Goal: Contribute content: Contribute content

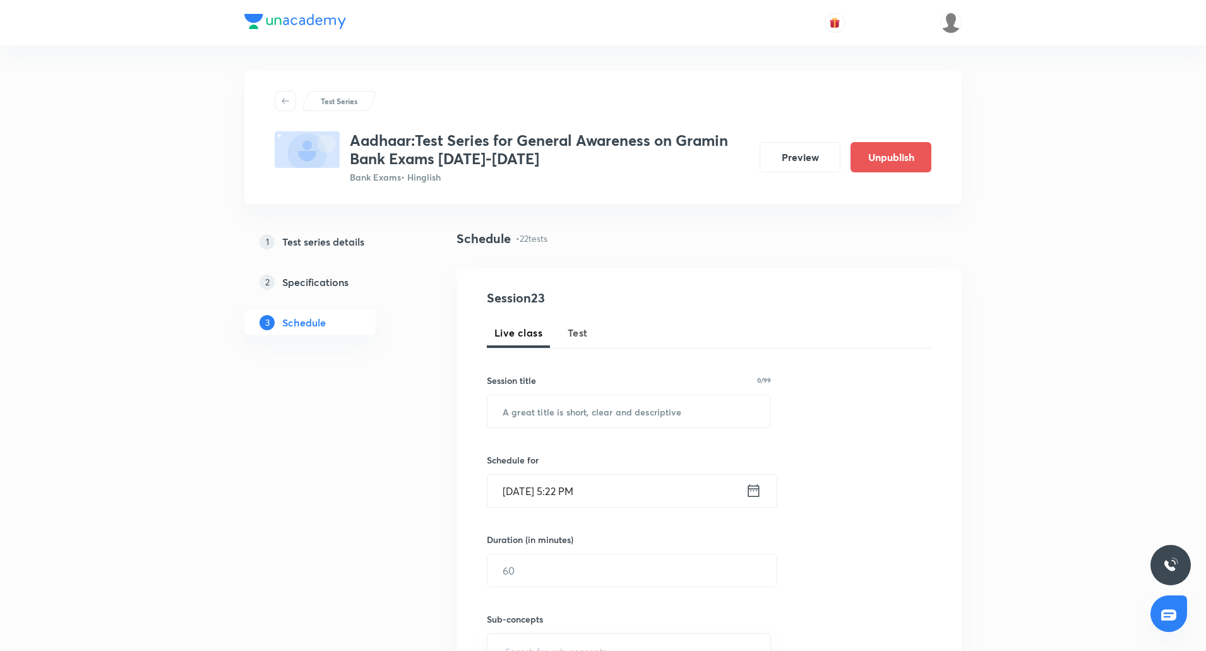
click at [579, 325] on span "Test" at bounding box center [578, 332] width 20 height 15
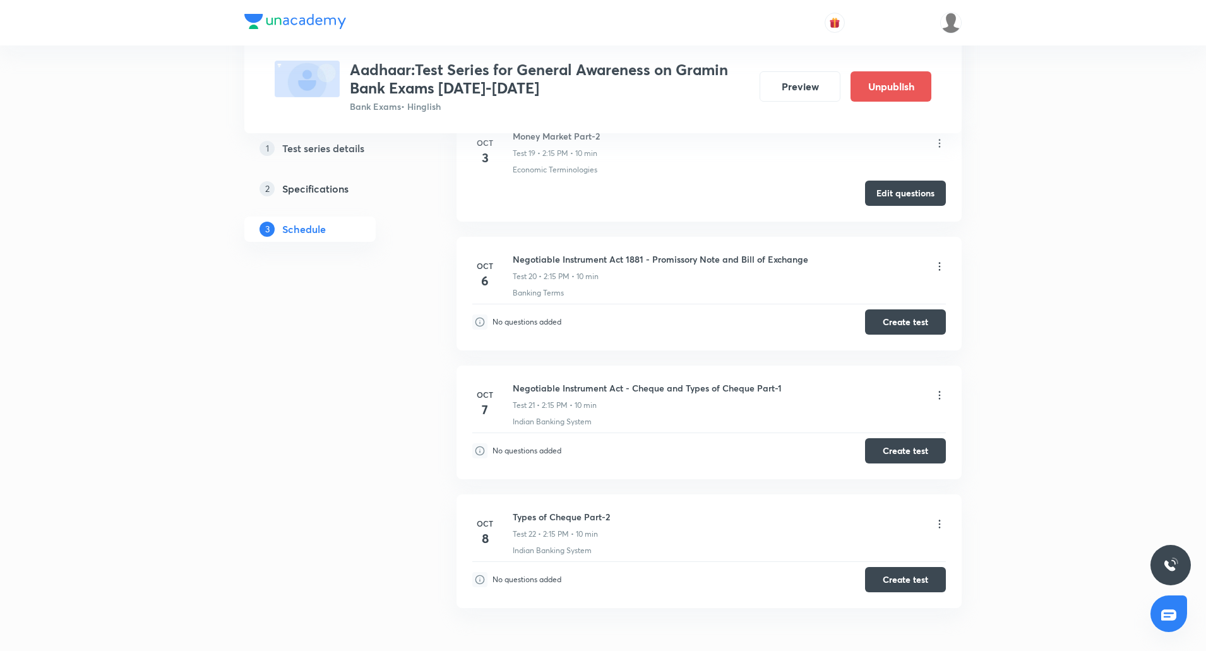
scroll to position [2945, 0]
click at [900, 311] on button "Create test" at bounding box center [905, 321] width 81 height 25
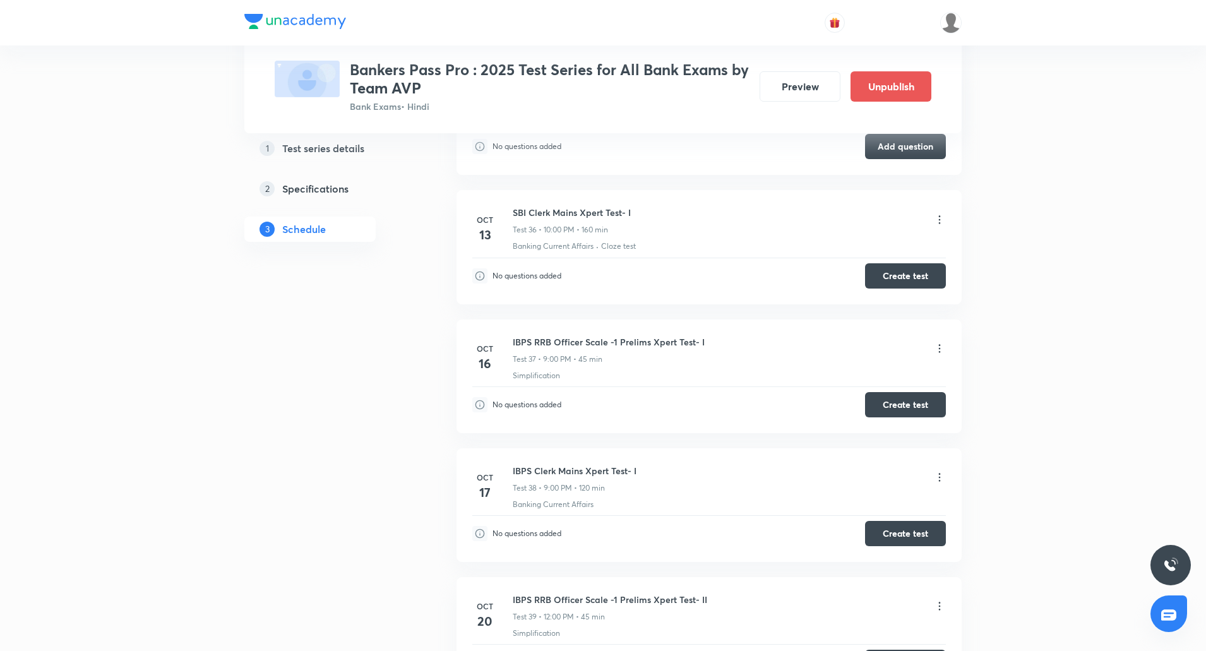
scroll to position [6893, 0]
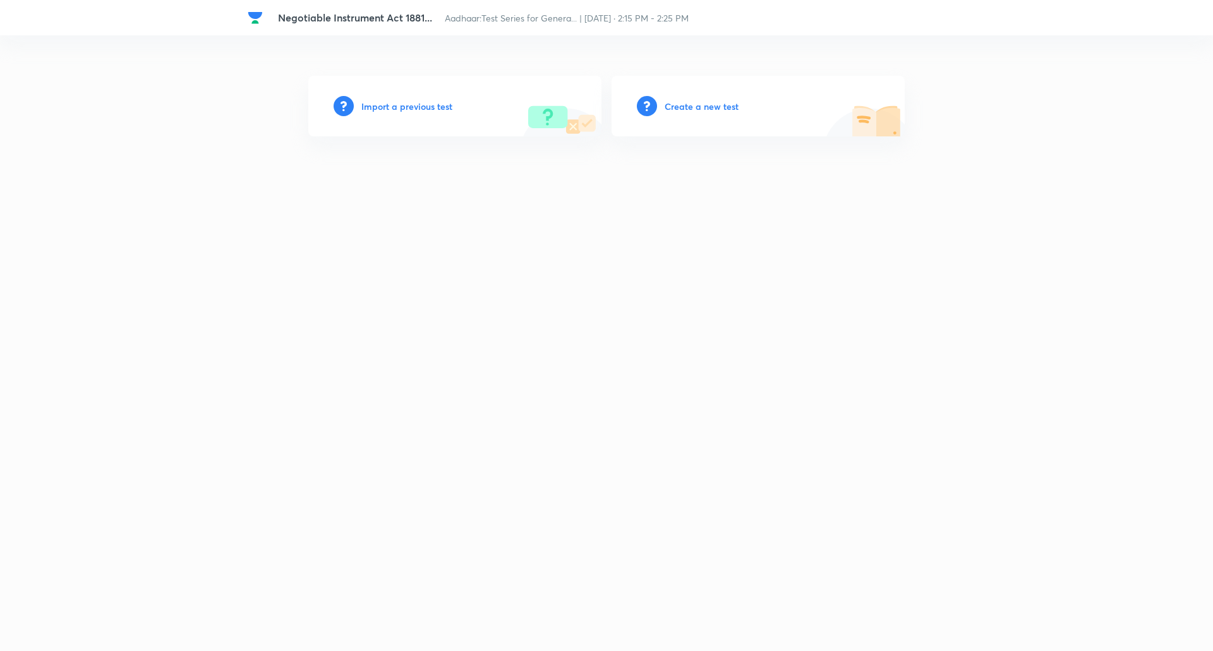
click at [699, 97] on div "Create a new test" at bounding box center [757, 106] width 293 height 61
click at [700, 104] on h6 "Create a new test" at bounding box center [702, 106] width 74 height 13
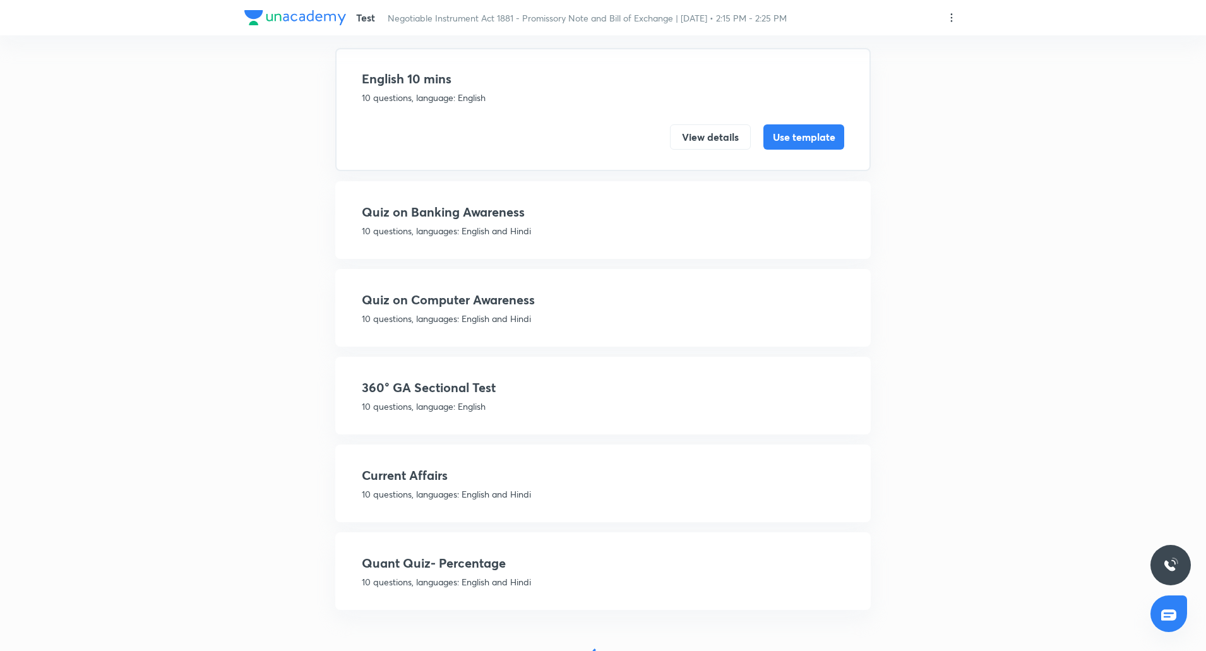
scroll to position [83, 0]
click at [448, 423] on div "360° GA Sectional Test 10 questions, language: English View details Use template" at bounding box center [603, 395] width 536 height 78
click at [459, 400] on p "10 questions, language: English" at bounding box center [603, 405] width 483 height 13
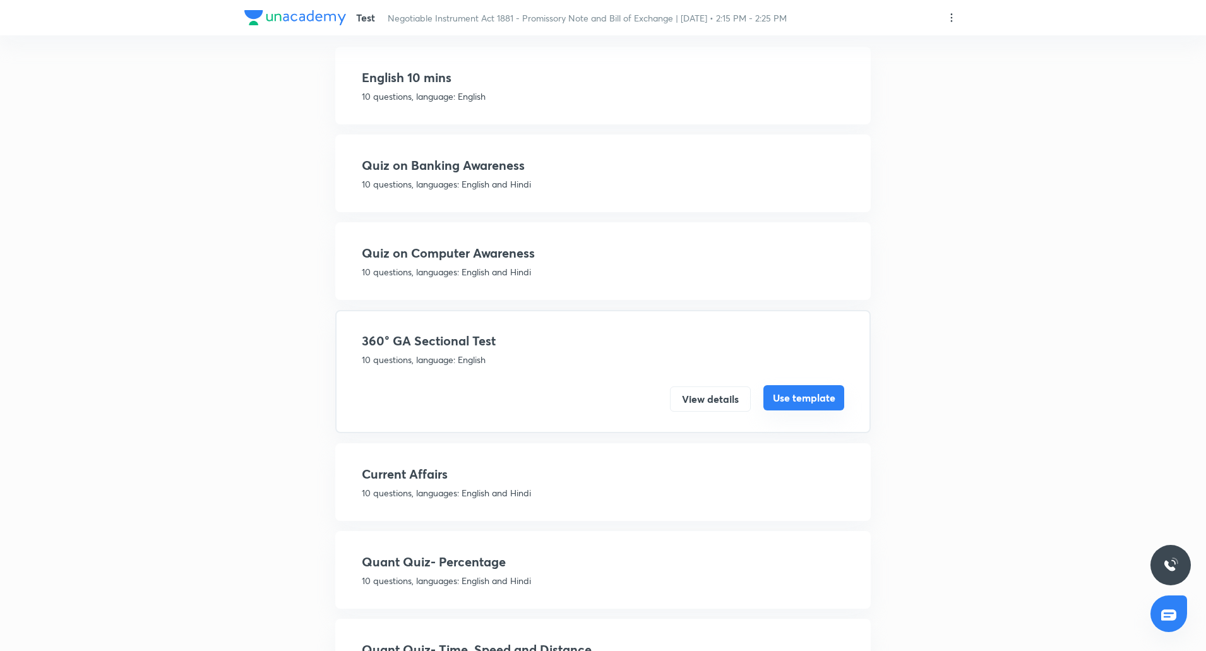
click at [805, 402] on button "Use template" at bounding box center [804, 397] width 81 height 25
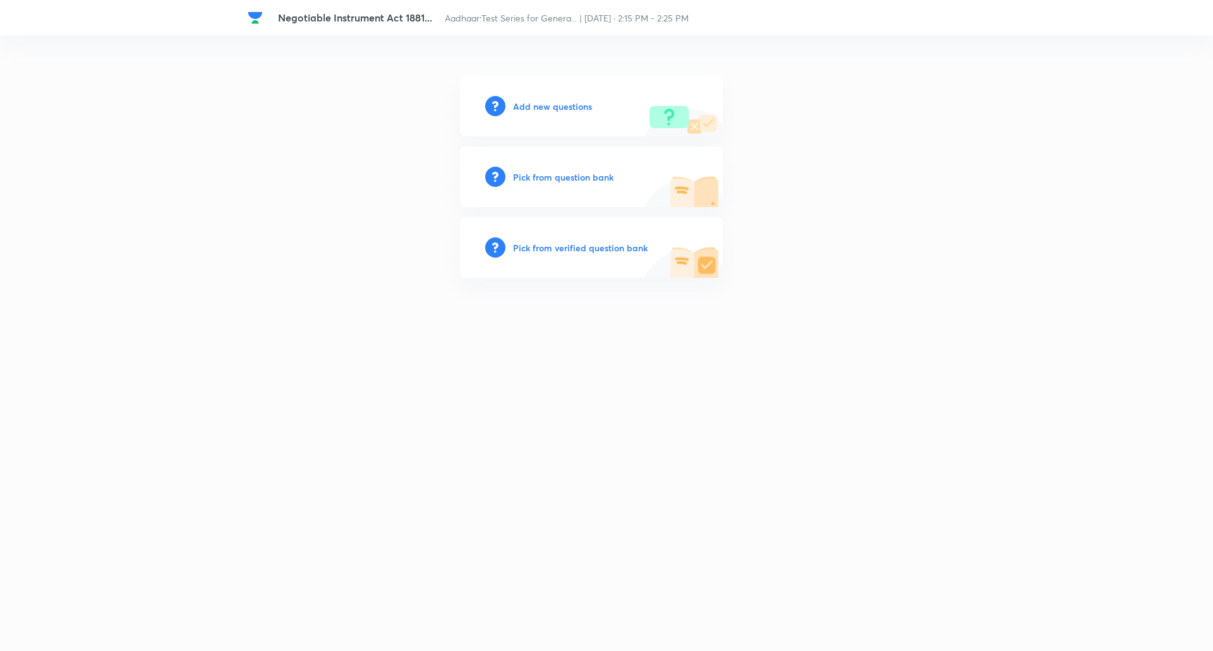
click at [568, 105] on h6 "Add new questions" at bounding box center [552, 106] width 79 height 13
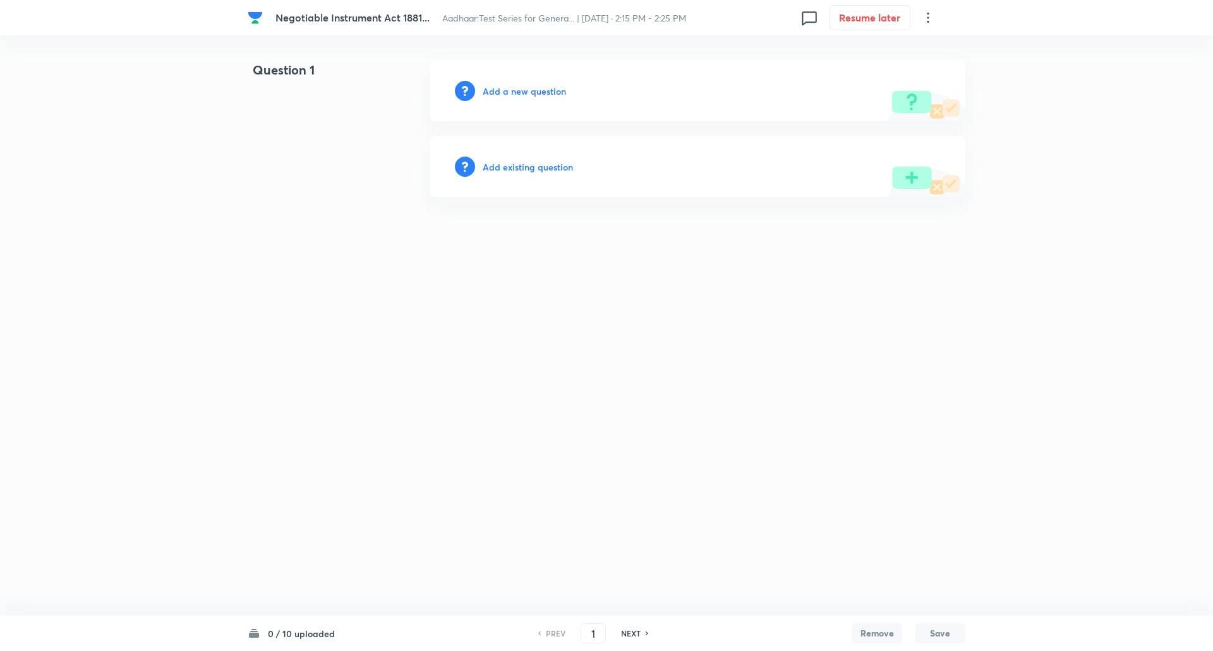
click at [553, 92] on h6 "Add a new question" at bounding box center [524, 91] width 83 height 13
click at [563, 93] on h6 "Choose a question type" at bounding box center [531, 91] width 97 height 13
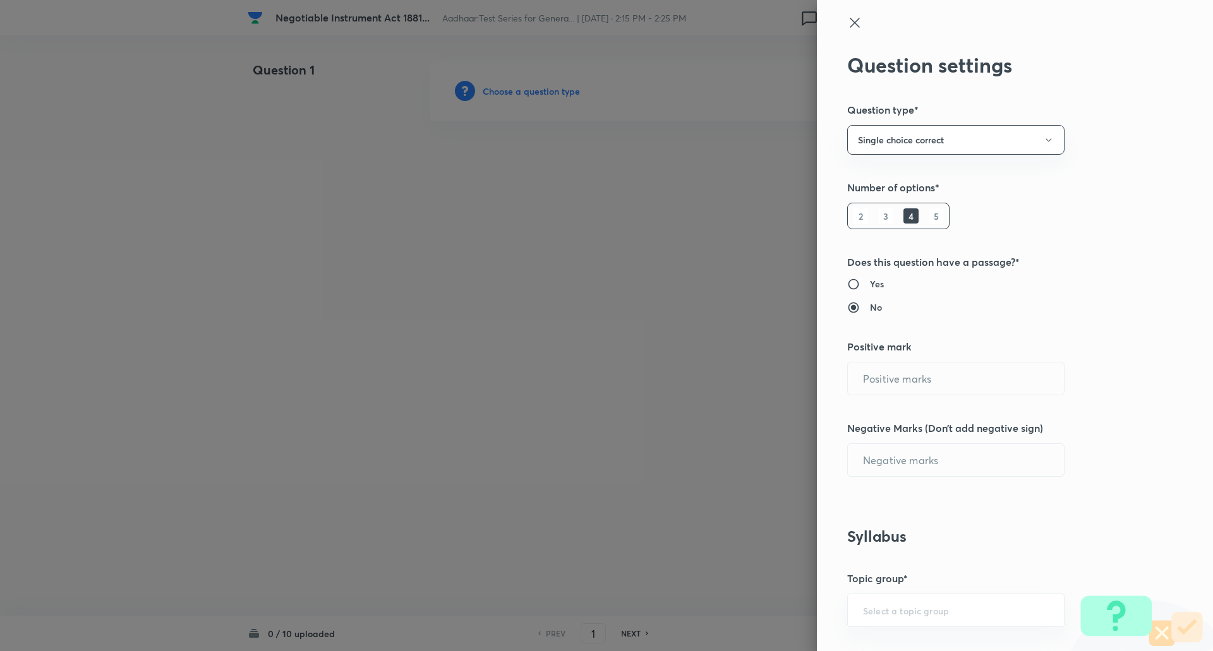
type input "1"
click at [929, 224] on h6 "5" at bounding box center [936, 215] width 15 height 15
click at [889, 464] on input "0" at bounding box center [956, 460] width 216 height 32
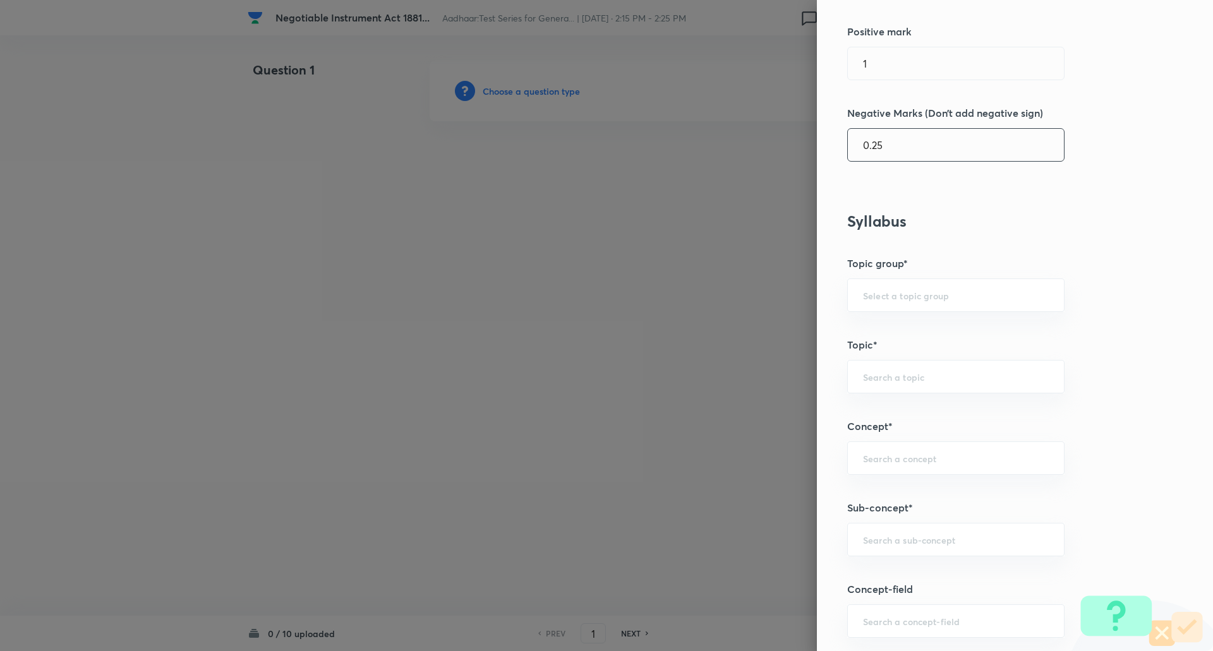
scroll to position [320, 0]
click at [884, 541] on div "​" at bounding box center [955, 534] width 217 height 33
type input "0.25"
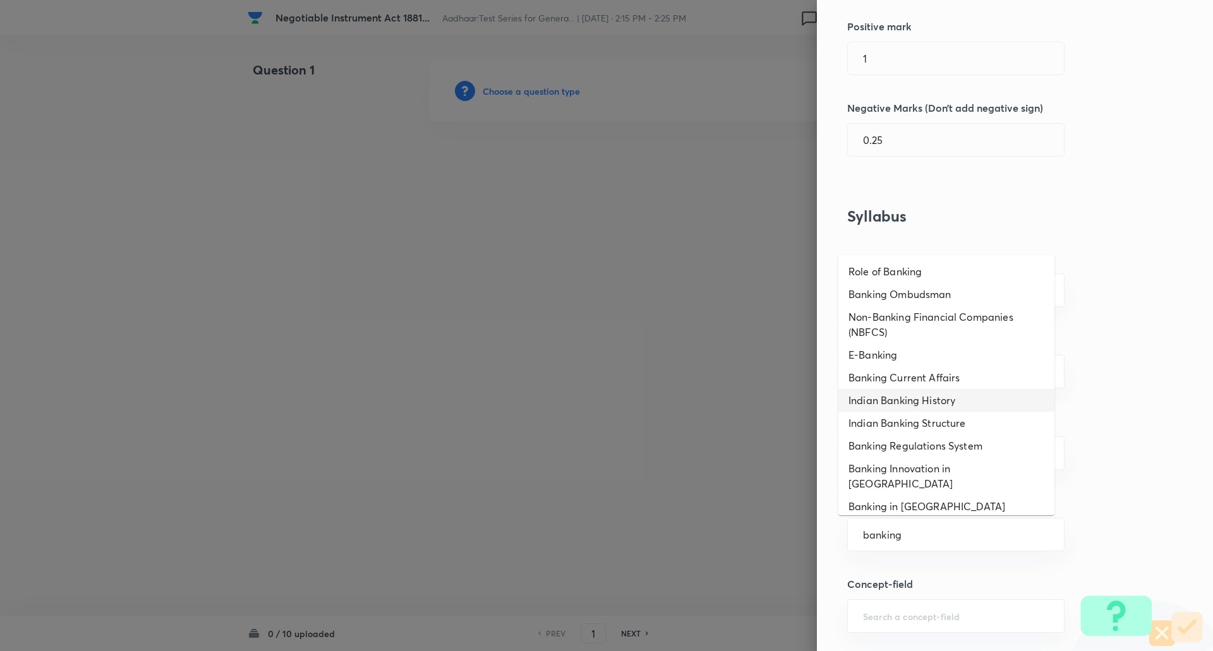
scroll to position [15, 0]
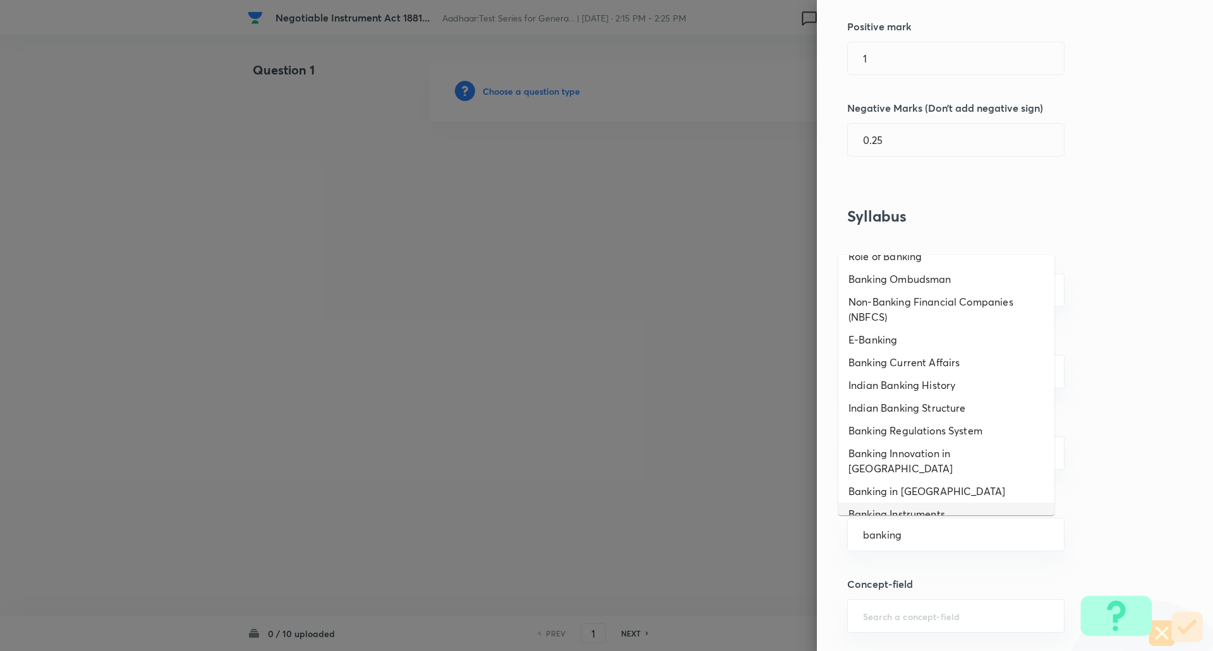
click at [922, 503] on li "Banking Instruments" at bounding box center [946, 514] width 216 height 23
type input "Banking Instruments"
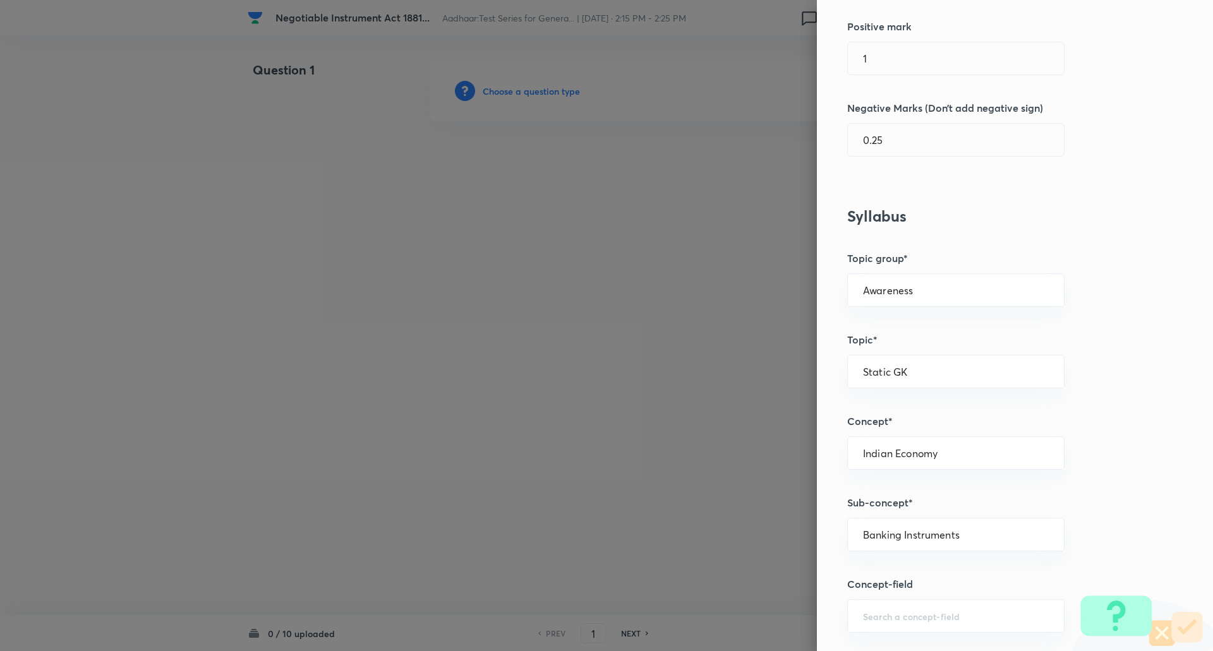
type input "Awareness"
type input "Static GK"
type input "Indian Economy"
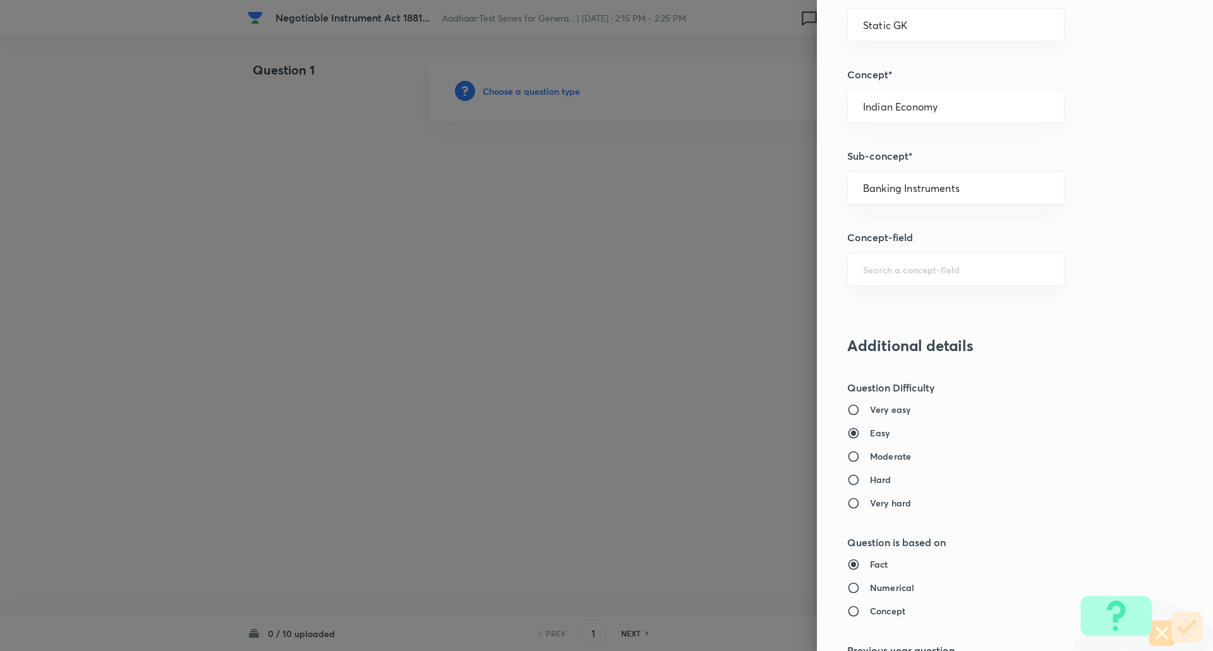
scroll to position [678, 0]
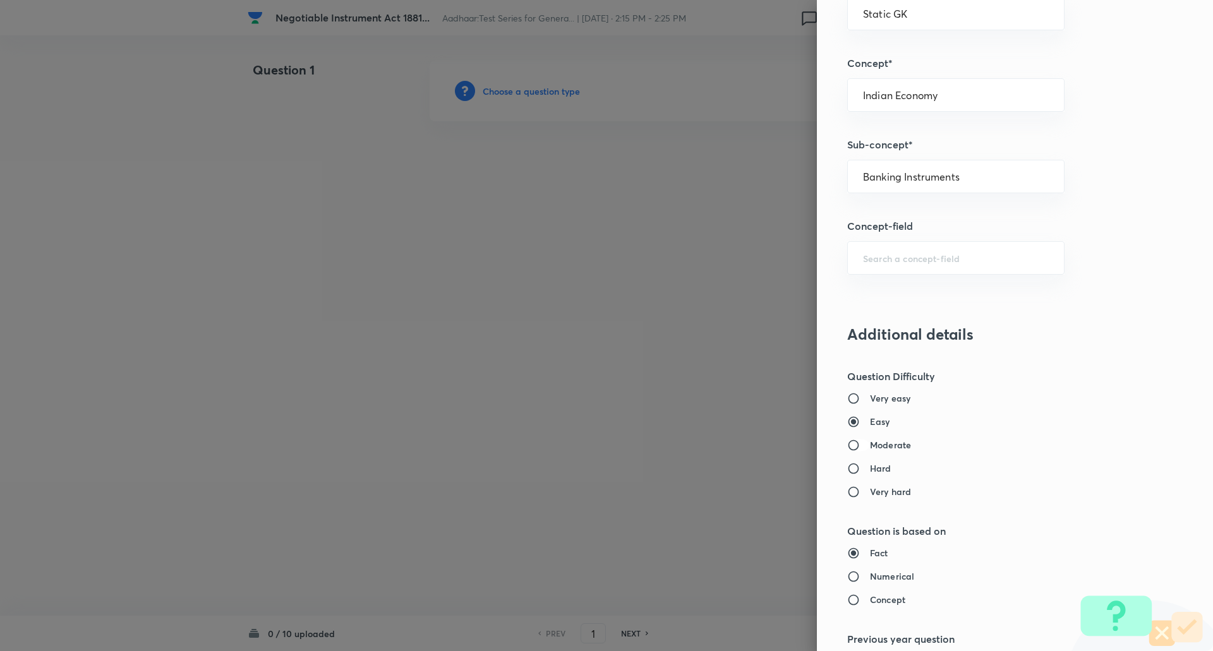
click at [847, 445] on input "Moderate" at bounding box center [858, 445] width 23 height 13
radio input "true"
radio input "false"
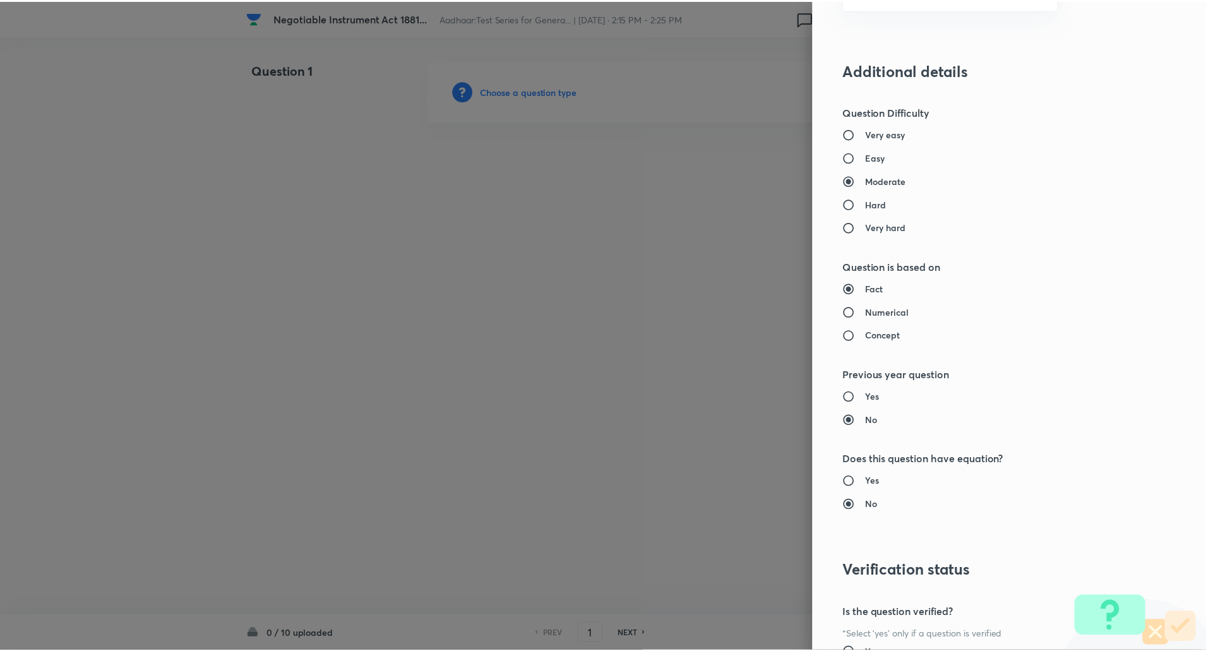
scroll to position [1071, 0]
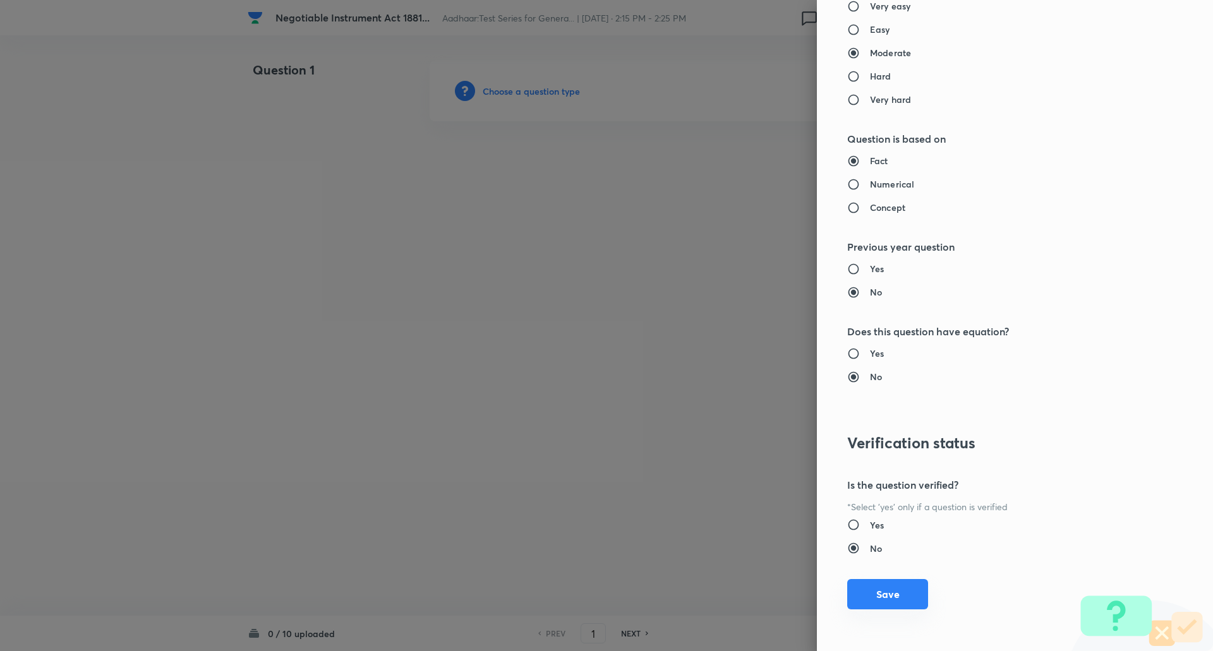
click at [889, 582] on button "Save" at bounding box center [887, 594] width 81 height 30
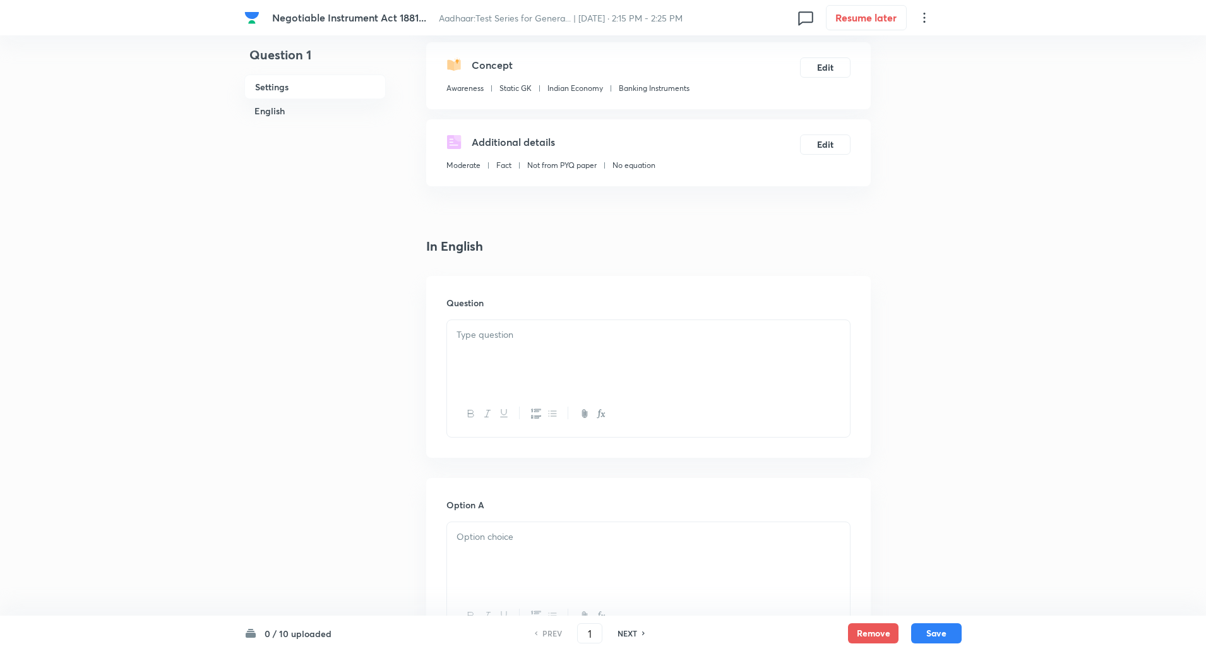
scroll to position [138, 0]
click at [574, 344] on div at bounding box center [648, 352] width 403 height 71
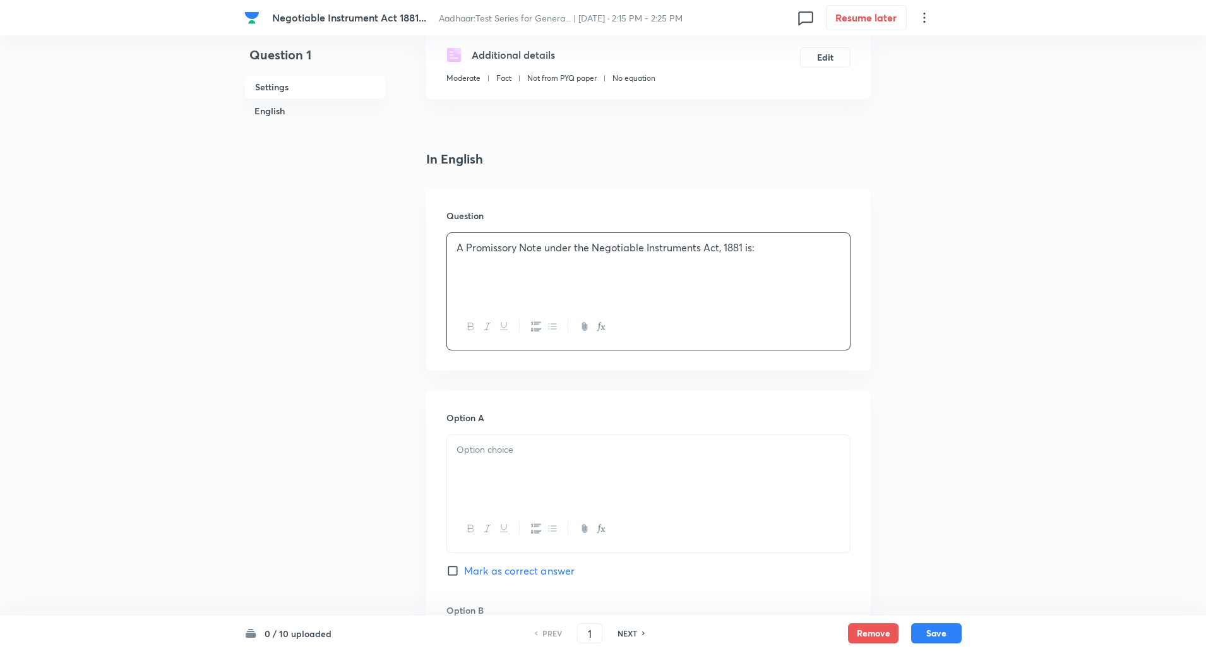
scroll to position [236, 0]
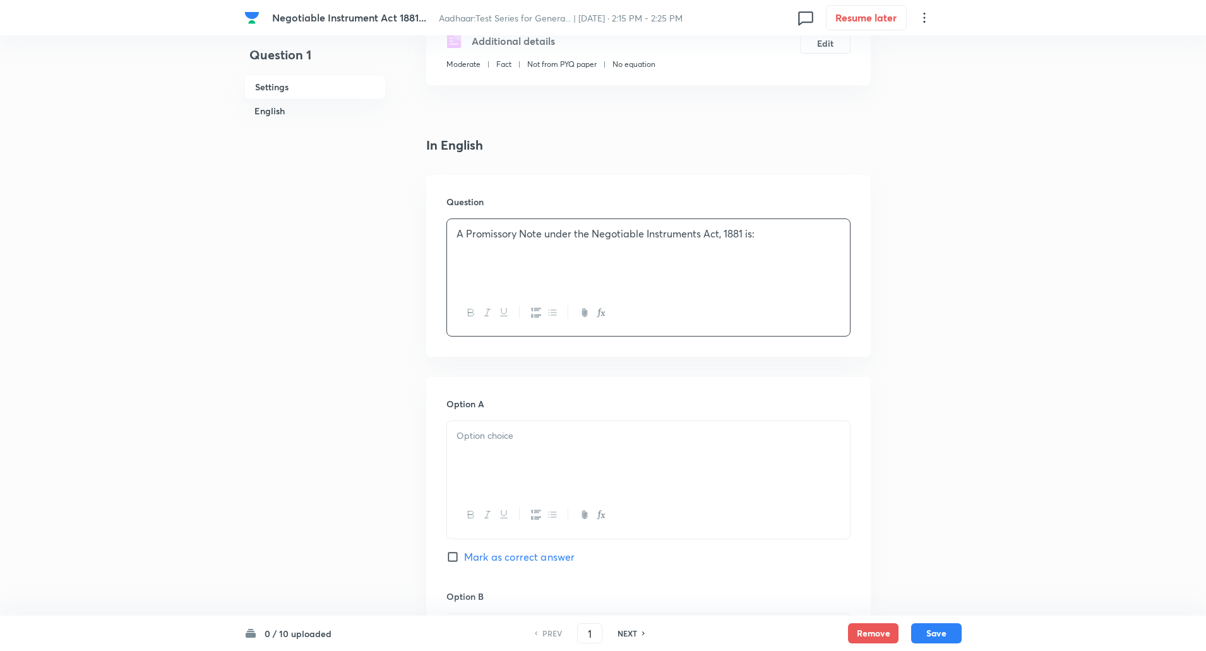
click at [570, 445] on div at bounding box center [648, 456] width 403 height 71
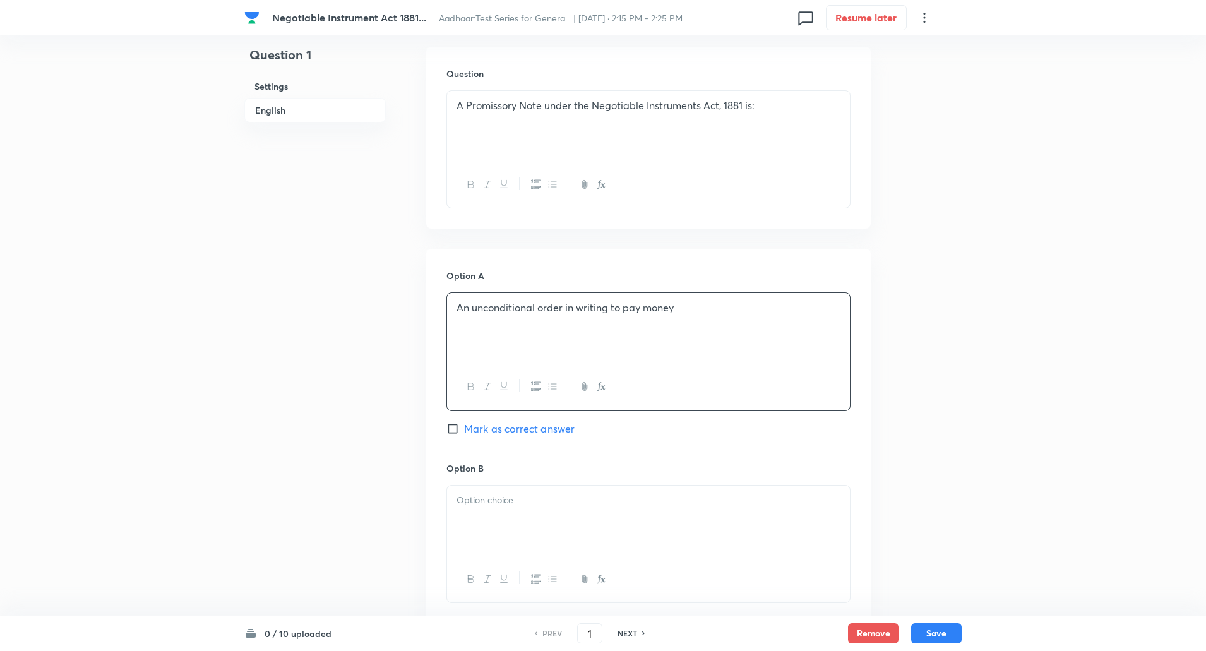
scroll to position [368, 0]
click at [548, 494] on p at bounding box center [649, 497] width 384 height 15
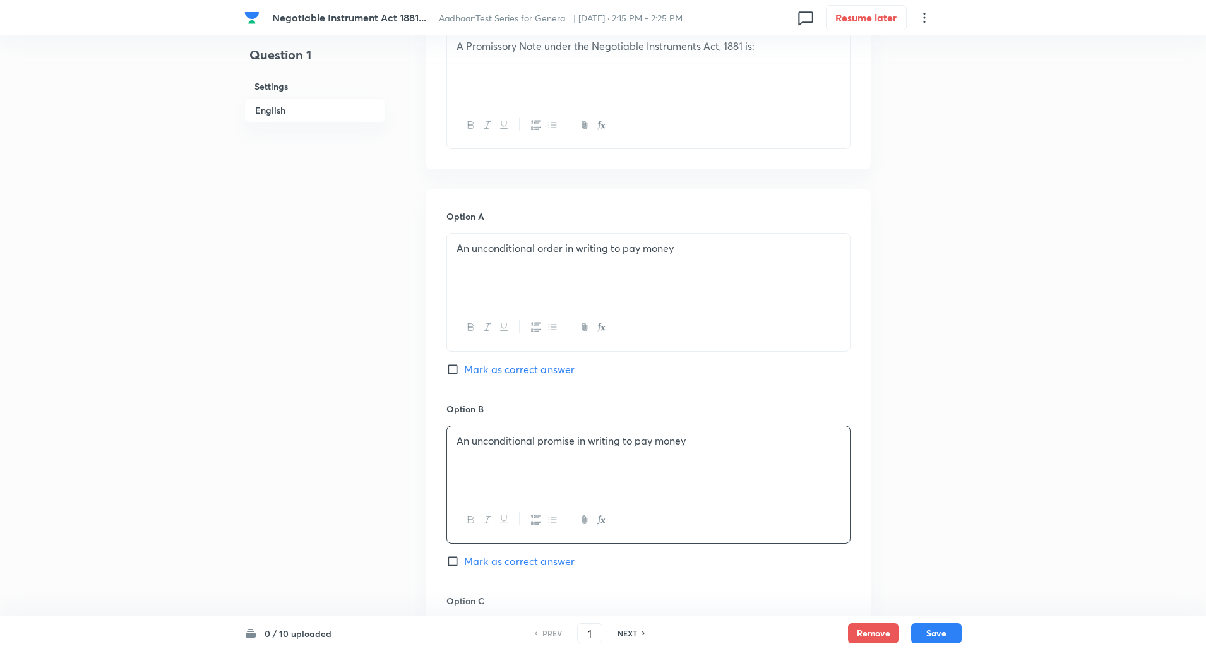
scroll to position [519, 0]
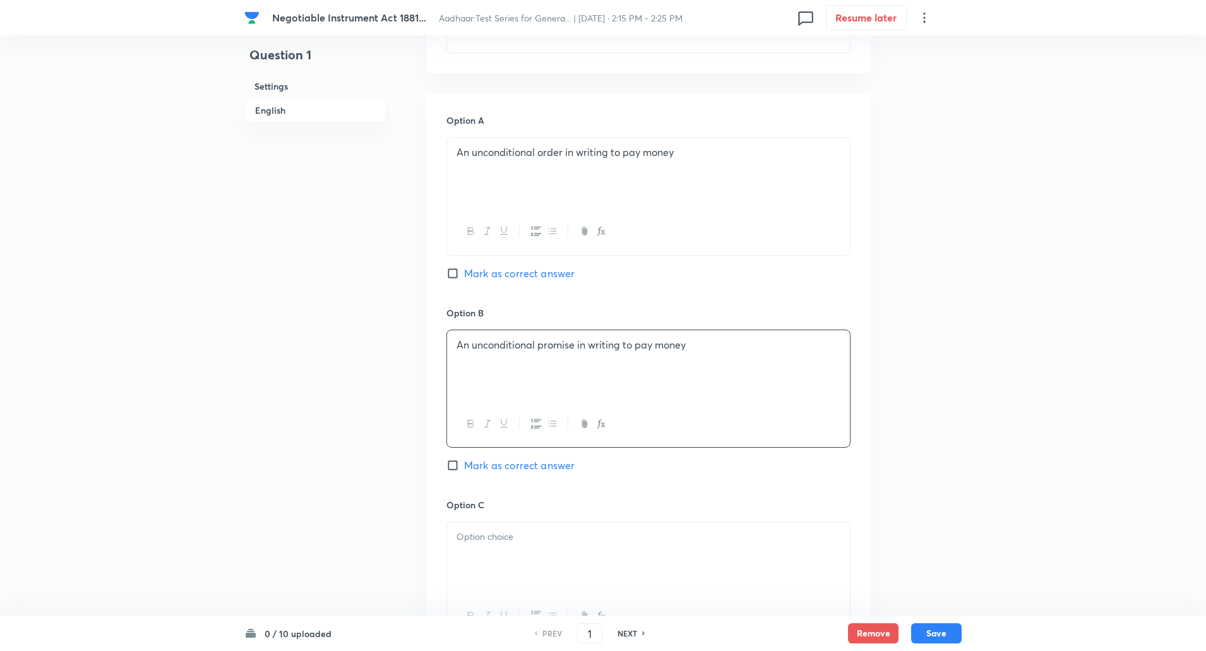
click at [508, 546] on div at bounding box center [648, 557] width 403 height 71
click at [508, 546] on div "A conditional promise to deliver goods" at bounding box center [648, 557] width 403 height 71
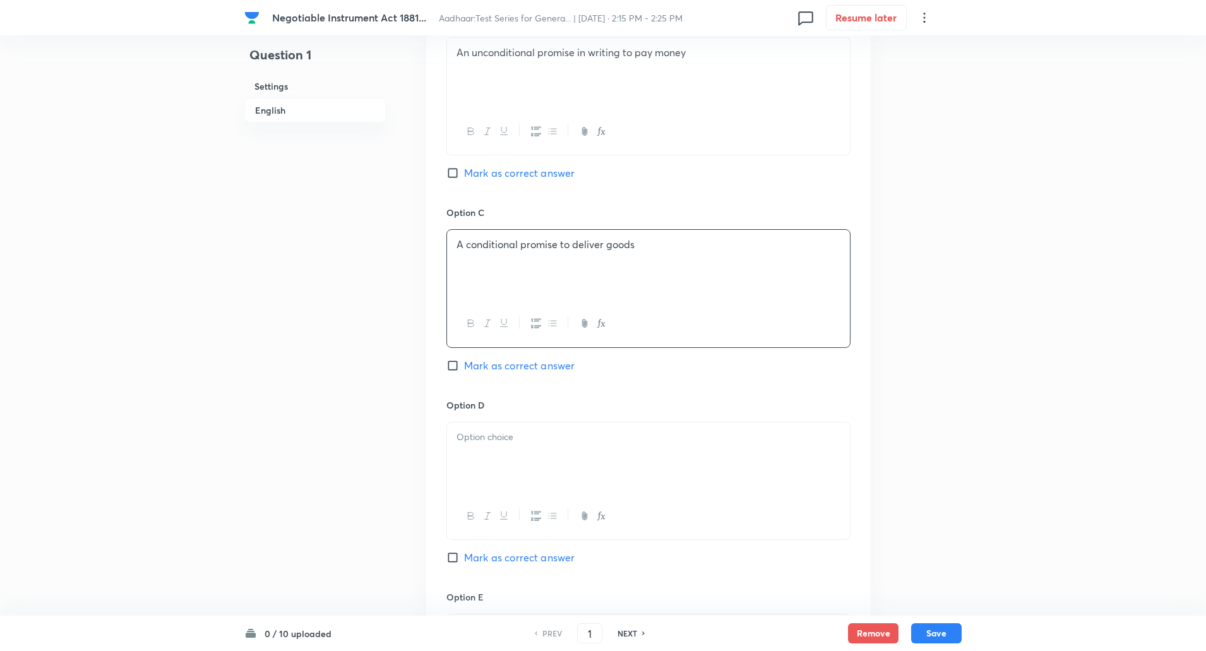
scroll to position [812, 0]
click at [518, 451] on div at bounding box center [648, 457] width 403 height 71
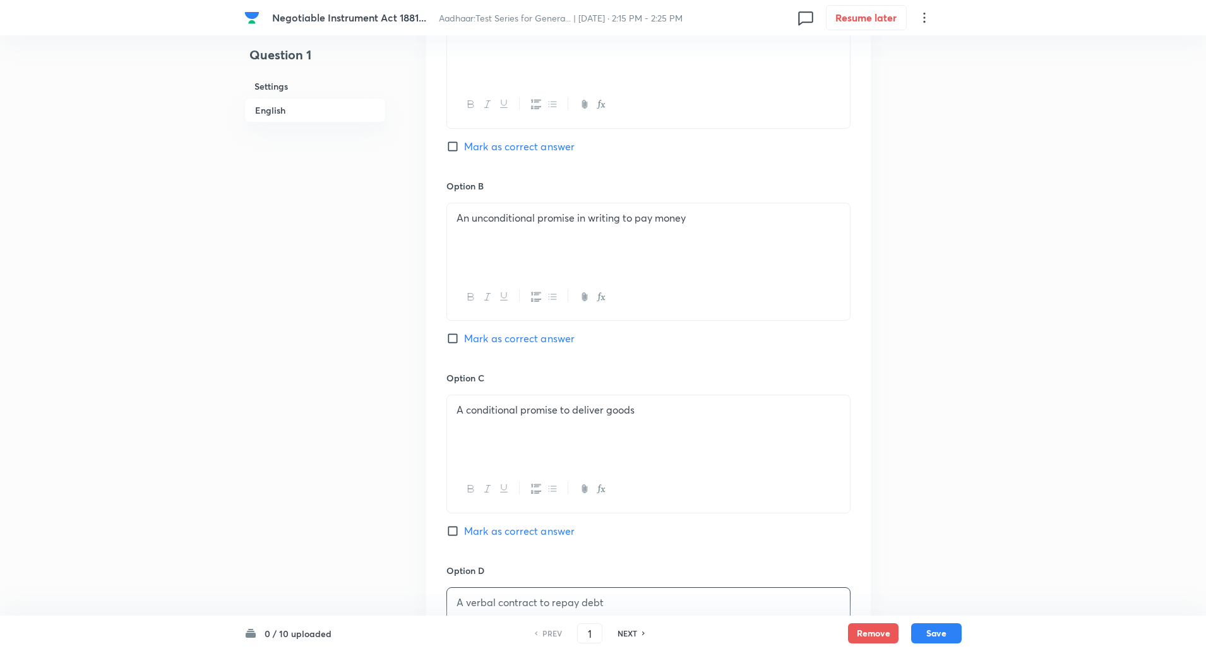
scroll to position [645, 0]
click at [454, 344] on input "Mark as correct answer" at bounding box center [456, 340] width 18 height 13
checkbox input "true"
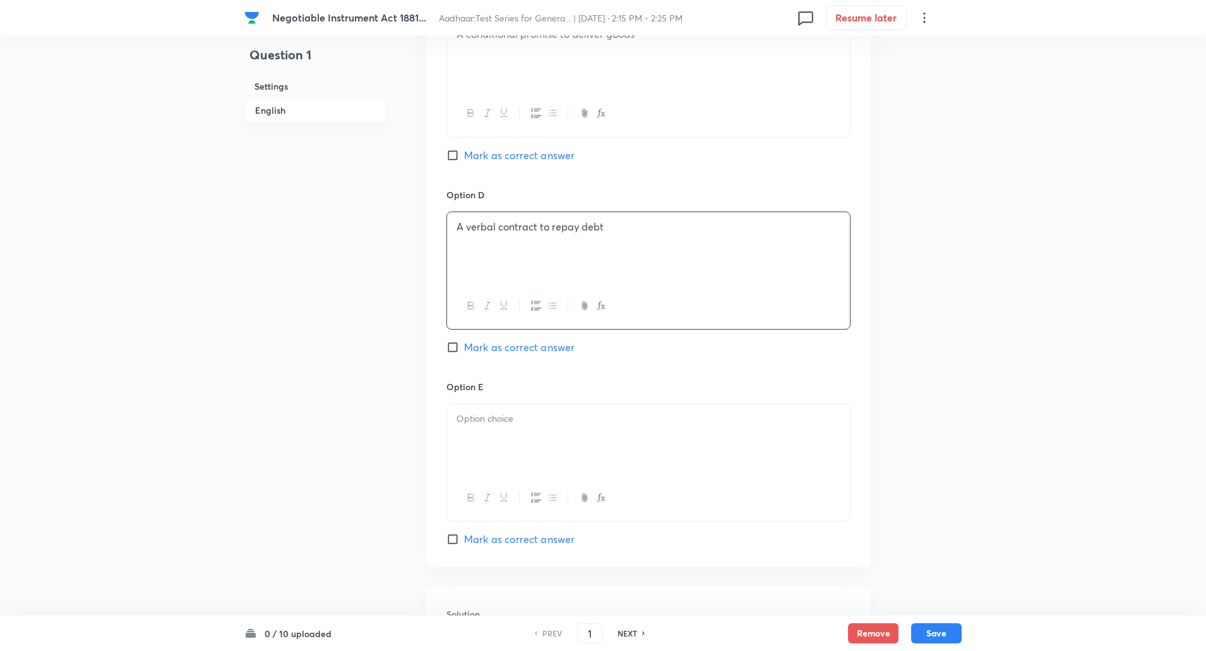
scroll to position [1025, 0]
click at [502, 436] on div at bounding box center [648, 436] width 403 height 71
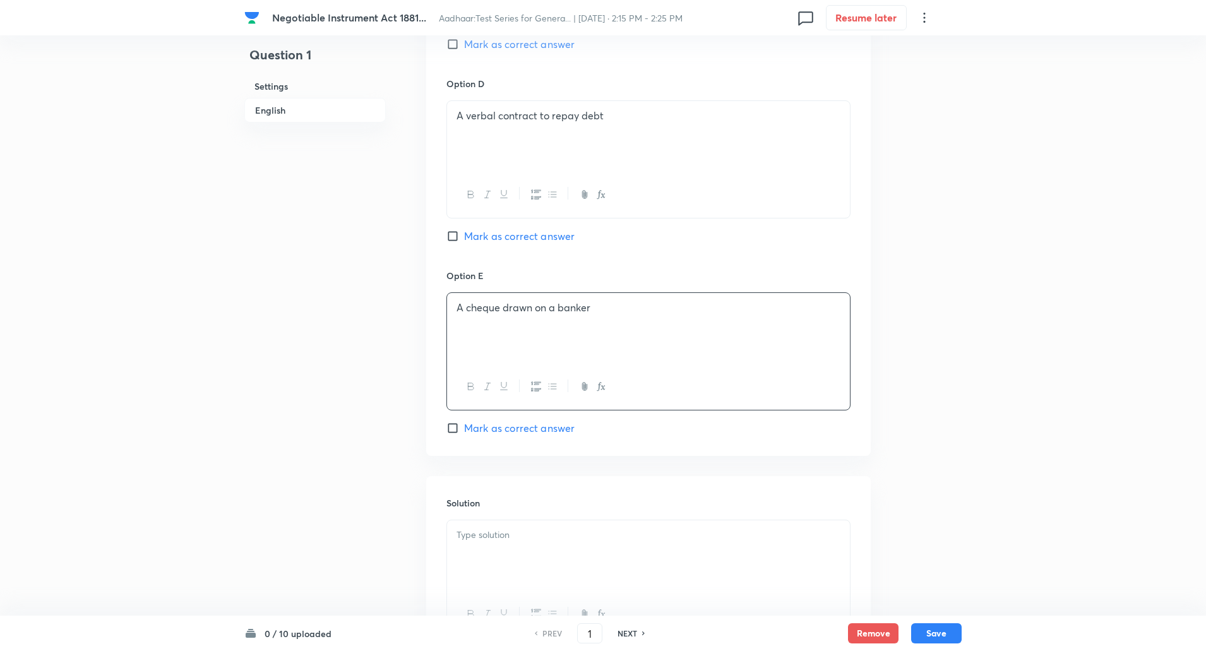
scroll to position [1182, 0]
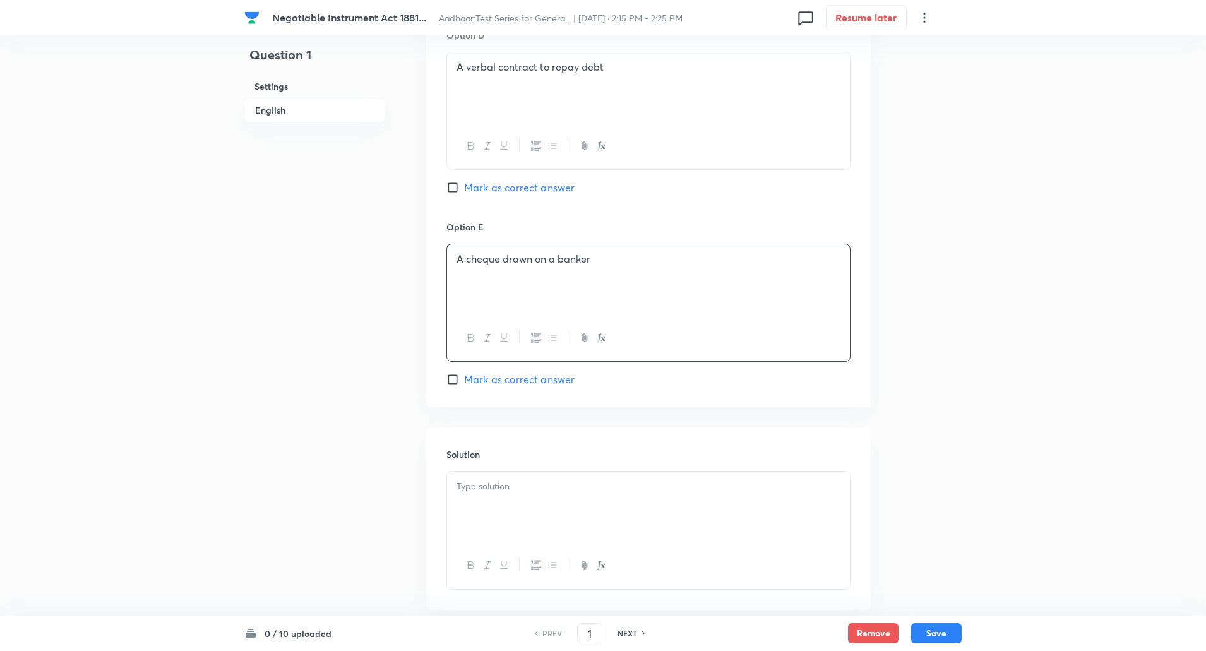
click at [449, 526] on div at bounding box center [648, 507] width 403 height 71
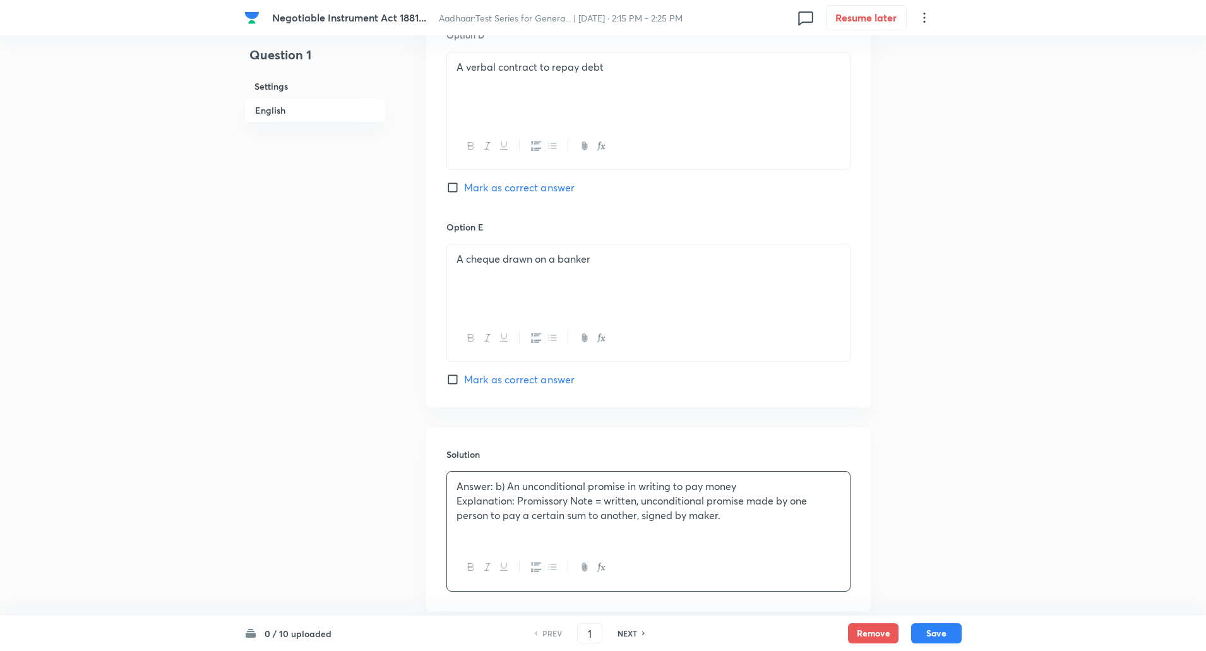
click at [517, 501] on p "Explanation: Promissory Note = written, unconditional promise made by one perso…" at bounding box center [649, 508] width 384 height 28
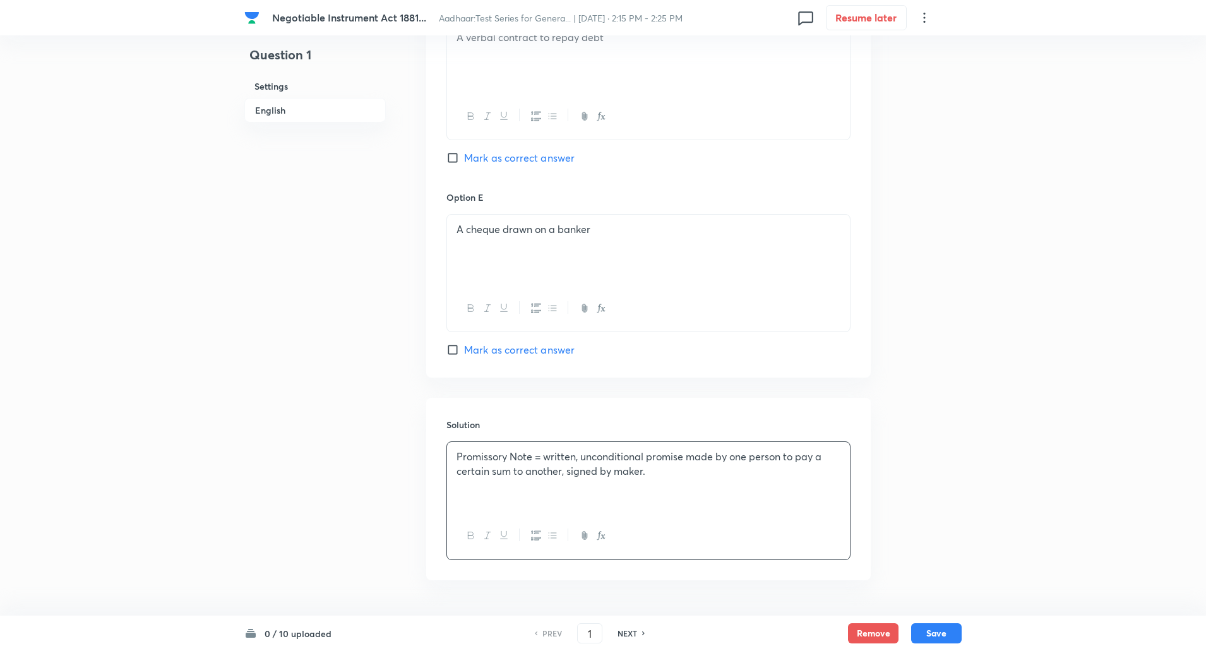
scroll to position [1252, 0]
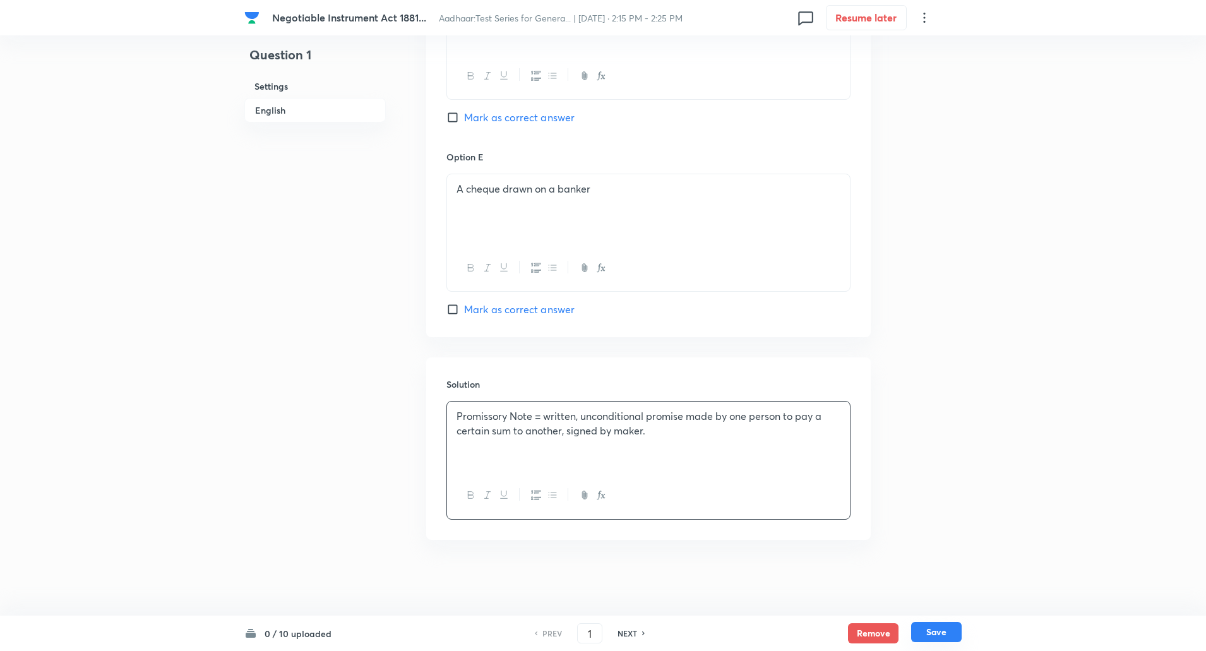
click at [941, 631] on button "Save" at bounding box center [937, 632] width 51 height 20
type input "2"
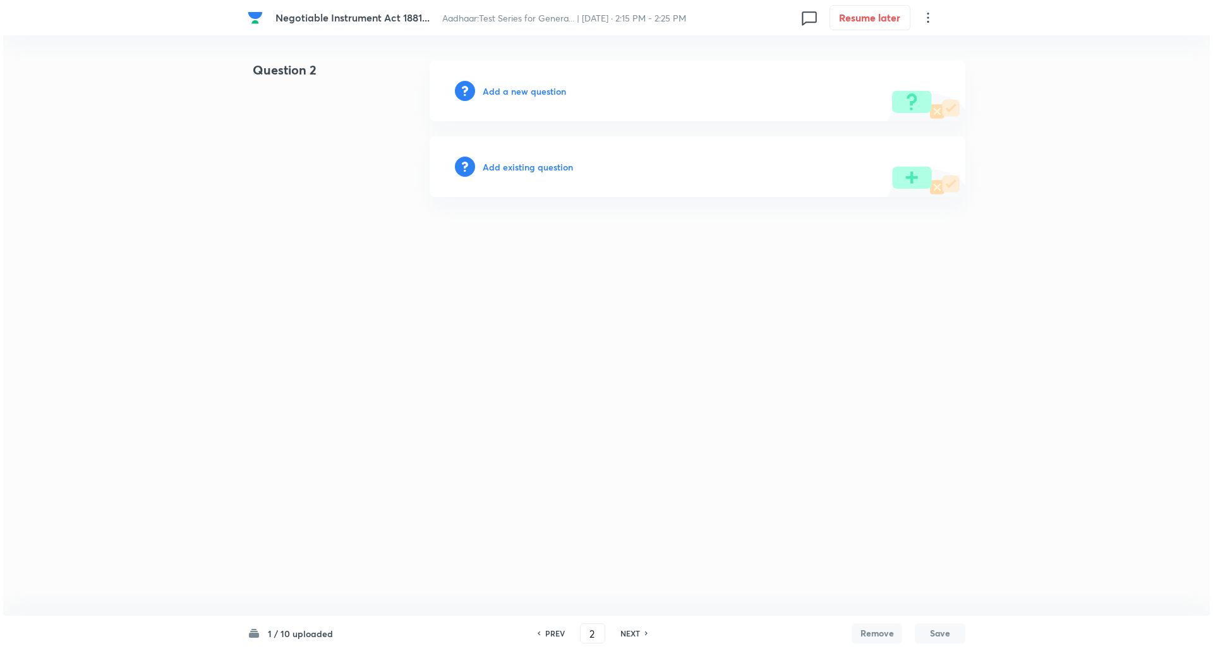
scroll to position [0, 0]
click at [533, 95] on h6 "Add a new question" at bounding box center [524, 91] width 83 height 13
click at [533, 95] on h6 "Choose a question type" at bounding box center [531, 91] width 97 height 13
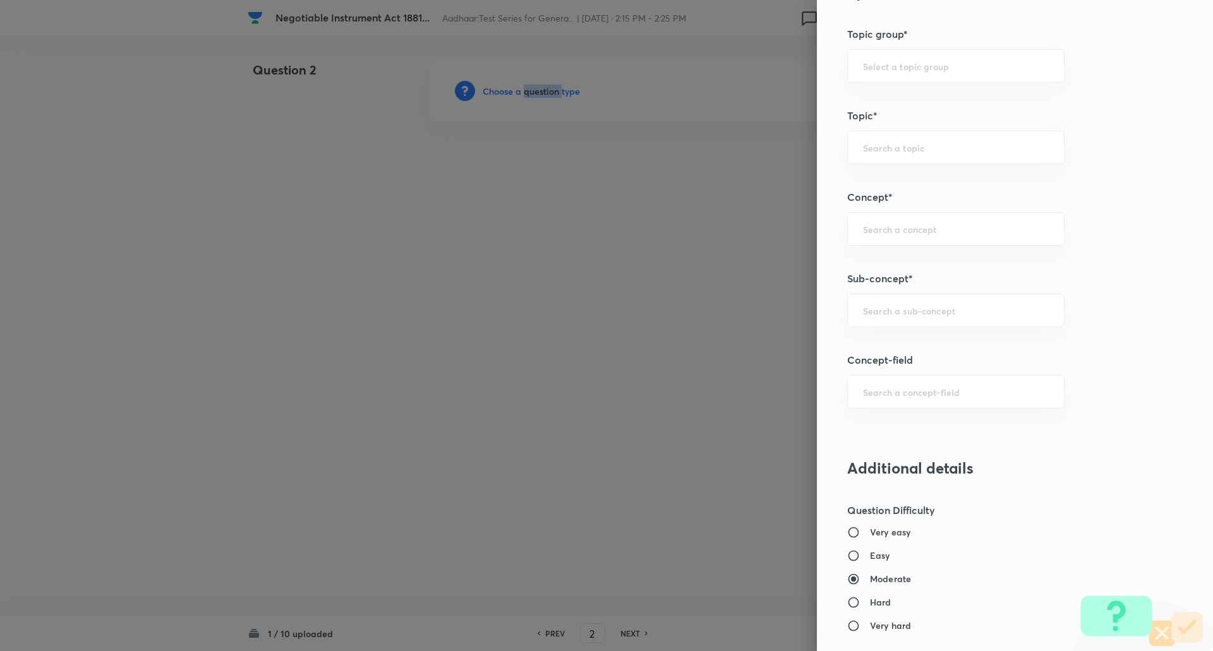
scroll to position [545, 0]
click at [889, 303] on div "​" at bounding box center [955, 309] width 217 height 33
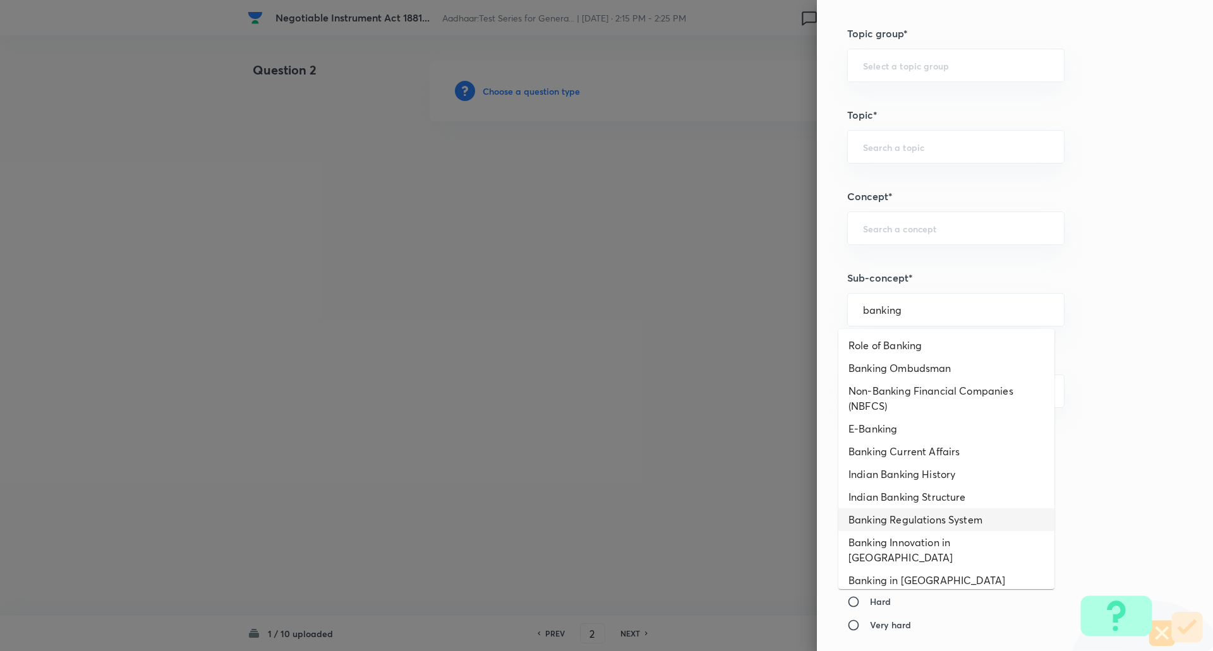
scroll to position [15, 0]
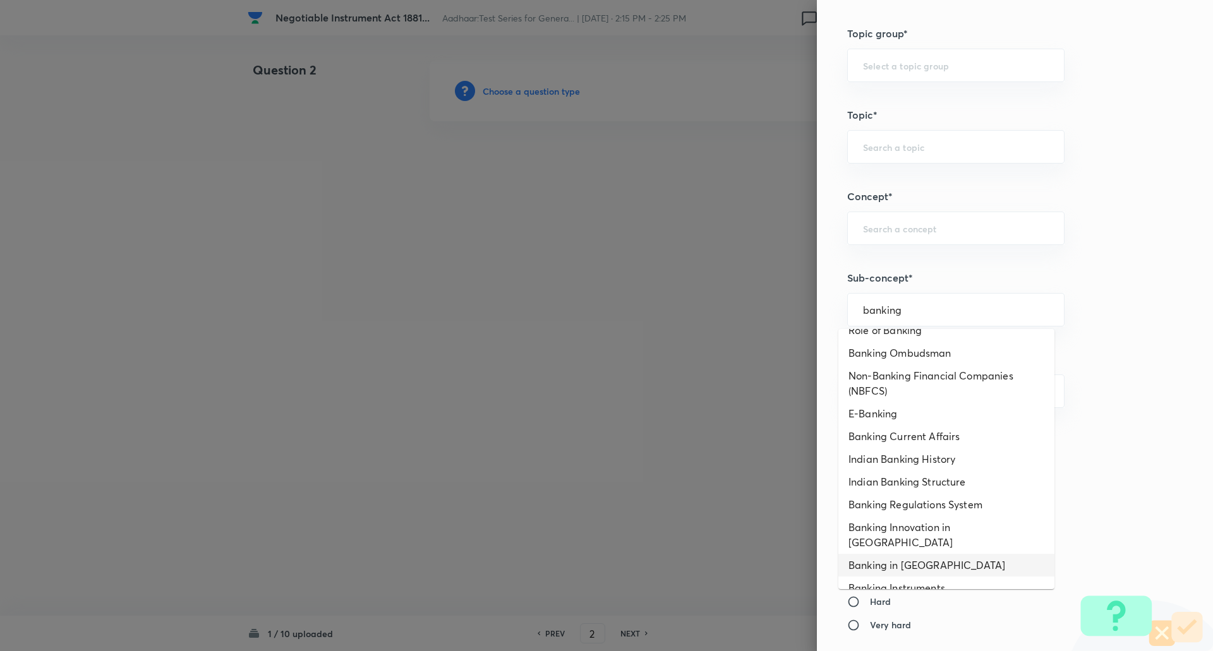
click at [918, 554] on li "Banking in India" at bounding box center [946, 565] width 216 height 23
type input "Banking in India"
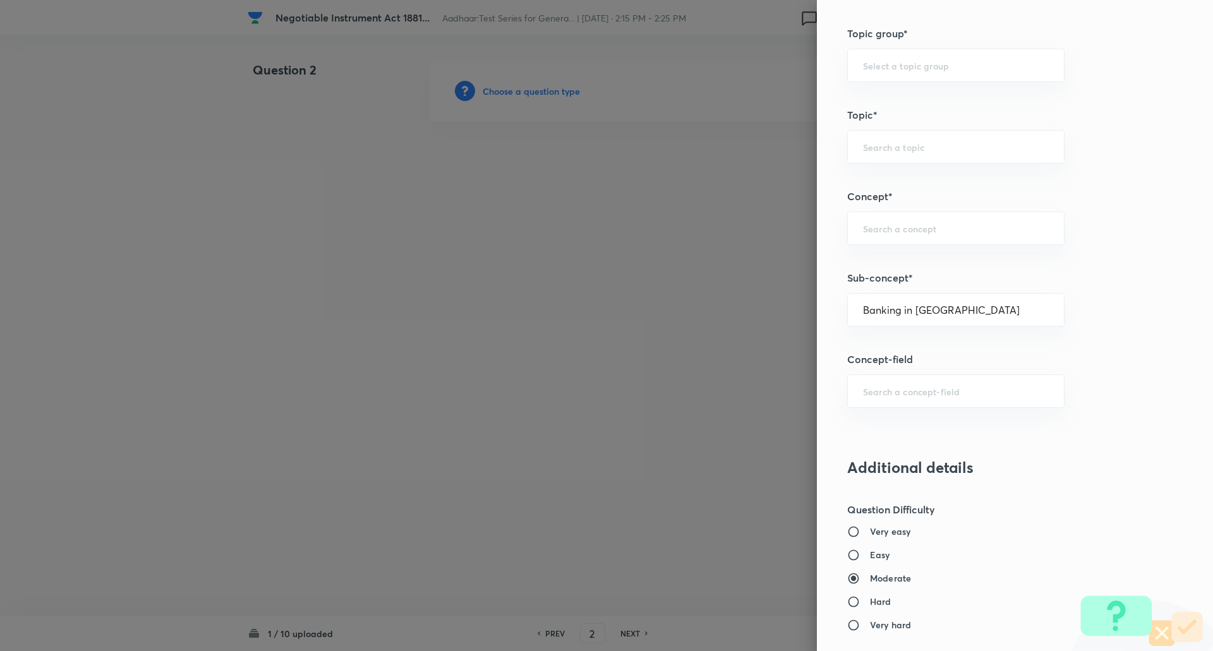
type input "Awareness"
type input "Static GK"
type input "Indian Economy"
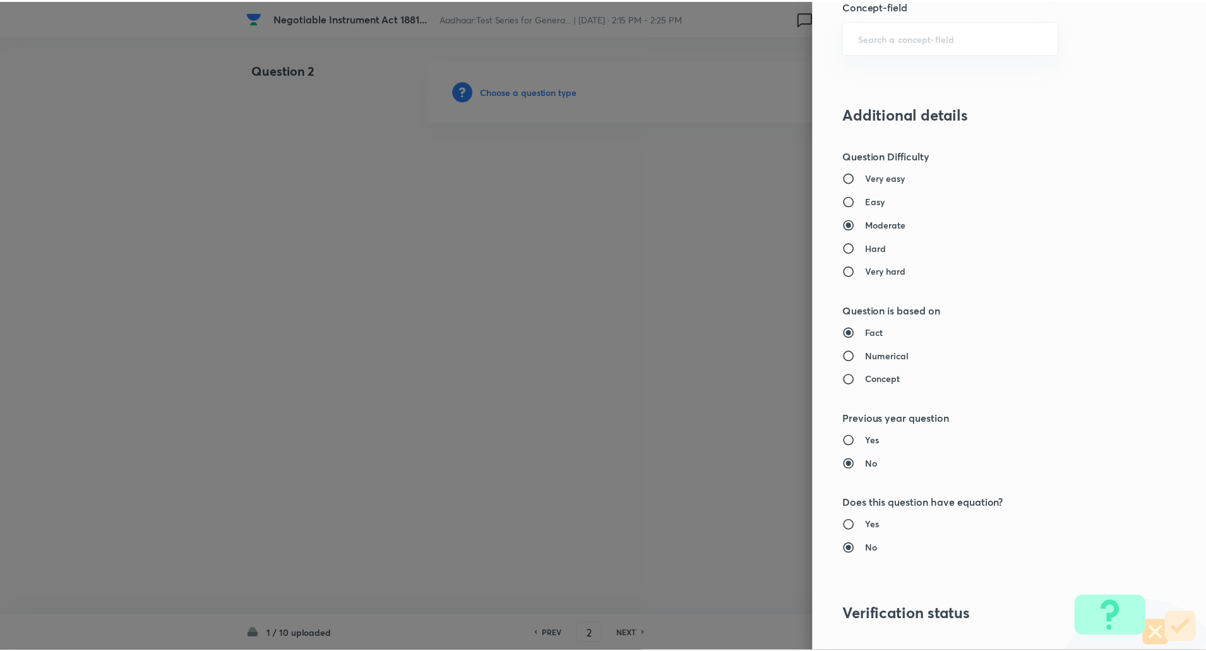
scroll to position [1071, 0]
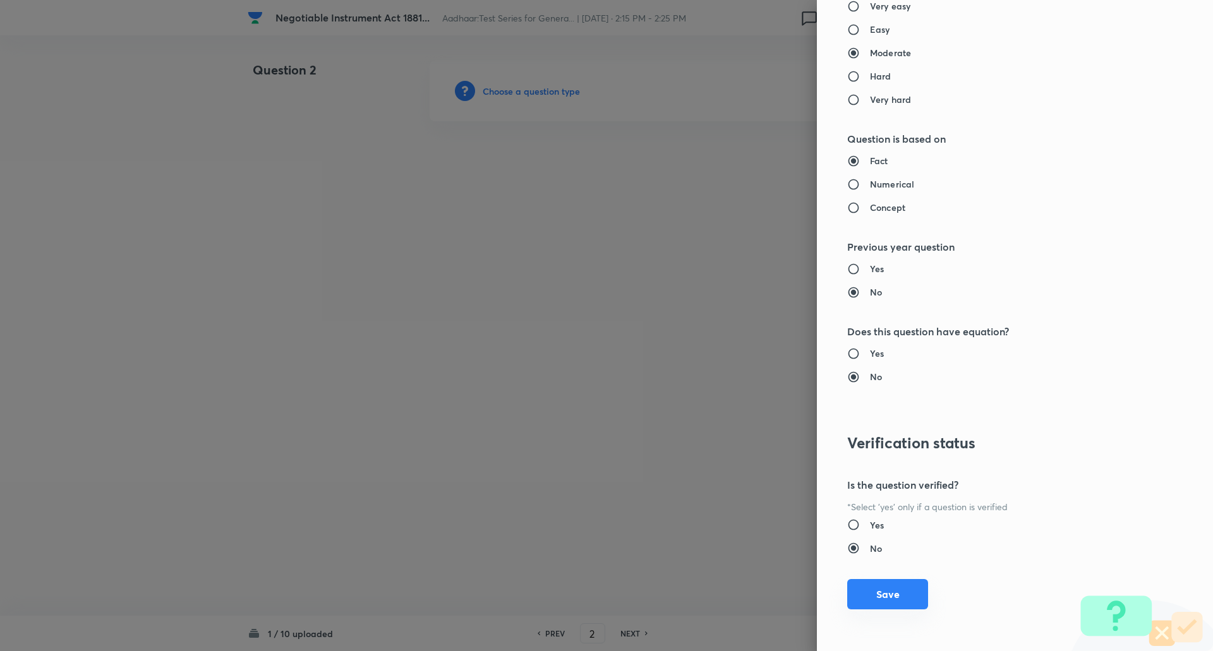
click at [882, 606] on button "Save" at bounding box center [887, 594] width 81 height 30
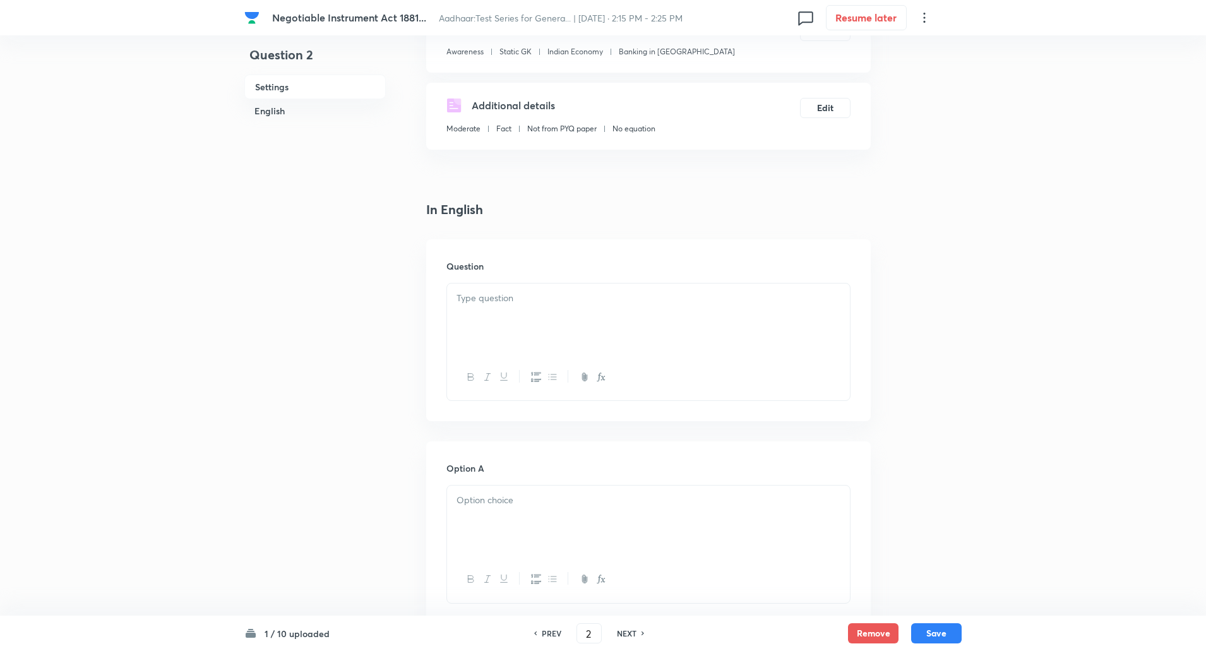
scroll to position [172, 0]
click at [598, 351] on div at bounding box center [648, 318] width 403 height 71
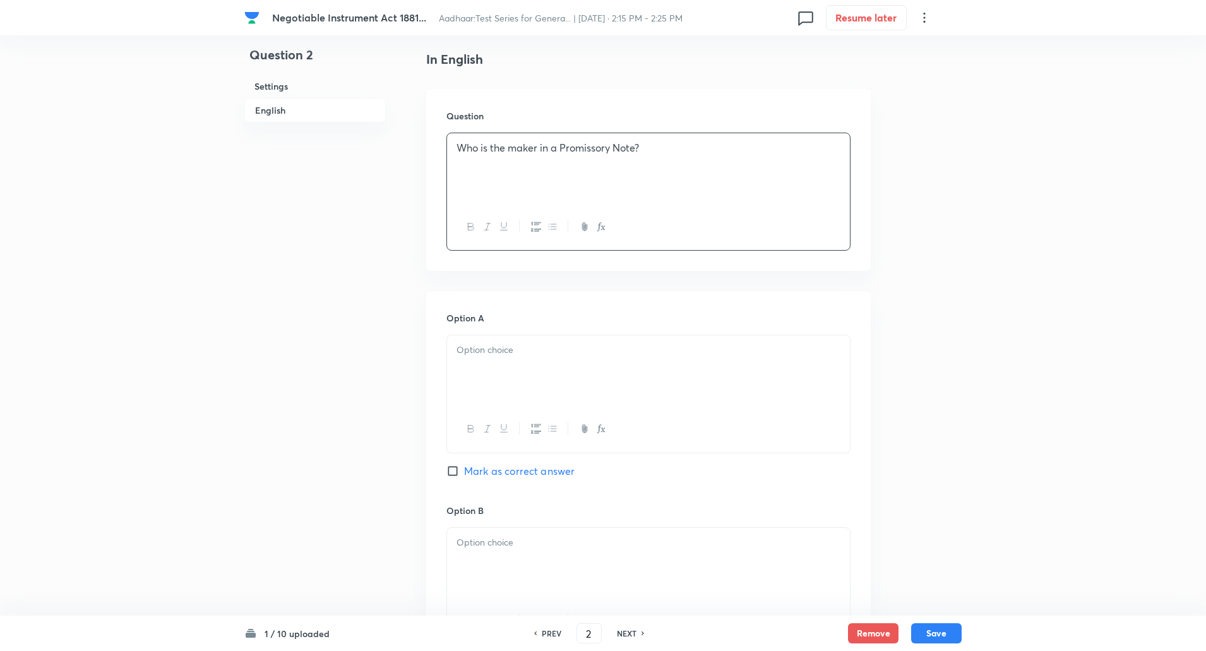
scroll to position [334, 0]
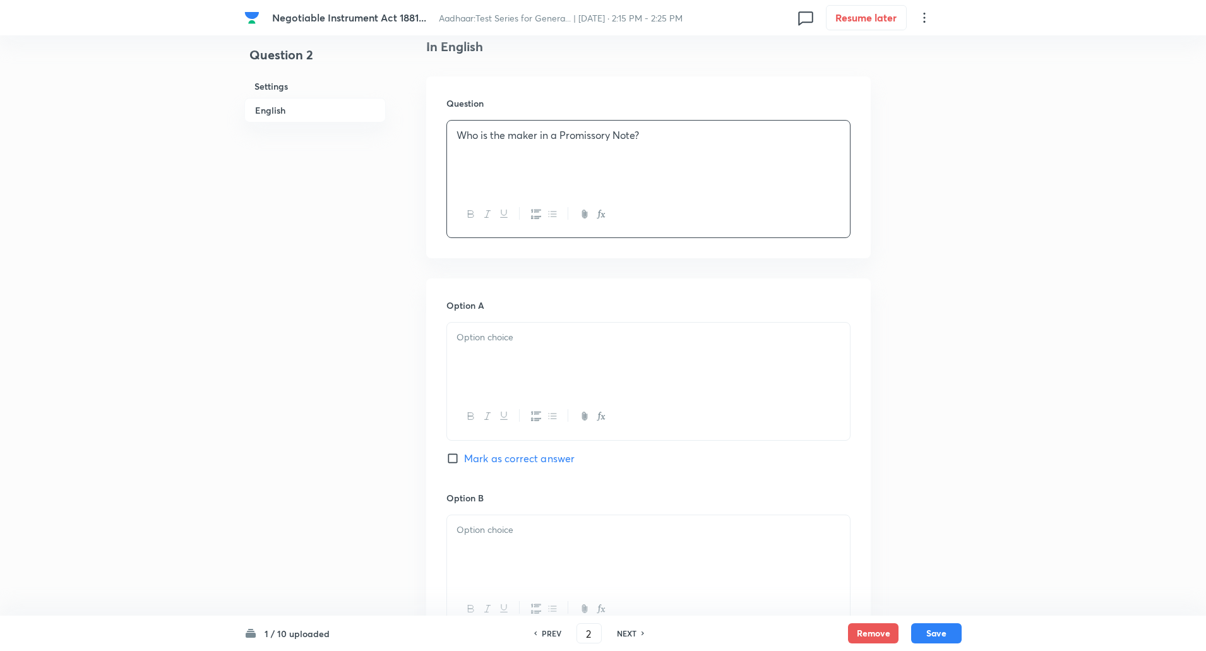
click at [551, 322] on div "Option A Mark as correct answer" at bounding box center [649, 395] width 404 height 192
drag, startPoint x: 551, startPoint y: 322, endPoint x: 553, endPoint y: 335, distance: 13.4
click at [553, 335] on div "Option A Mark as correct answer" at bounding box center [649, 395] width 404 height 192
click at [553, 335] on p at bounding box center [649, 337] width 384 height 15
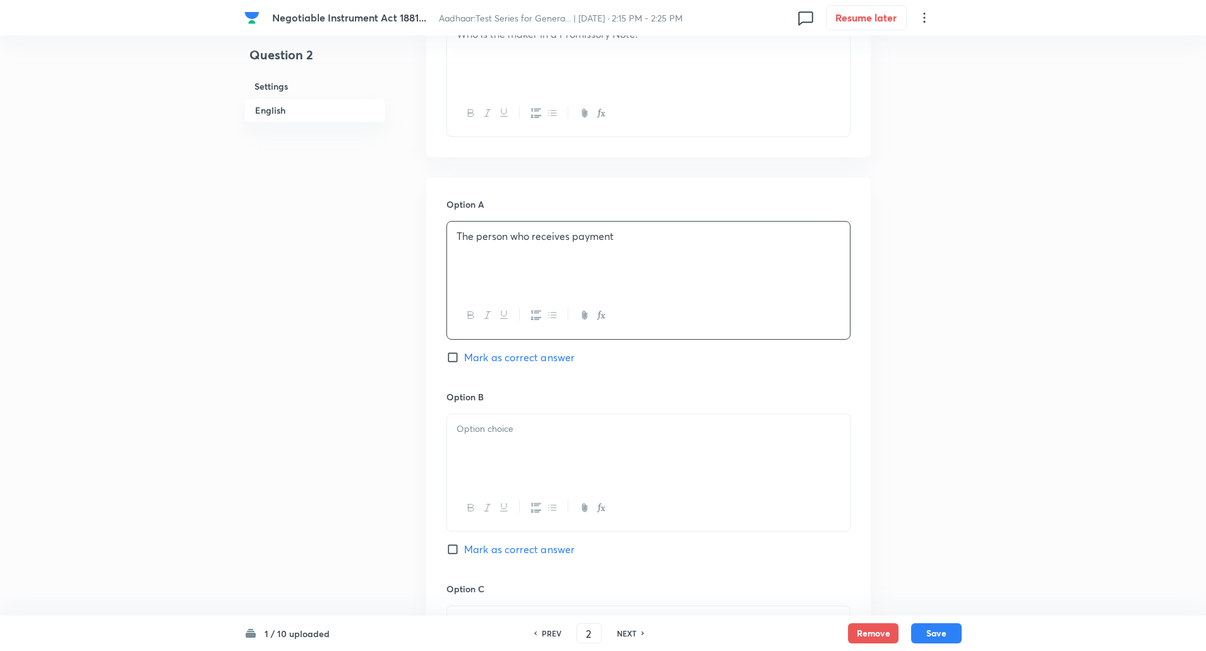
scroll to position [450, 0]
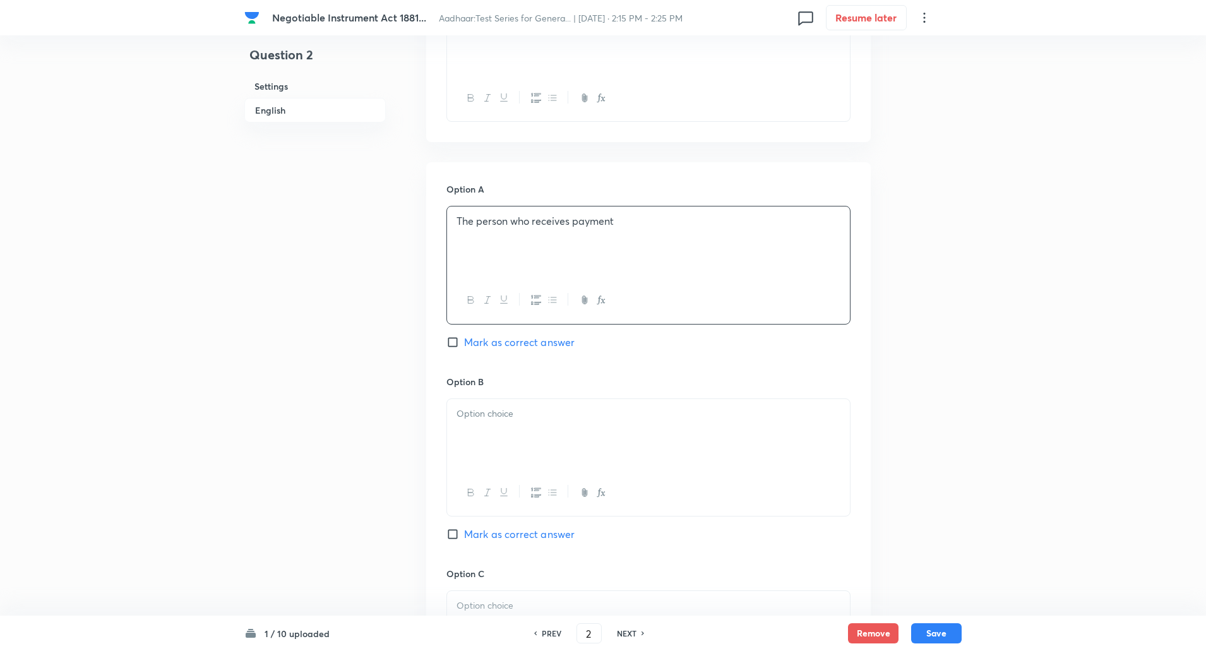
click at [505, 443] on div at bounding box center [648, 434] width 403 height 71
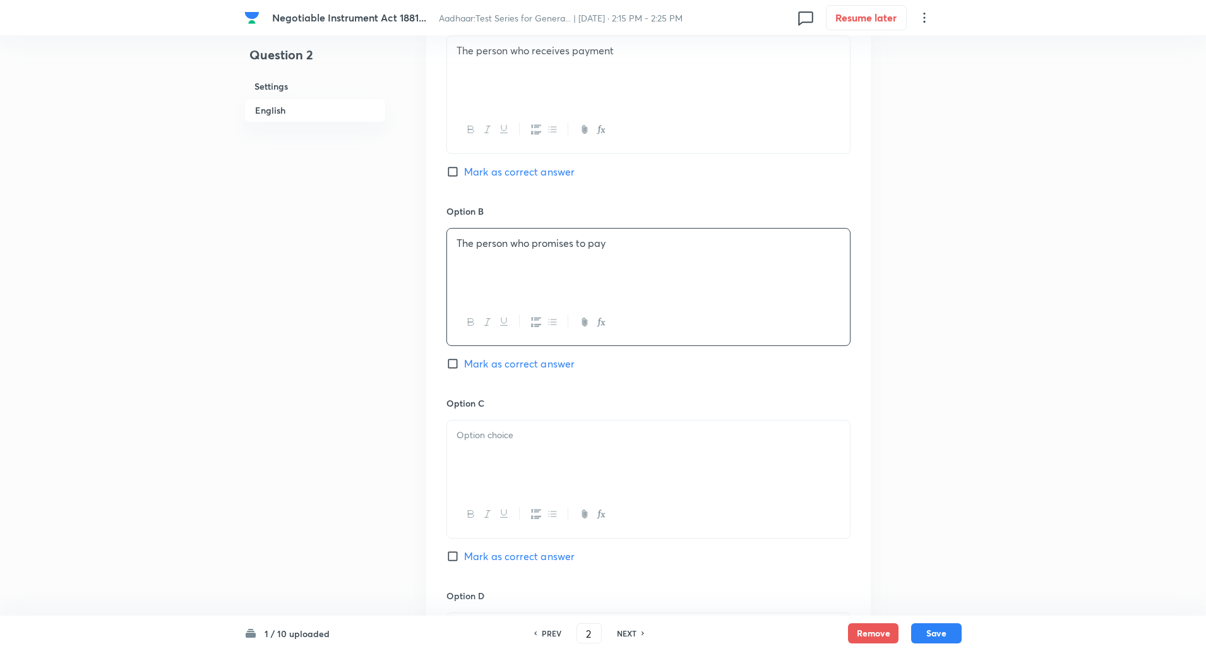
scroll to position [674, 0]
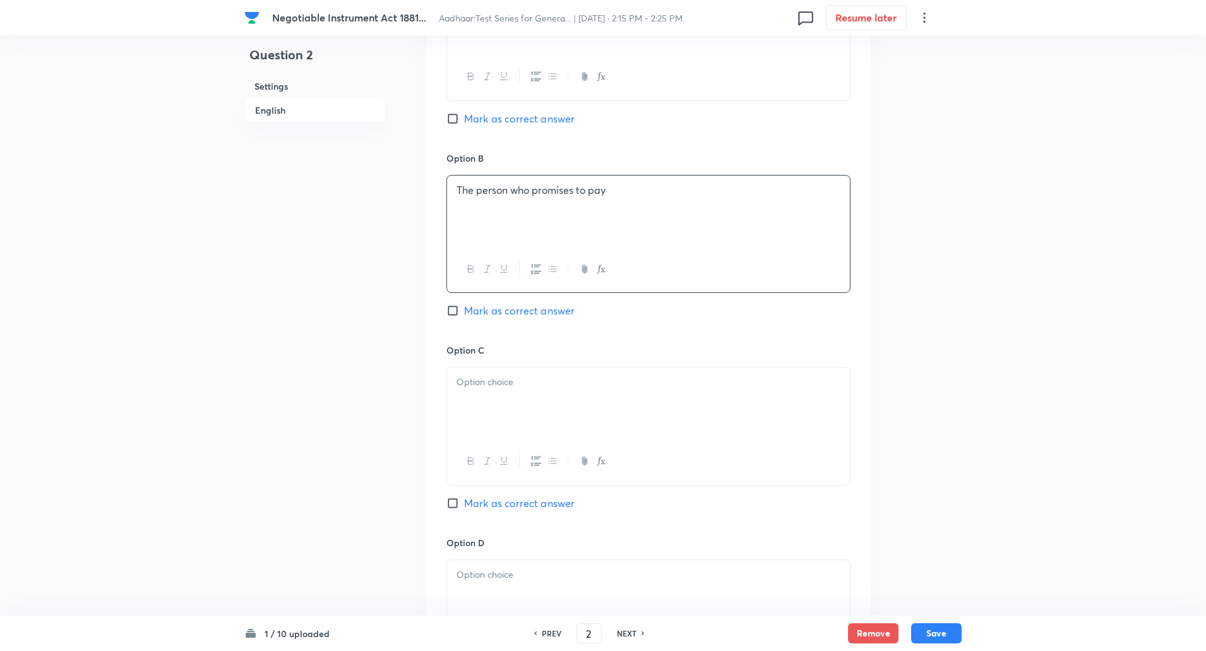
click at [500, 429] on div at bounding box center [648, 403] width 403 height 71
click at [455, 312] on input "Mark as correct answer" at bounding box center [456, 310] width 18 height 13
checkbox input "true"
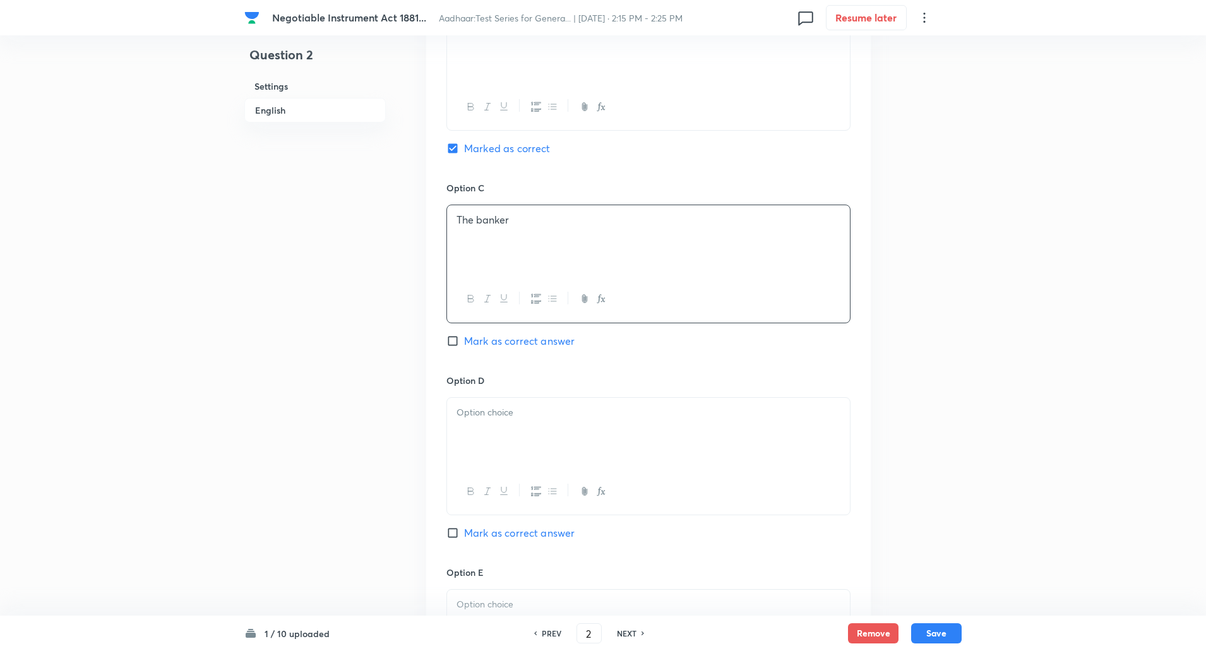
scroll to position [838, 0]
click at [493, 416] on p at bounding box center [649, 411] width 384 height 15
paste div
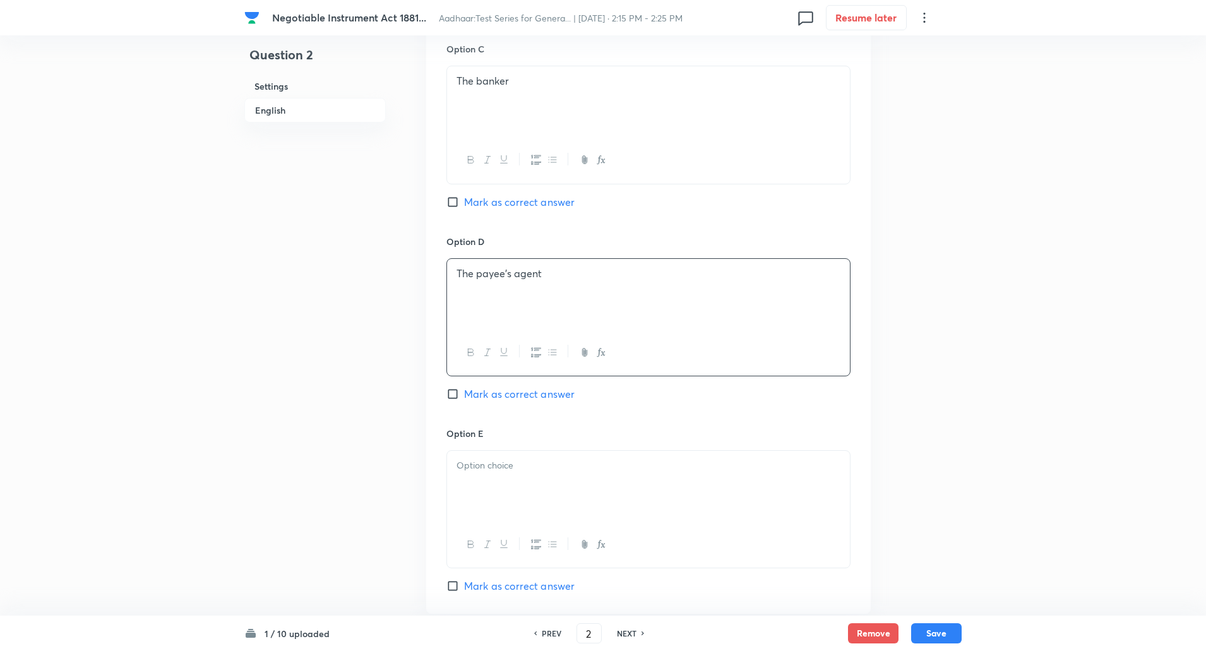
scroll to position [1040, 0]
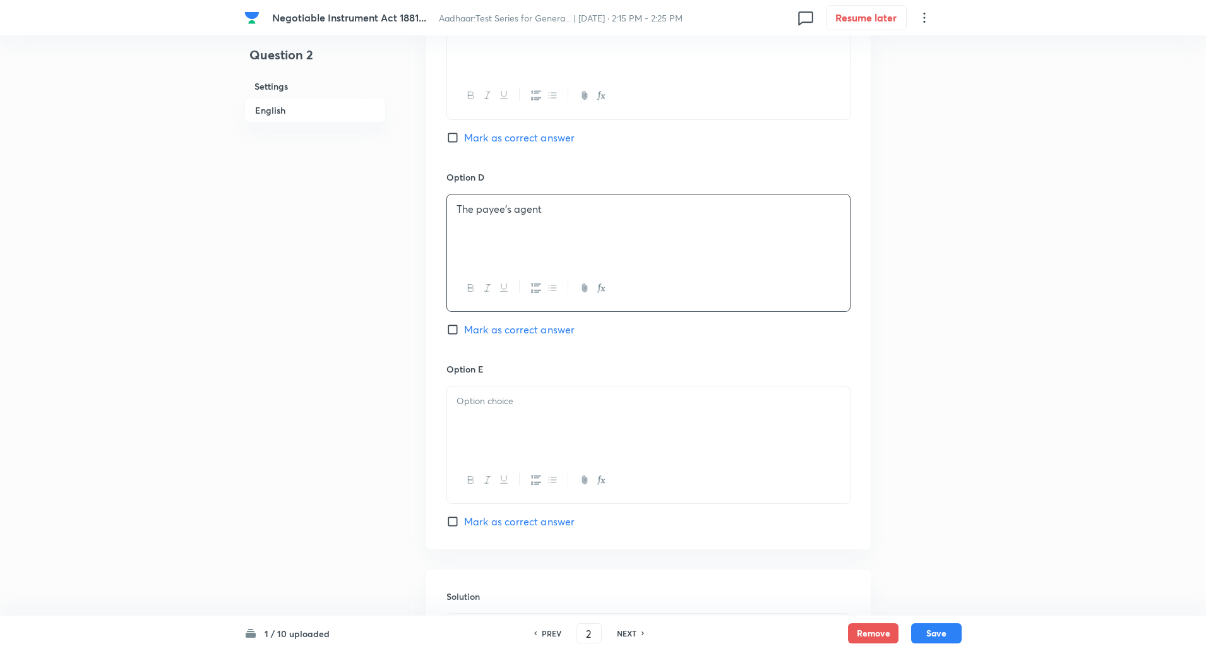
click at [492, 420] on div at bounding box center [648, 422] width 403 height 71
paste div
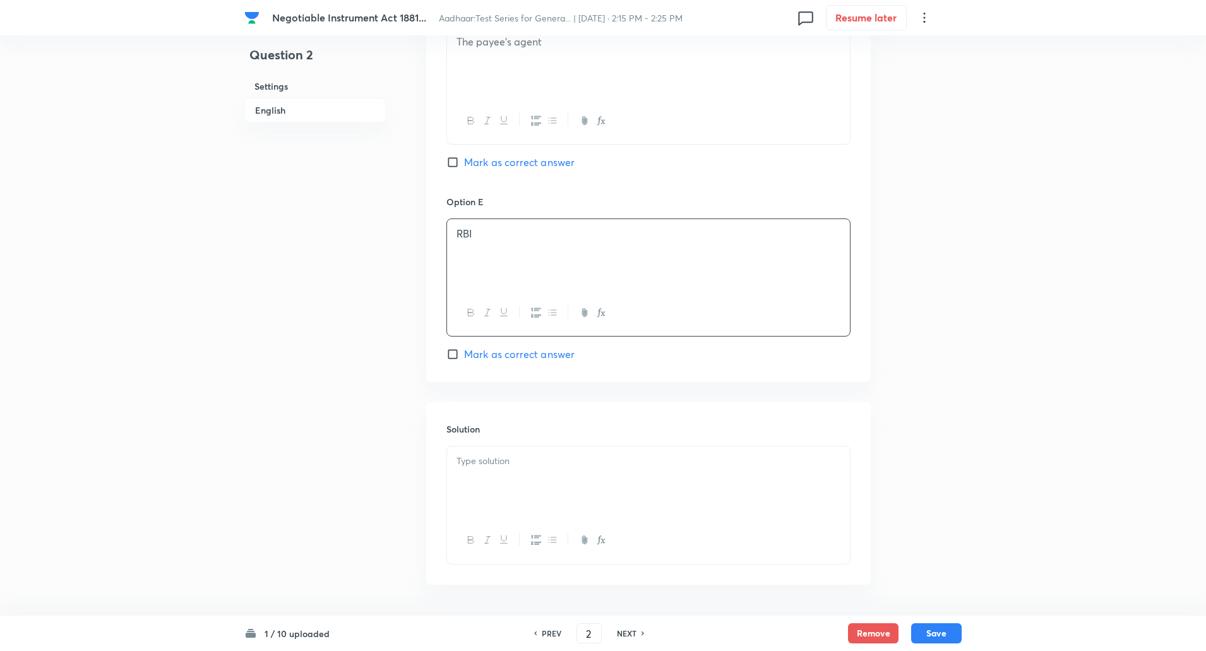
scroll to position [1252, 0]
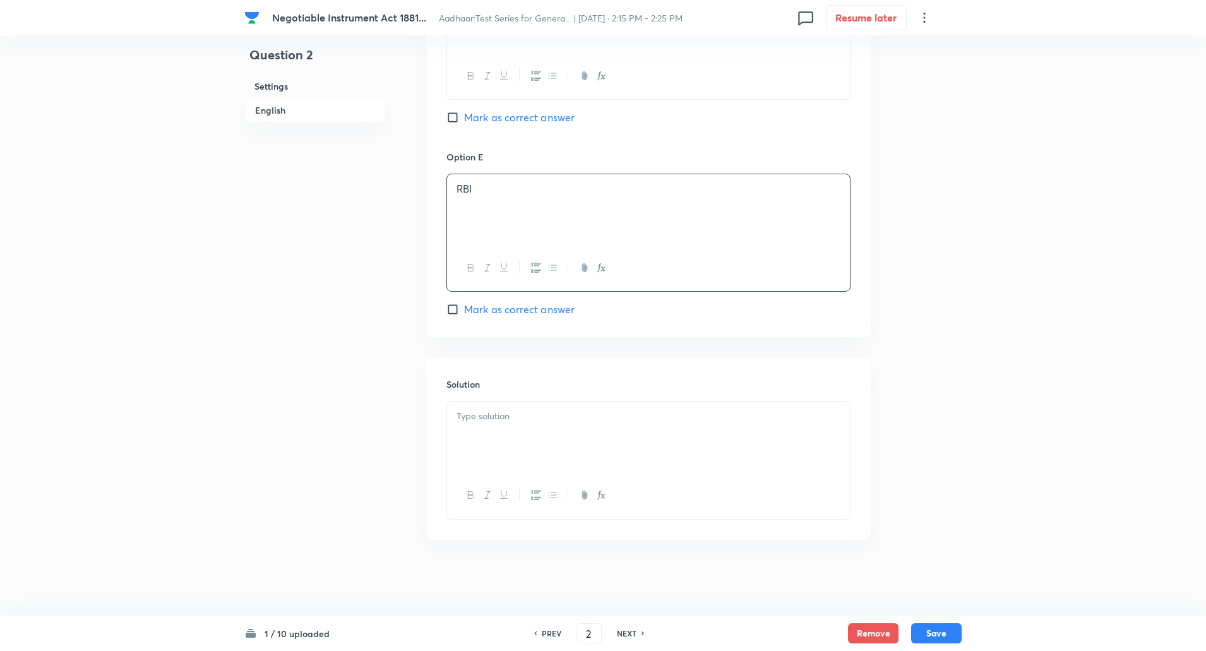
click at [492, 431] on div at bounding box center [648, 437] width 403 height 71
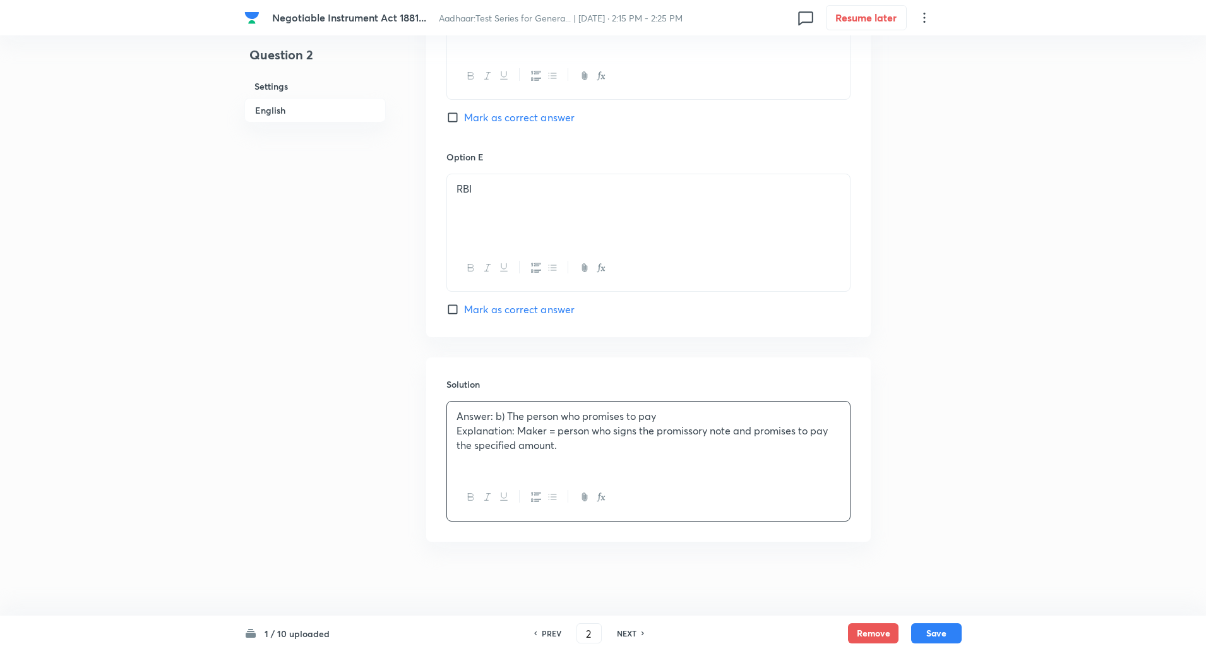
click at [519, 432] on p "Explanation: Maker = person who signs the promissory note and promises to pay t…" at bounding box center [649, 438] width 384 height 28
click at [944, 635] on button "Save" at bounding box center [937, 632] width 51 height 20
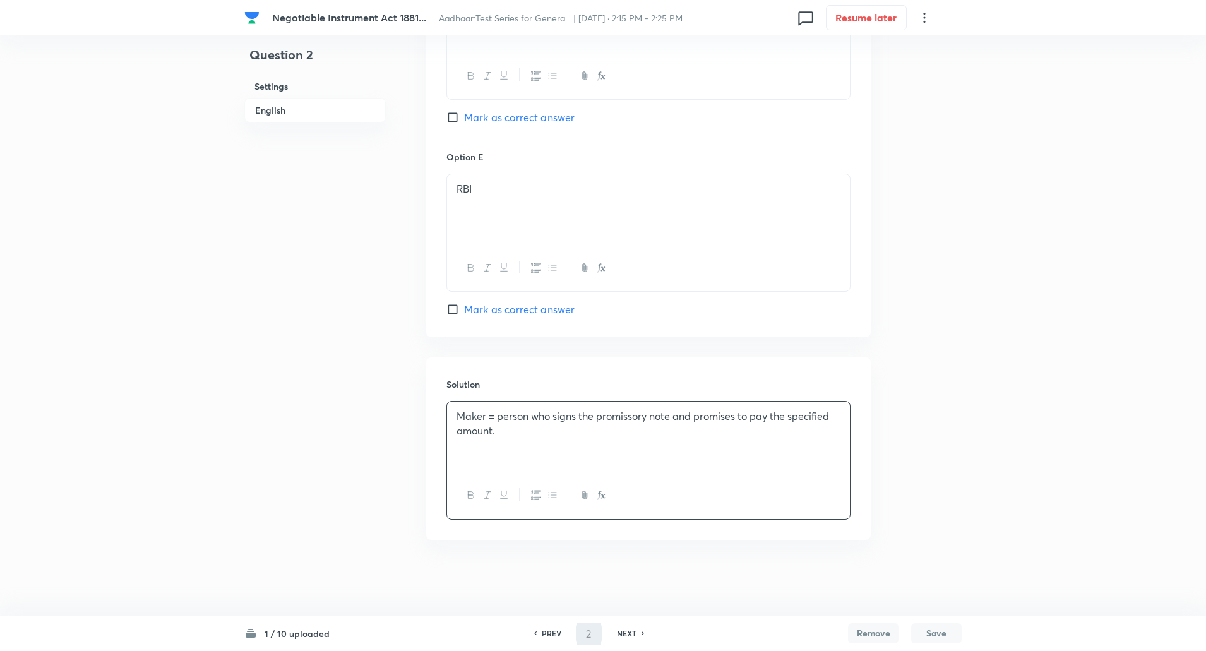
type input "3"
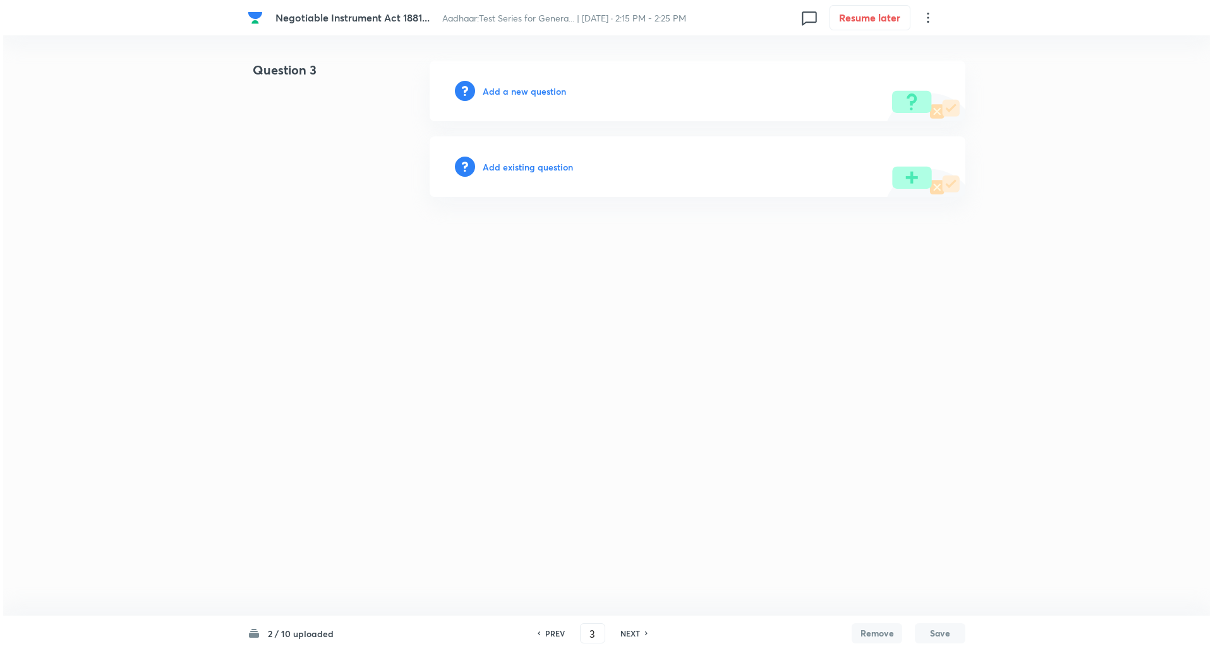
scroll to position [0, 0]
click at [546, 93] on h6 "Add a new question" at bounding box center [524, 91] width 83 height 13
click at [546, 93] on h6 "Choose a question type" at bounding box center [531, 91] width 97 height 13
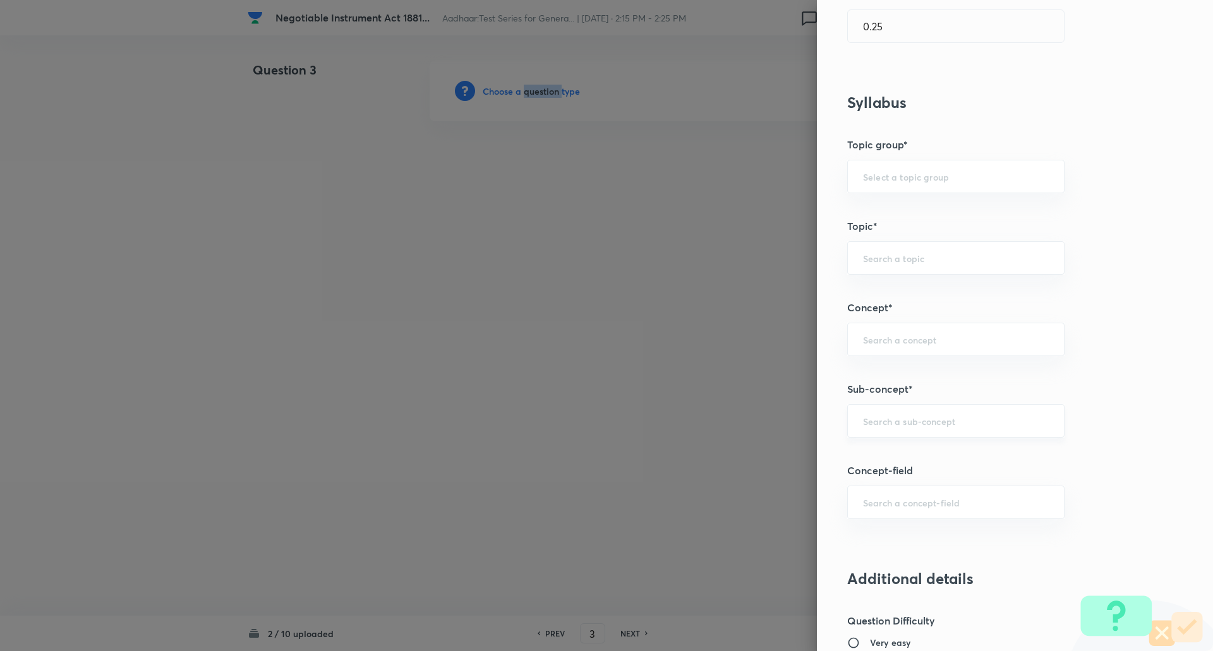
scroll to position [435, 0]
click at [879, 413] on div "​" at bounding box center [955, 420] width 217 height 33
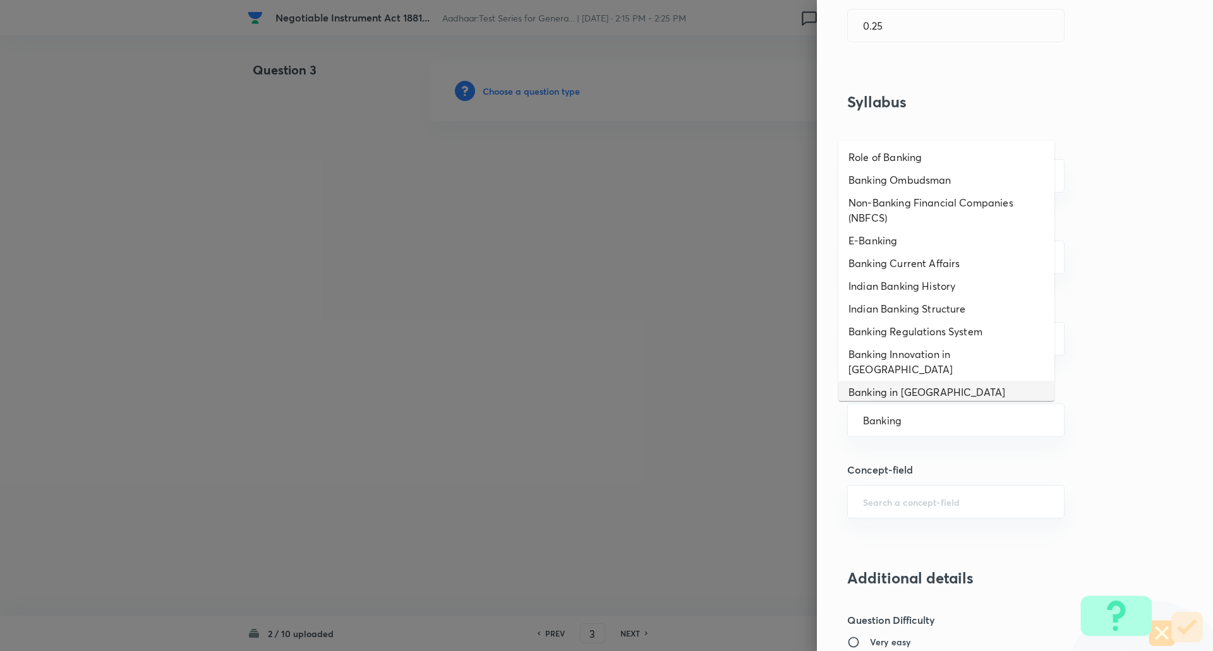
click at [924, 381] on li "Banking in India" at bounding box center [946, 392] width 216 height 23
type input "Banking in India"
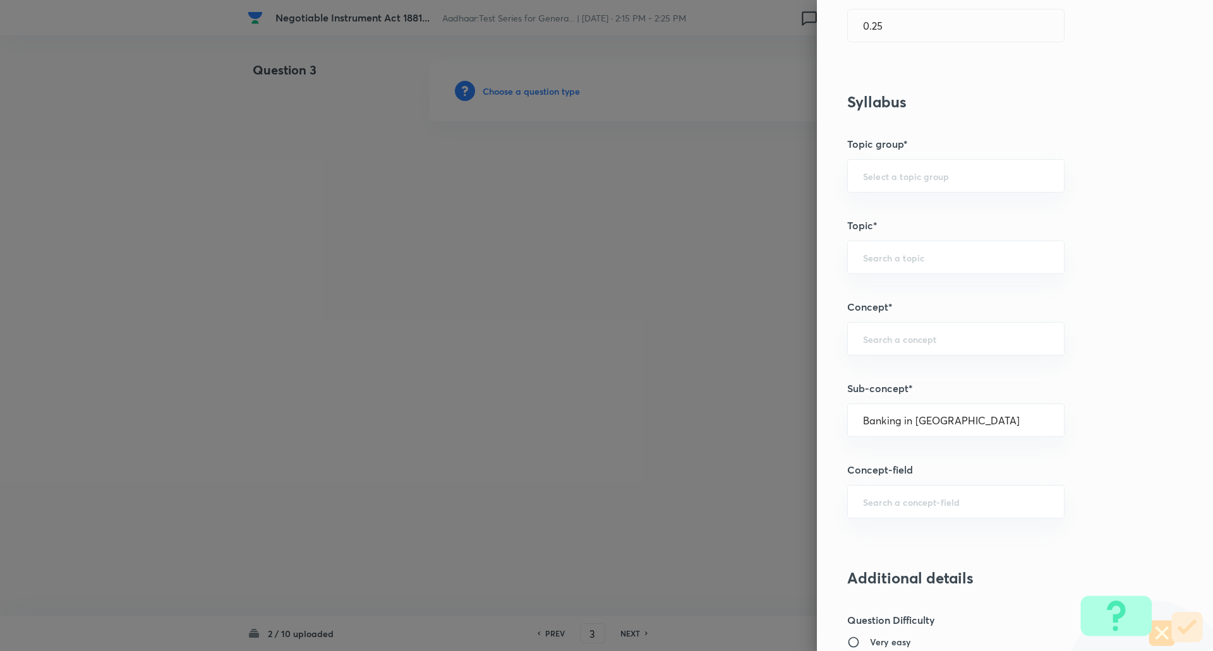
type input "Awareness"
type input "Static GK"
type input "Indian Economy"
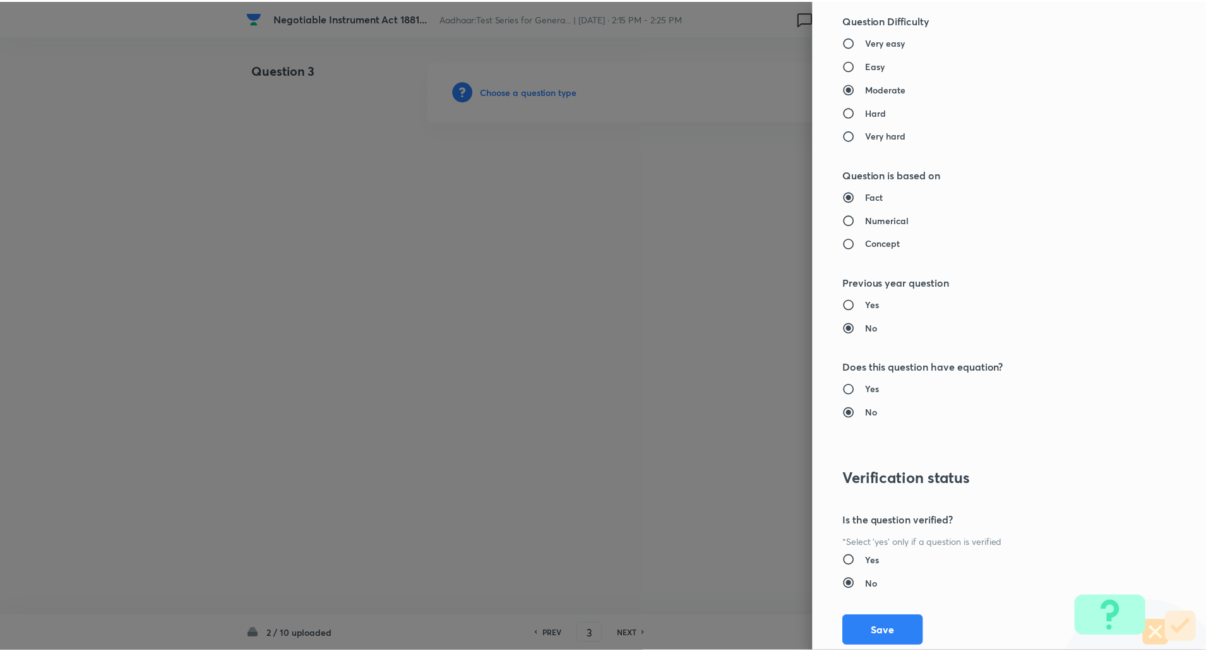
scroll to position [1050, 0]
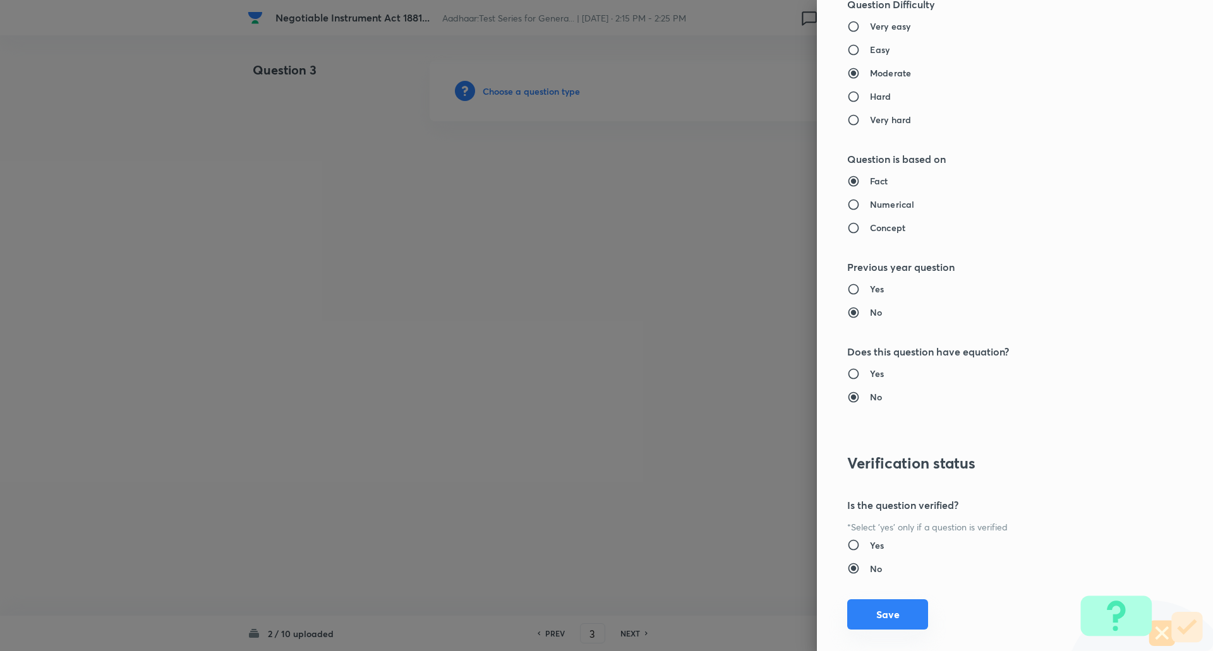
click at [877, 620] on button "Save" at bounding box center [887, 614] width 81 height 30
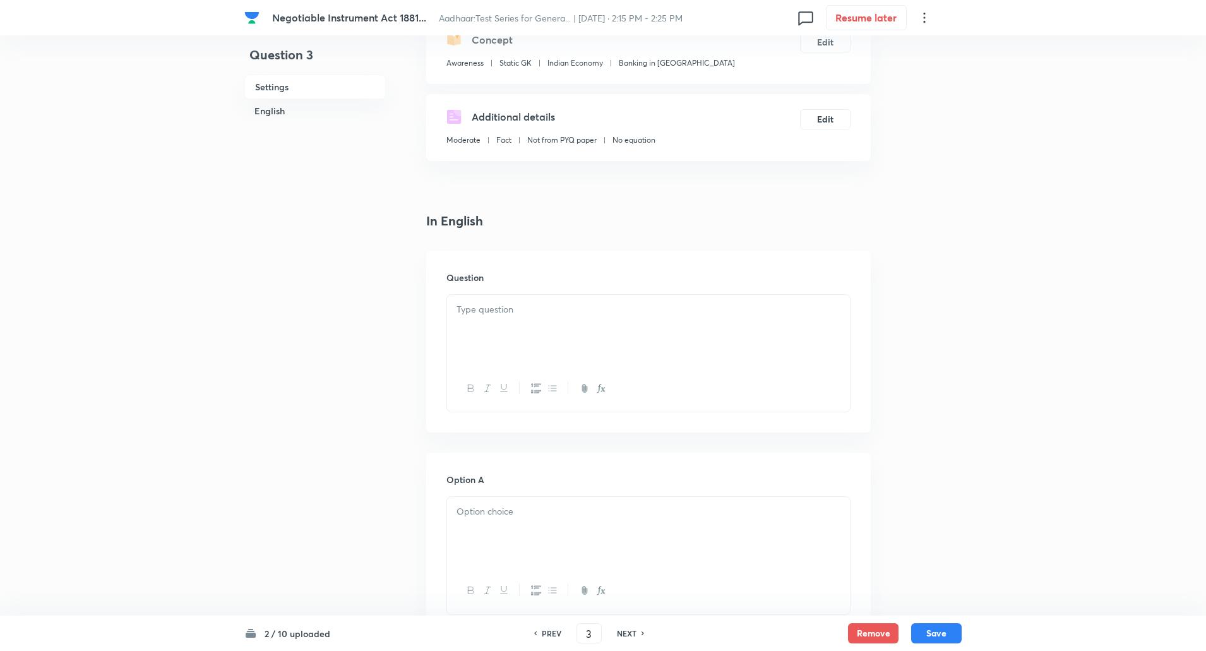
scroll to position [166, 0]
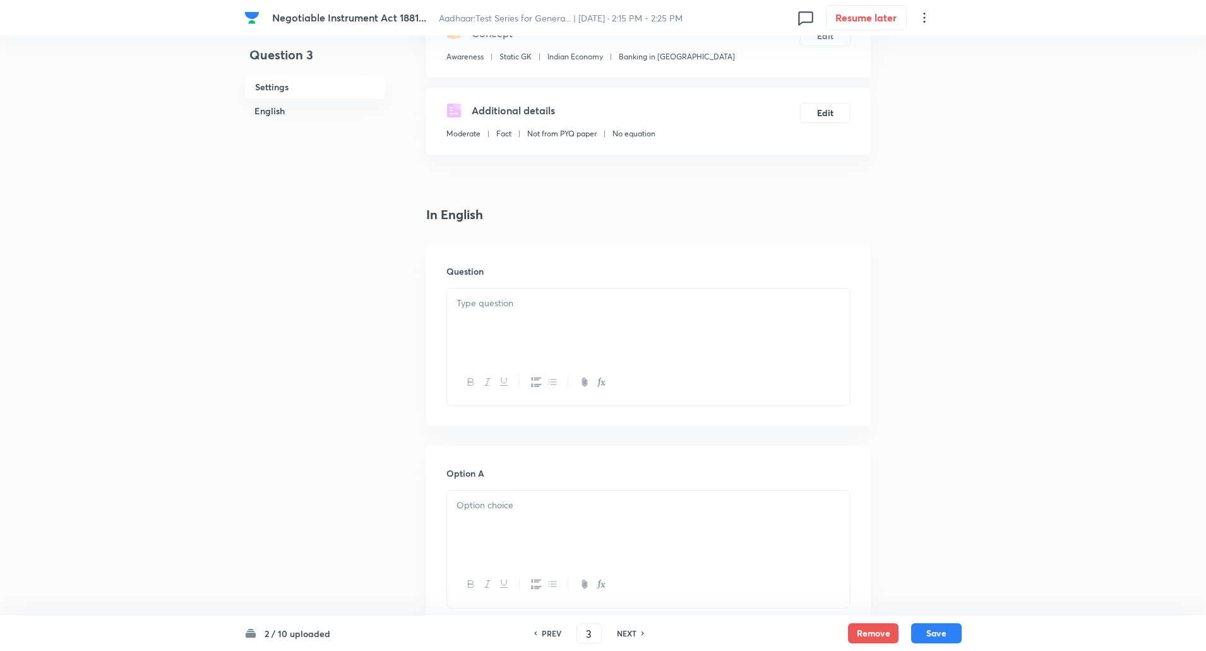
click at [517, 327] on div at bounding box center [648, 324] width 403 height 71
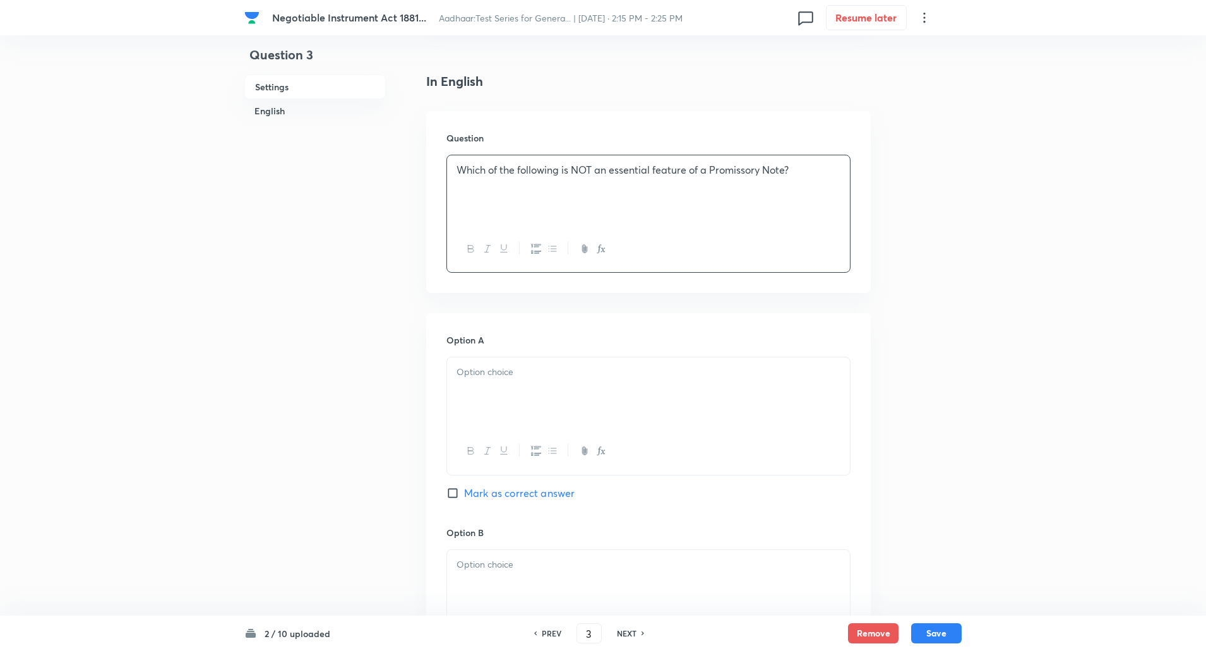
scroll to position [300, 0]
click at [512, 371] on p at bounding box center [649, 371] width 384 height 15
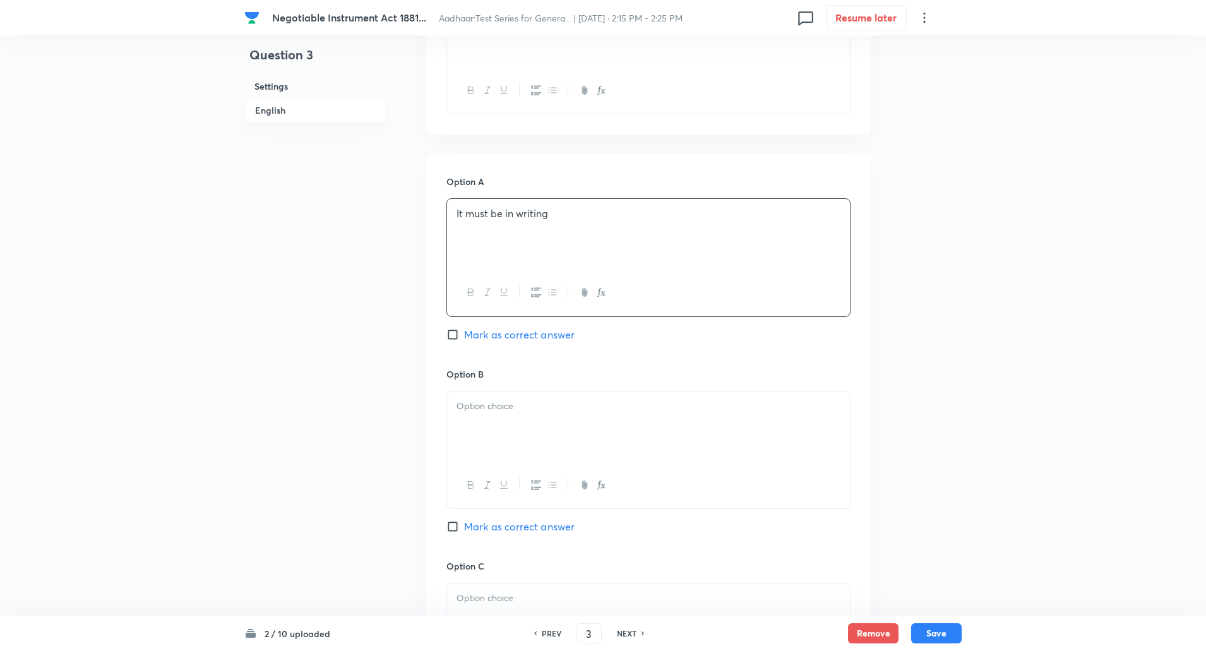
scroll to position [478, 0]
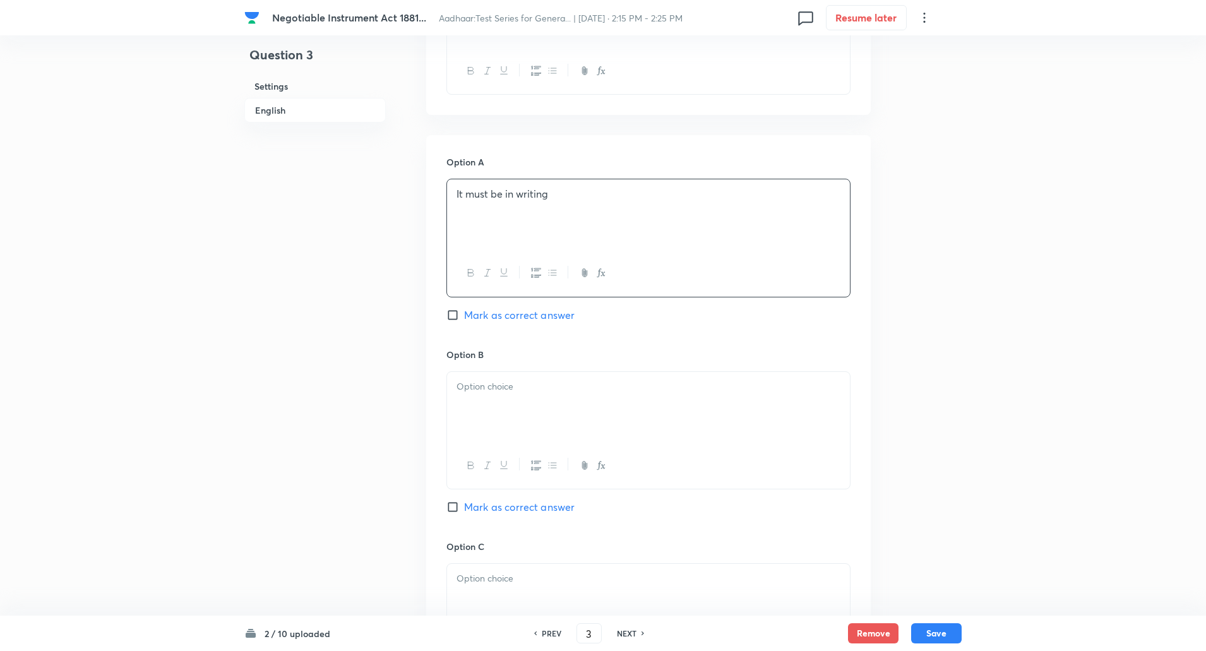
click at [491, 397] on div at bounding box center [648, 407] width 403 height 71
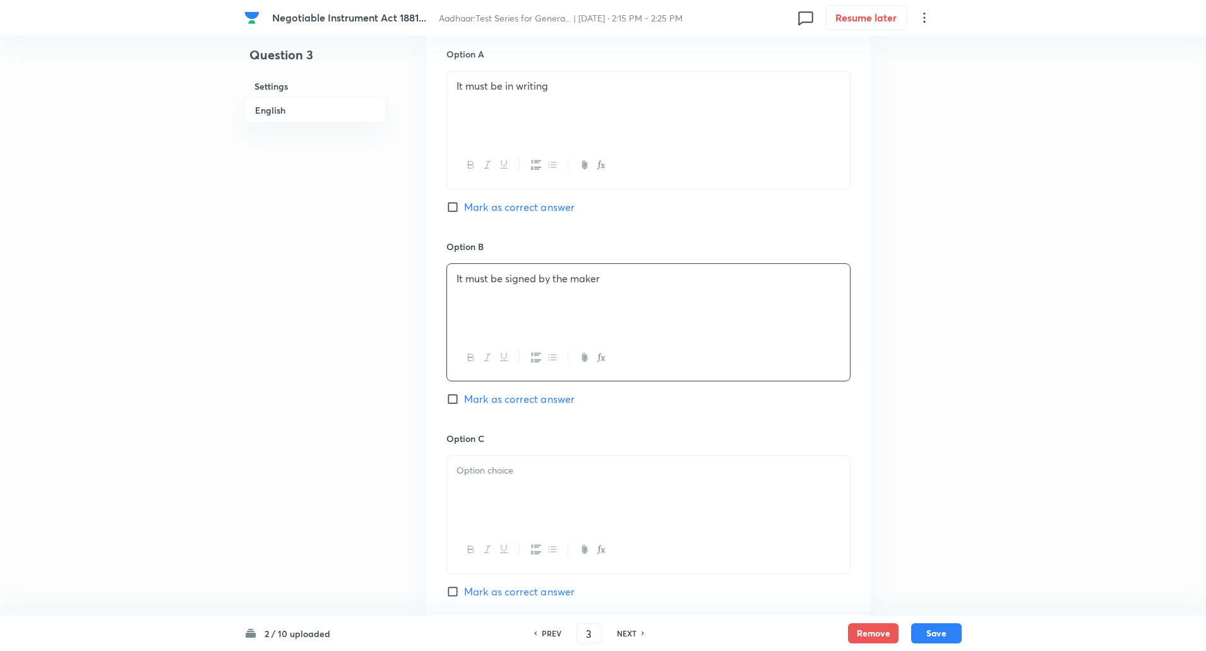
scroll to position [591, 0]
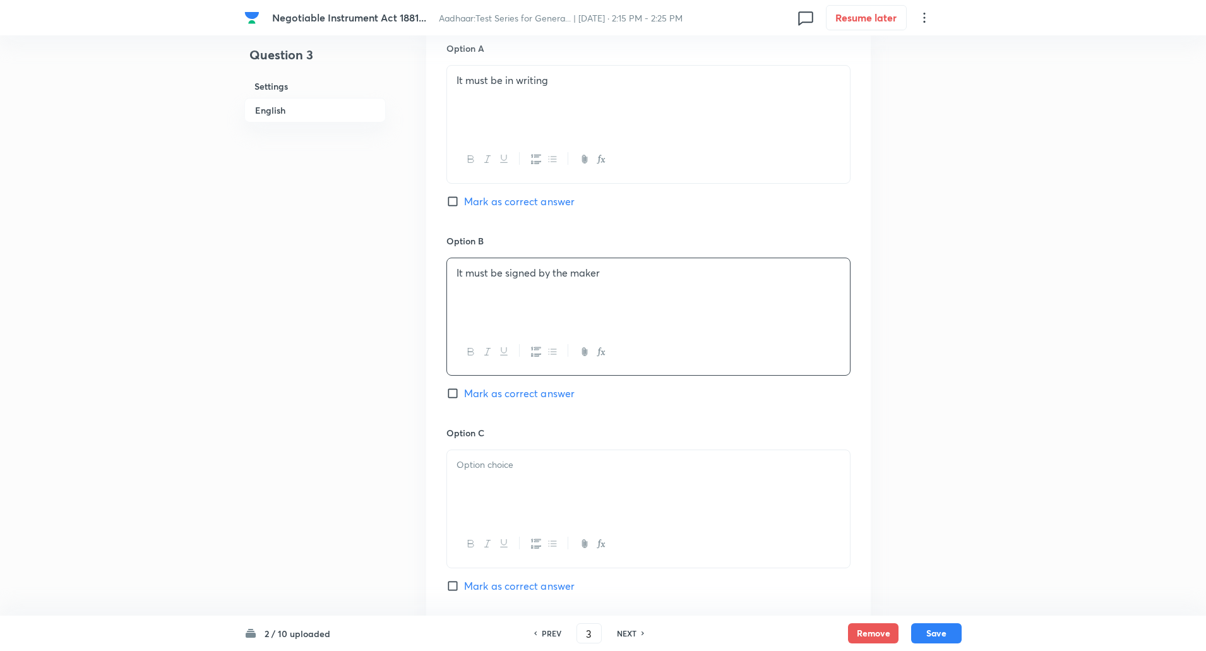
click at [500, 462] on p at bounding box center [649, 465] width 384 height 15
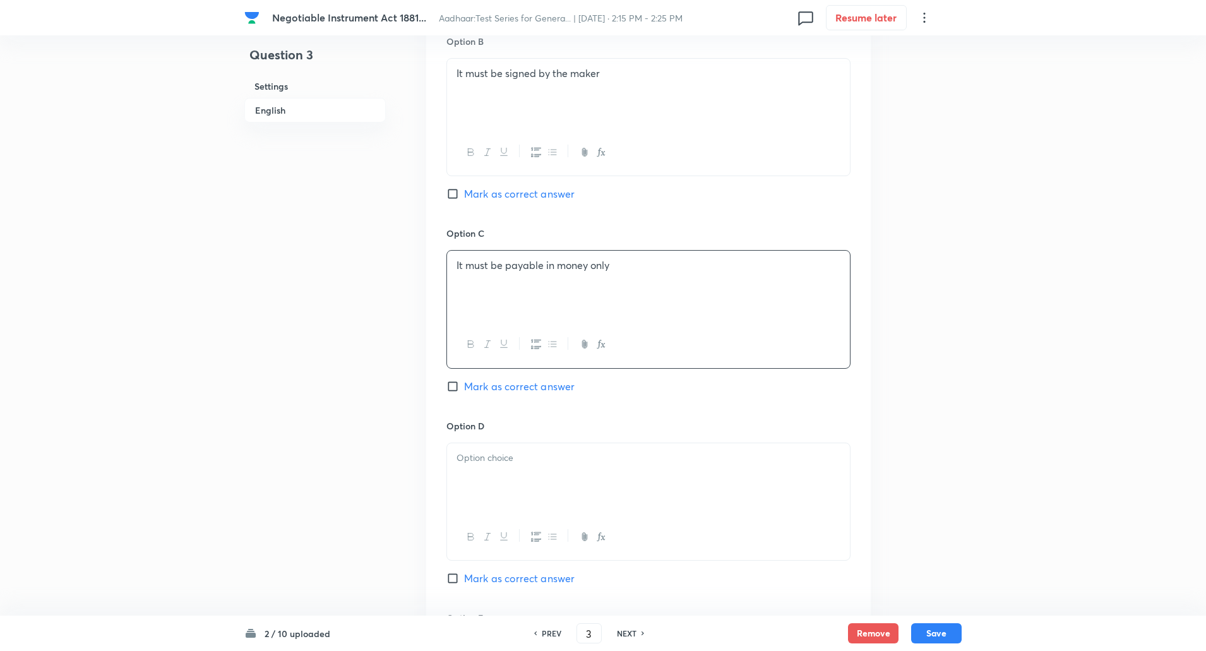
scroll to position [792, 0]
click at [496, 475] on div at bounding box center [648, 477] width 403 height 71
paste div
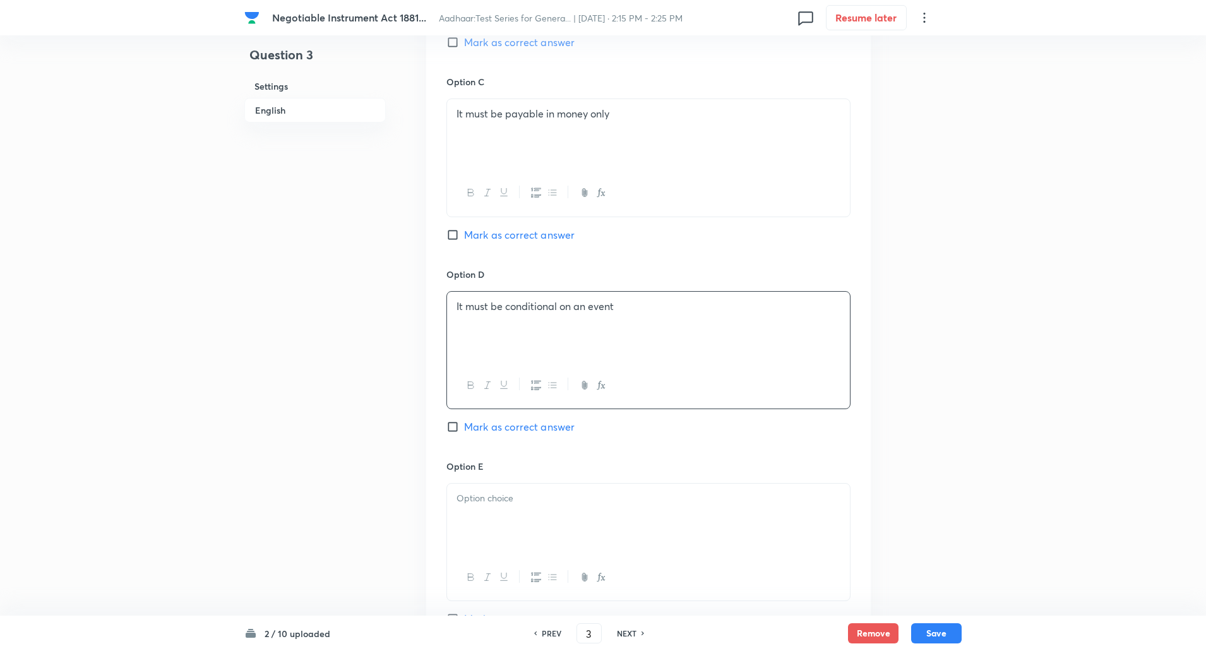
scroll to position [948, 0]
click at [452, 421] on input "Mark as correct answer" at bounding box center [456, 422] width 18 height 13
checkbox input "true"
click at [484, 545] on div at bounding box center [648, 514] width 403 height 71
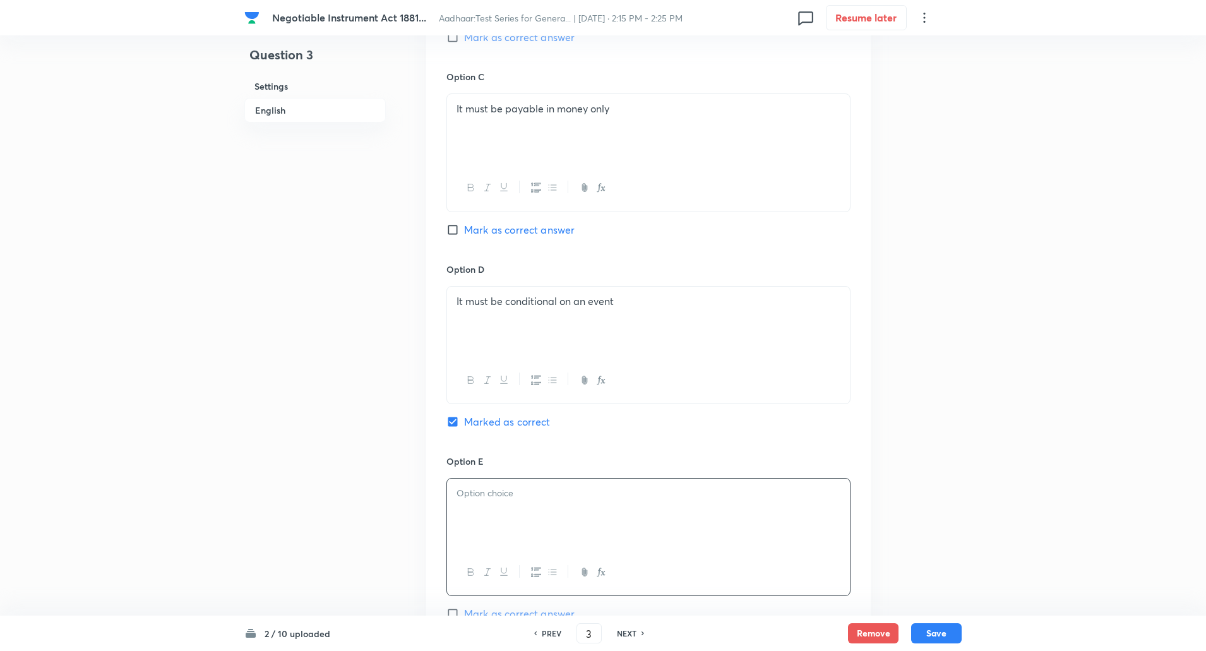
paste div
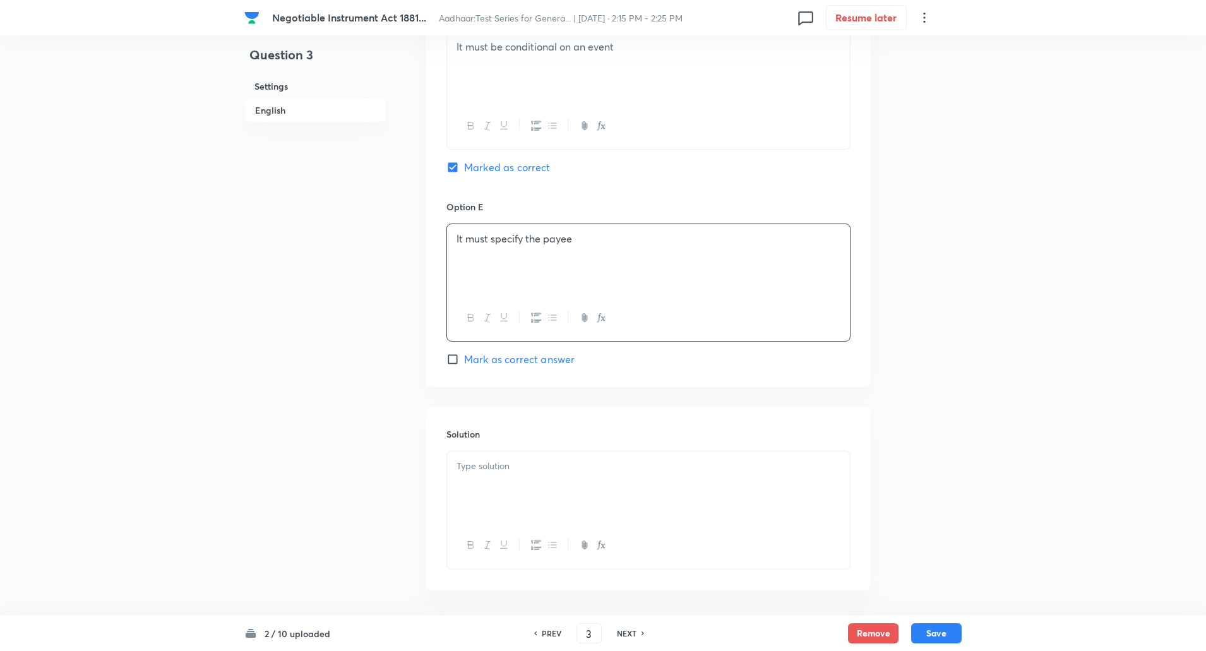
scroll to position [1252, 0]
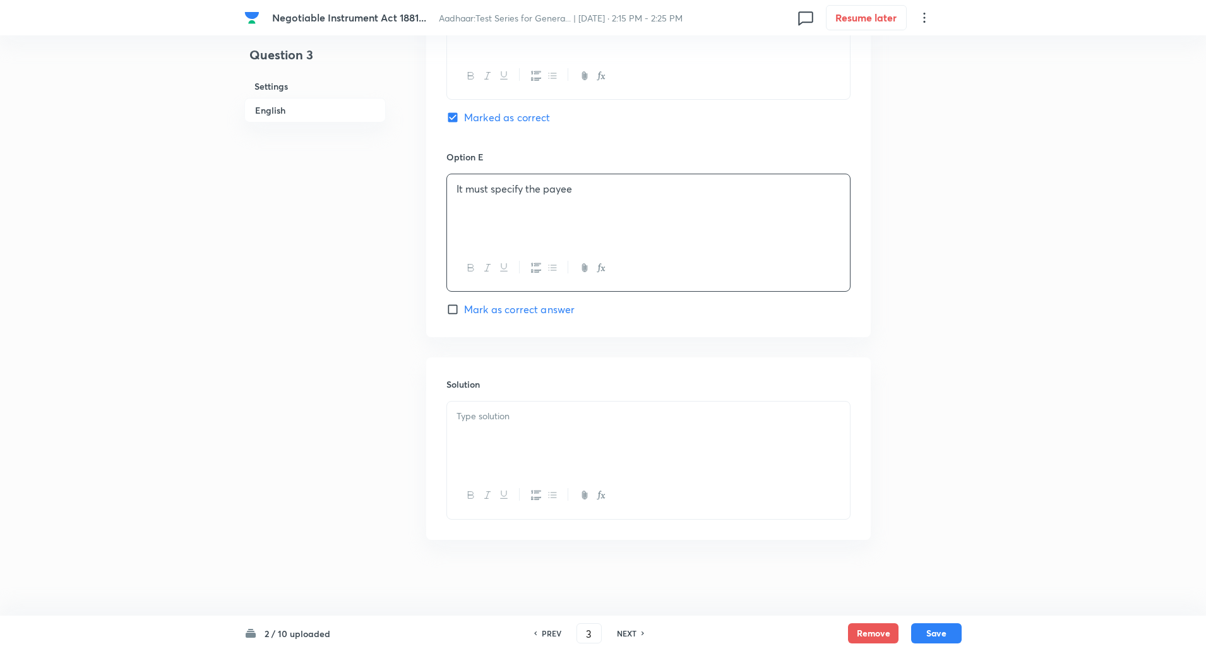
click at [519, 400] on div "Solution" at bounding box center [648, 449] width 445 height 182
click at [524, 416] on p at bounding box center [649, 416] width 384 height 15
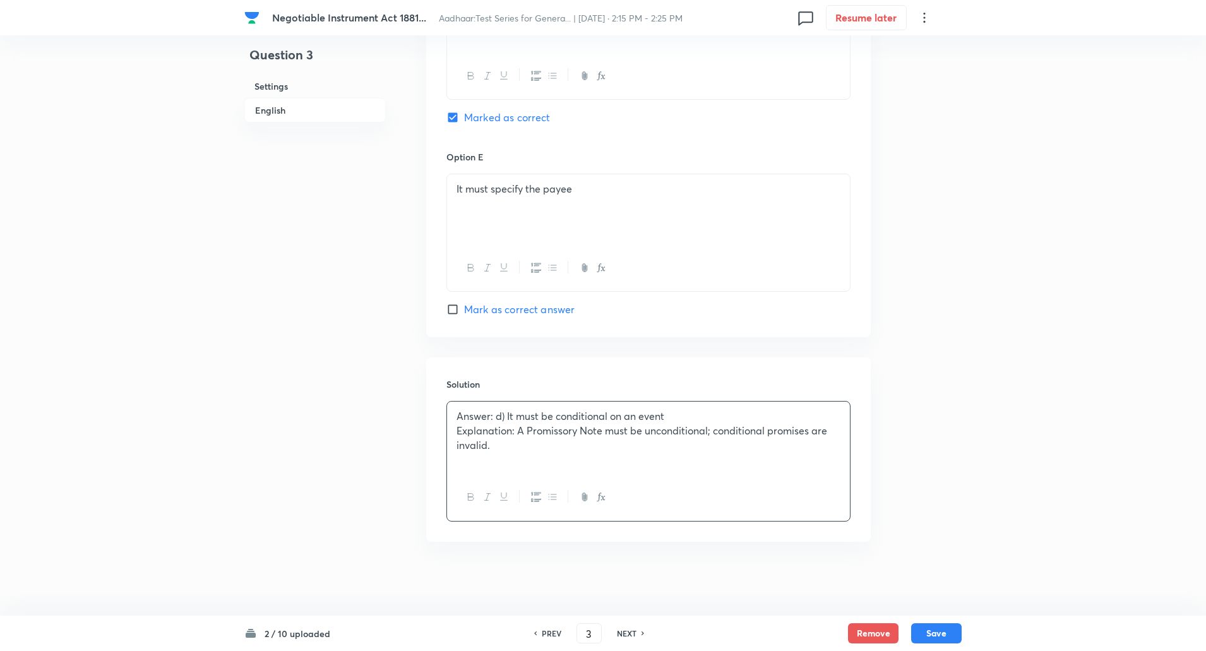
click at [519, 431] on p "Explanation: A Promissory Note must be unconditional; conditional promises are …" at bounding box center [649, 438] width 384 height 28
click at [934, 633] on button "Save" at bounding box center [937, 632] width 51 height 20
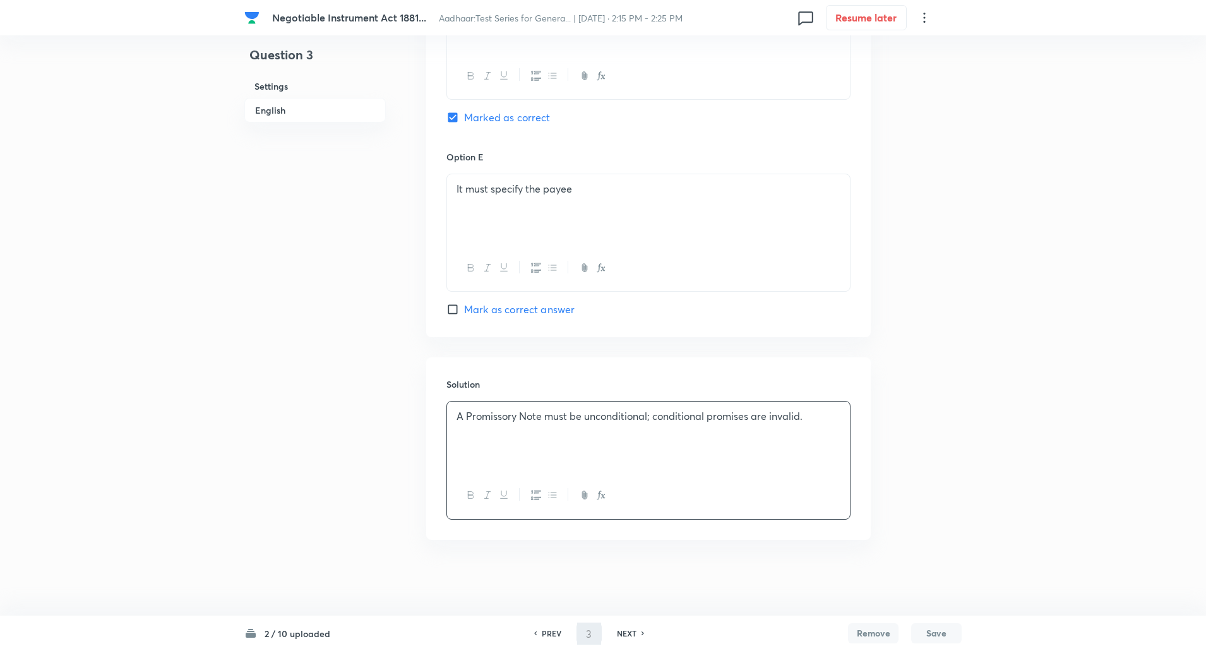
type input "4"
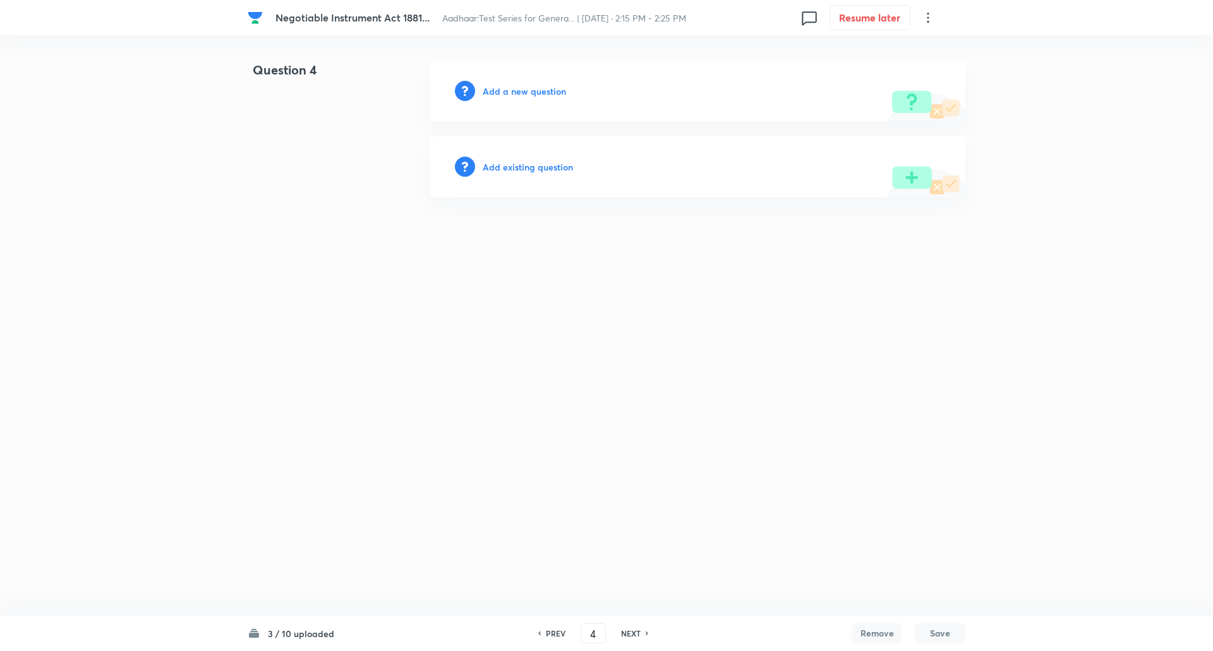
click at [533, 107] on div "Add a new question" at bounding box center [698, 91] width 536 height 61
click at [534, 93] on h6 "Add a new question" at bounding box center [524, 91] width 83 height 13
click at [534, 93] on h6 "Choose a question type" at bounding box center [531, 91] width 97 height 13
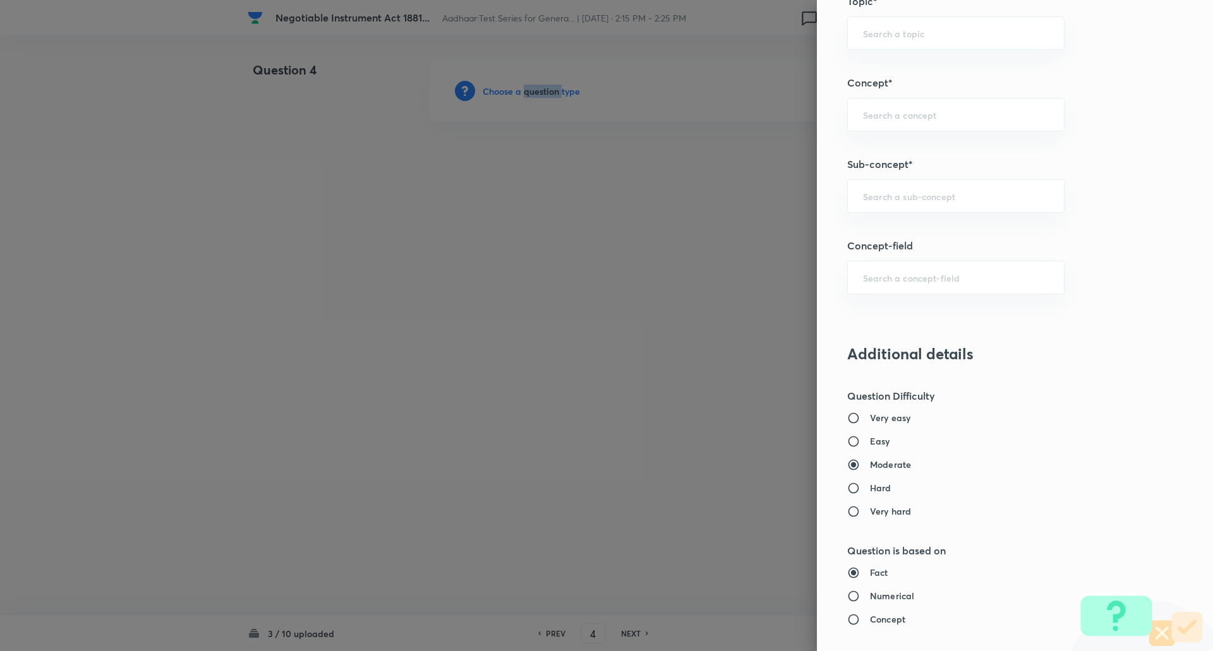
scroll to position [660, 0]
click at [888, 201] on input "text" at bounding box center [956, 195] width 186 height 12
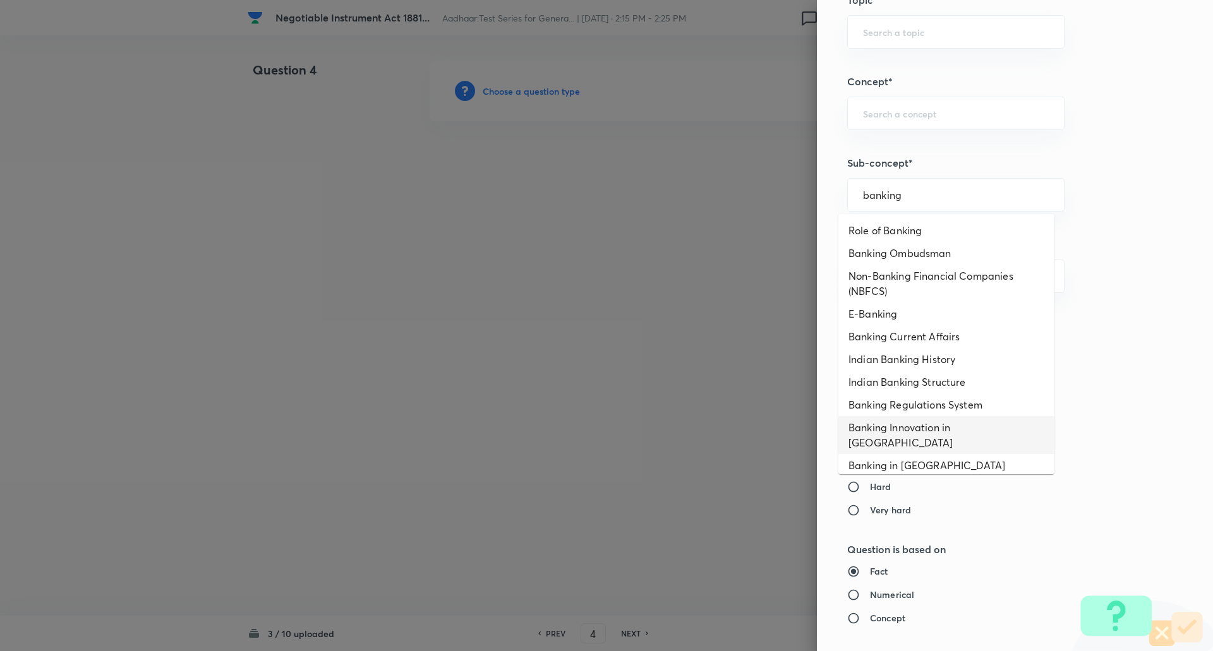
scroll to position [15, 0]
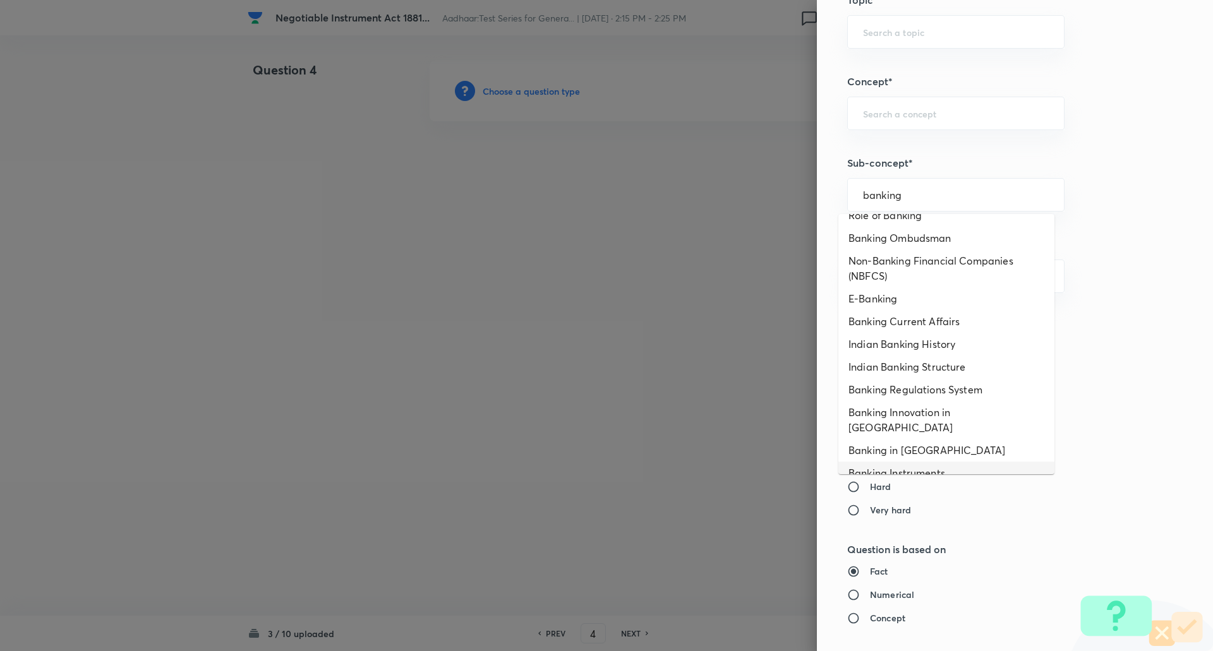
click at [914, 462] on li "Banking Instruments" at bounding box center [946, 473] width 216 height 23
type input "Banking Instruments"
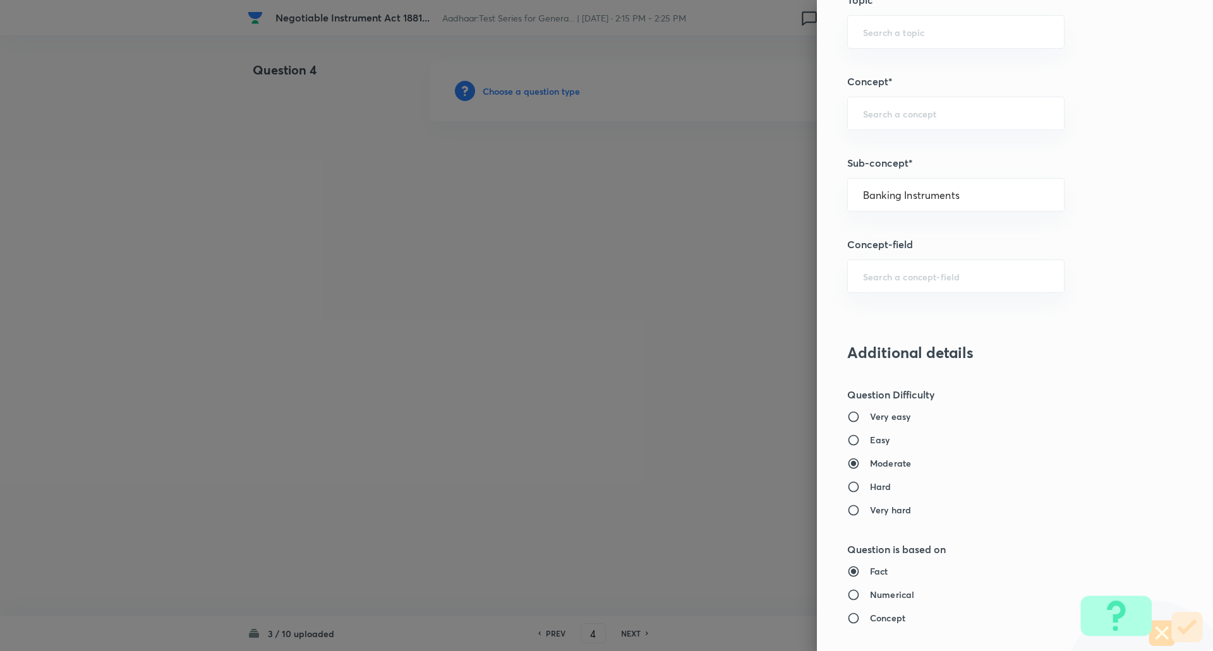
type input "Awareness"
type input "Static GK"
type input "Indian Economy"
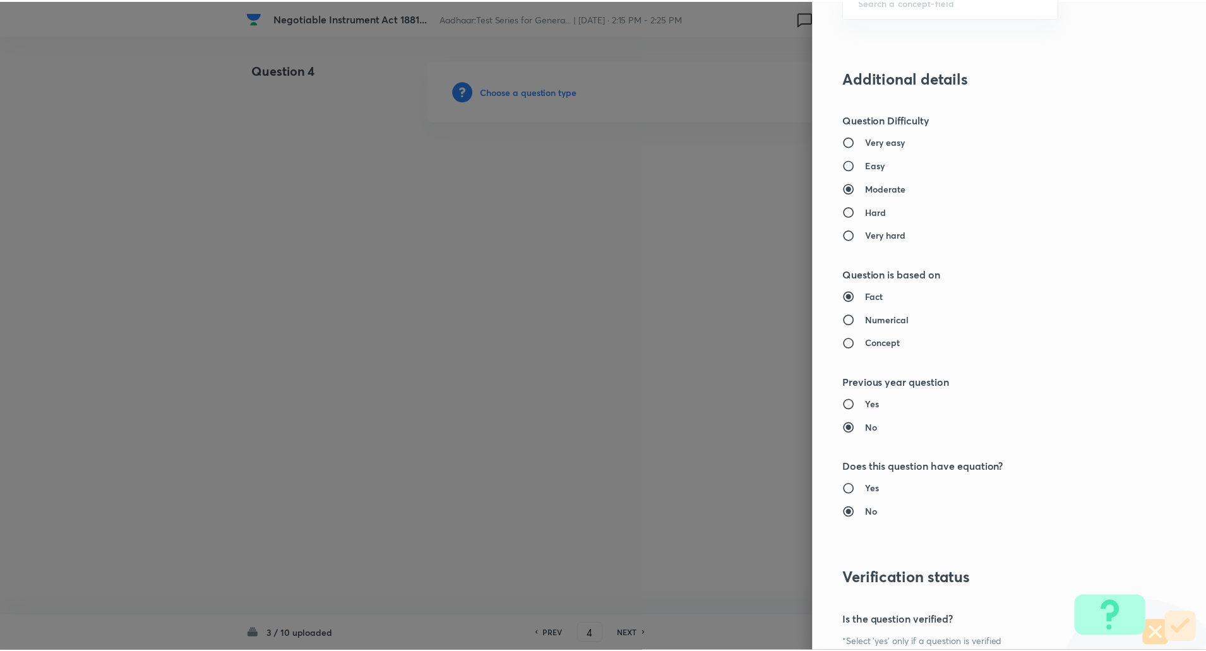
scroll to position [1071, 0]
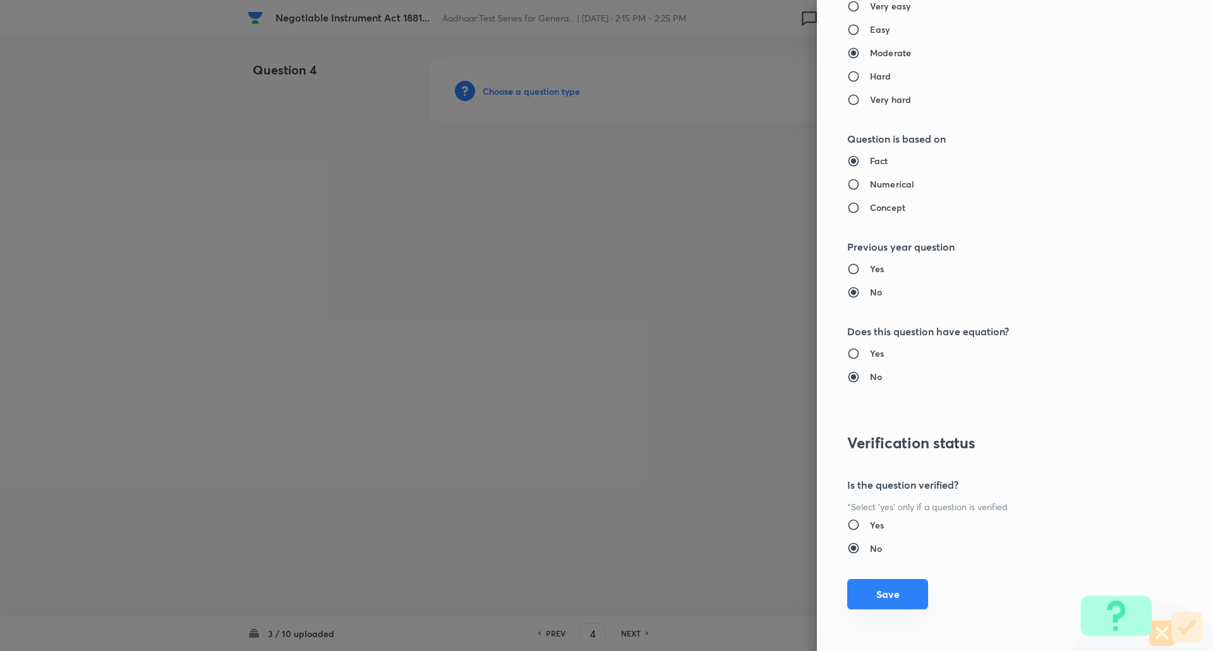
click at [881, 603] on button "Save" at bounding box center [887, 594] width 81 height 30
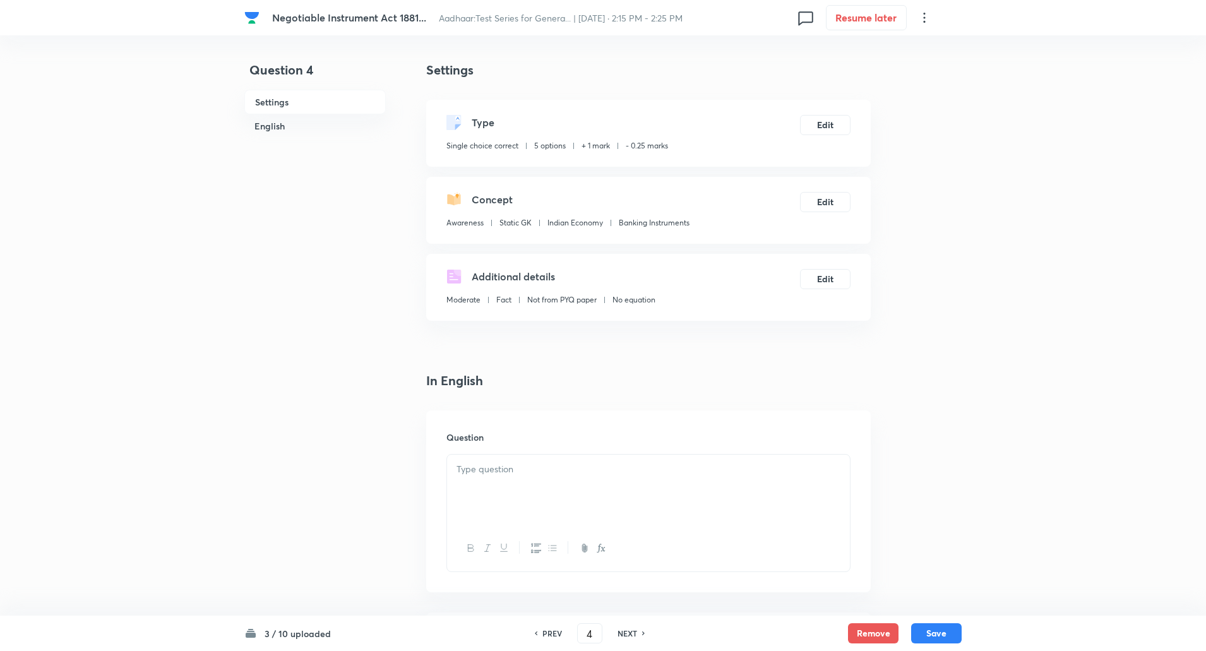
scroll to position [162, 0]
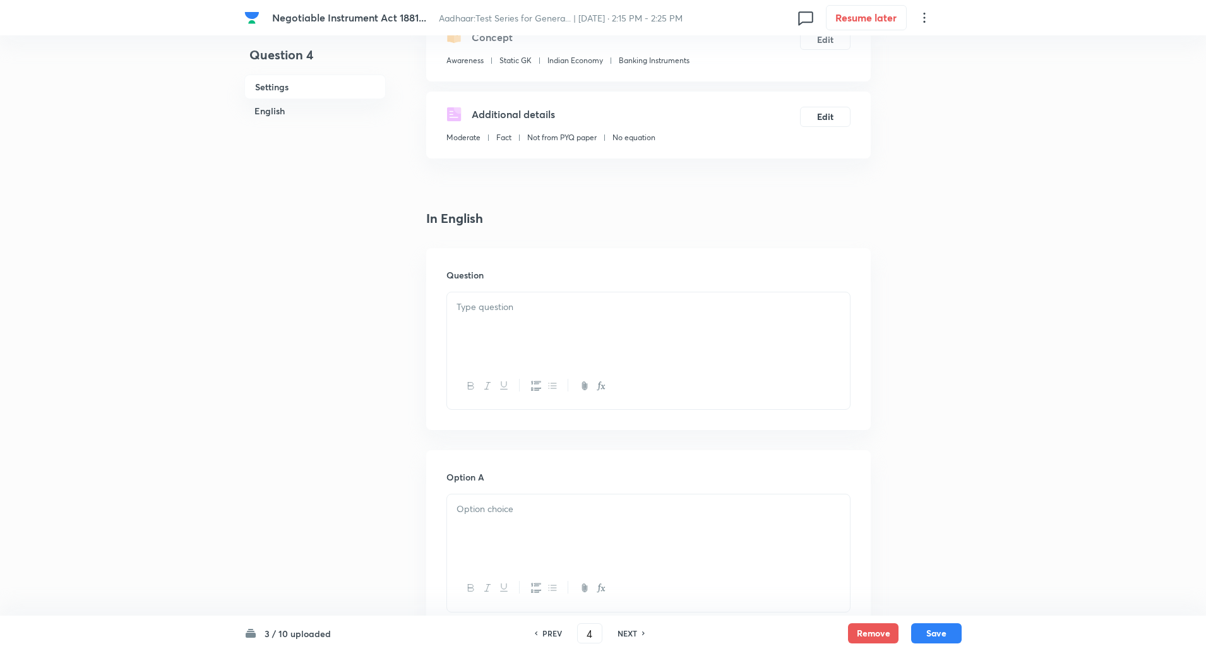
click at [540, 325] on div at bounding box center [648, 327] width 403 height 71
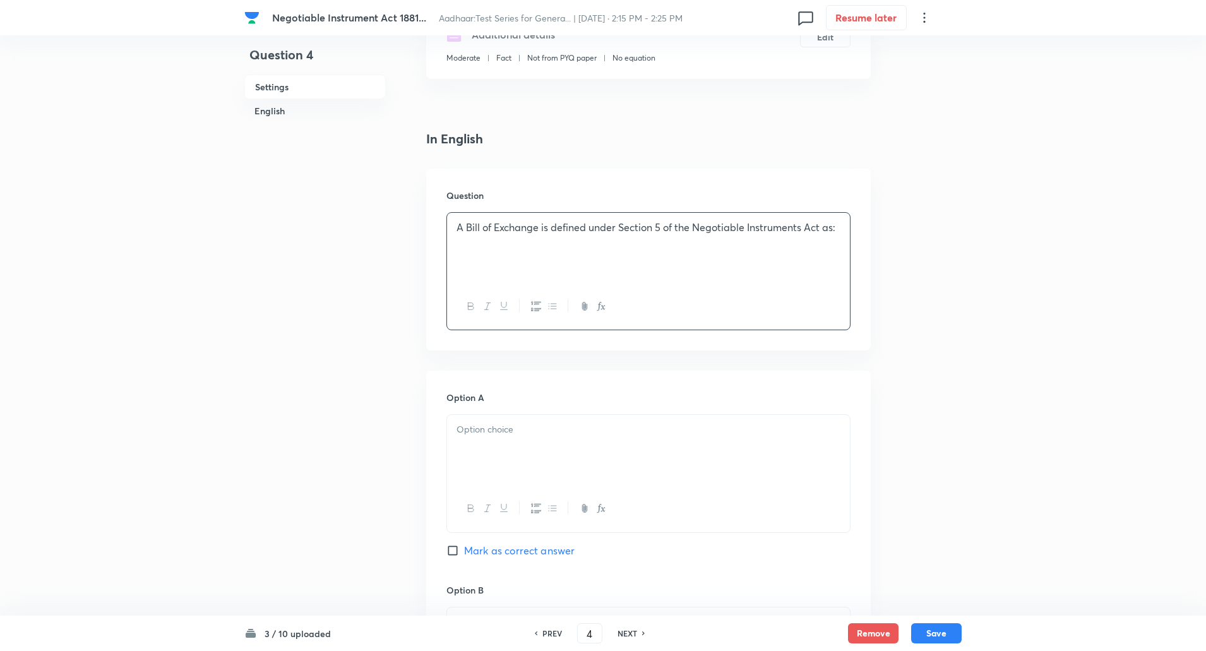
scroll to position [286, 0]
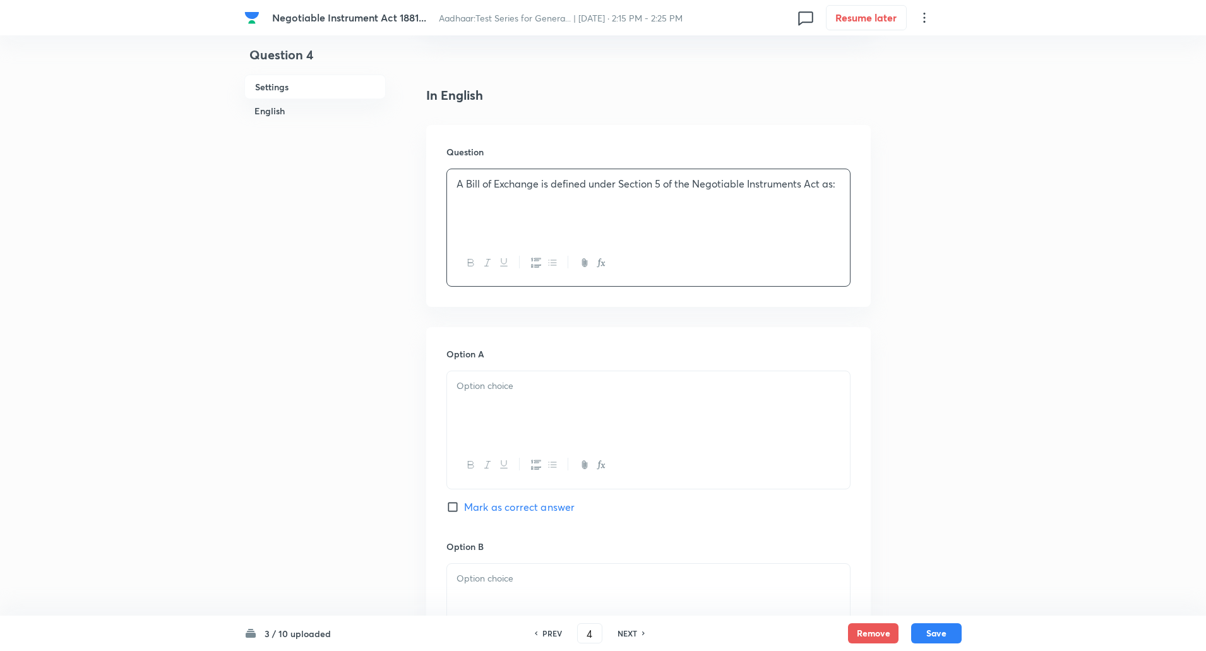
click at [520, 374] on div at bounding box center [648, 406] width 403 height 71
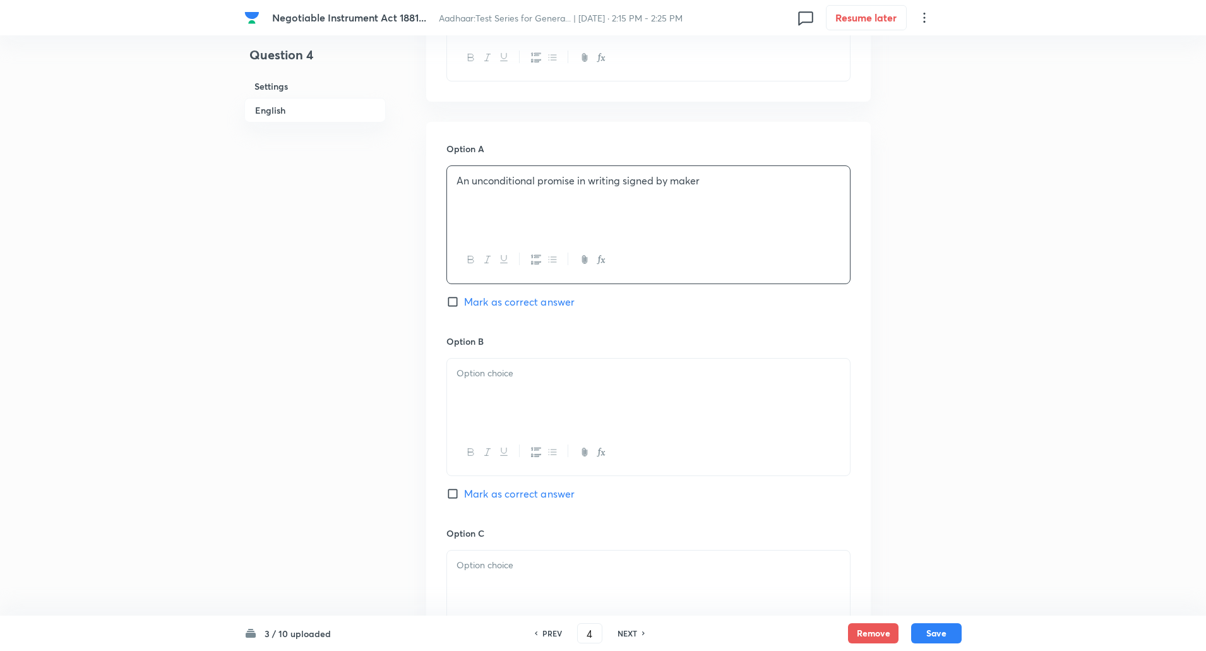
scroll to position [491, 0]
click at [514, 373] on p at bounding box center [649, 373] width 384 height 15
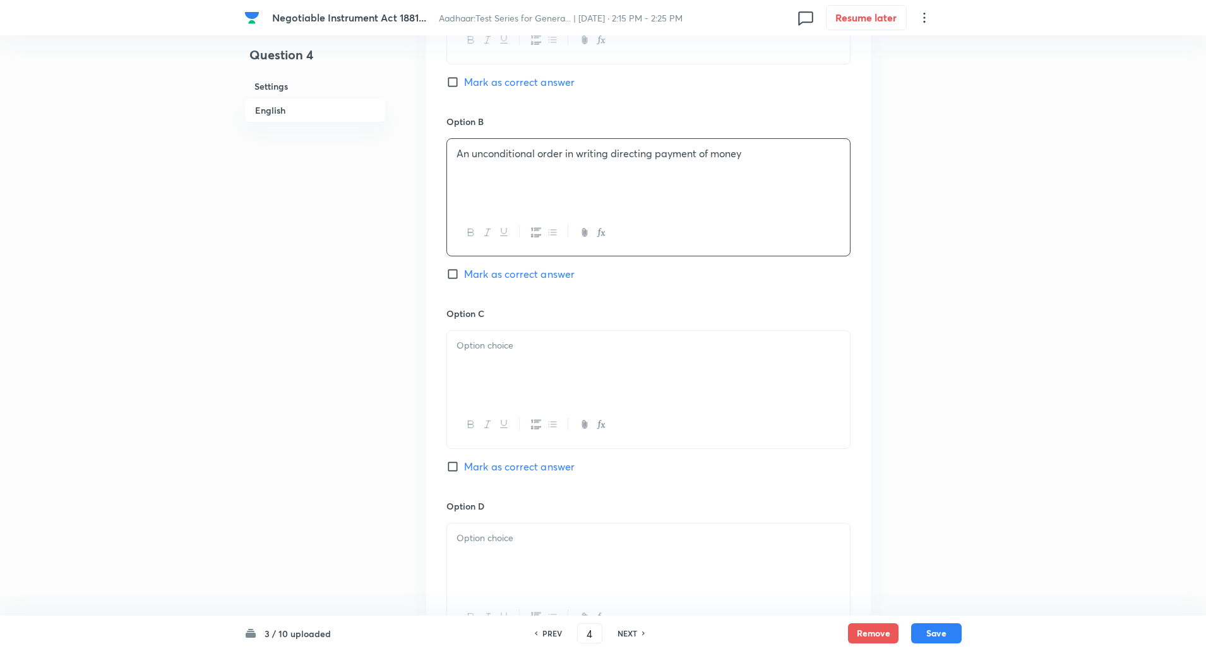
scroll to position [715, 0]
click at [508, 361] on div at bounding box center [648, 362] width 403 height 71
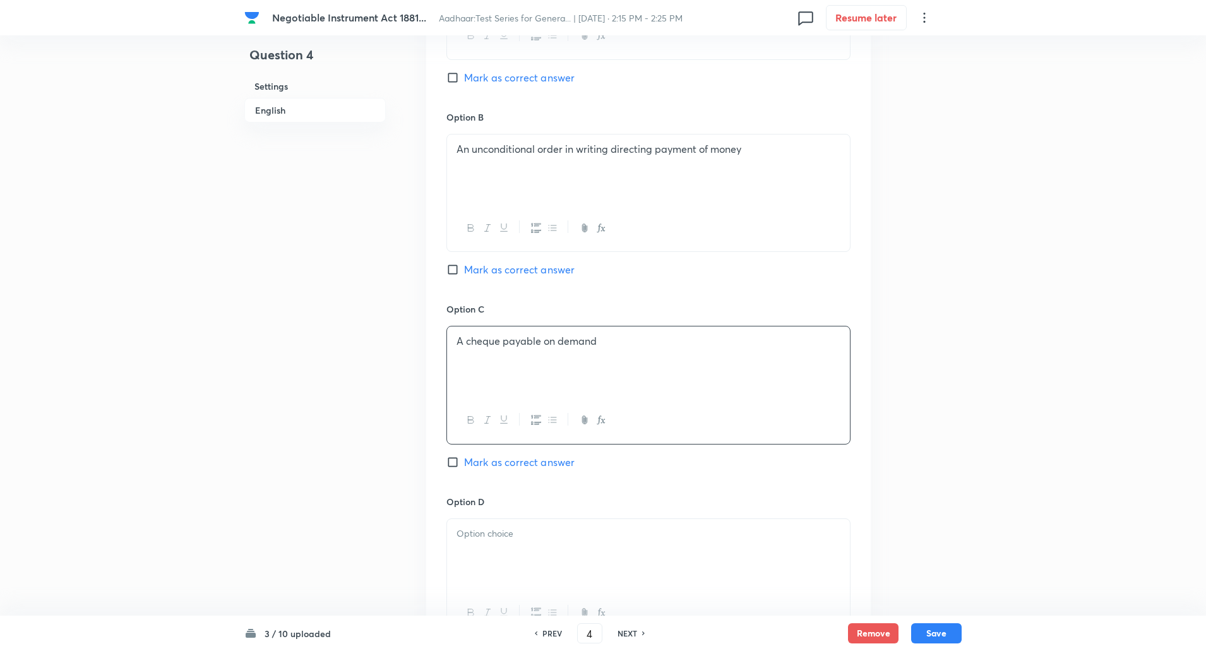
click at [458, 269] on input "Mark as correct answer" at bounding box center [456, 269] width 18 height 13
checkbox input "true"
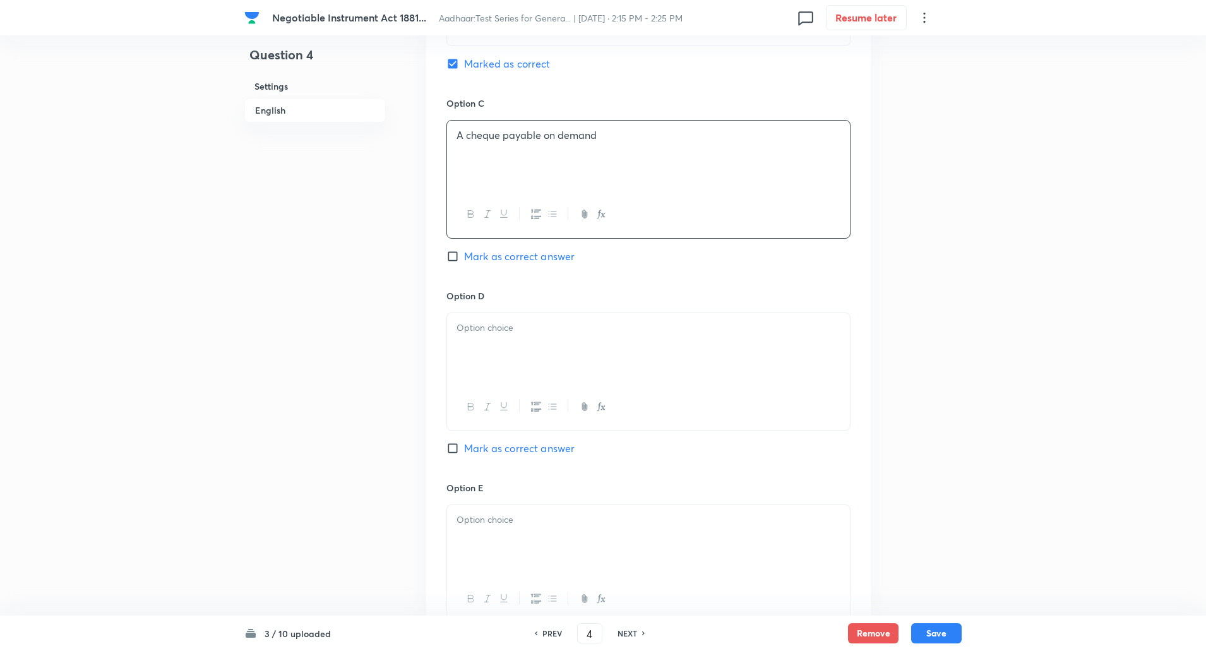
click at [495, 327] on p at bounding box center [649, 328] width 384 height 15
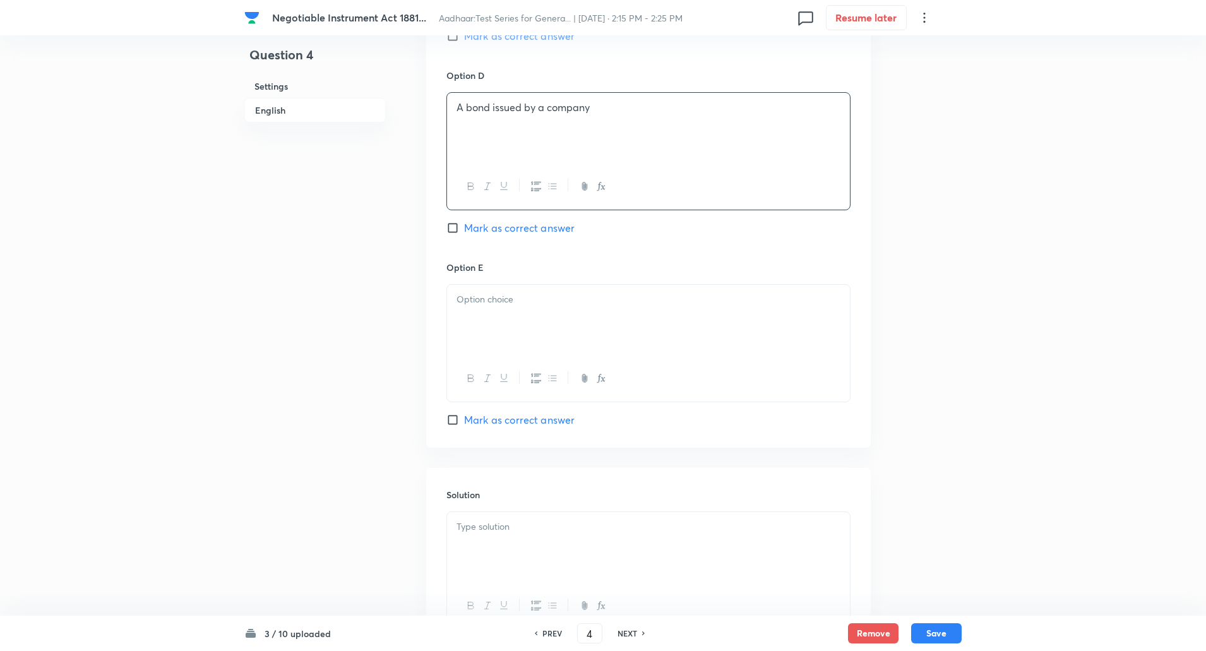
scroll to position [1219, 0]
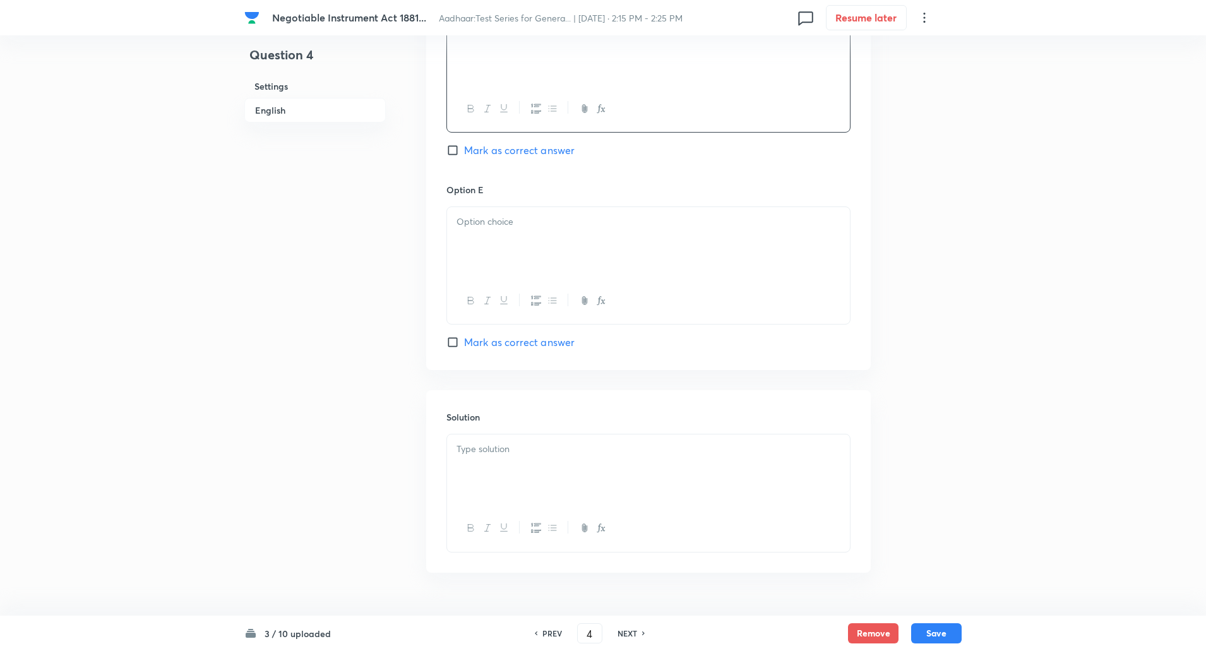
click at [488, 278] on div at bounding box center [648, 301] width 403 height 46
click at [488, 246] on div at bounding box center [648, 242] width 403 height 71
paste div
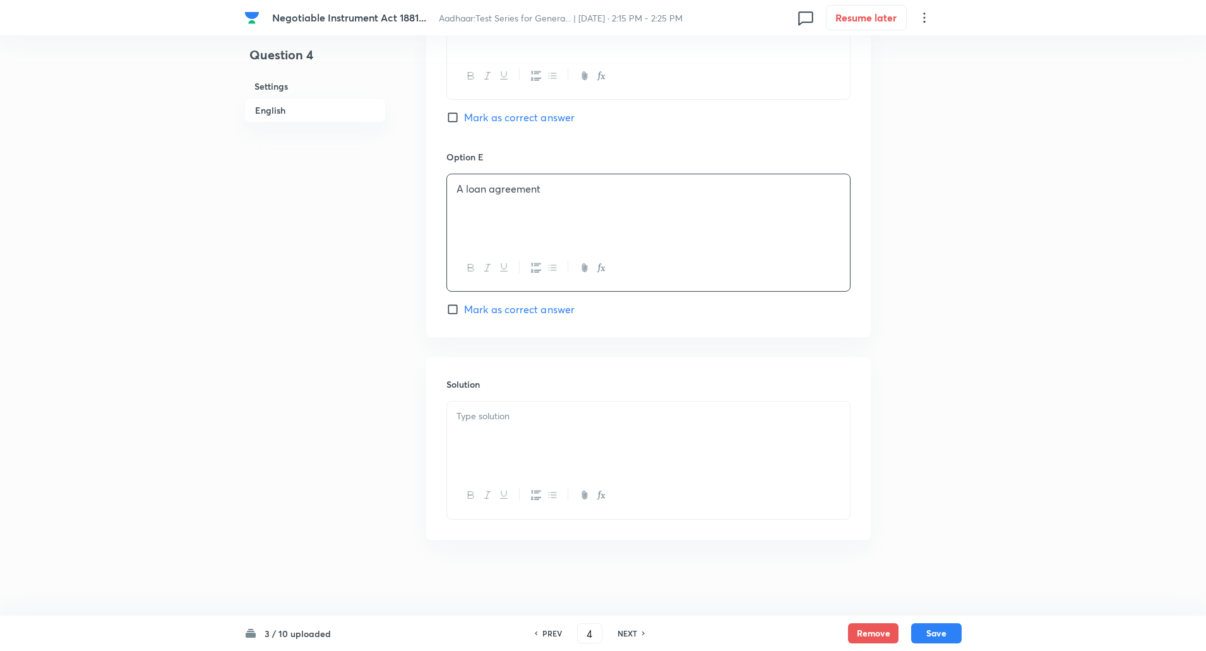
click at [513, 399] on div "Solution" at bounding box center [648, 449] width 445 height 182
click at [515, 411] on p at bounding box center [649, 416] width 384 height 15
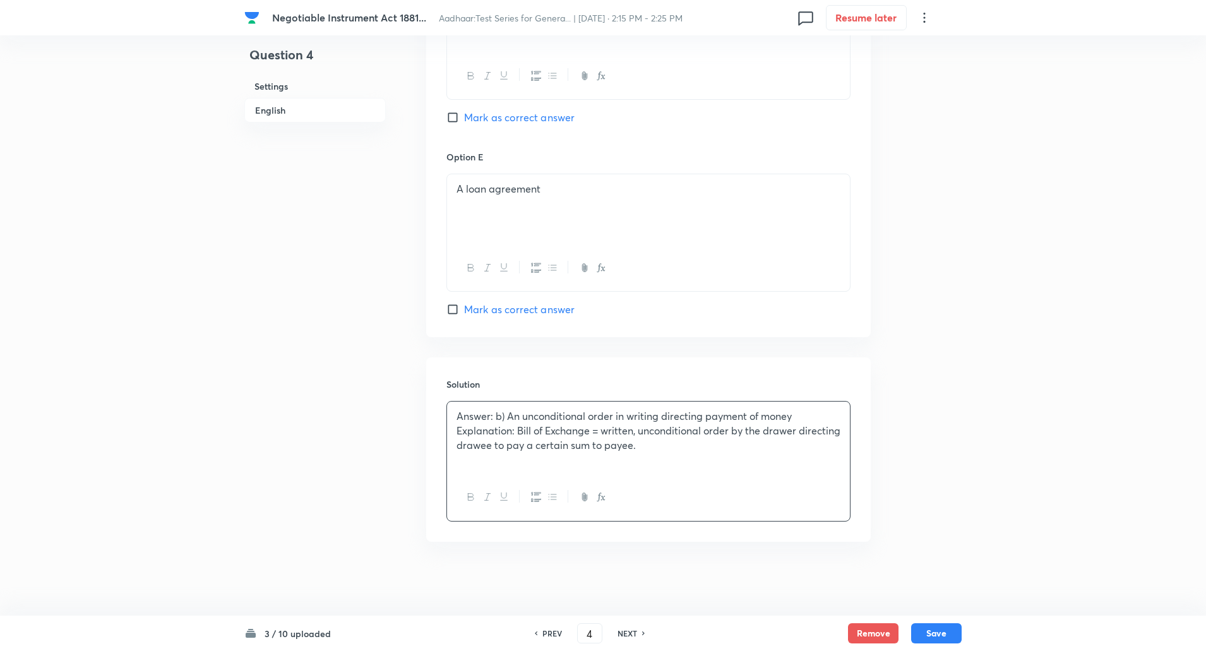
click at [519, 428] on p "Explanation: Bill of Exchange = written, unconditional order by the drawer dire…" at bounding box center [649, 438] width 384 height 28
drag, startPoint x: 577, startPoint y: 522, endPoint x: 798, endPoint y: 299, distance: 314.5
click at [944, 628] on button "Save" at bounding box center [937, 632] width 51 height 20
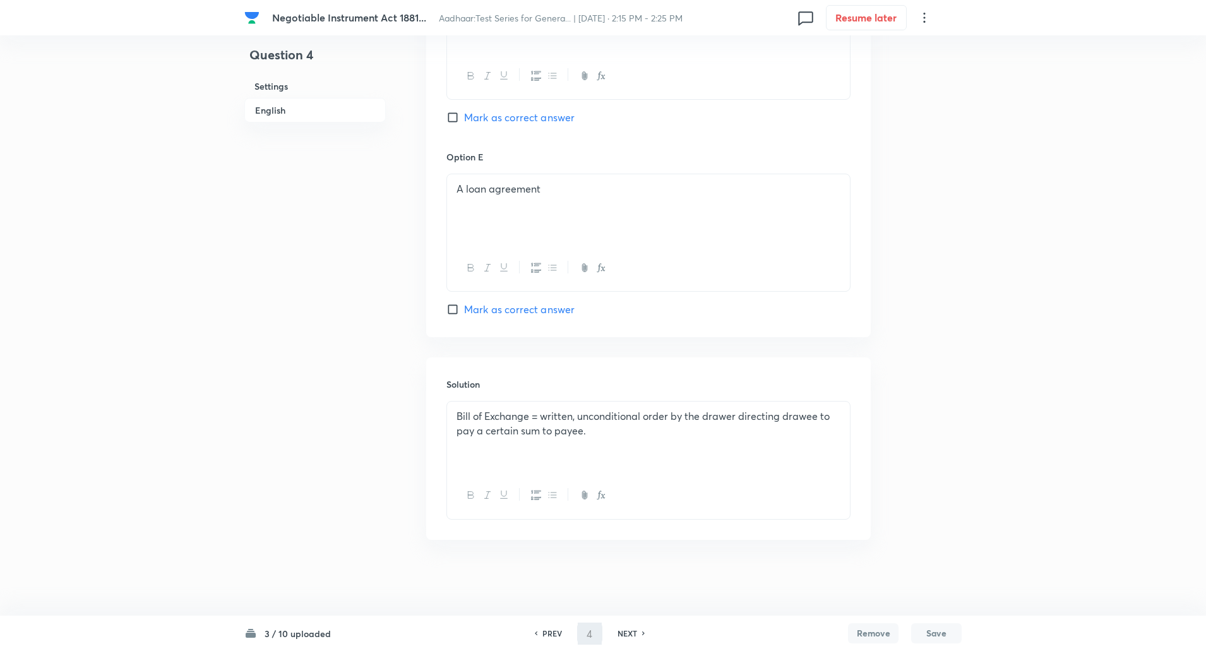
type input "5"
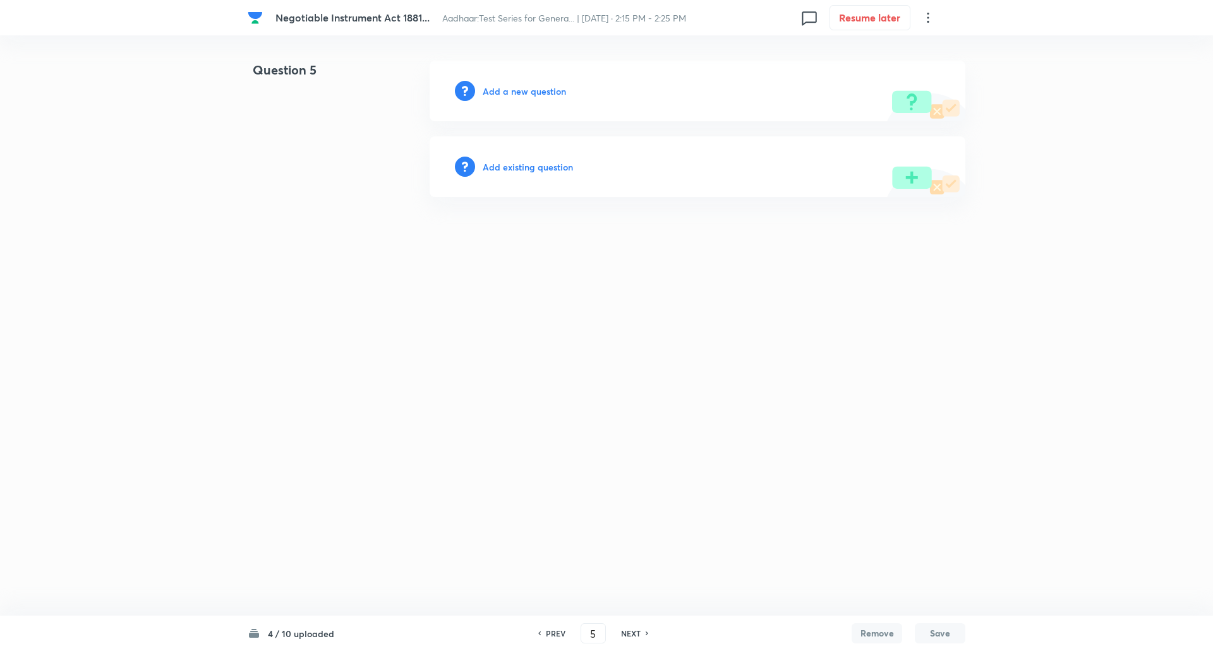
click at [526, 85] on h6 "Add a new question" at bounding box center [524, 91] width 83 height 13
click at [526, 85] on h6 "Choose a question type" at bounding box center [531, 91] width 97 height 13
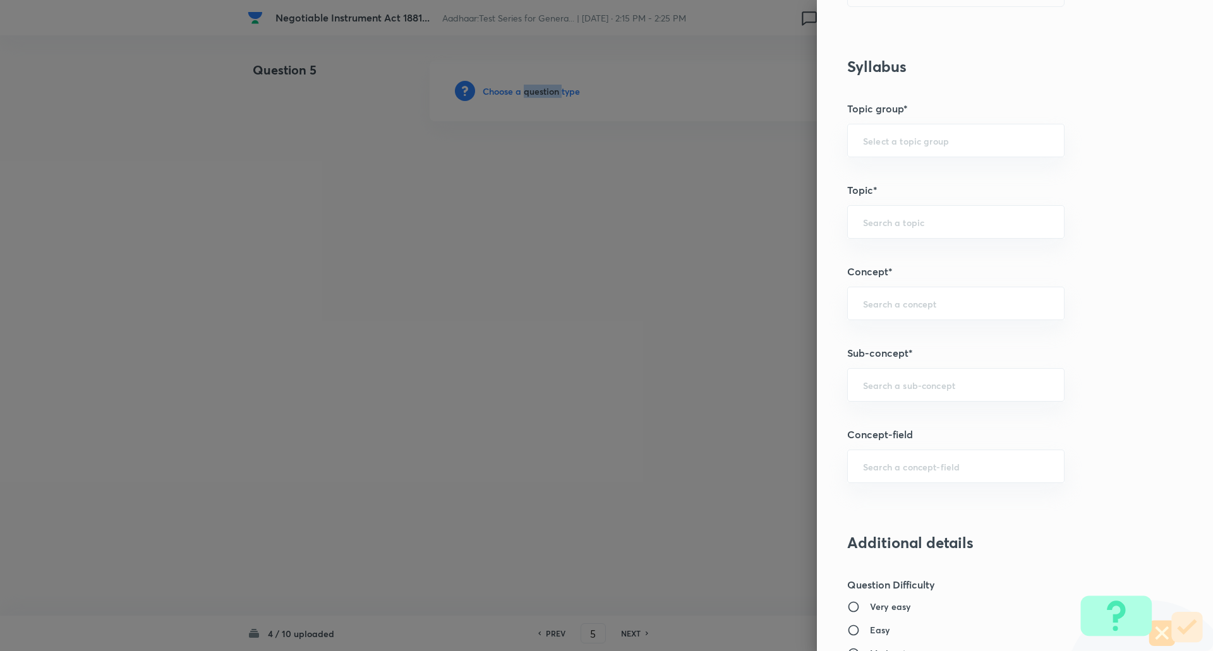
scroll to position [471, 0]
click at [903, 387] on input "text" at bounding box center [956, 384] width 186 height 12
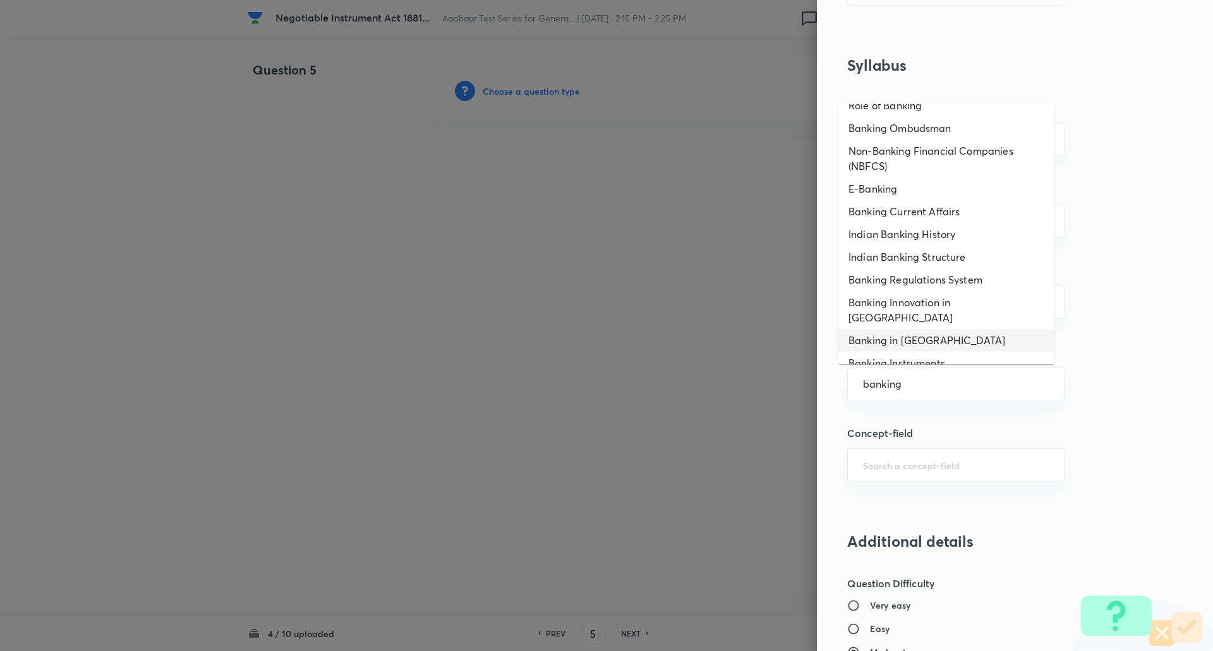
scroll to position [14, 0]
click at [901, 330] on li "Banking in India" at bounding box center [946, 341] width 216 height 23
type input "Banking in India"
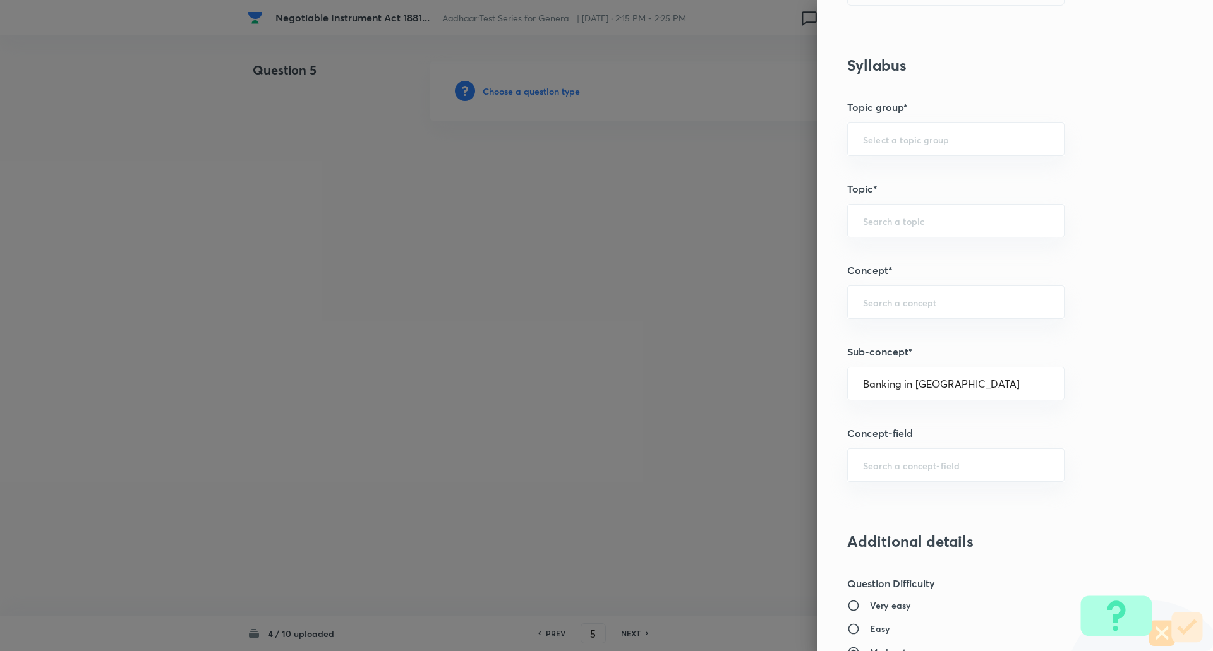
type input "Awareness"
type input "Static GK"
type input "Indian Economy"
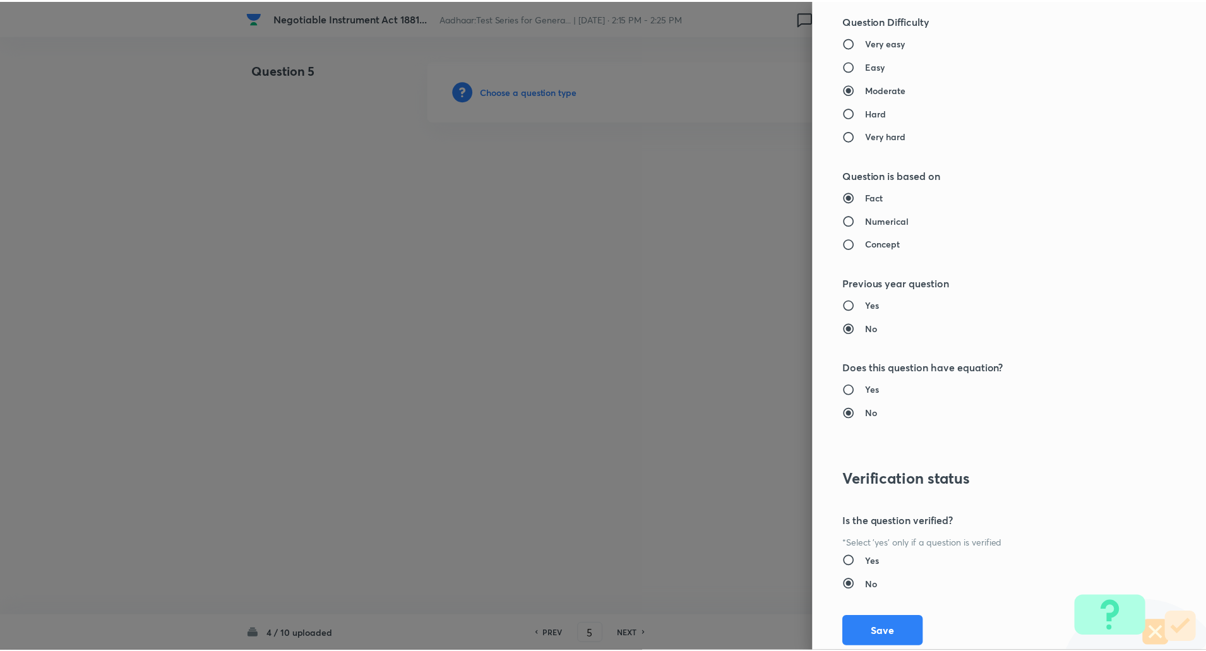
scroll to position [1071, 0]
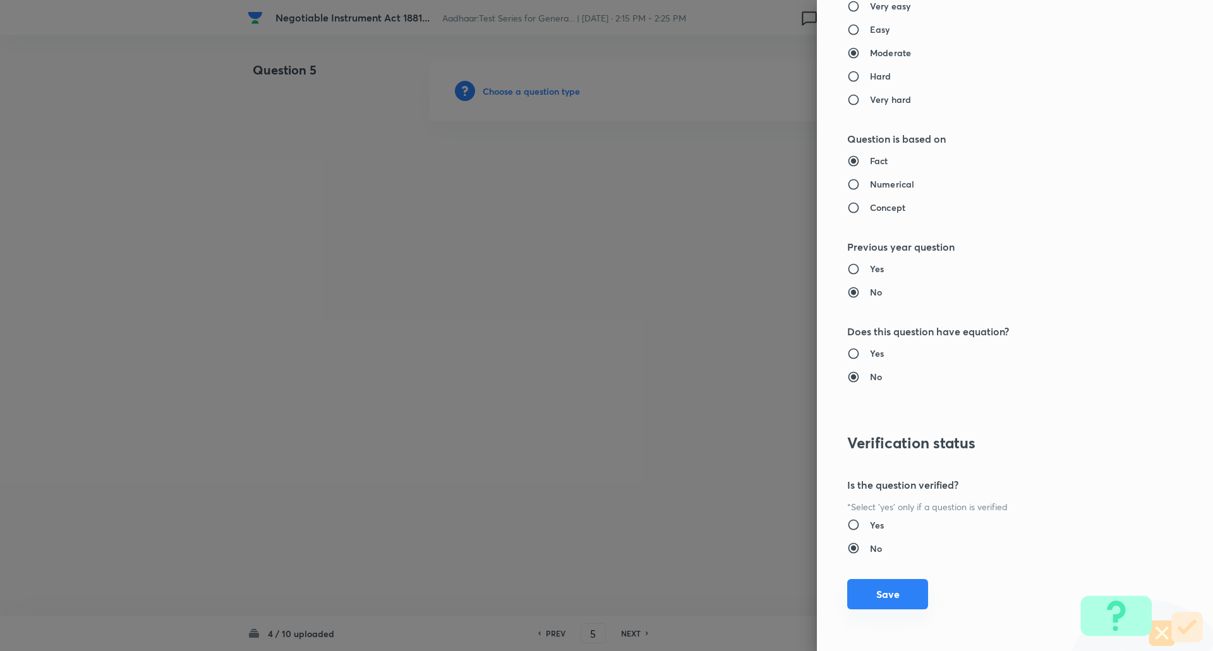
click at [859, 604] on button "Save" at bounding box center [887, 594] width 81 height 30
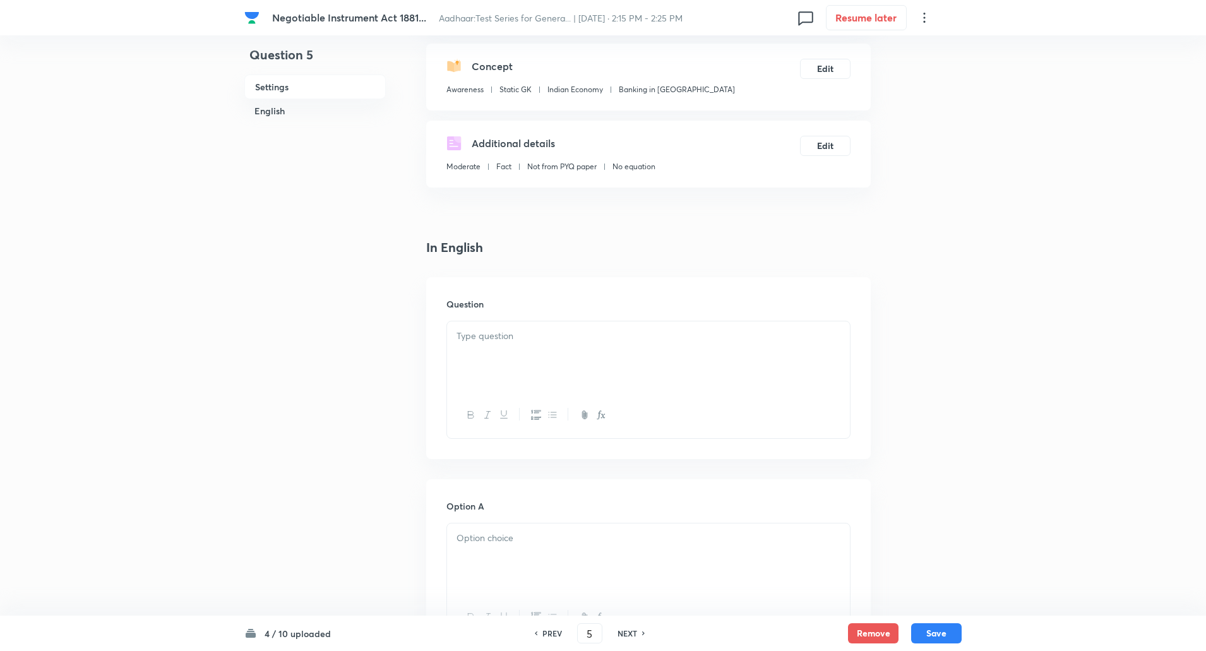
scroll to position [232, 0]
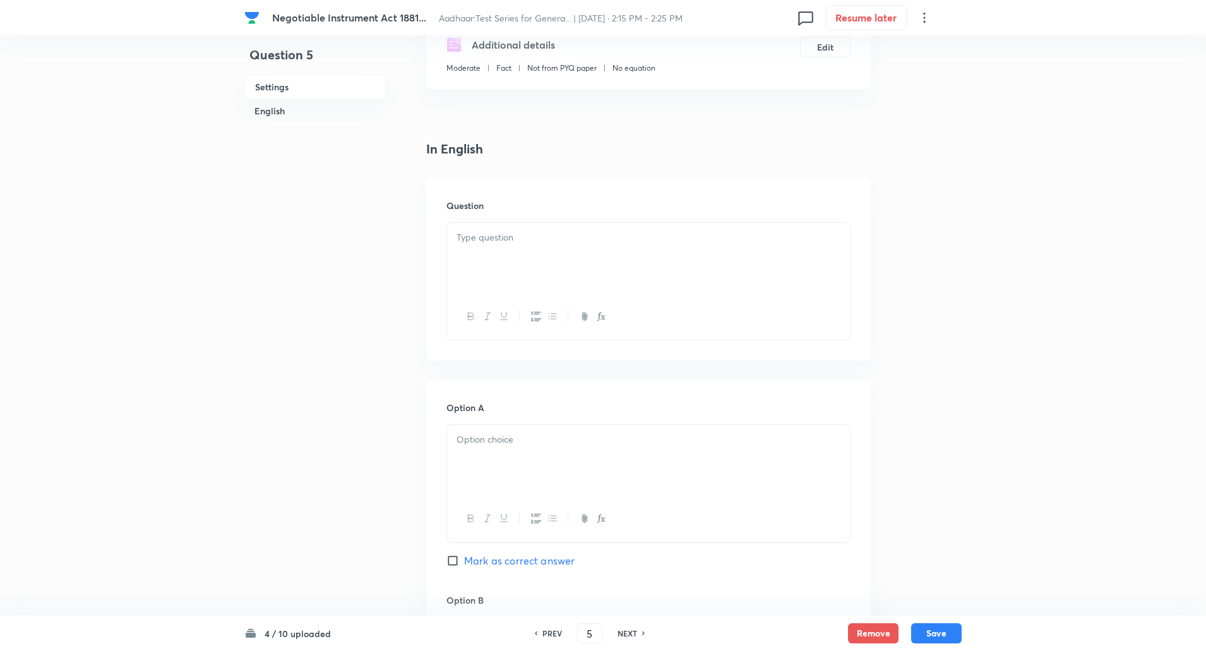
click at [539, 258] on div at bounding box center [648, 258] width 403 height 71
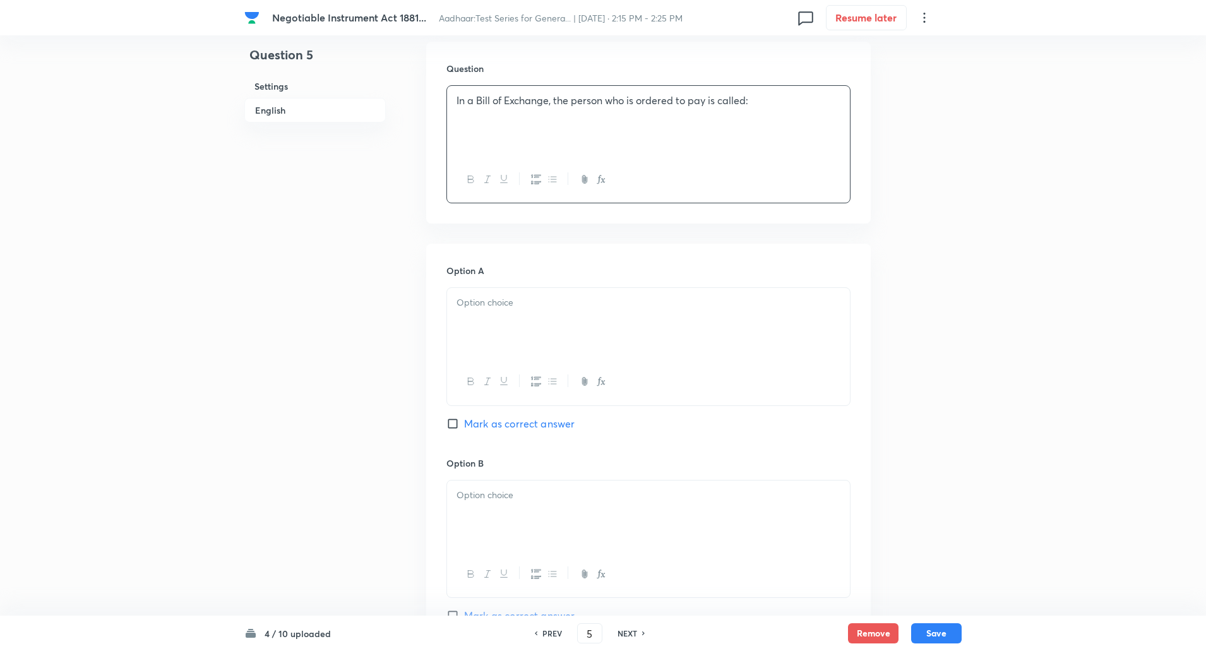
click at [521, 337] on div at bounding box center [648, 323] width 403 height 71
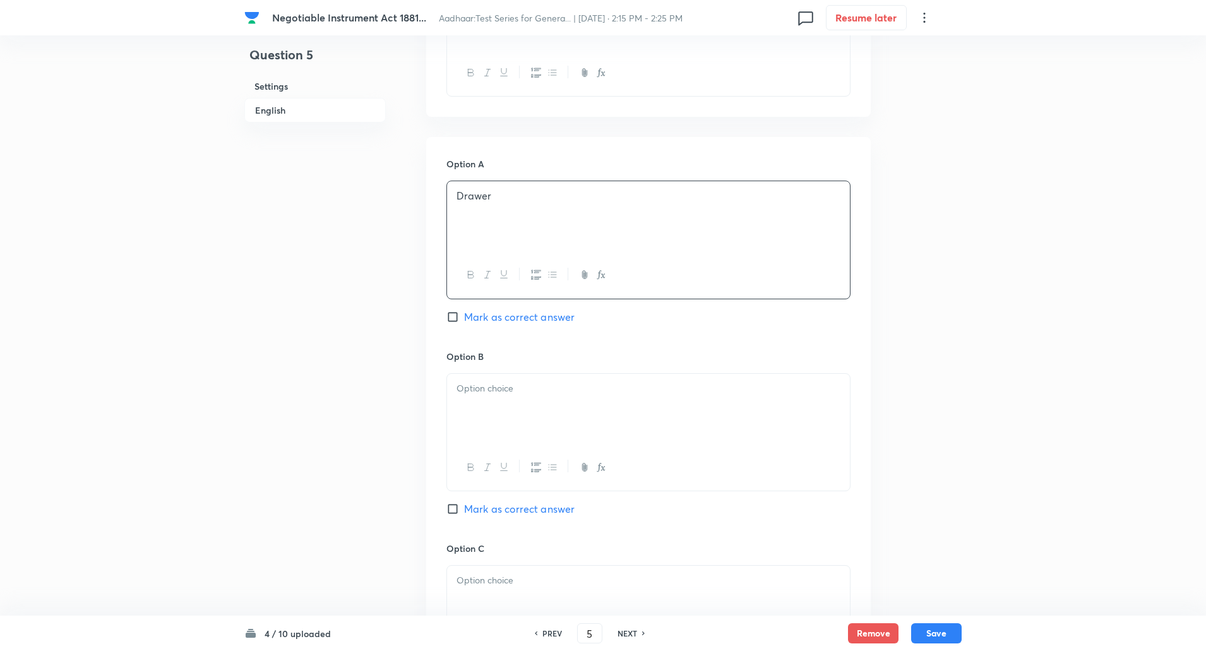
scroll to position [488, 0]
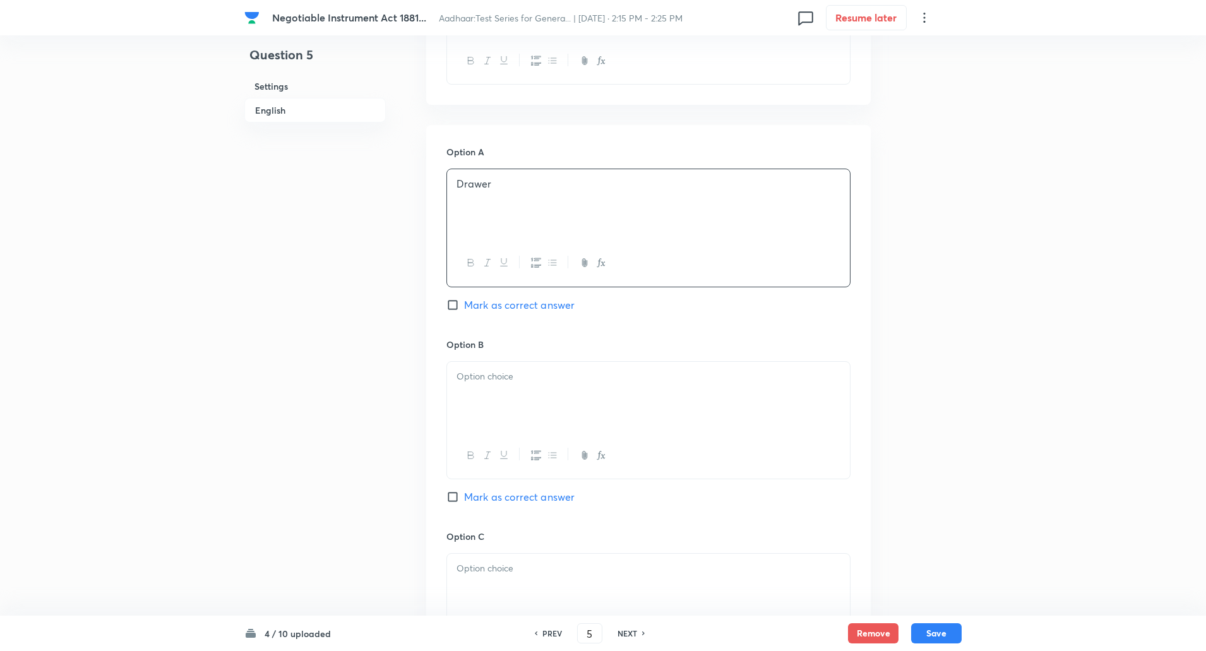
click at [521, 380] on p at bounding box center [649, 377] width 384 height 15
paste div
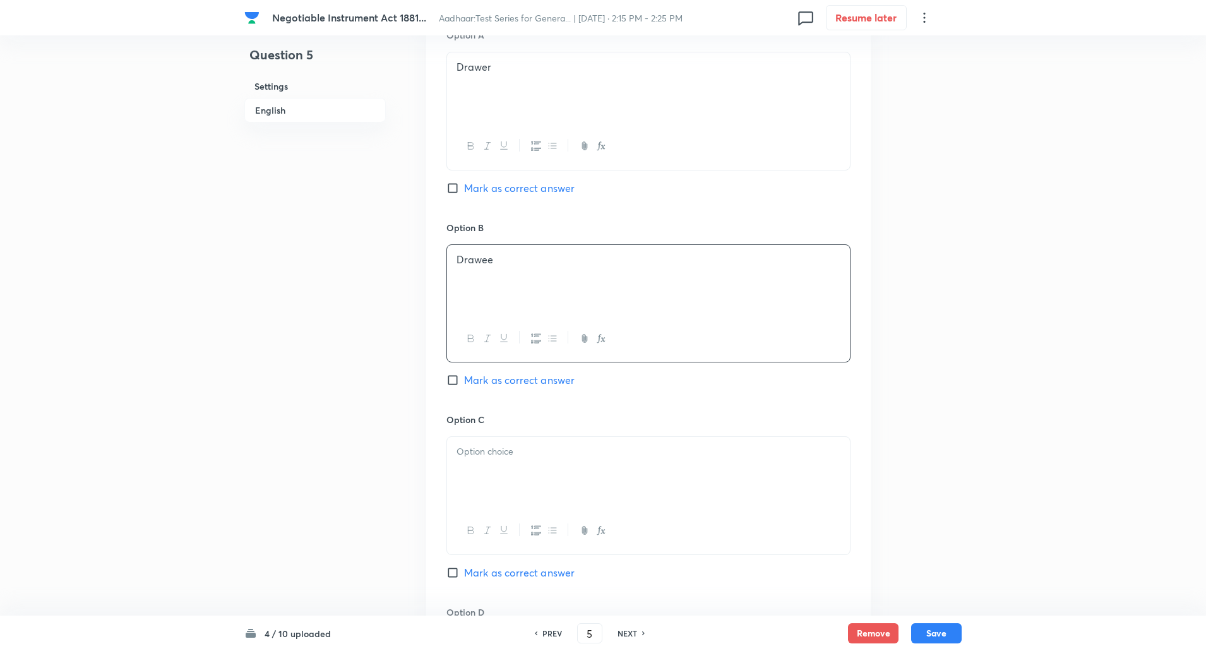
scroll to position [634, 0]
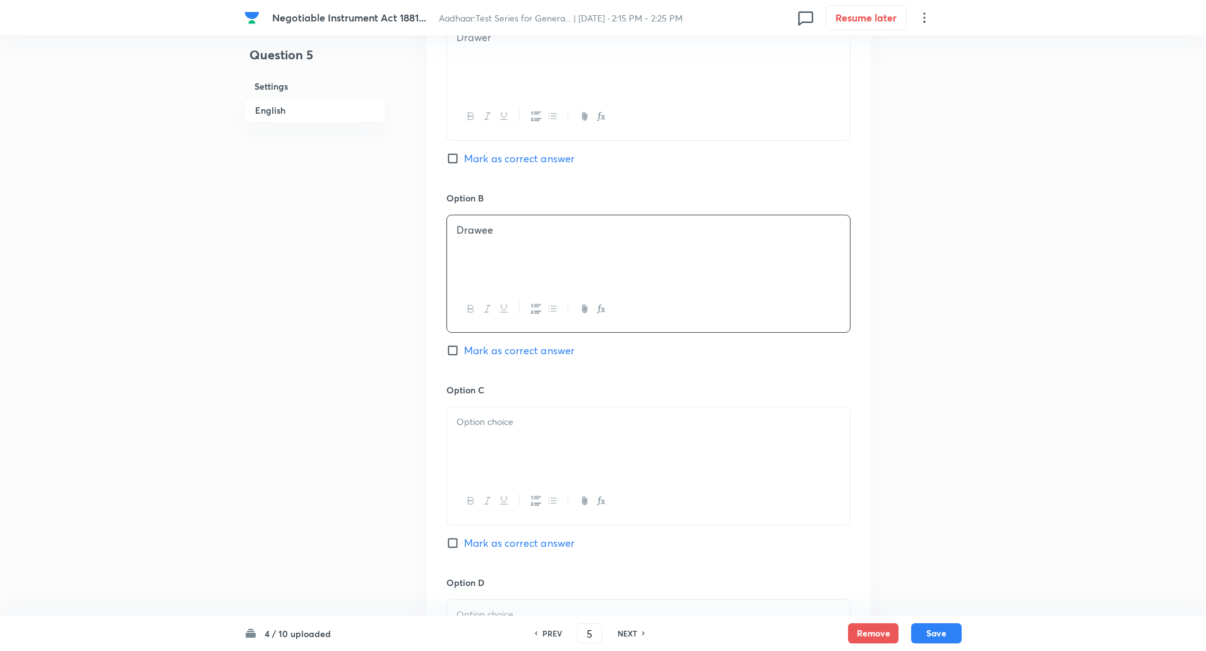
click at [503, 428] on p at bounding box center [649, 422] width 384 height 15
click at [459, 348] on input "Mark as correct answer" at bounding box center [456, 350] width 18 height 13
checkbox input "true"
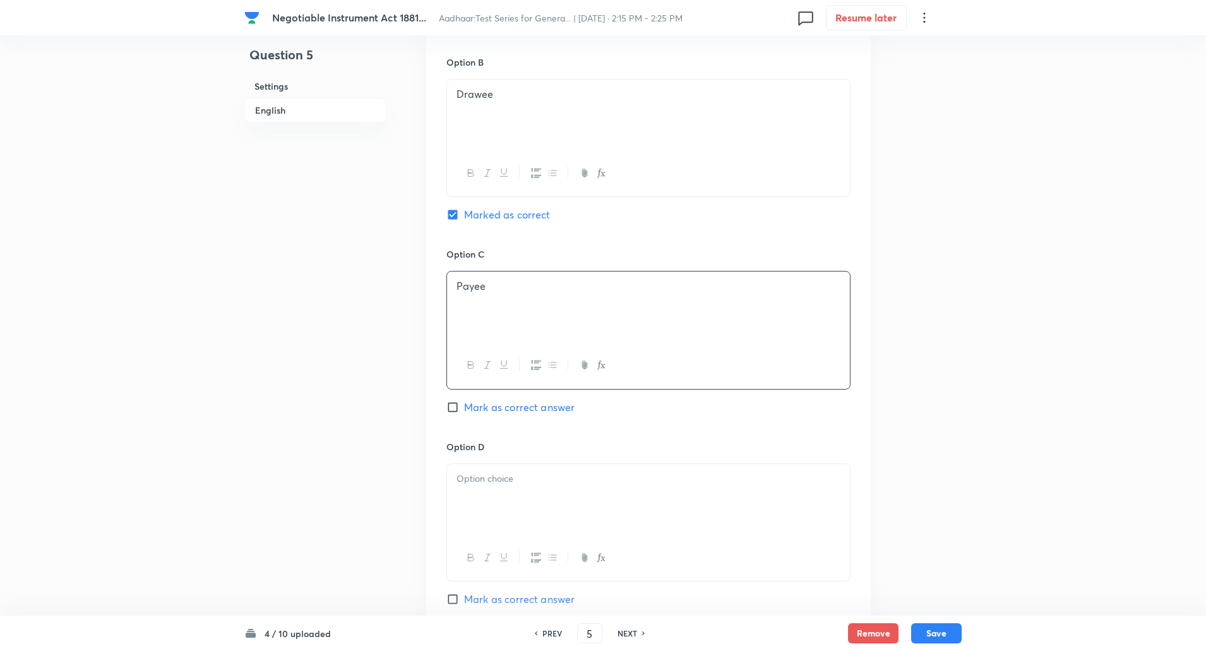
scroll to position [802, 0]
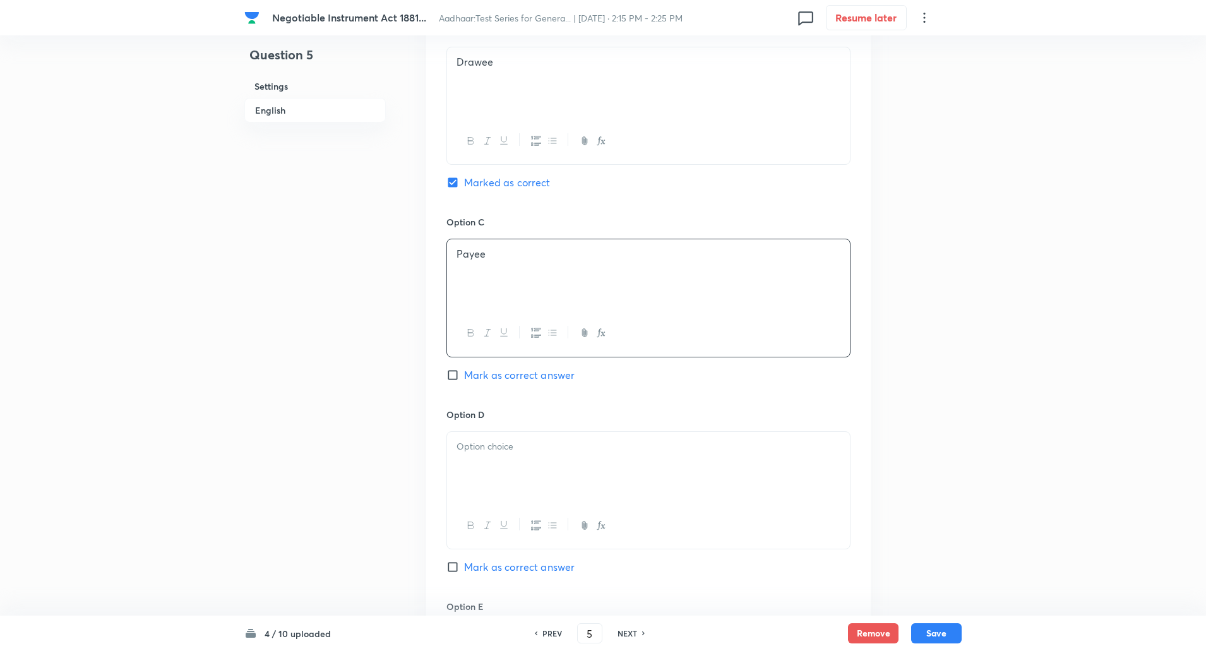
click at [486, 472] on div at bounding box center [648, 467] width 403 height 71
paste div
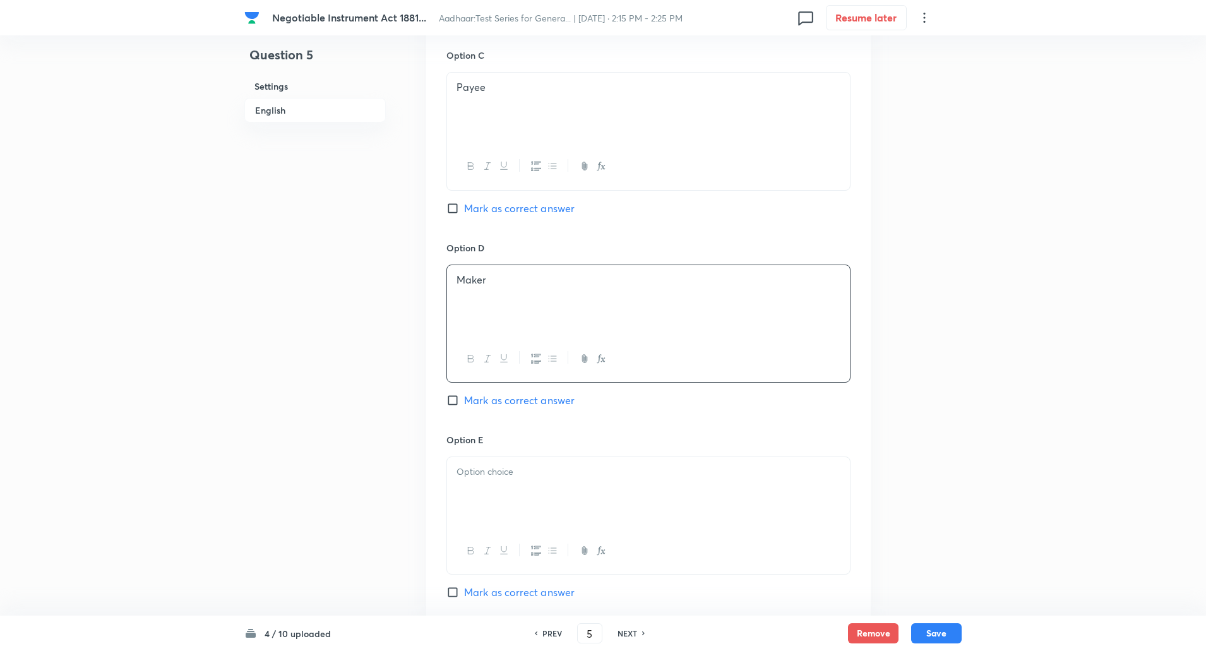
scroll to position [981, 0]
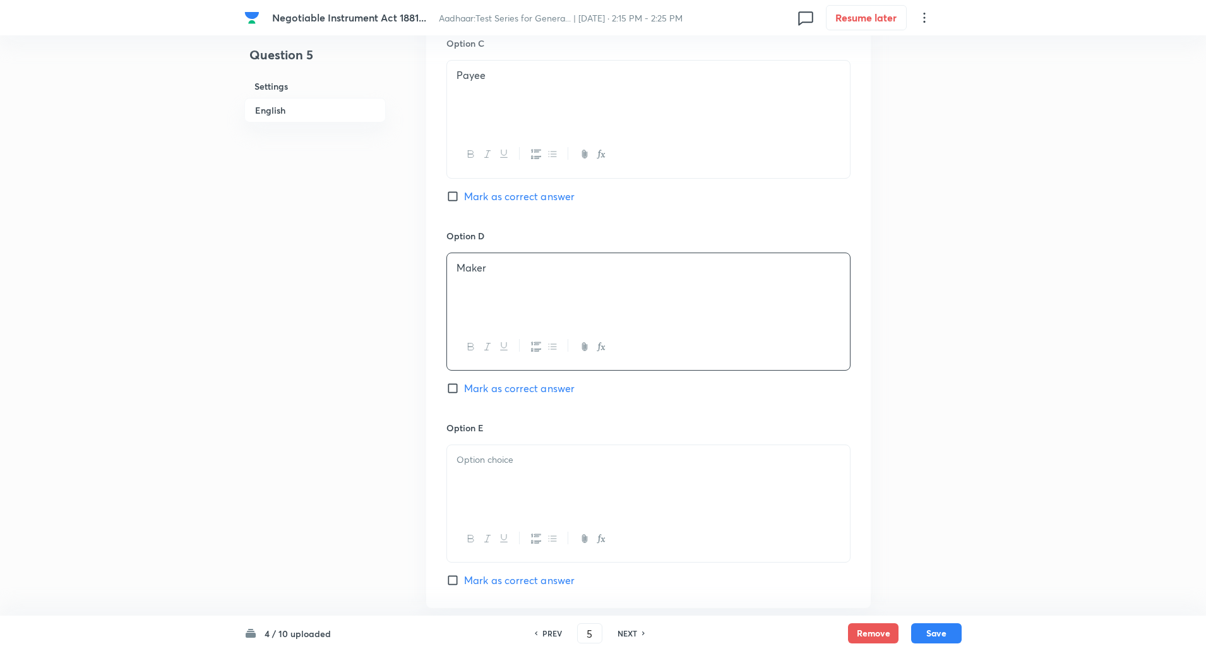
click at [484, 472] on div at bounding box center [648, 480] width 403 height 71
paste div
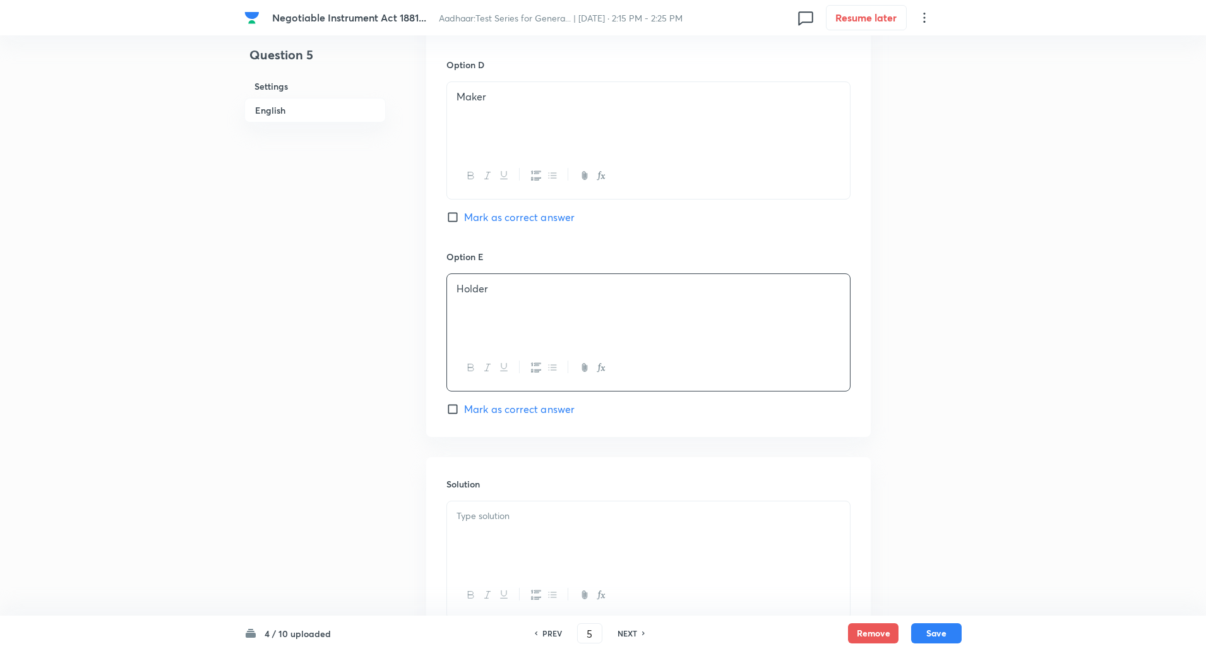
scroll to position [1214, 0]
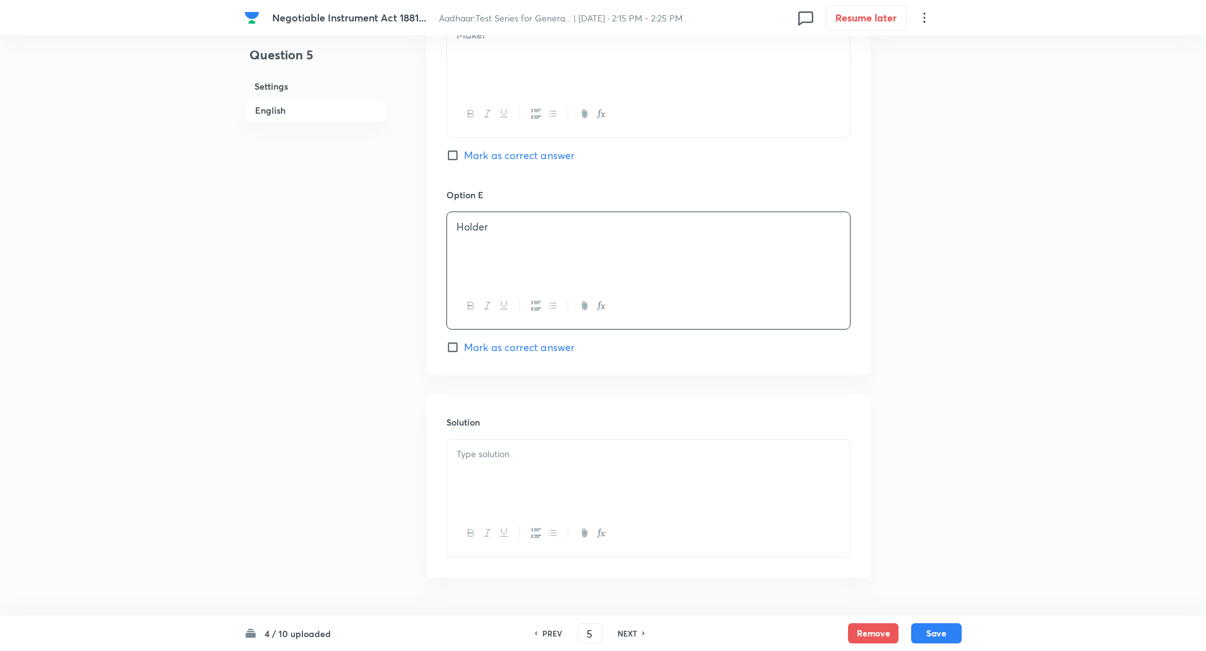
click at [481, 473] on div at bounding box center [648, 475] width 403 height 71
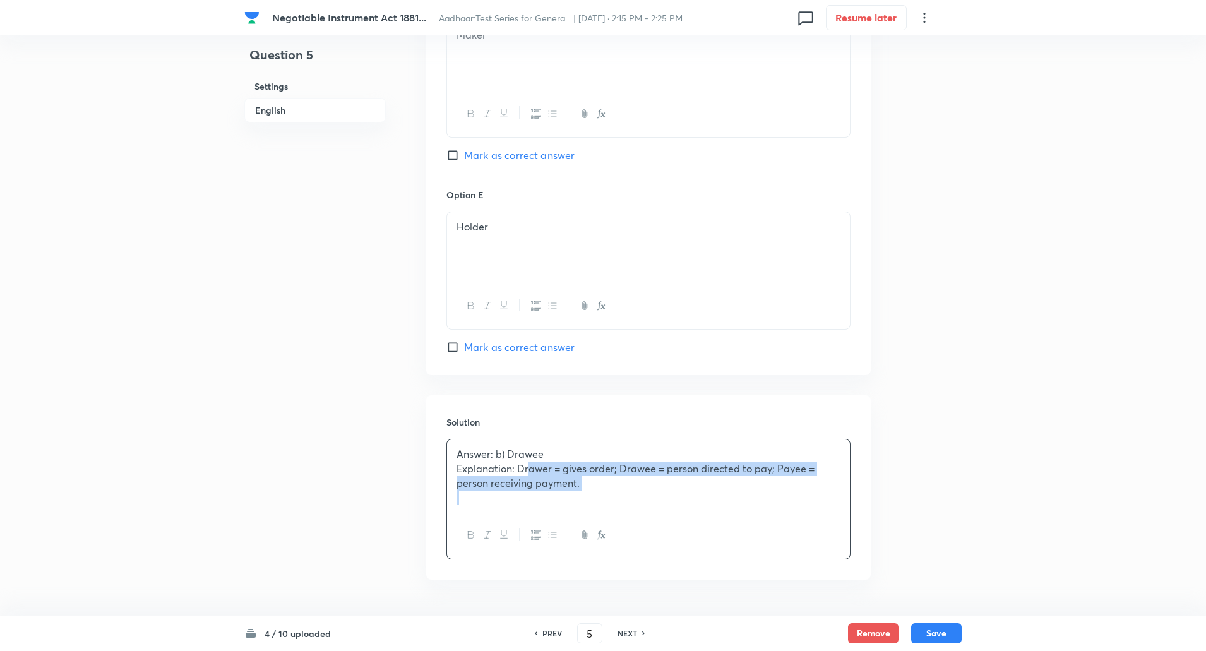
drag, startPoint x: 524, startPoint y: 469, endPoint x: 598, endPoint y: 591, distance: 143.1
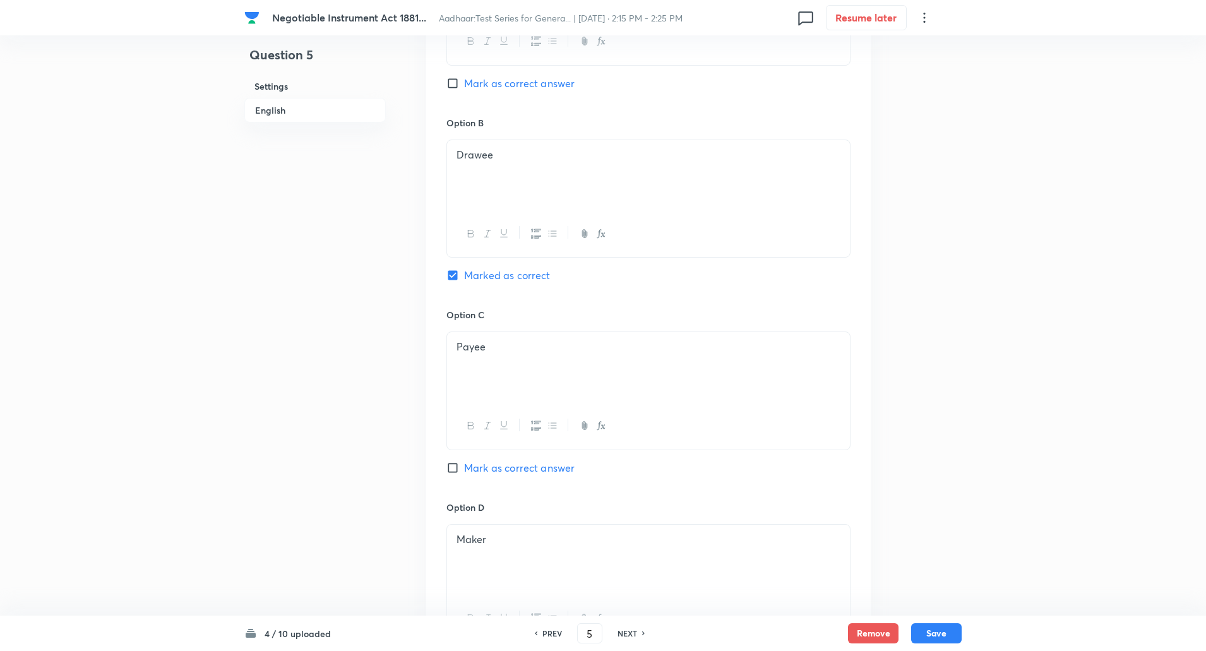
scroll to position [1252, 0]
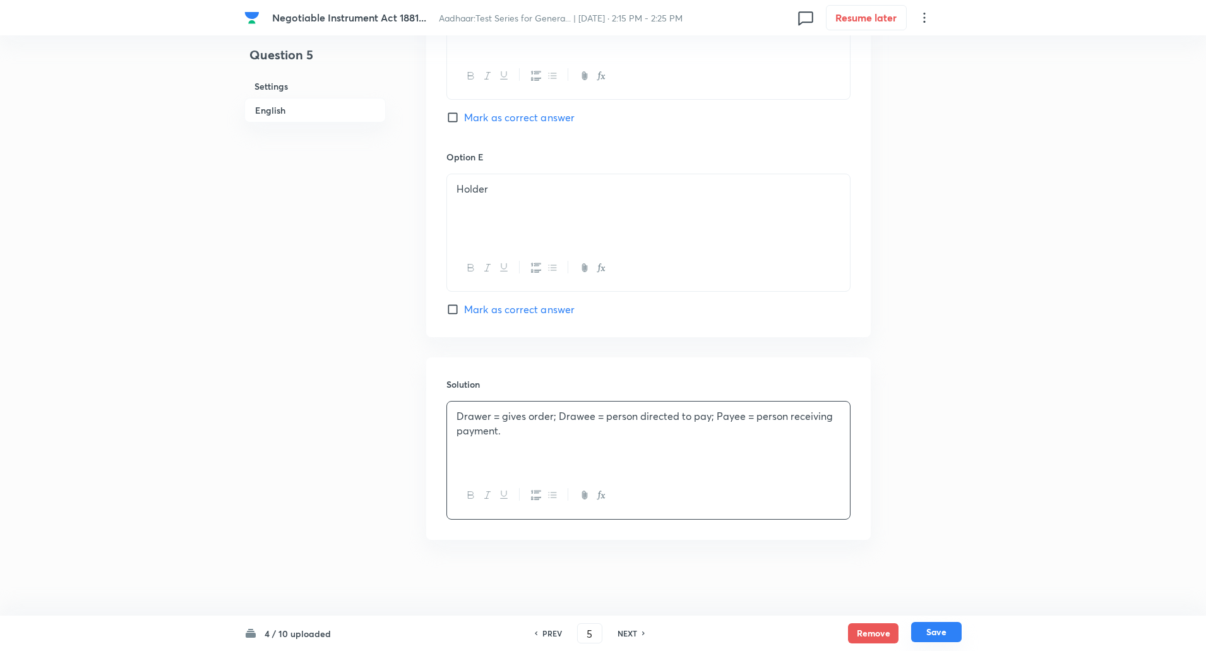
click at [940, 624] on button "Save" at bounding box center [937, 632] width 51 height 20
type input "6"
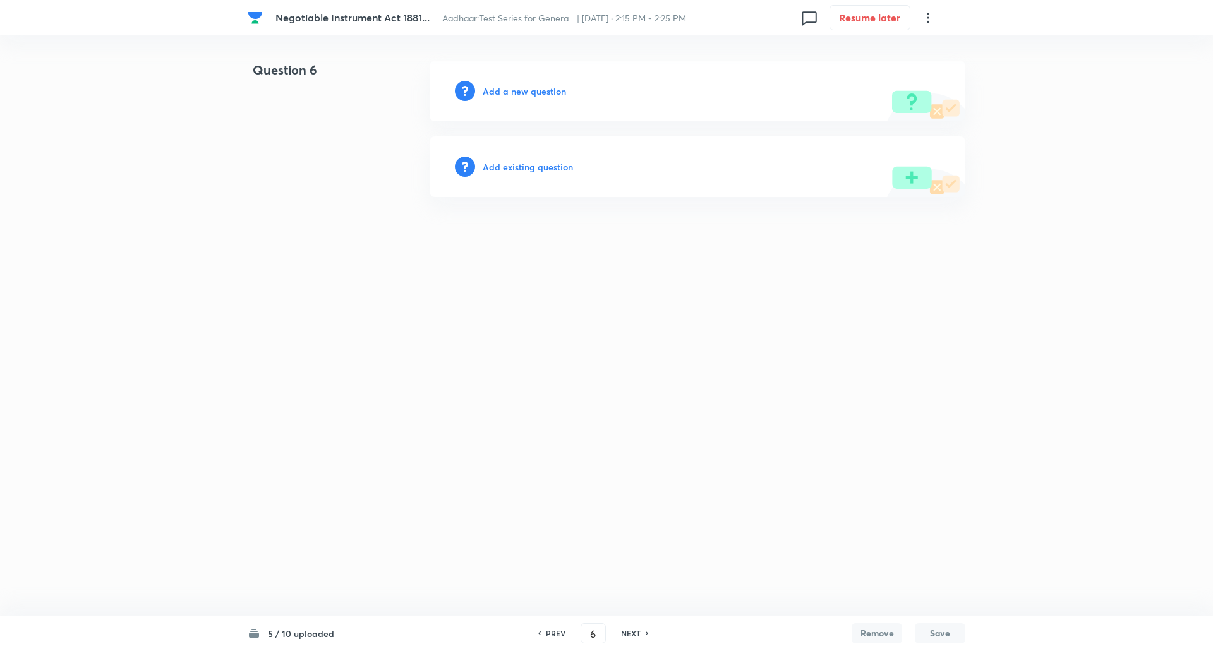
click at [527, 89] on h6 "Add a new question" at bounding box center [524, 91] width 83 height 13
click at [527, 89] on h6 "Choose a question type" at bounding box center [531, 91] width 97 height 13
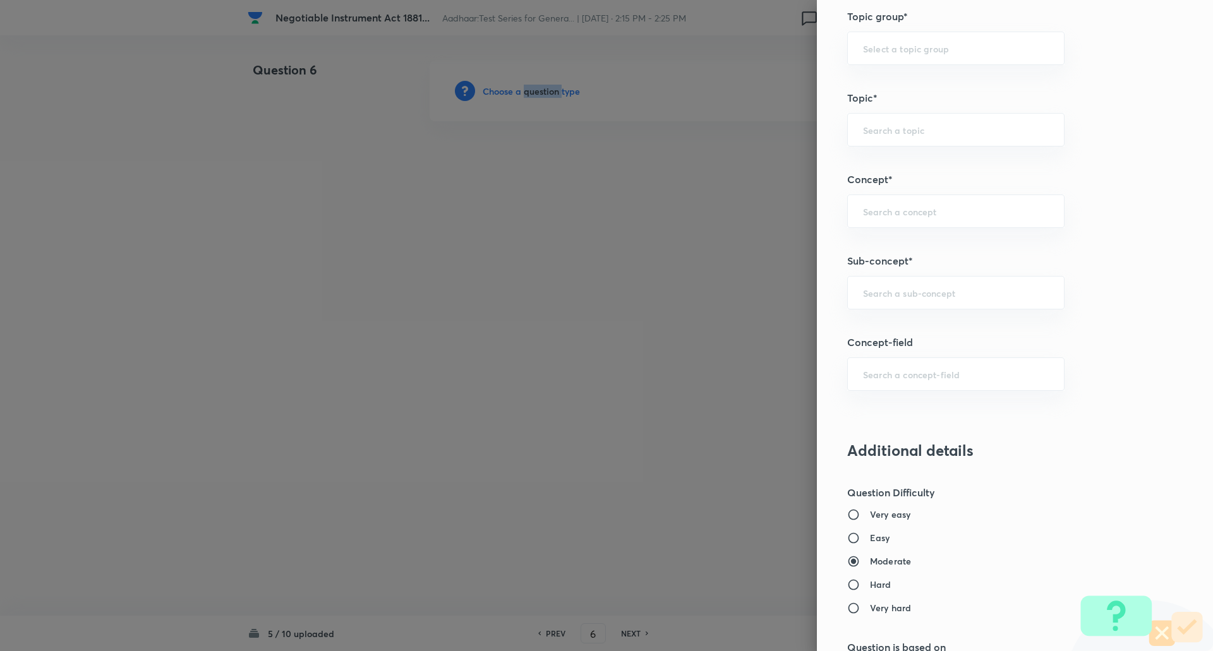
scroll to position [563, 0]
click at [866, 297] on input "text" at bounding box center [956, 292] width 186 height 12
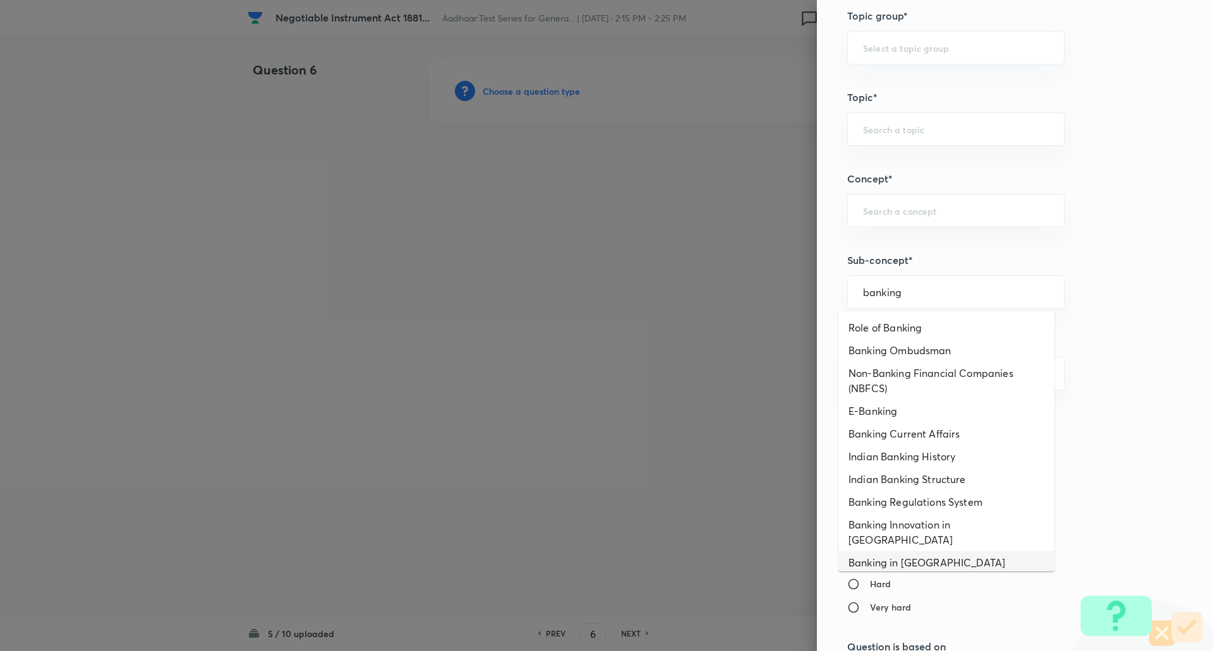
click at [918, 551] on li "Banking in India" at bounding box center [946, 562] width 216 height 23
type input "Banking in India"
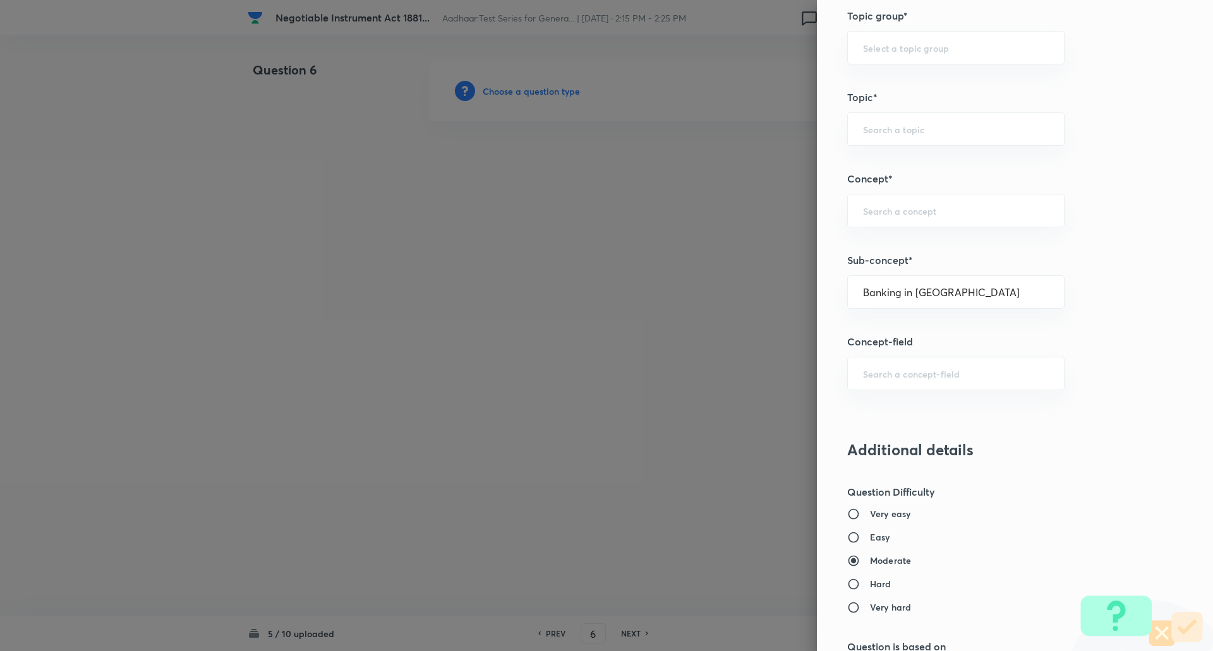
type input "Awareness"
type input "Static GK"
type input "Indian Economy"
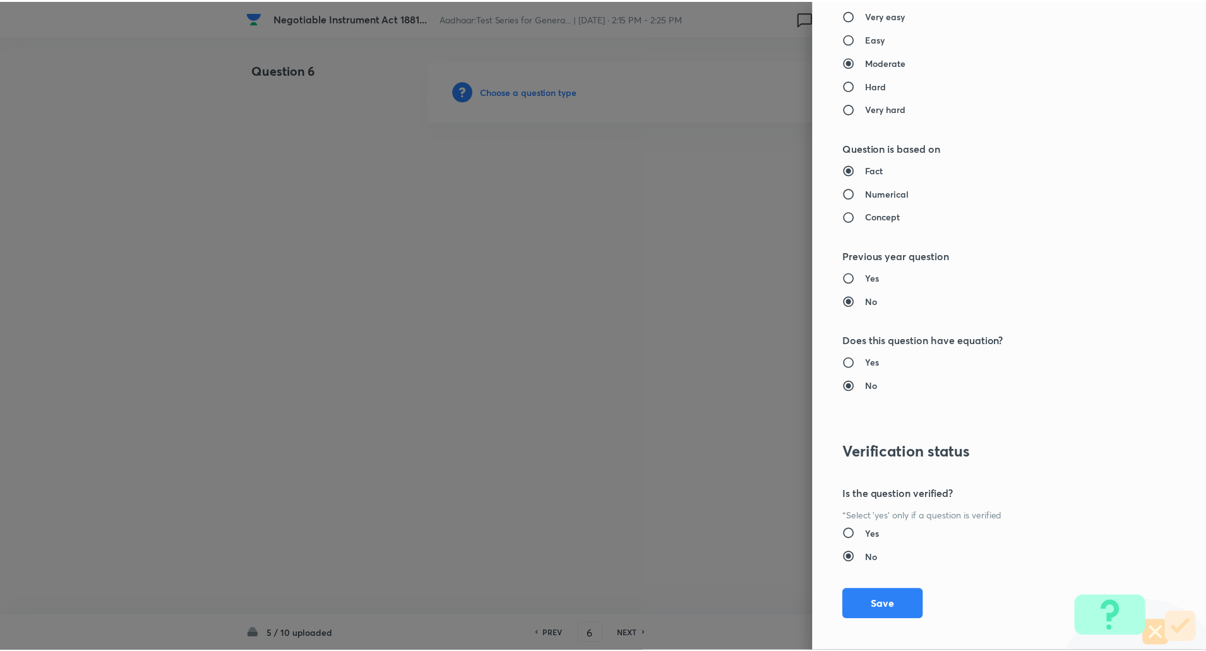
scroll to position [1071, 0]
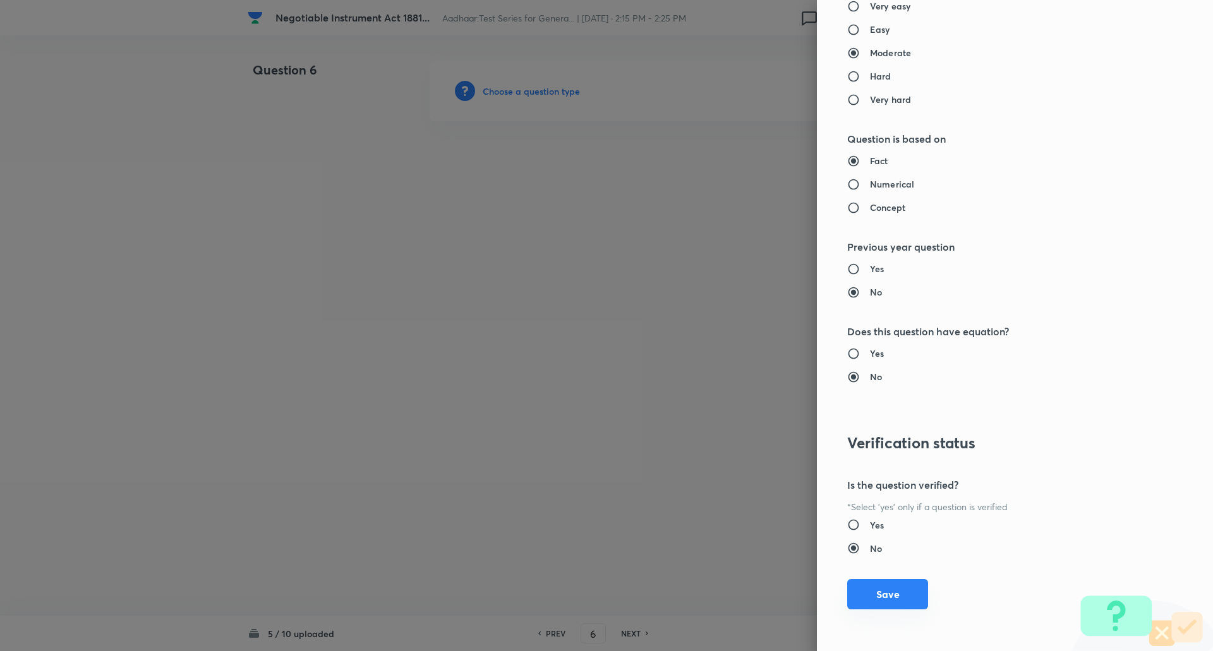
click at [899, 585] on button "Save" at bounding box center [887, 594] width 81 height 30
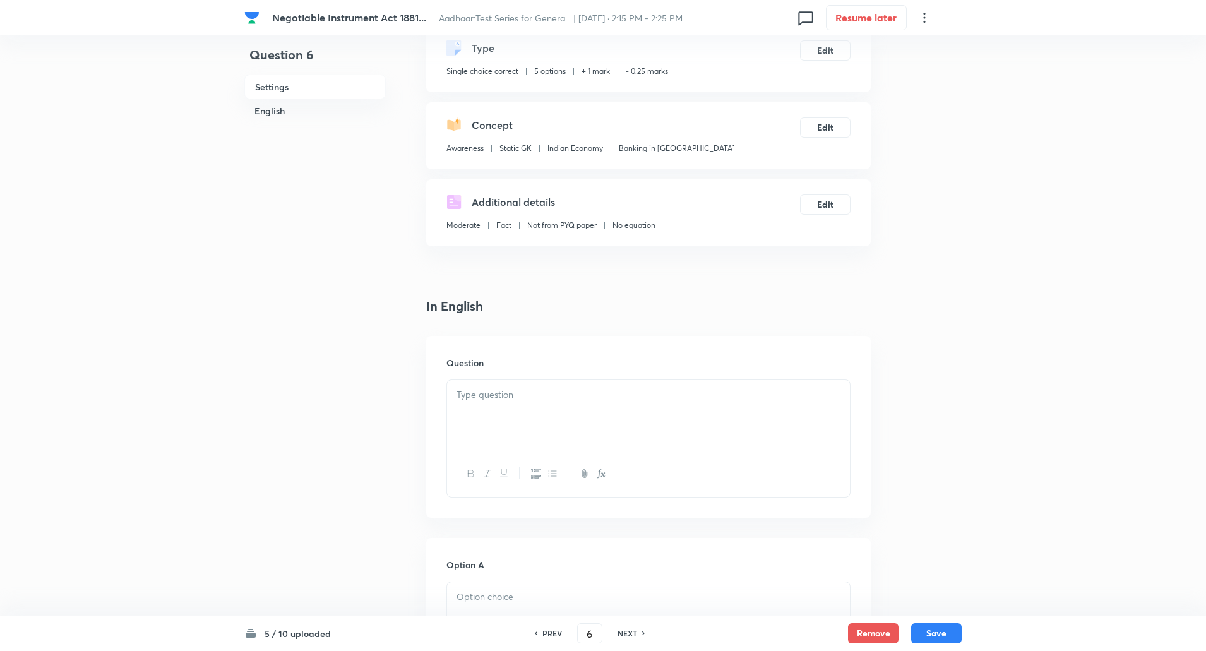
scroll to position [75, 0]
click at [560, 392] on p at bounding box center [649, 394] width 384 height 15
click at [477, 394] on p "Q6. Which of the following is an essential difference between a Promissory Note…" at bounding box center [649, 401] width 384 height 28
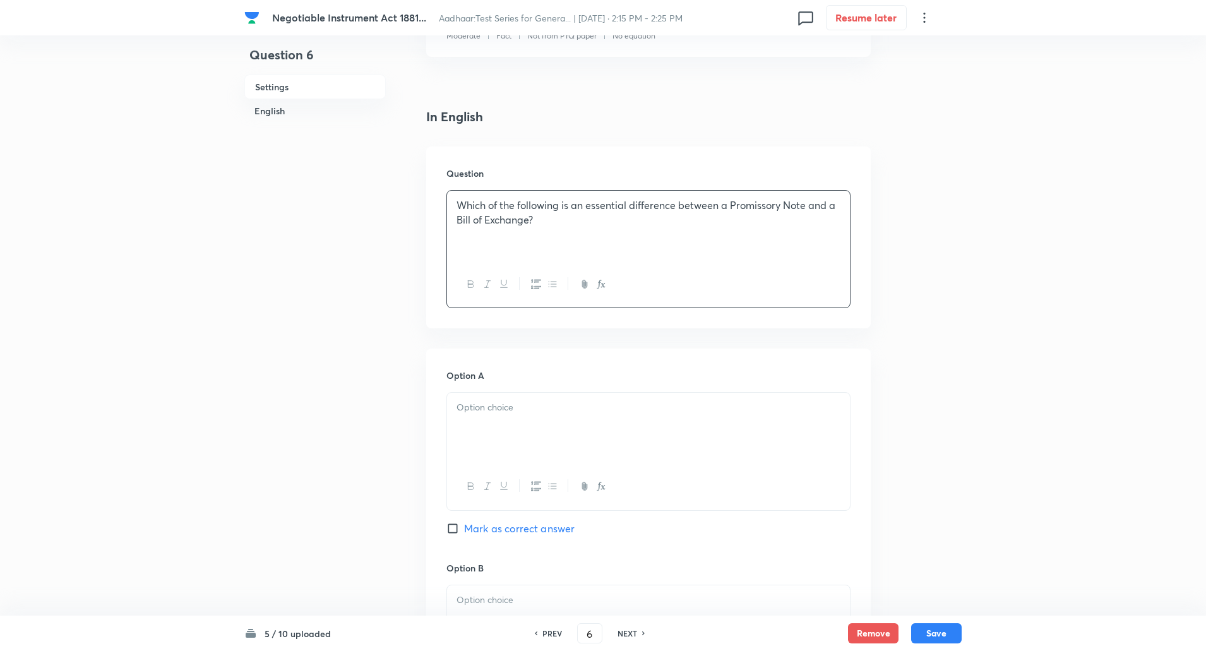
scroll to position [286, 0]
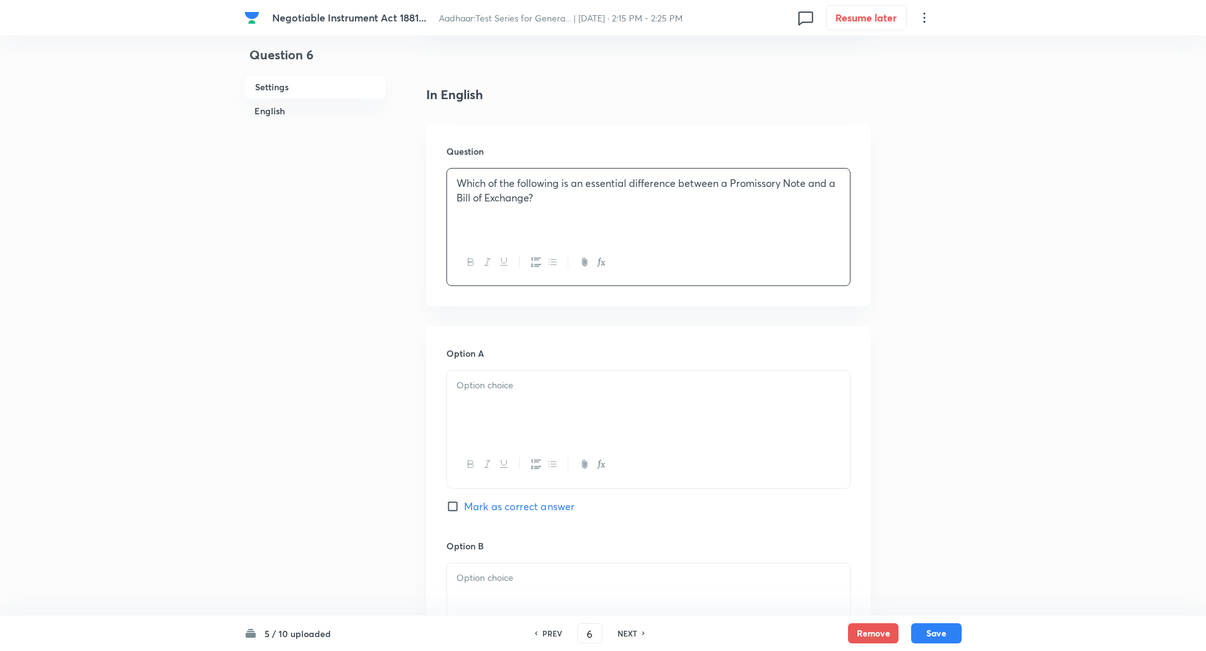
click at [508, 423] on div at bounding box center [648, 406] width 403 height 71
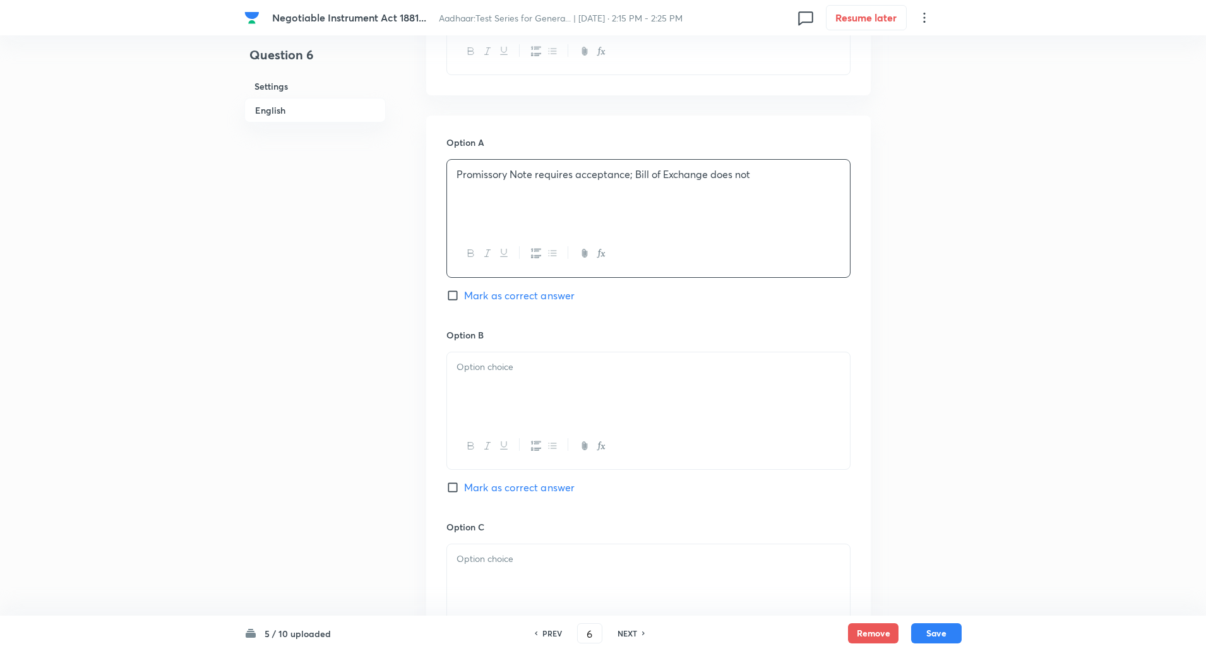
click at [490, 380] on div at bounding box center [648, 387] width 403 height 71
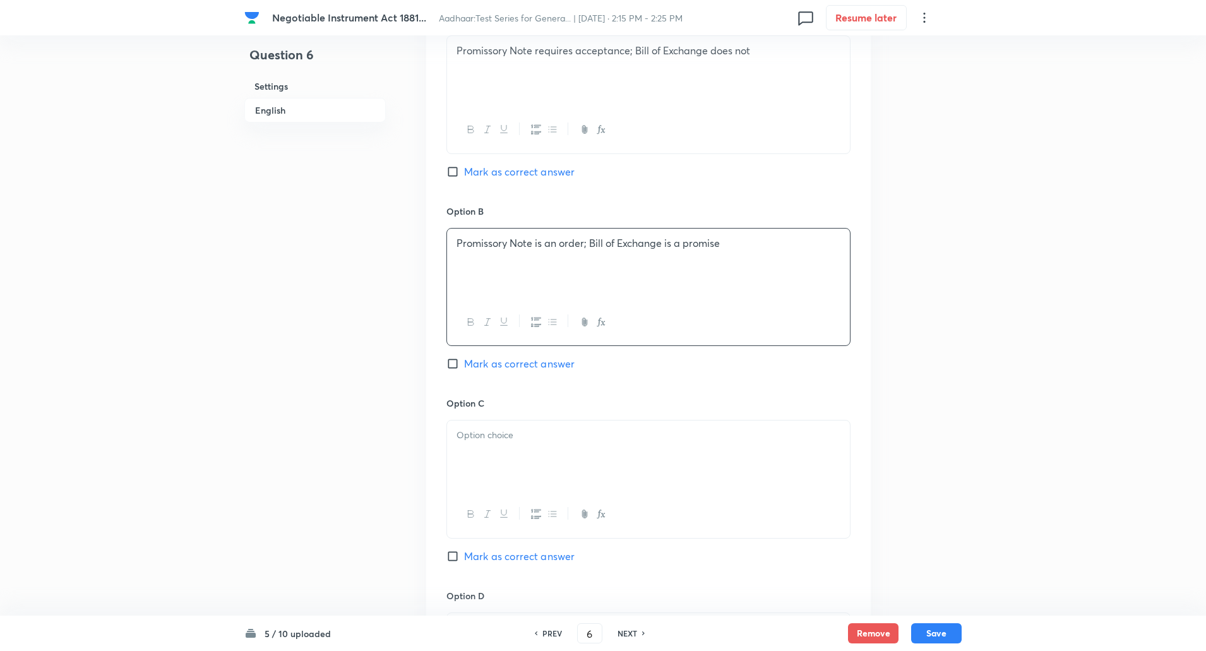
scroll to position [635, 0]
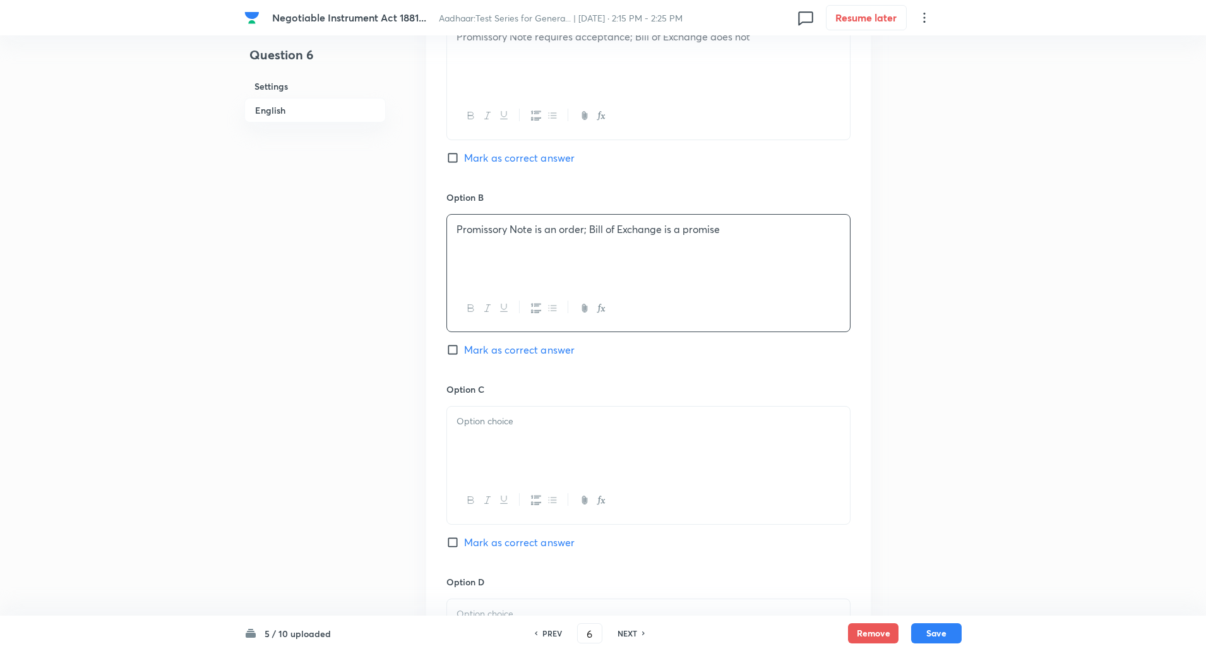
click at [491, 423] on p at bounding box center [649, 421] width 384 height 15
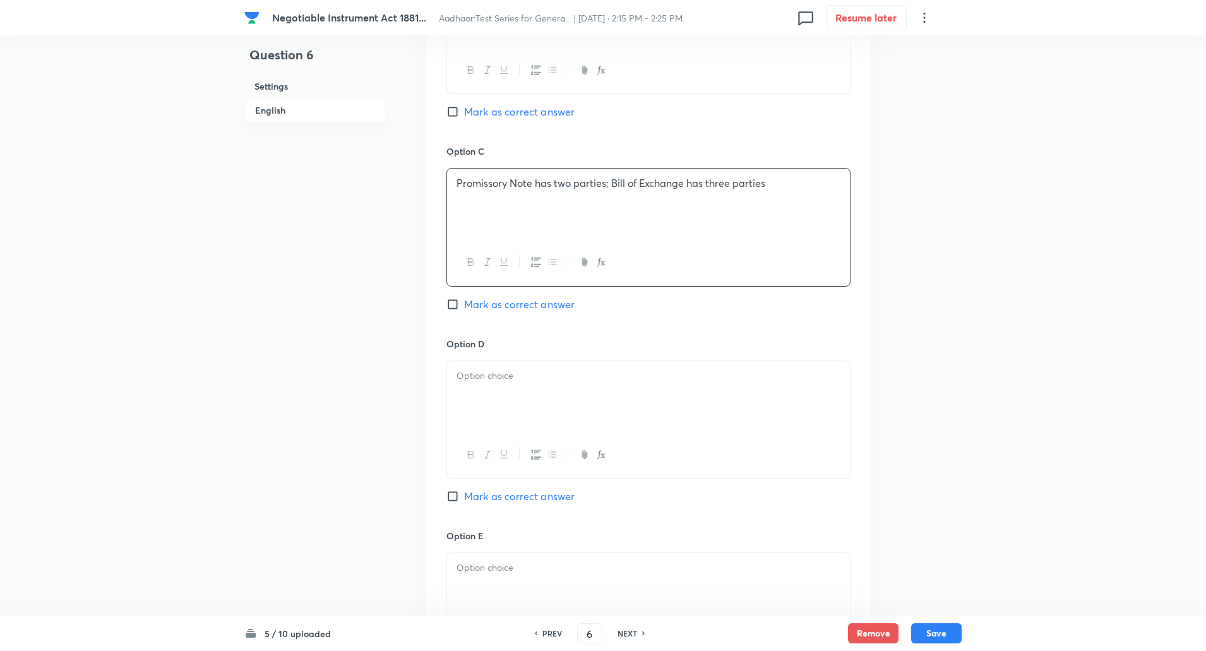
scroll to position [874, 0]
click at [495, 380] on p at bounding box center [649, 375] width 384 height 15
click at [454, 305] on input "Mark as correct answer" at bounding box center [456, 304] width 18 height 13
checkbox input "true"
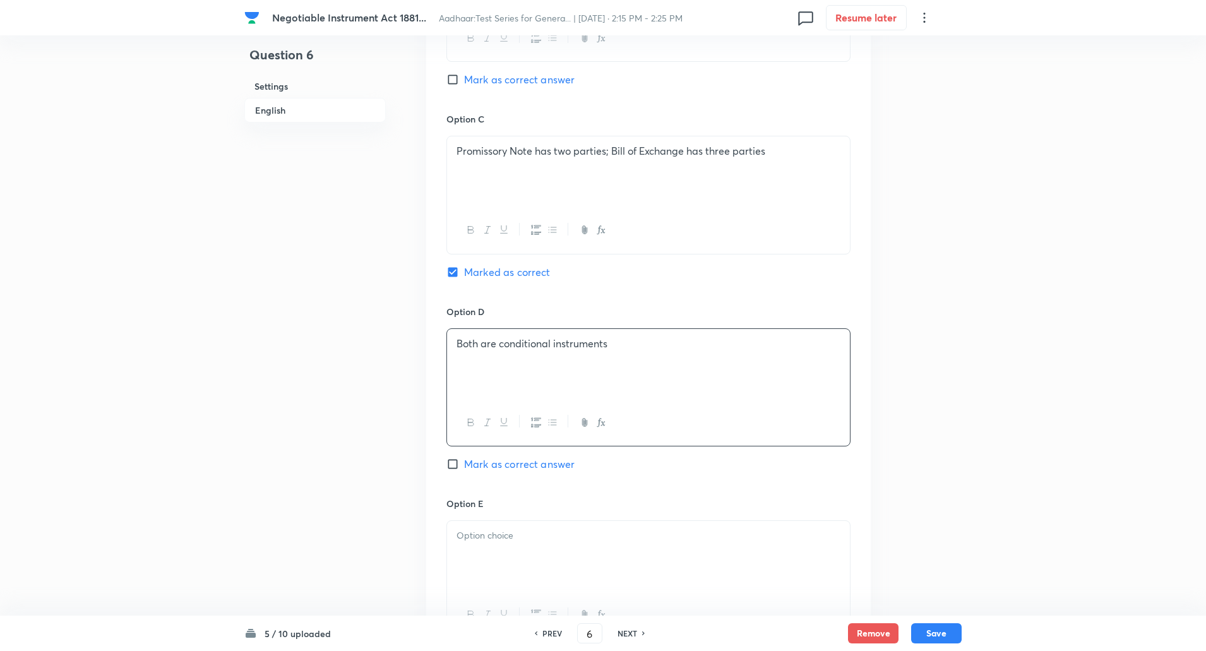
scroll to position [900, 0]
click at [610, 159] on p "Promissory Note has two parties; Bill of Exchange has three parties" at bounding box center [649, 156] width 384 height 15
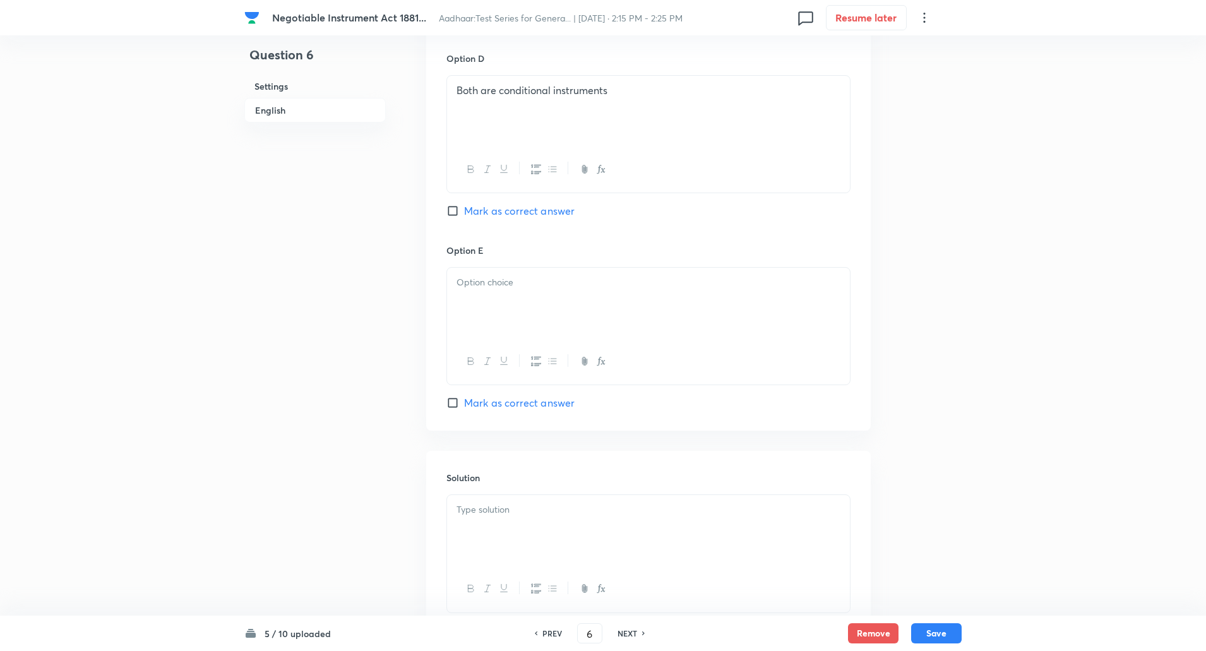
scroll to position [1160, 0]
click at [512, 277] on p at bounding box center [649, 281] width 384 height 15
paste div
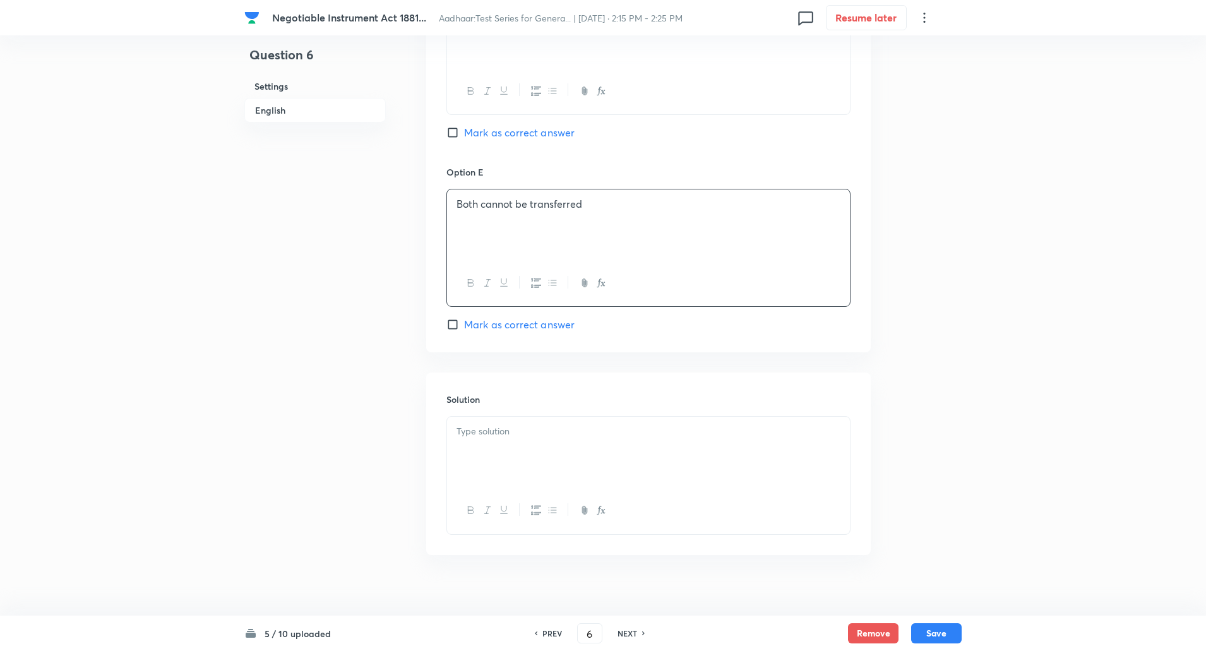
scroll to position [1252, 0]
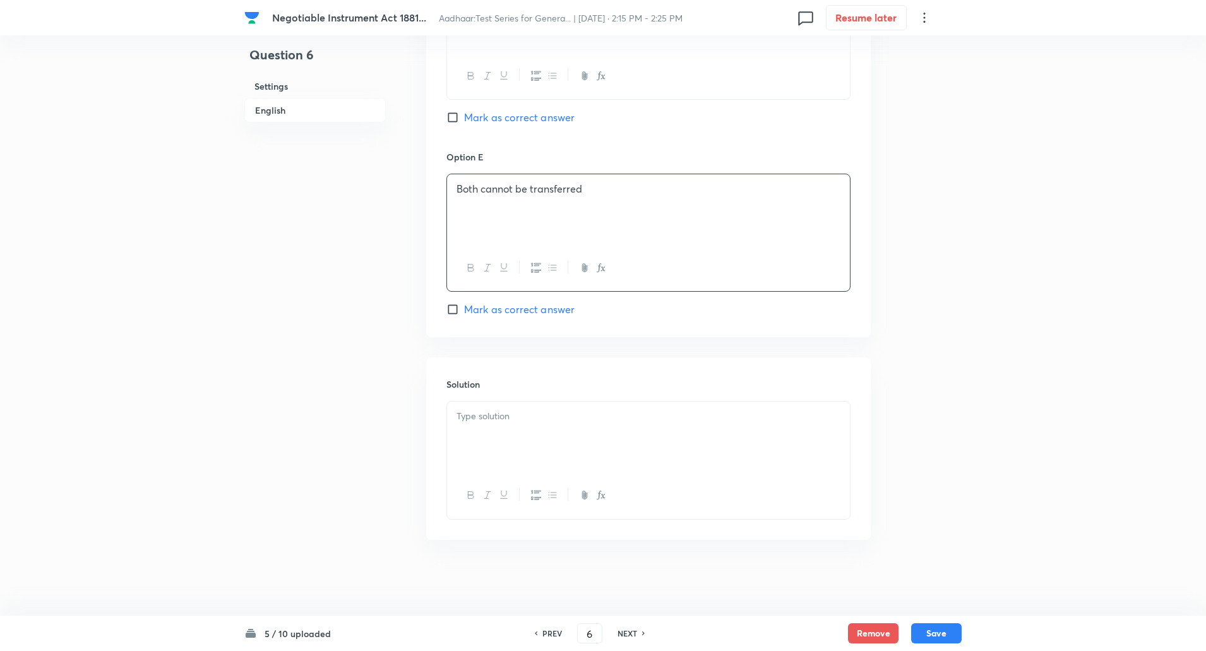
click at [504, 445] on div at bounding box center [648, 437] width 403 height 71
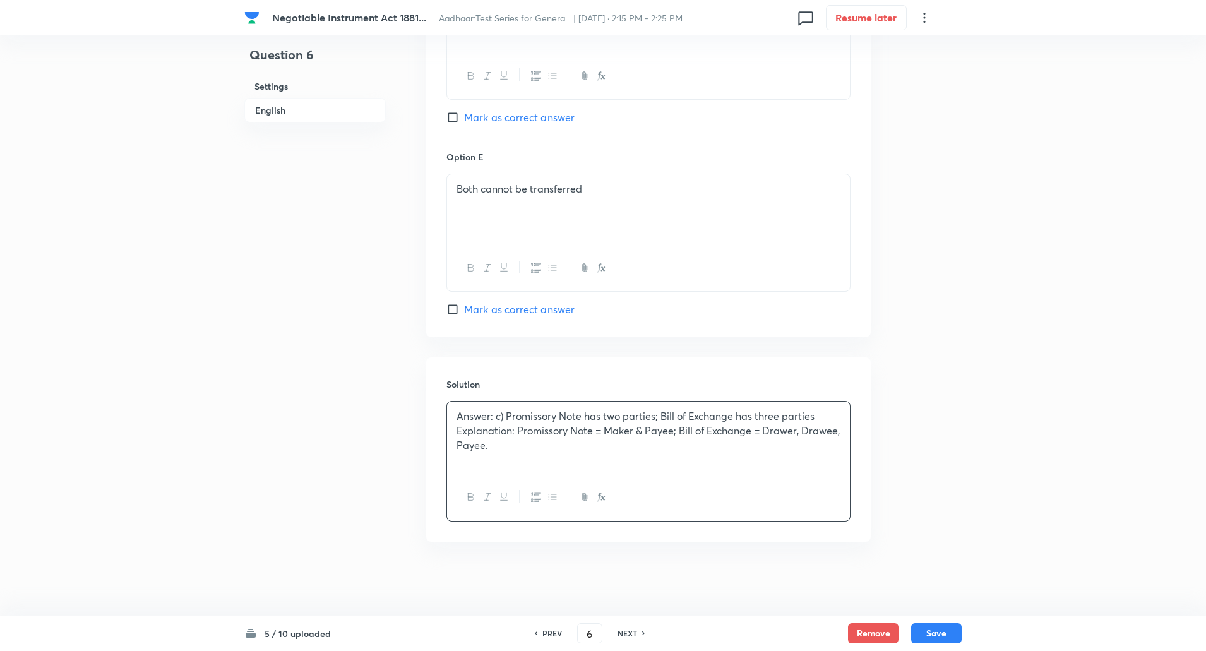
click at [519, 431] on p "Explanation: Promissory Note = Maker & Payee; Bill of Exchange = Drawer, Drawee…" at bounding box center [649, 438] width 384 height 28
click at [949, 630] on button "Save" at bounding box center [937, 632] width 51 height 20
type input "7"
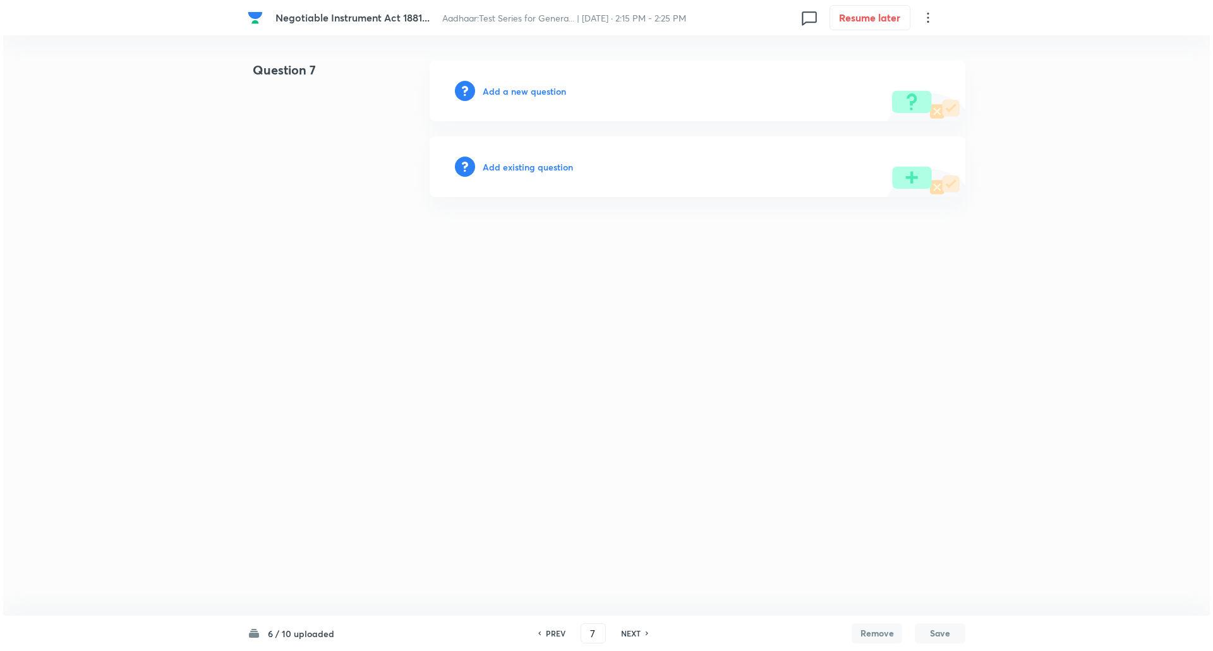
scroll to position [0, 0]
click at [519, 88] on h6 "Add a new question" at bounding box center [524, 91] width 83 height 13
click at [519, 88] on h6 "Choose a question type" at bounding box center [531, 91] width 97 height 13
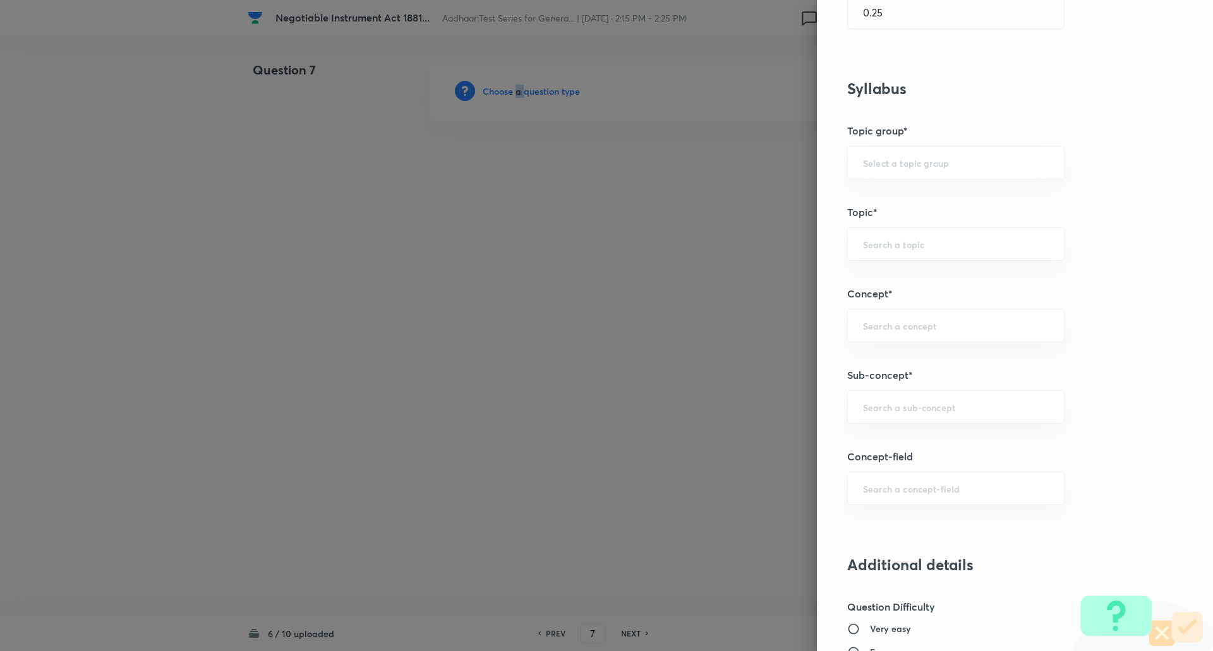
scroll to position [592, 0]
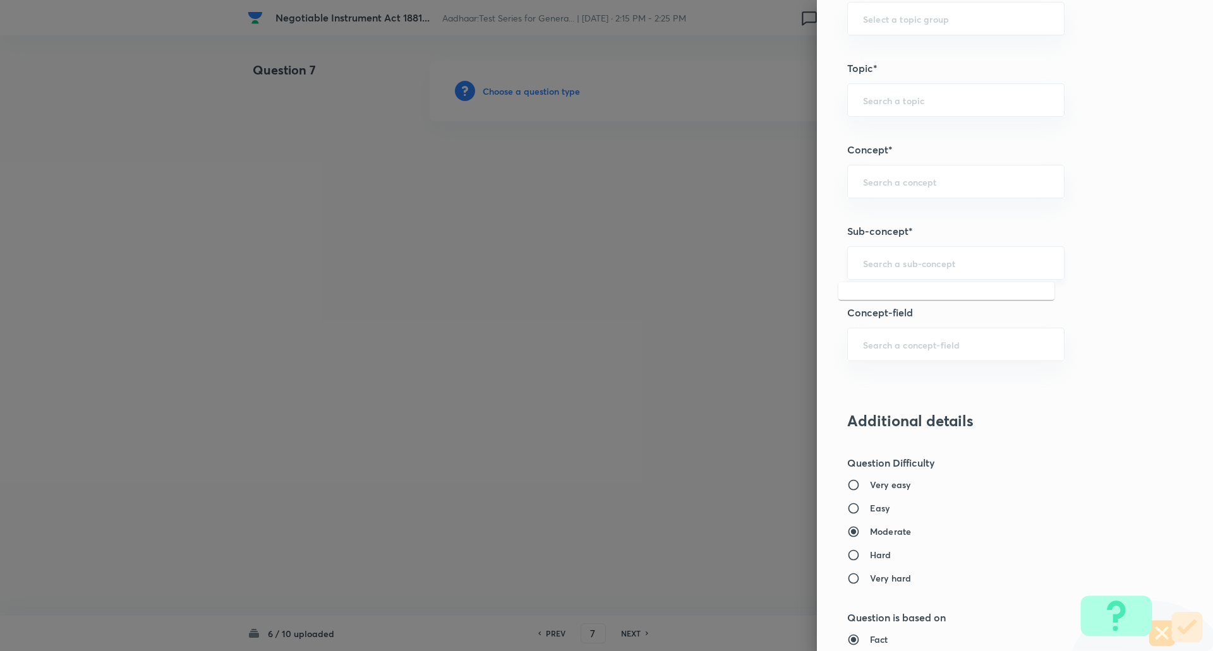
click at [891, 264] on input "text" at bounding box center [956, 263] width 186 height 12
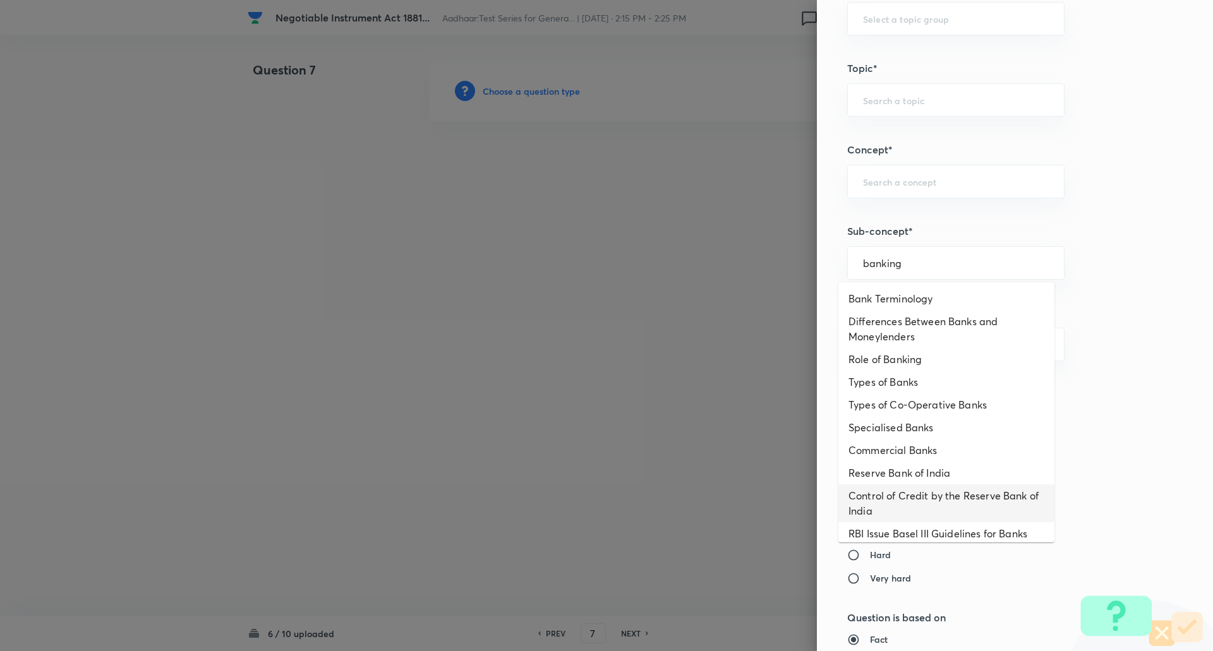
click at [920, 514] on li "Control of Credit by the Reserve Bank of India" at bounding box center [946, 503] width 216 height 38
type input "Control of Credit by the Reserve Bank of India"
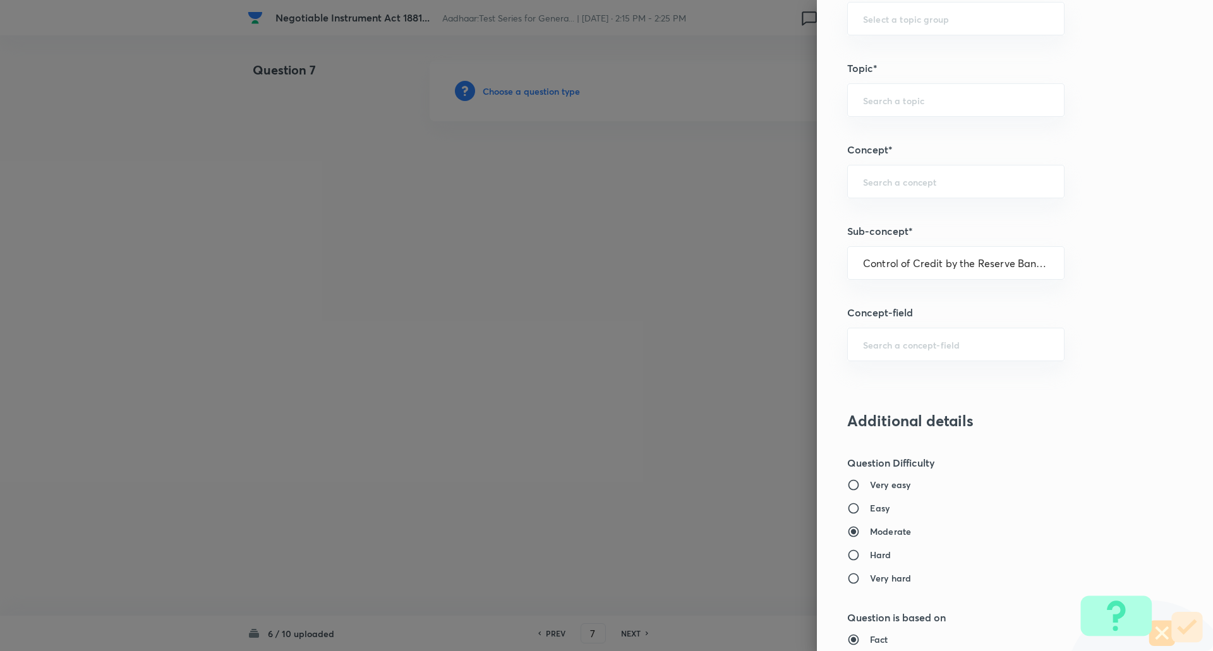
type input "Awareness"
type input "Banking Awareness"
type input "Credit and Monetary Policy"
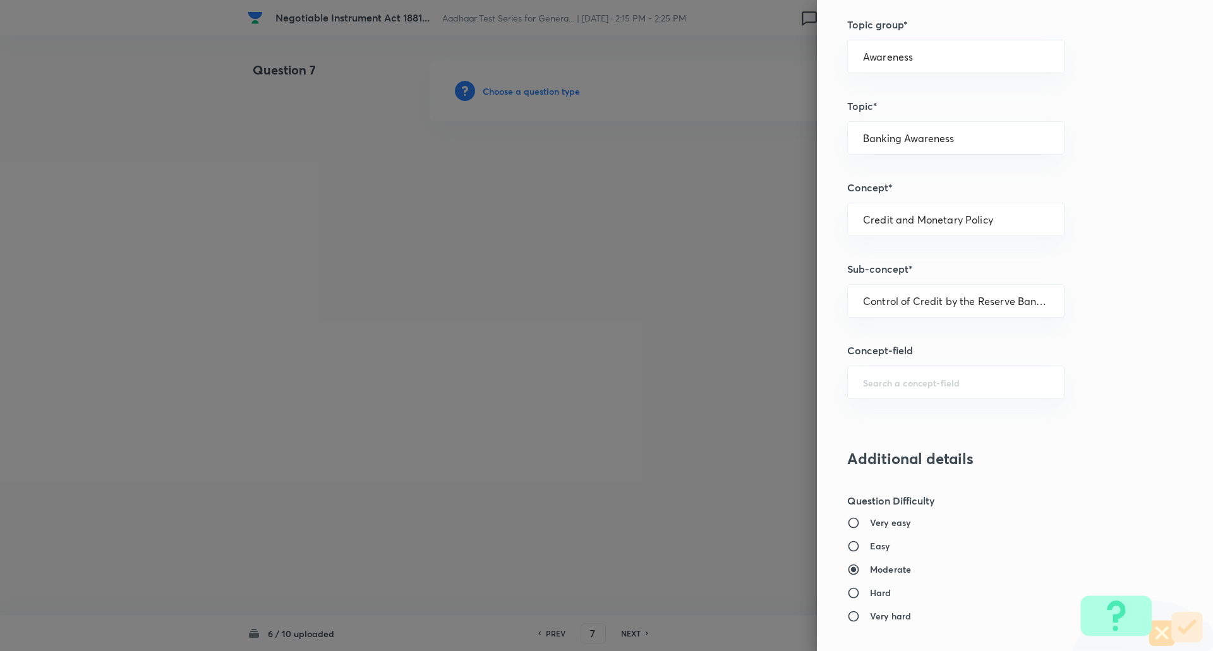
scroll to position [553, 0]
click at [929, 296] on input "Control of Credit by the Reserve Bank of India" at bounding box center [956, 302] width 186 height 12
click at [942, 299] on input "banking" at bounding box center [956, 302] width 186 height 12
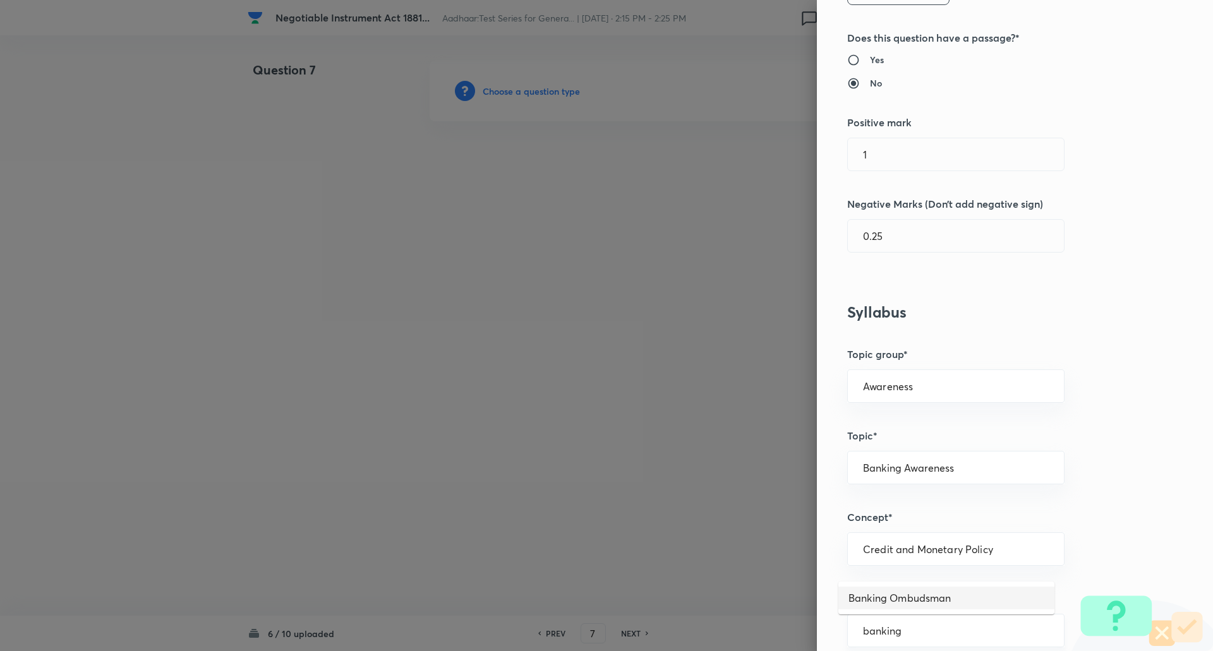
scroll to position [0, 0]
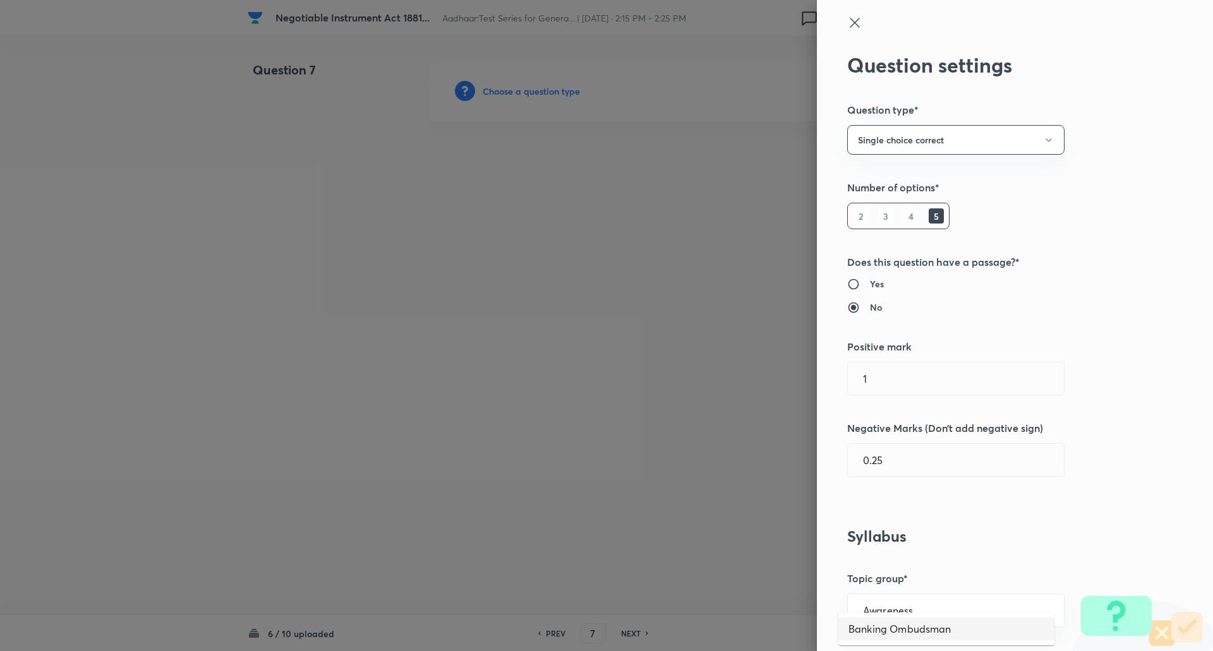
type input "Control of Credit by the Reserve Bank of India"
click at [847, 23] on icon at bounding box center [854, 22] width 15 height 15
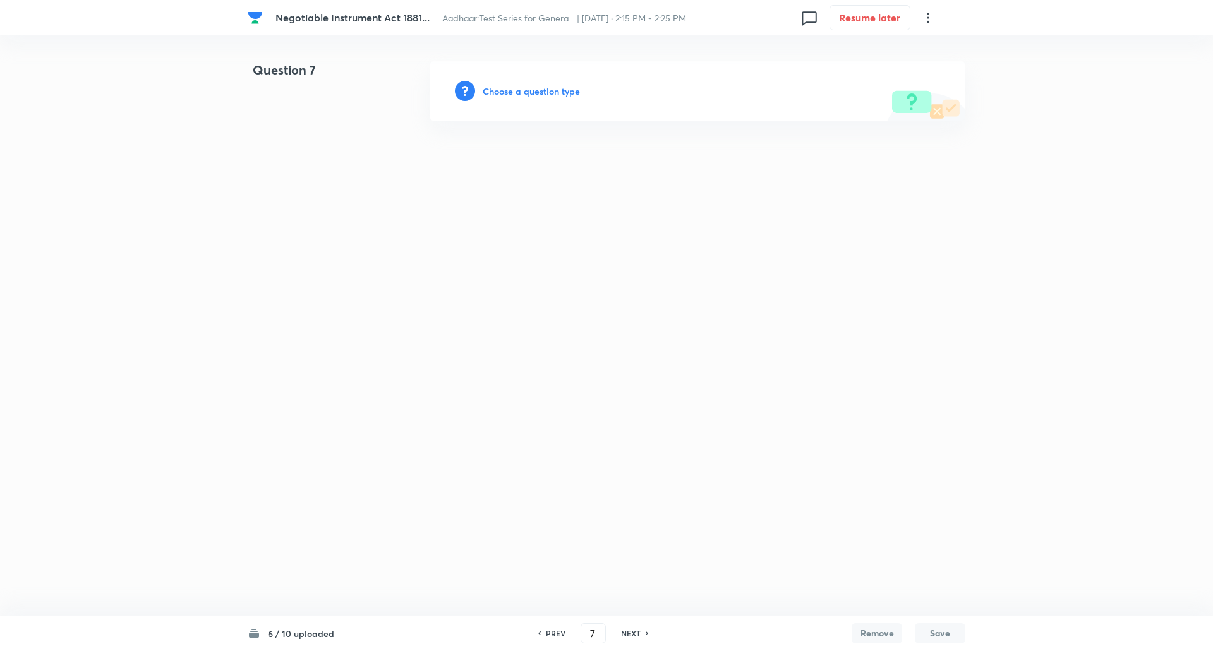
click at [528, 85] on h6 "Choose a question type" at bounding box center [531, 91] width 97 height 13
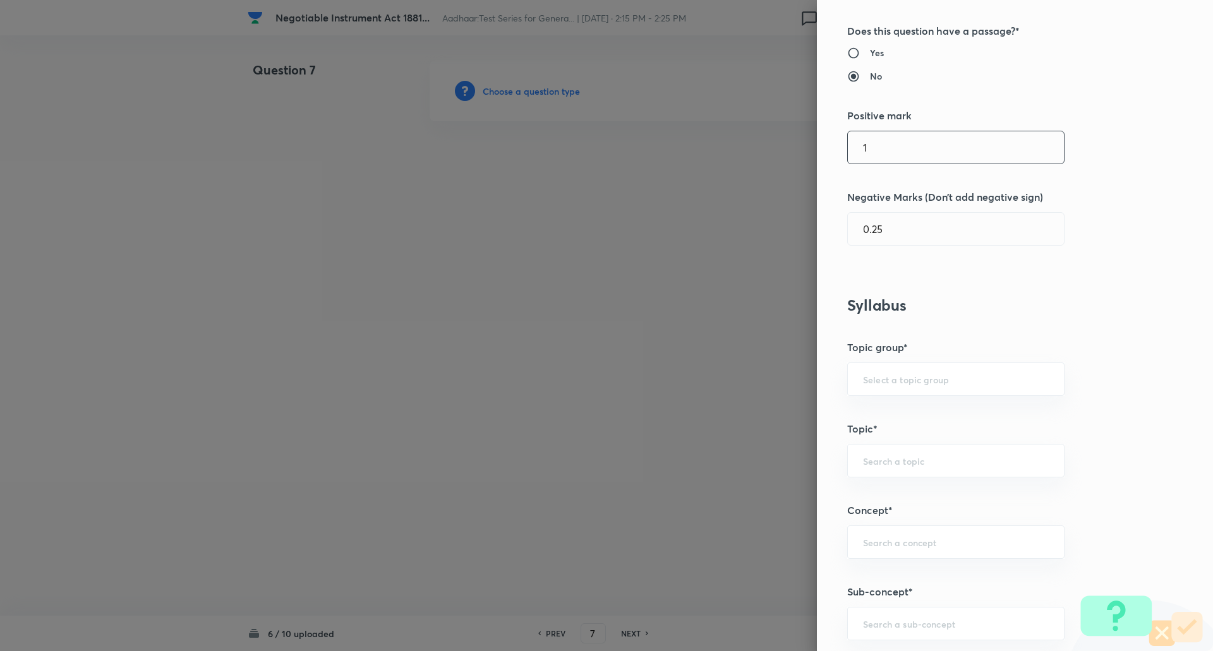
scroll to position [434, 0]
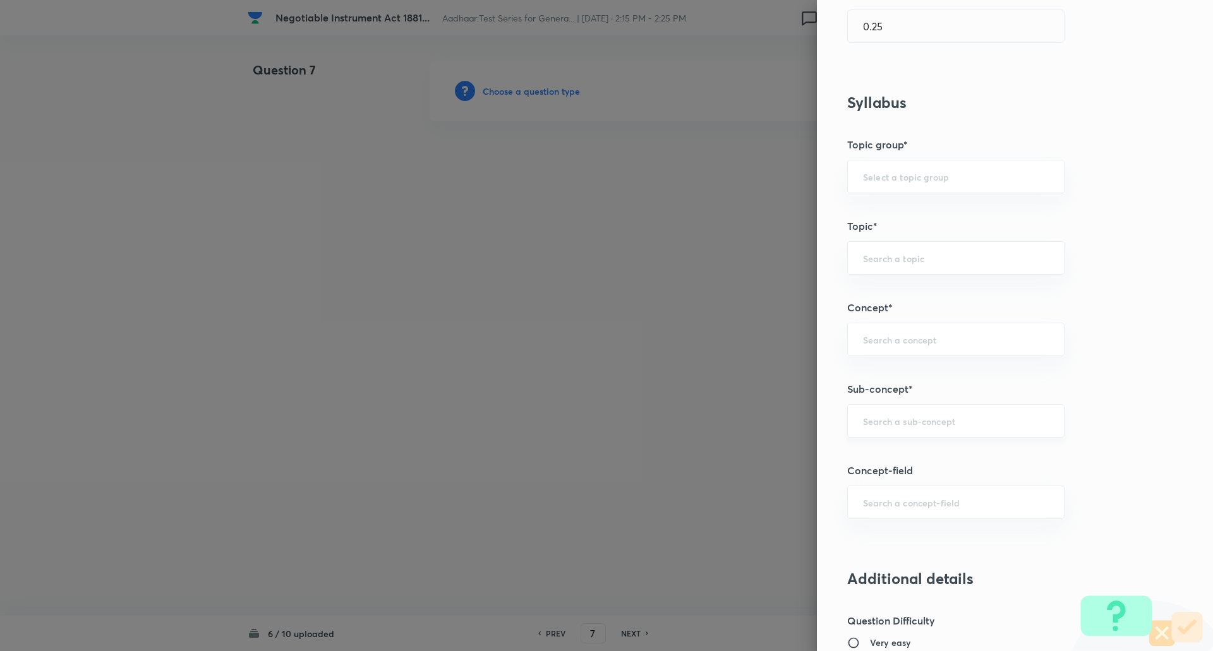
click at [892, 430] on div "​" at bounding box center [955, 420] width 217 height 33
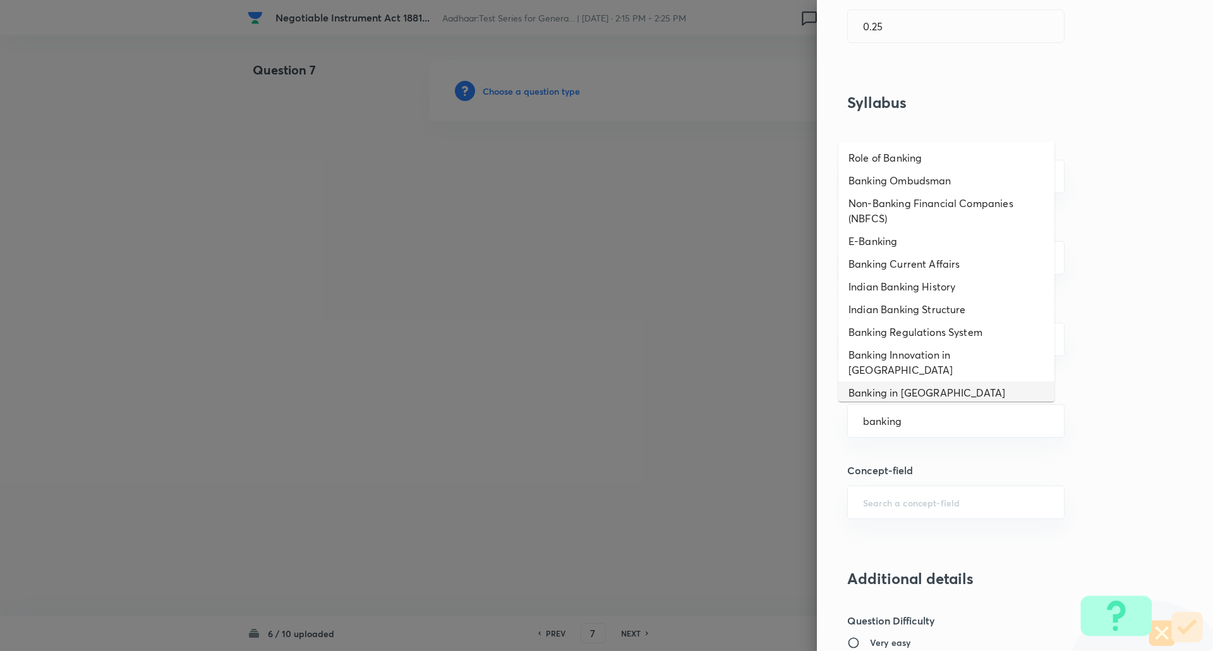
click at [929, 382] on li "Banking in India" at bounding box center [946, 393] width 216 height 23
type input "Banking in India"
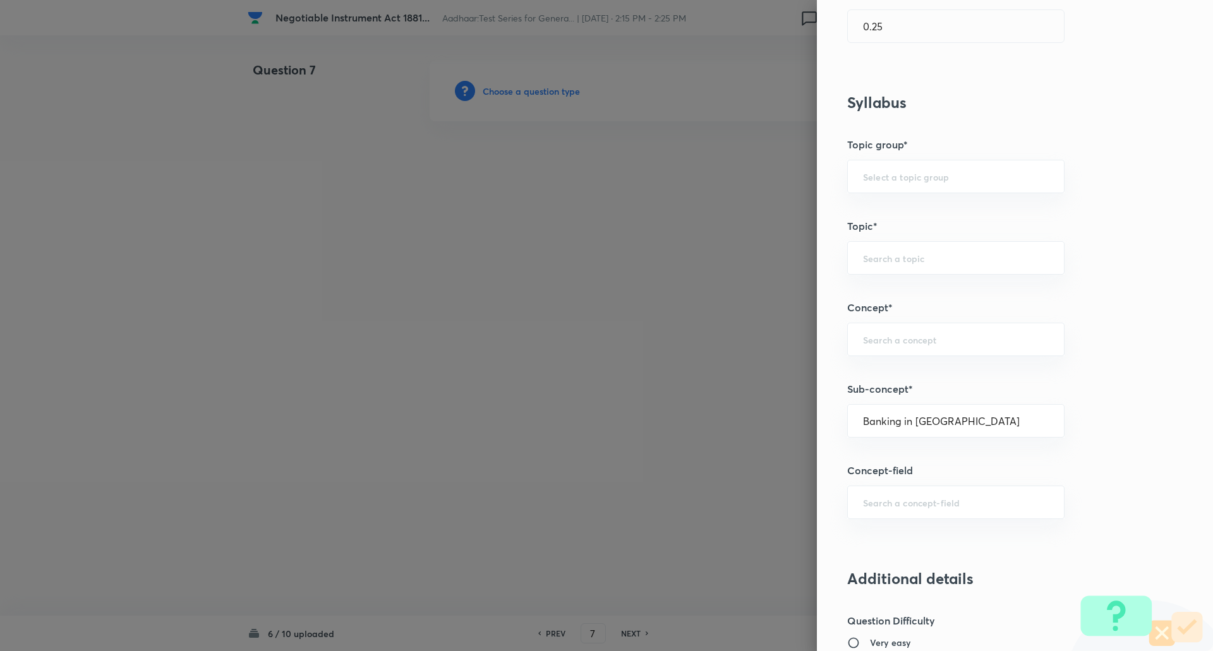
type input "Awareness"
type input "Static GK"
type input "Indian Economy"
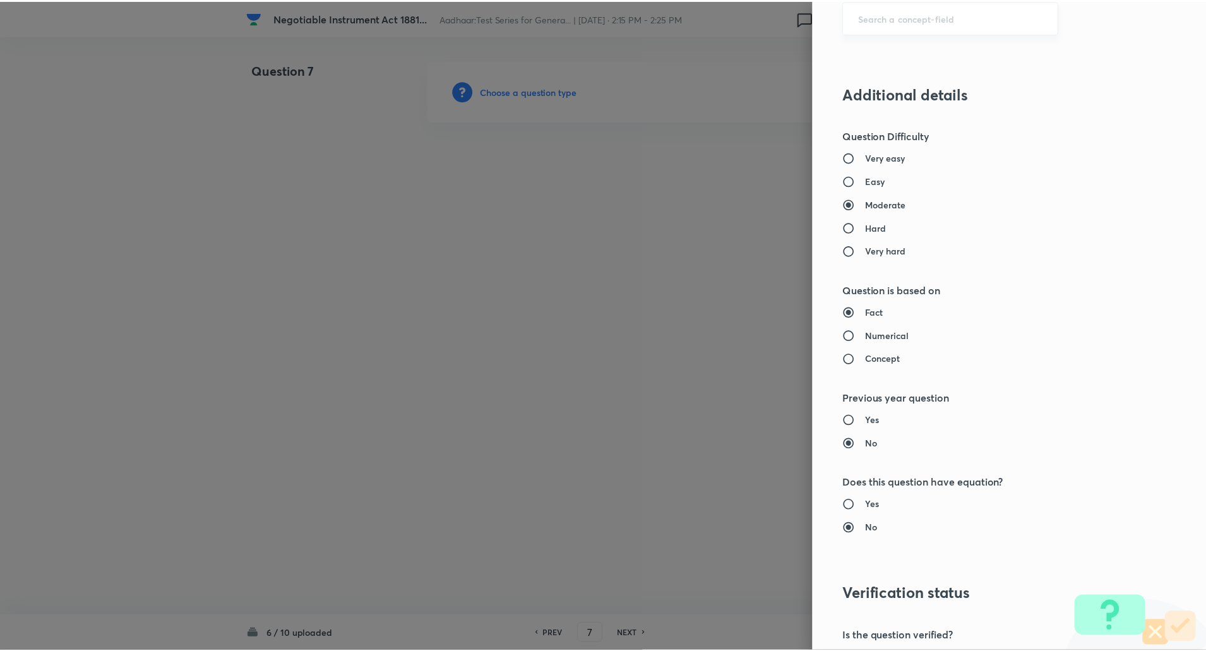
scroll to position [1071, 0]
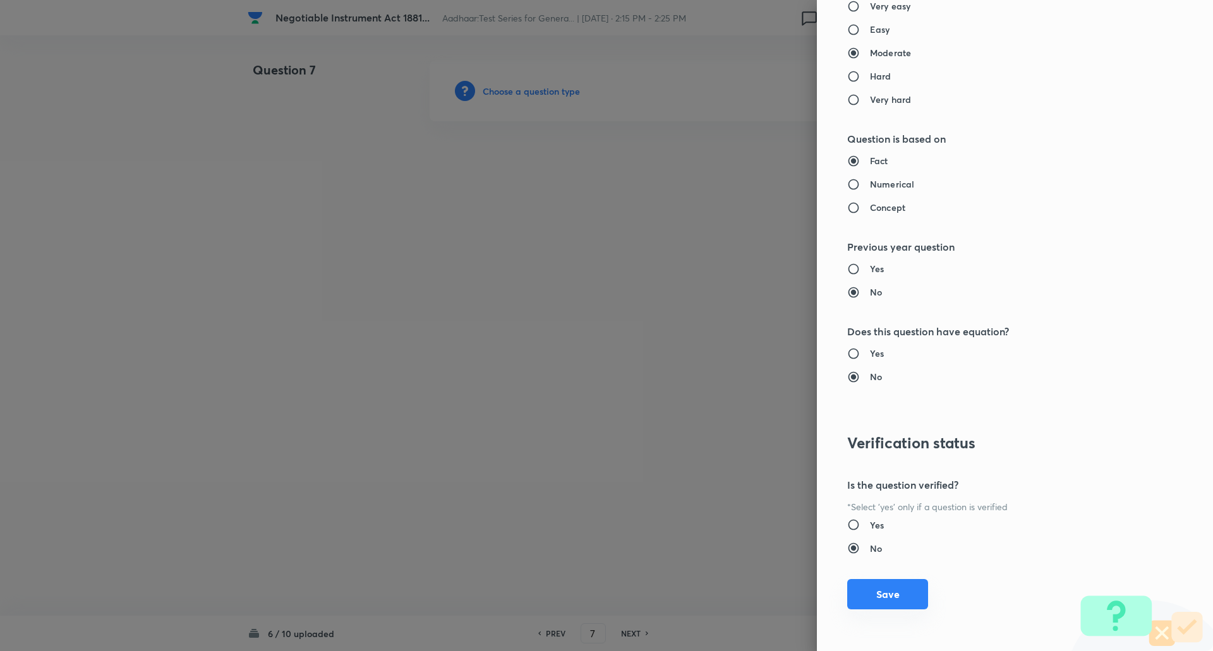
click at [884, 589] on button "Save" at bounding box center [887, 594] width 81 height 30
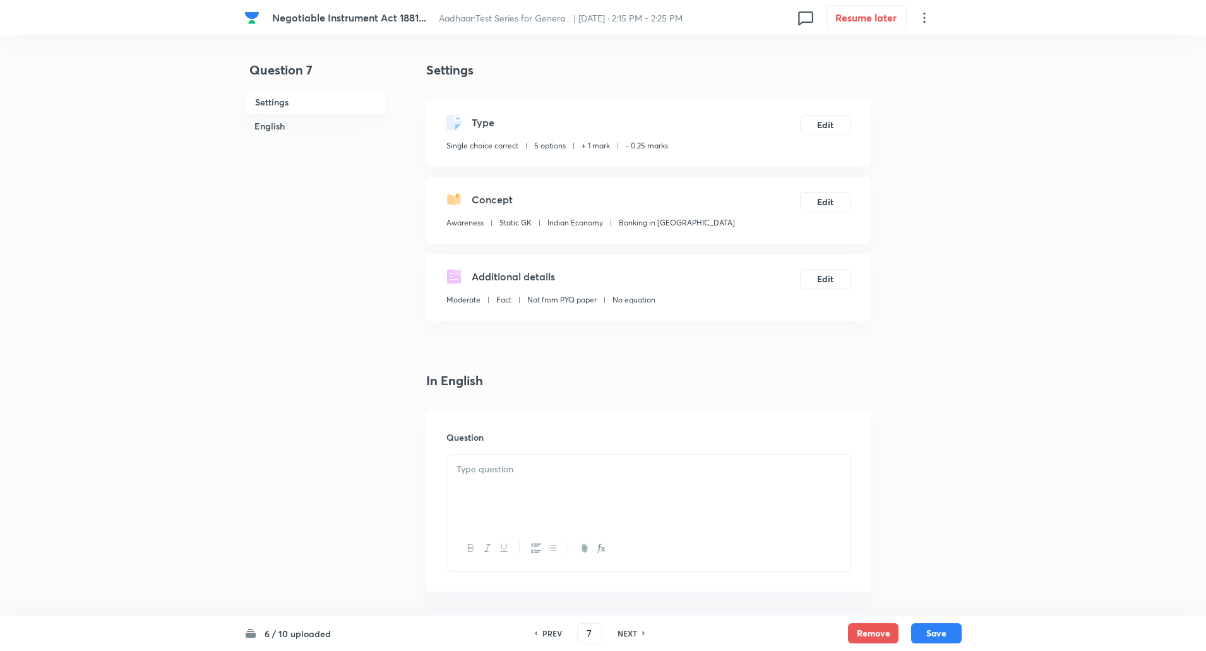
scroll to position [160, 0]
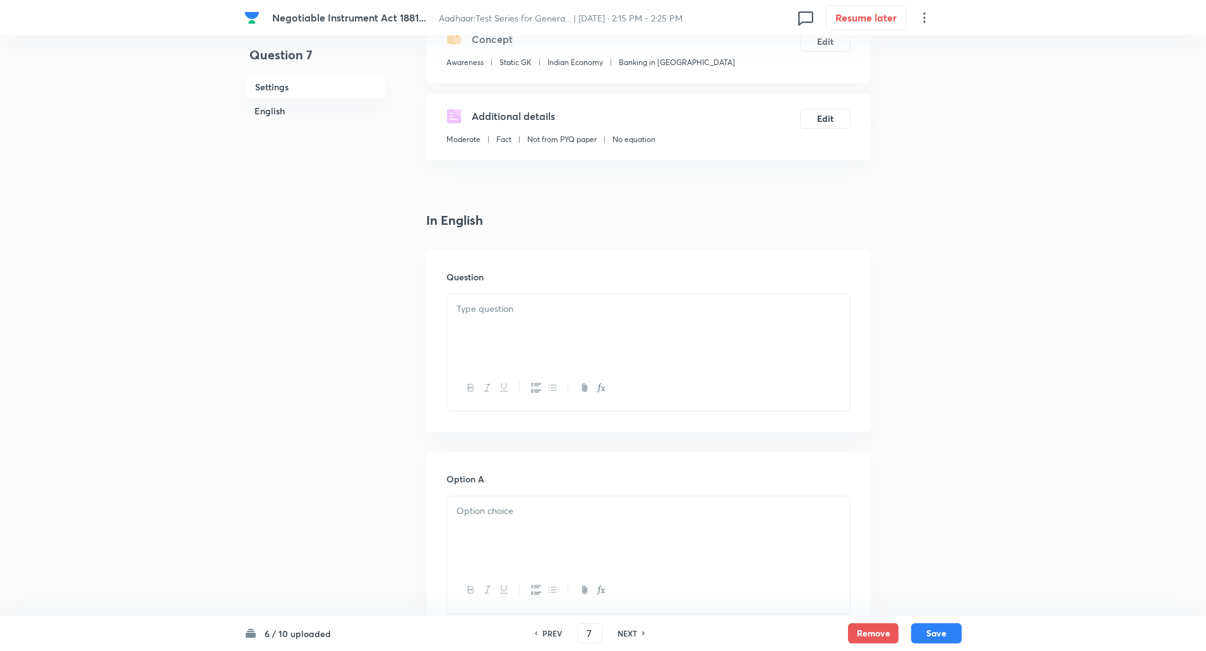
click at [546, 308] on p at bounding box center [649, 309] width 384 height 15
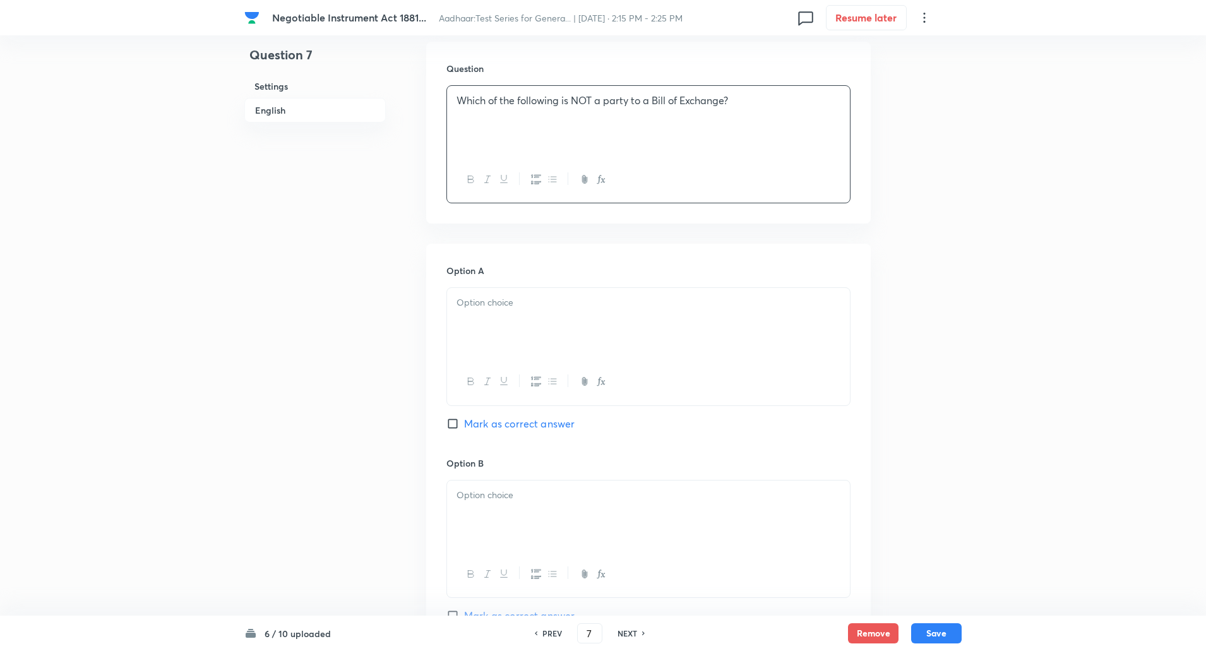
scroll to position [391, 0]
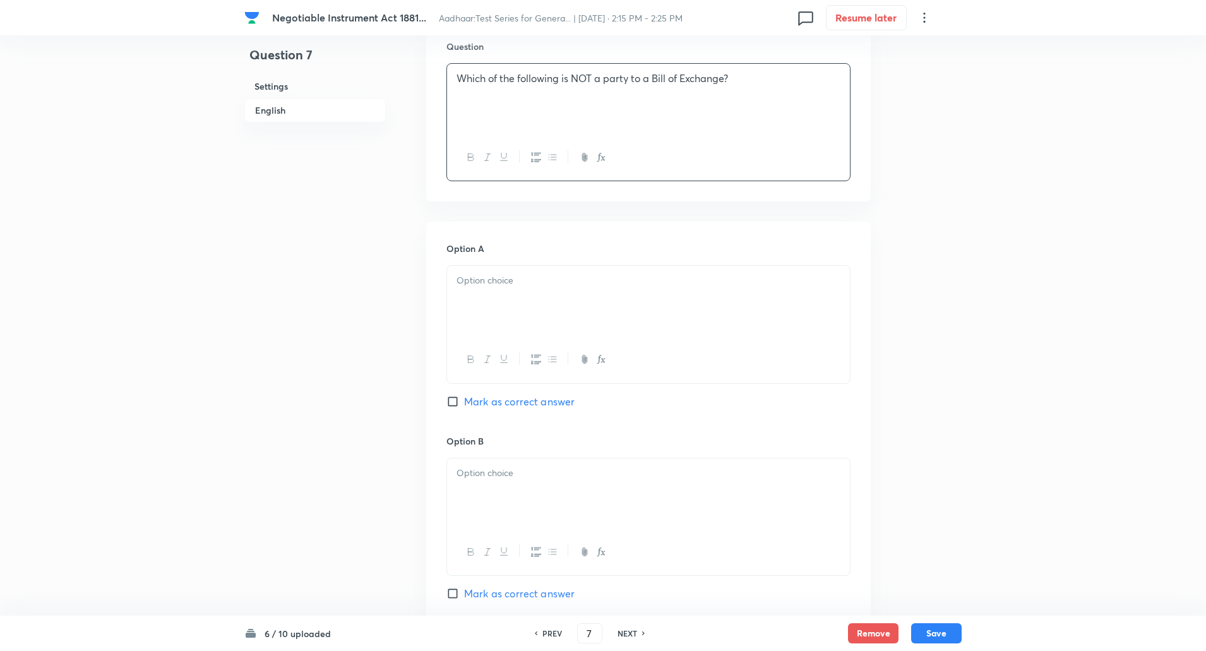
click at [469, 302] on div at bounding box center [648, 301] width 403 height 71
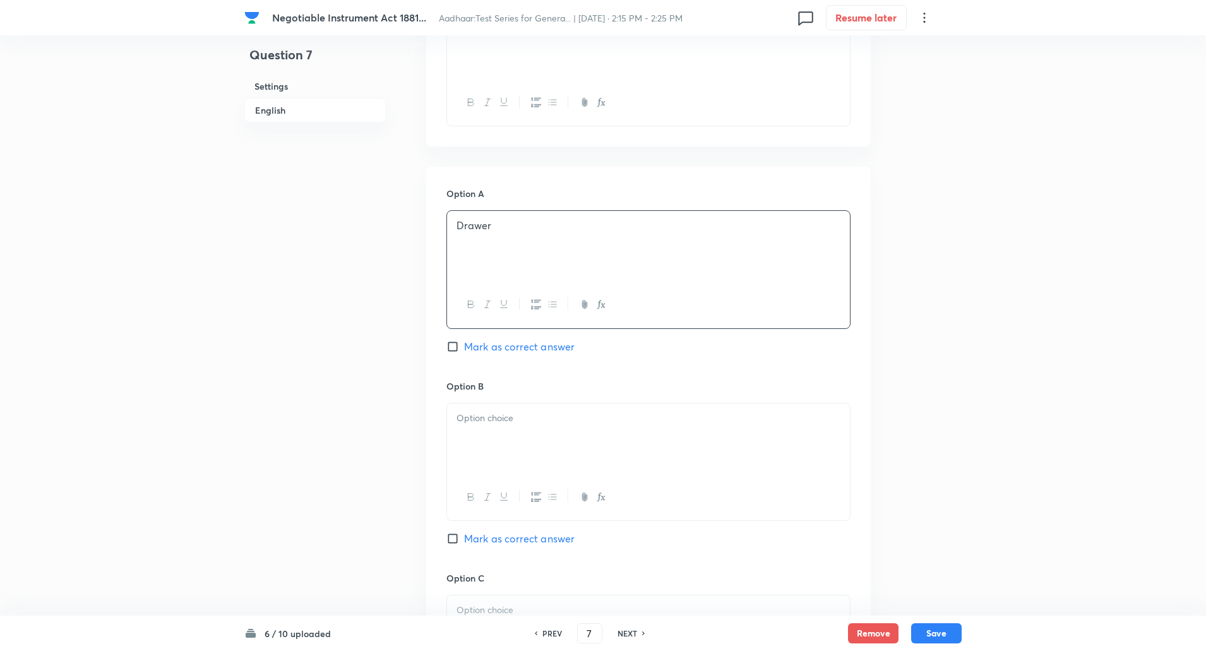
scroll to position [465, 0]
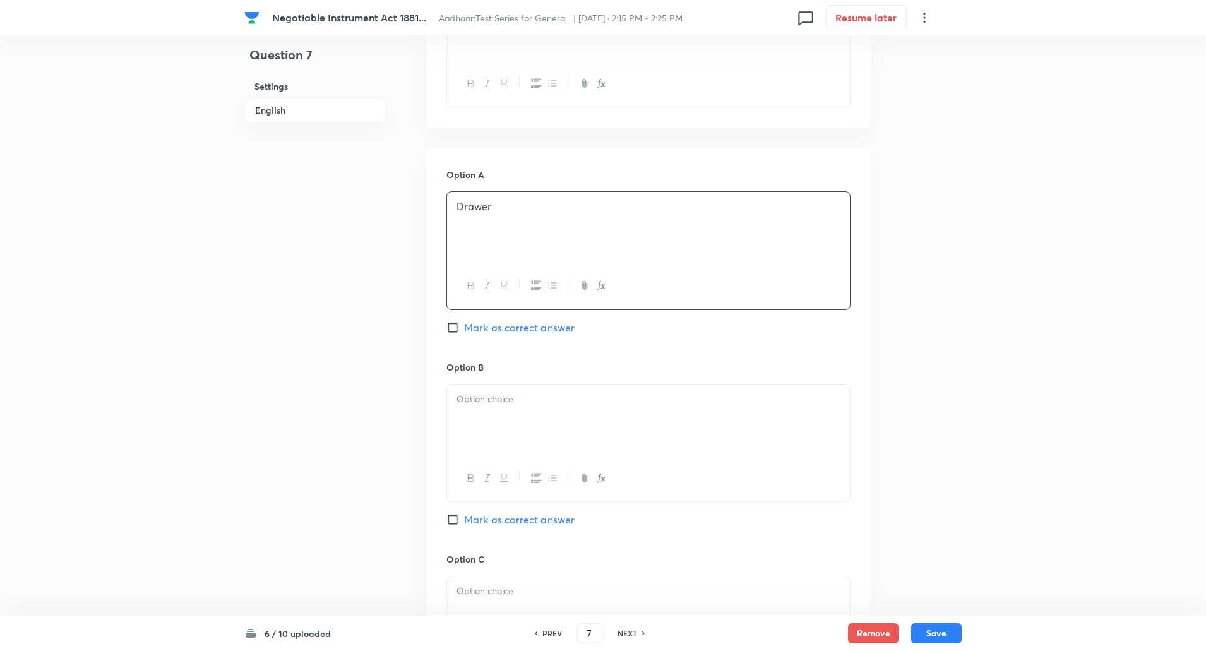
click at [479, 407] on div at bounding box center [648, 420] width 403 height 71
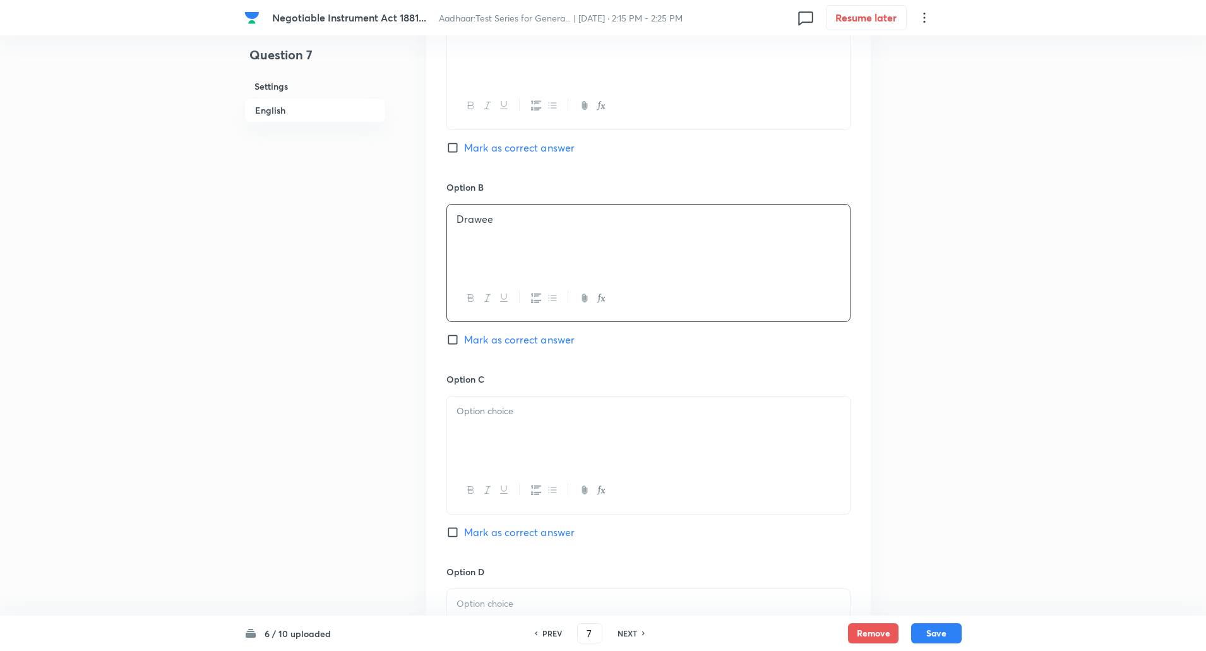
scroll to position [646, 0]
click at [492, 443] on div at bounding box center [648, 431] width 403 height 71
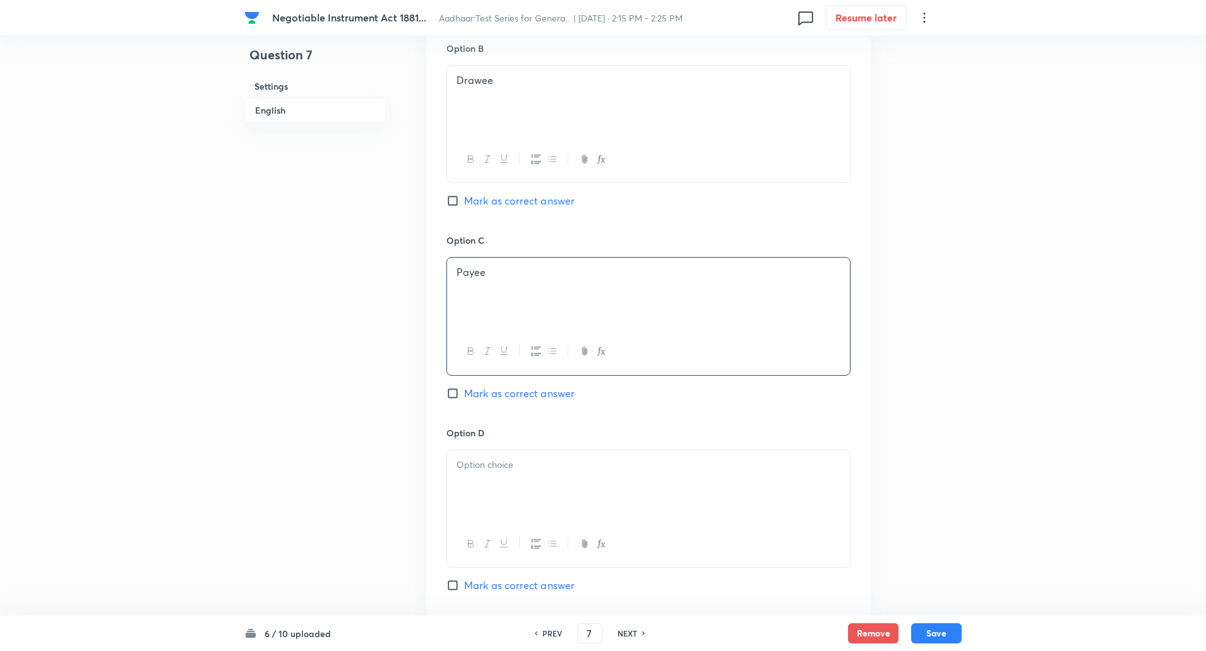
scroll to position [878, 0]
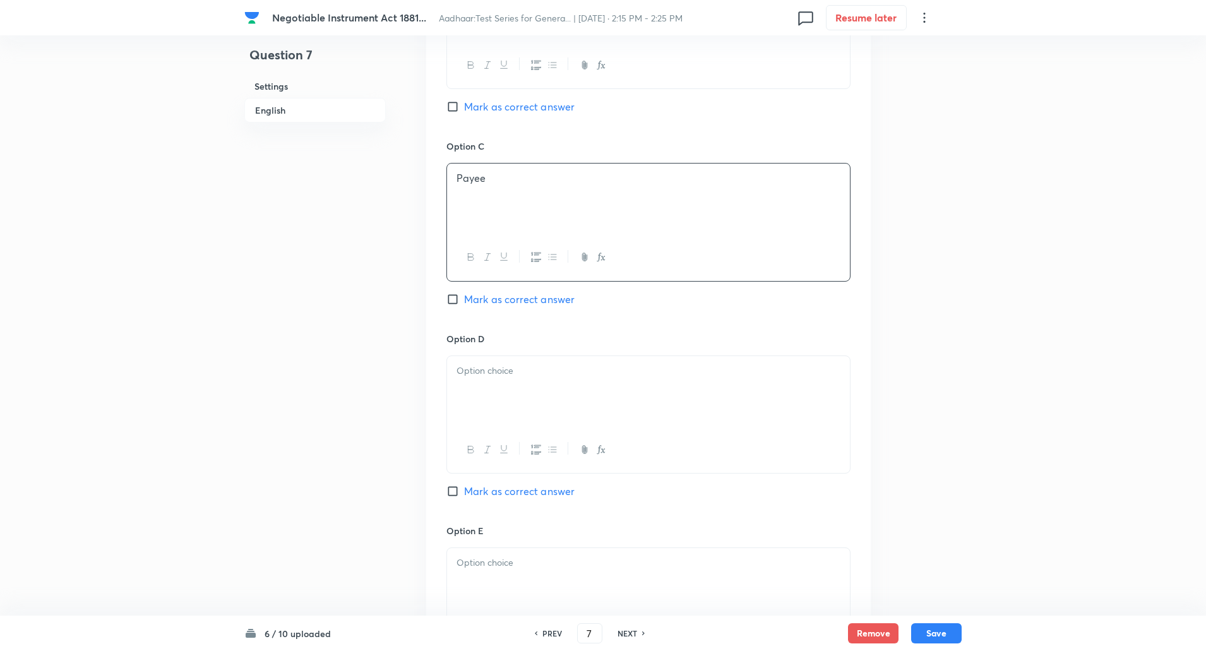
click at [491, 411] on div at bounding box center [648, 391] width 403 height 71
paste div
click at [457, 484] on label "Mark as correct answer" at bounding box center [511, 491] width 128 height 15
click at [457, 485] on input "Mark as correct answer" at bounding box center [456, 491] width 18 height 13
checkbox input "true"
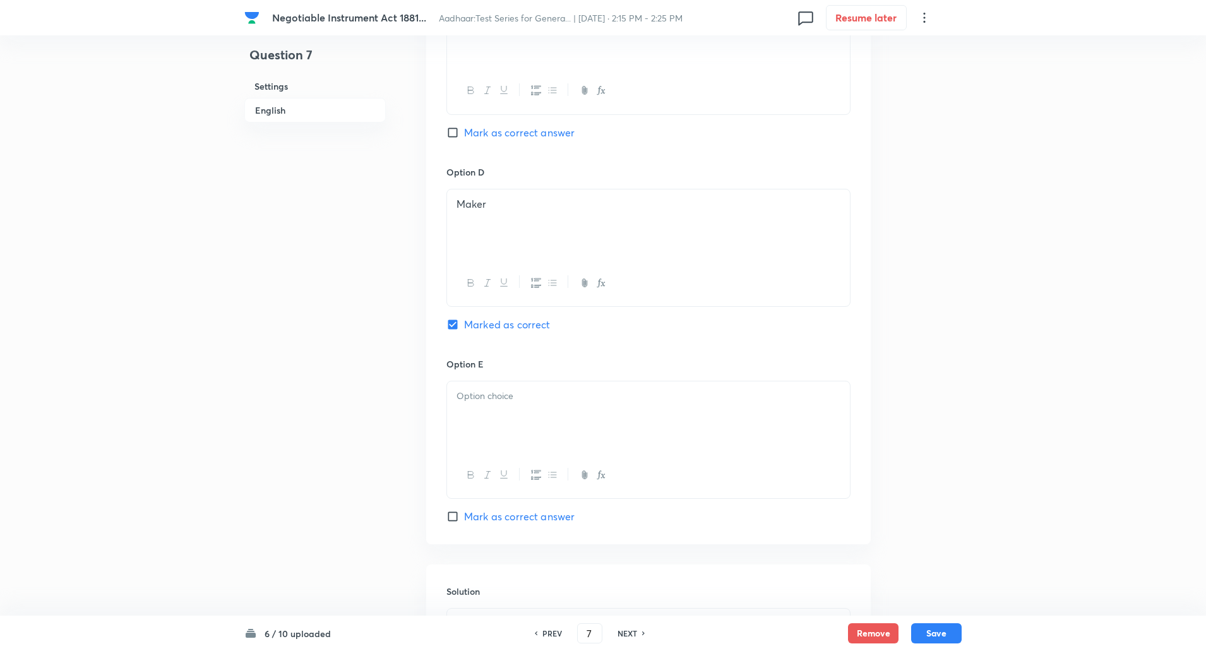
scroll to position [1045, 0]
click at [508, 416] on div at bounding box center [648, 416] width 403 height 71
paste div
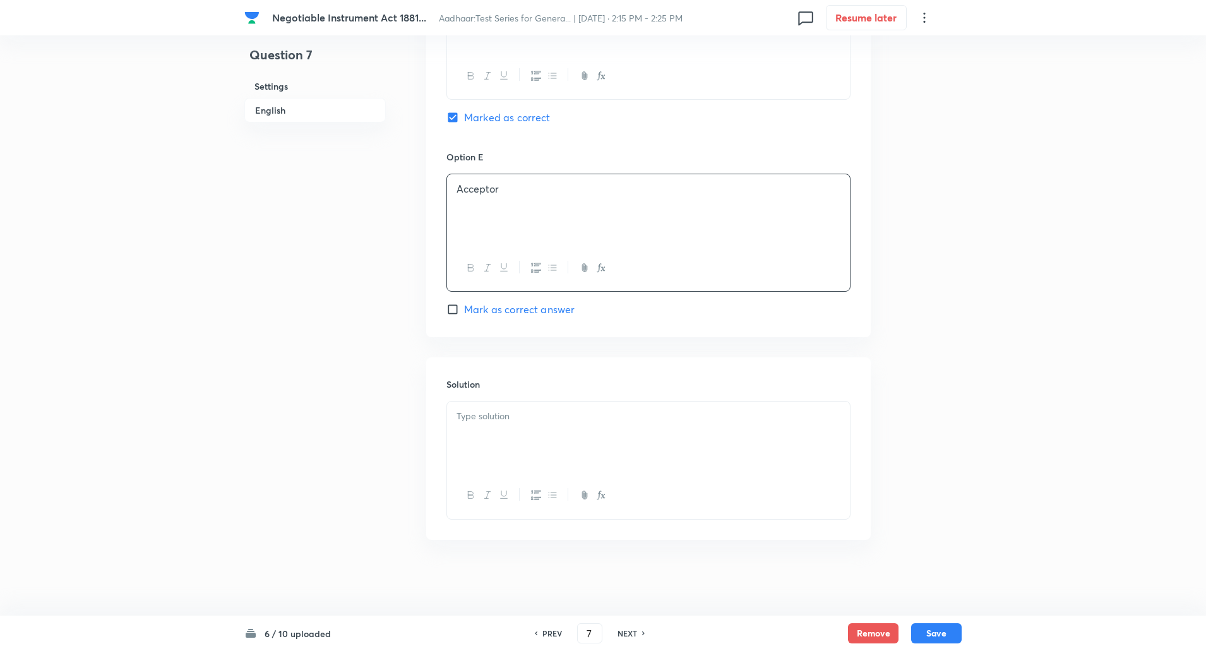
click at [500, 461] on div at bounding box center [648, 437] width 403 height 71
click at [516, 431] on p "Explanation: “Maker” is used in Promissory Notes. In Bill of Exchange, the part…" at bounding box center [649, 438] width 384 height 28
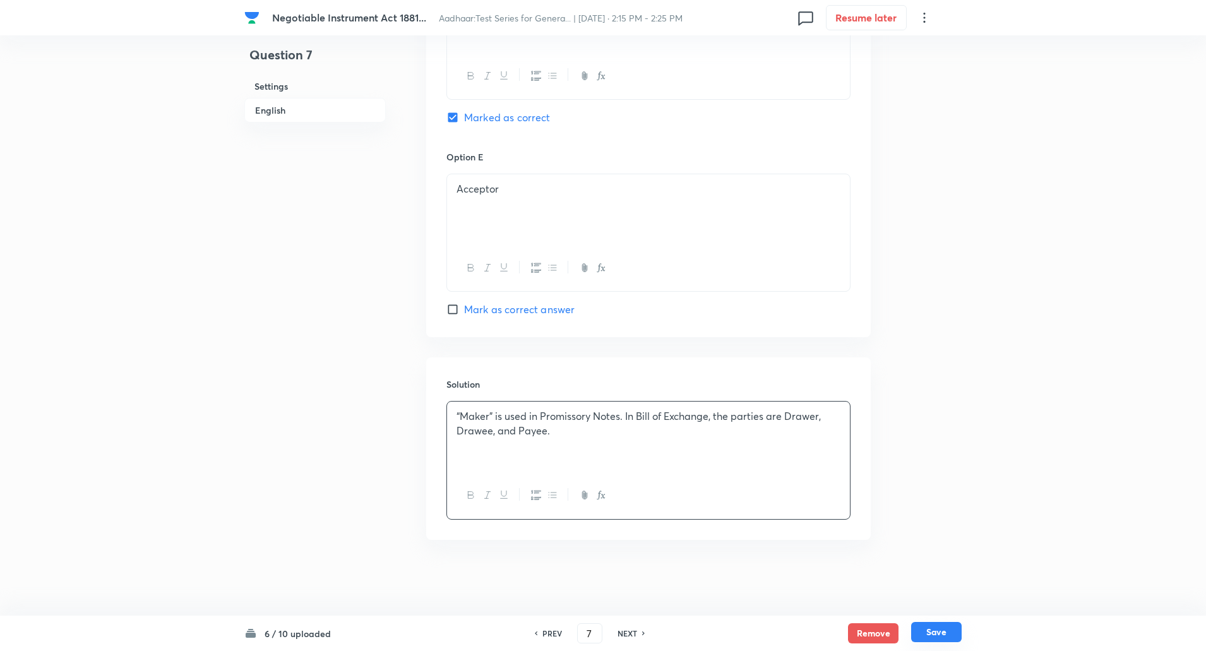
click at [940, 637] on button "Save" at bounding box center [937, 632] width 51 height 20
type input "8"
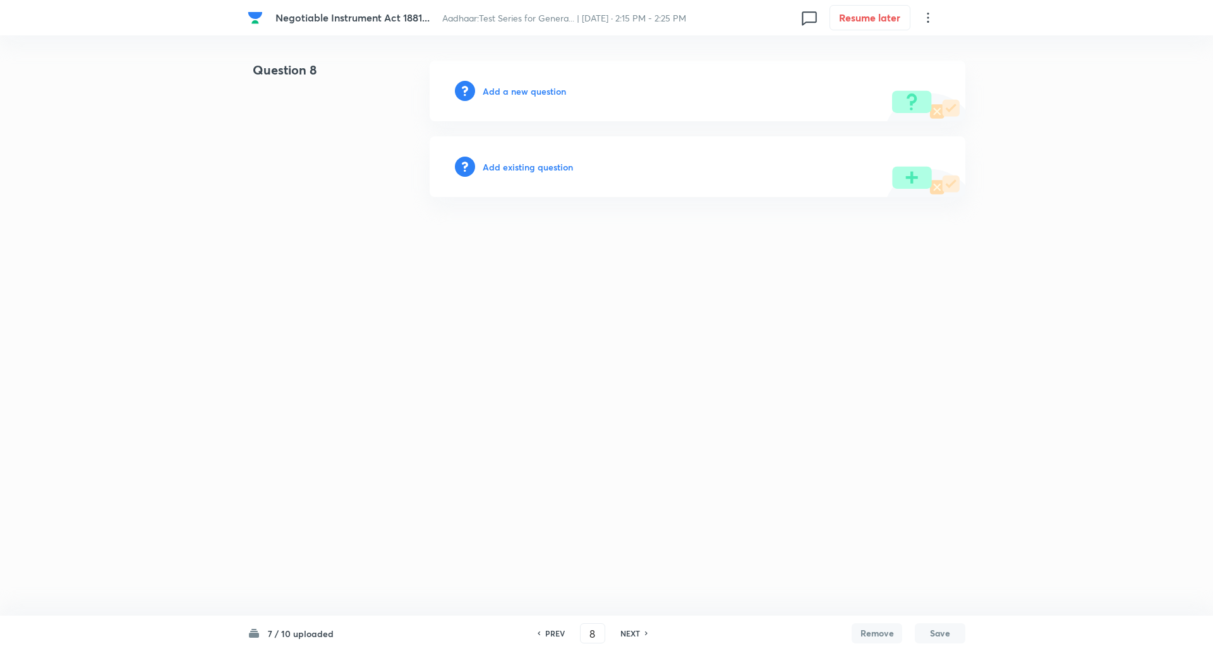
click at [552, 87] on h6 "Add a new question" at bounding box center [524, 91] width 83 height 13
click at [552, 87] on h6 "Choose a question type" at bounding box center [531, 91] width 97 height 13
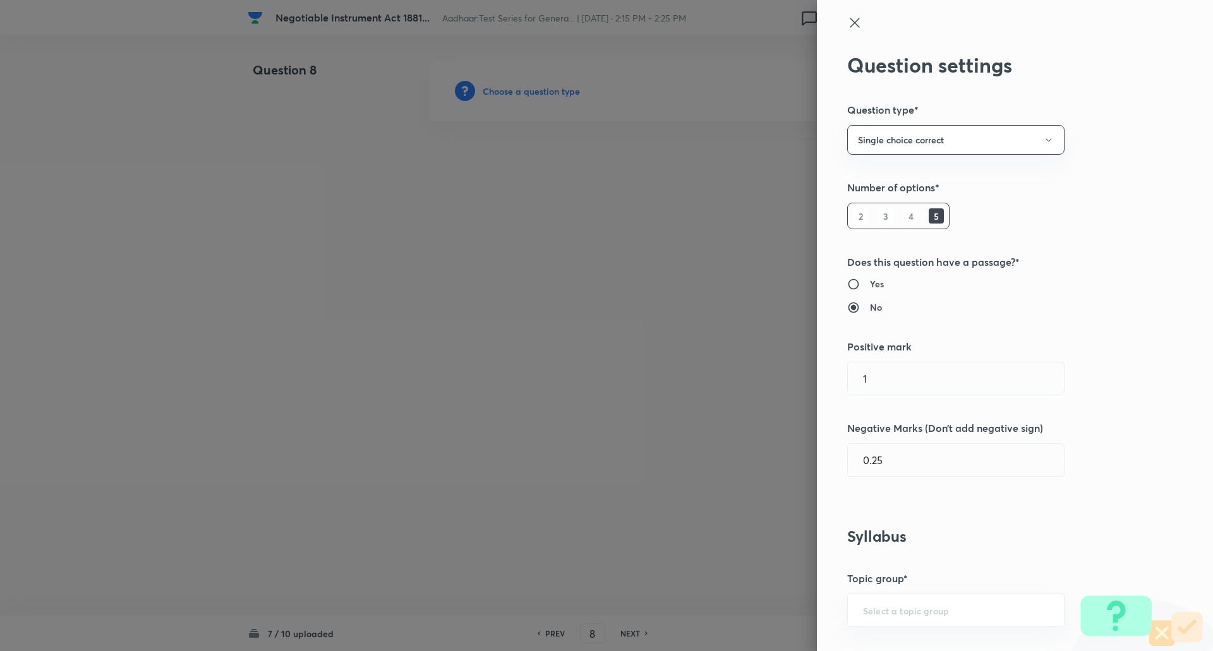
drag, startPoint x: 552, startPoint y: 87, endPoint x: 850, endPoint y: 158, distance: 306.4
click at [677, 75] on div at bounding box center [606, 325] width 1213 height 651
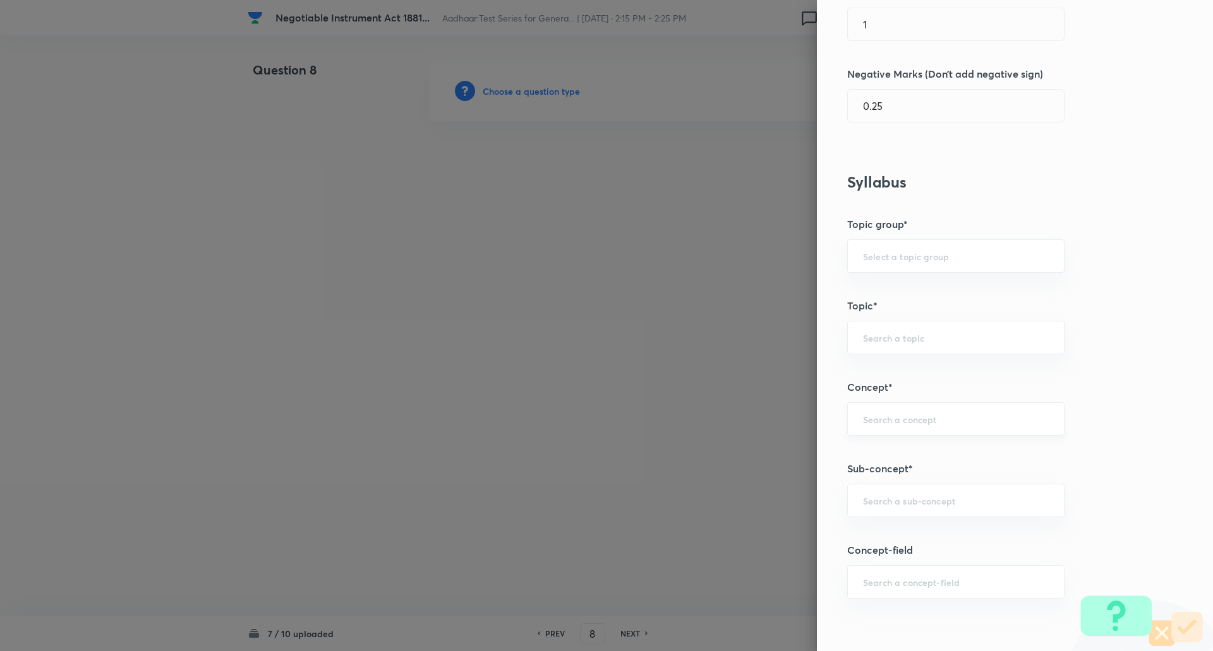
scroll to position [460, 0]
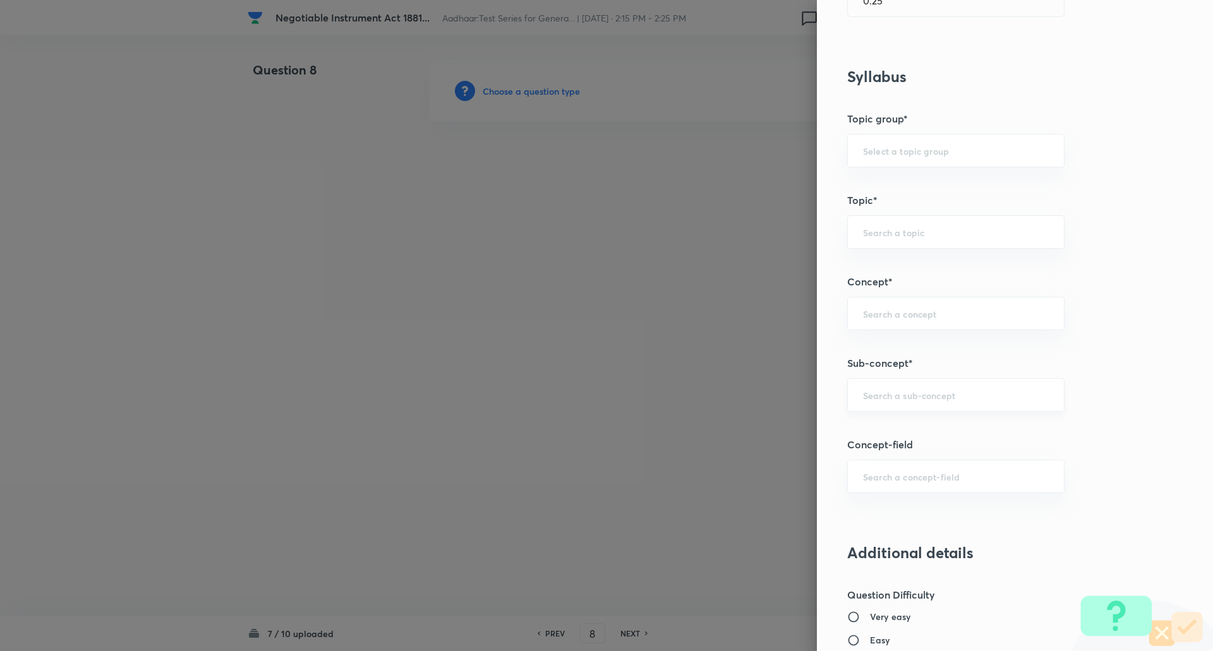
click at [893, 385] on div "​" at bounding box center [955, 394] width 217 height 33
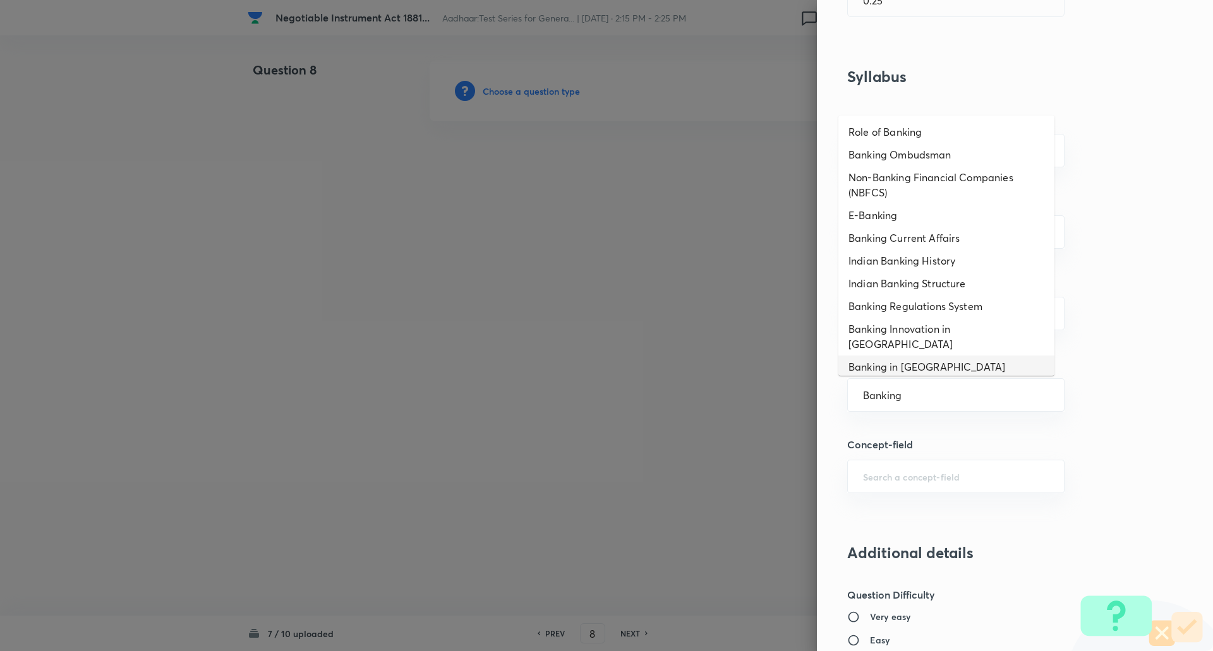
scroll to position [15, 0]
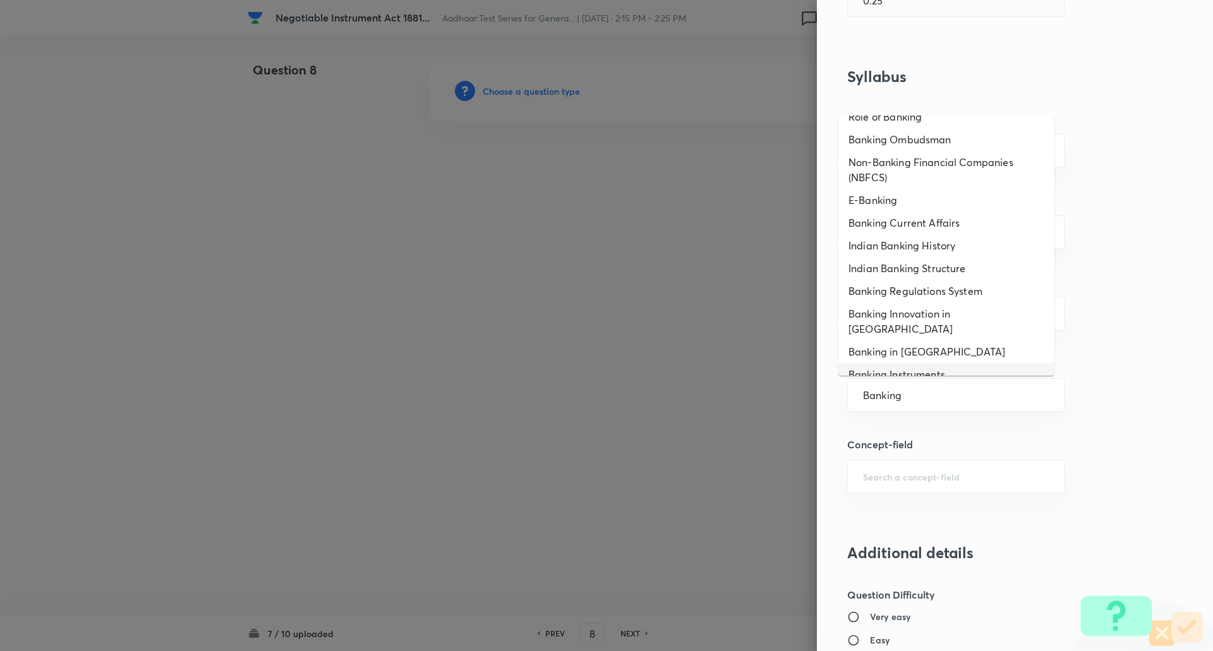
click at [920, 363] on li "Banking Instruments" at bounding box center [946, 374] width 216 height 23
type input "Banking Instruments"
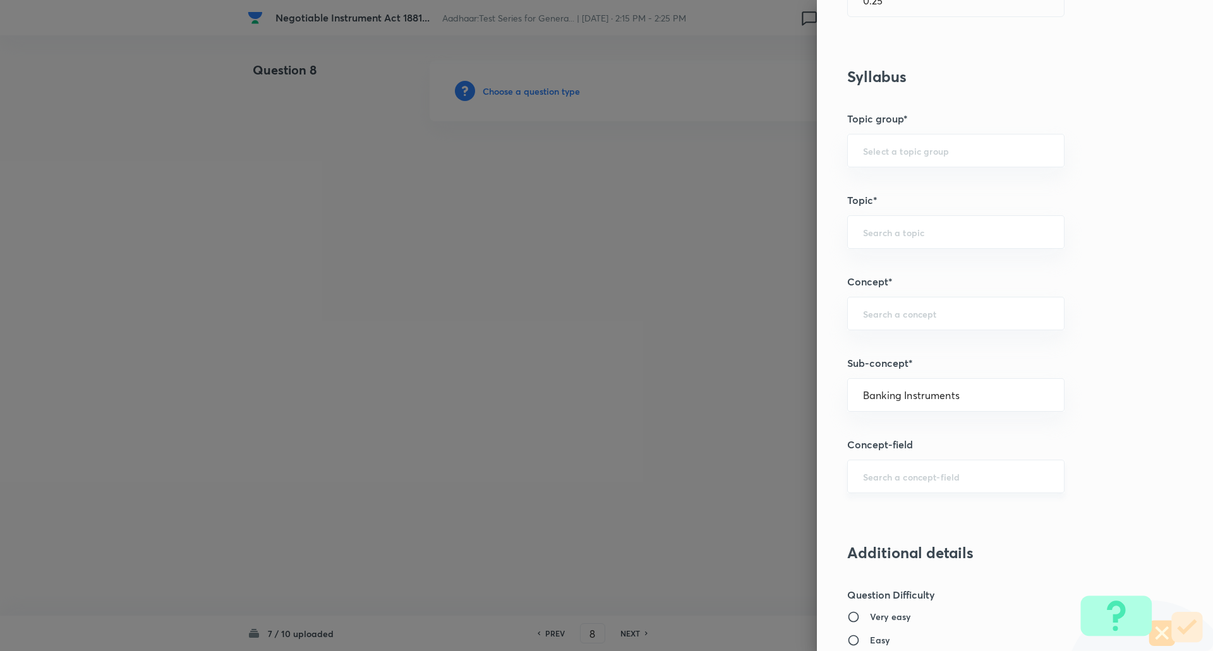
type input "Awareness"
type input "Static GK"
type input "Indian Economy"
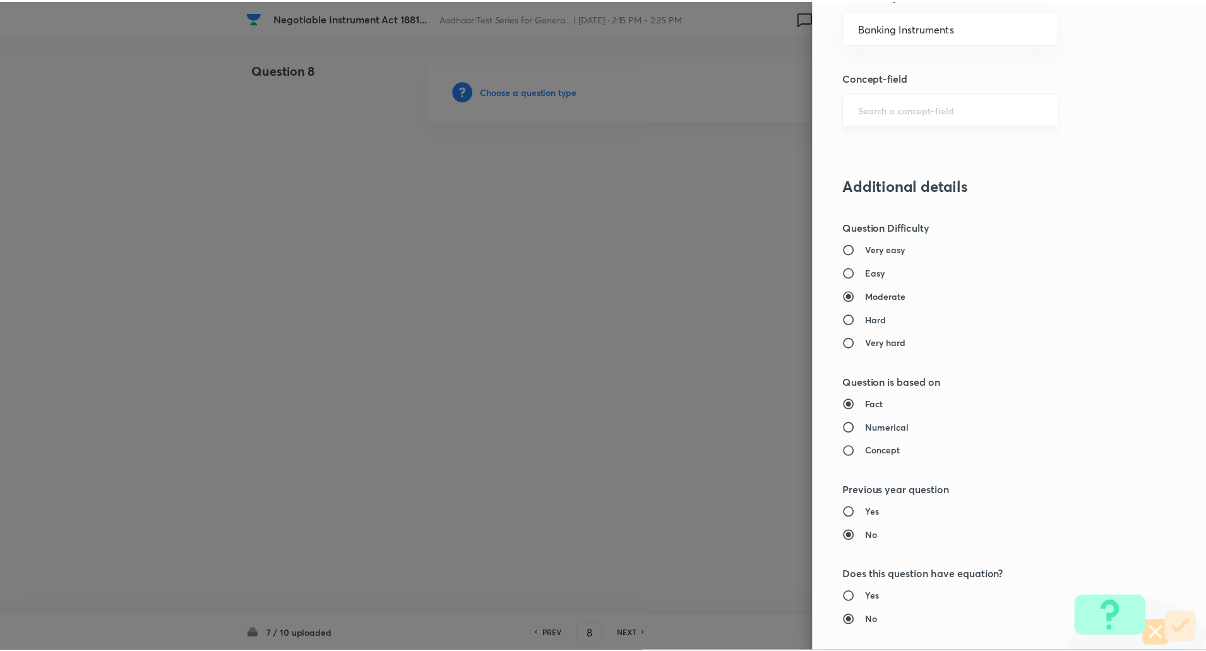
scroll to position [1071, 0]
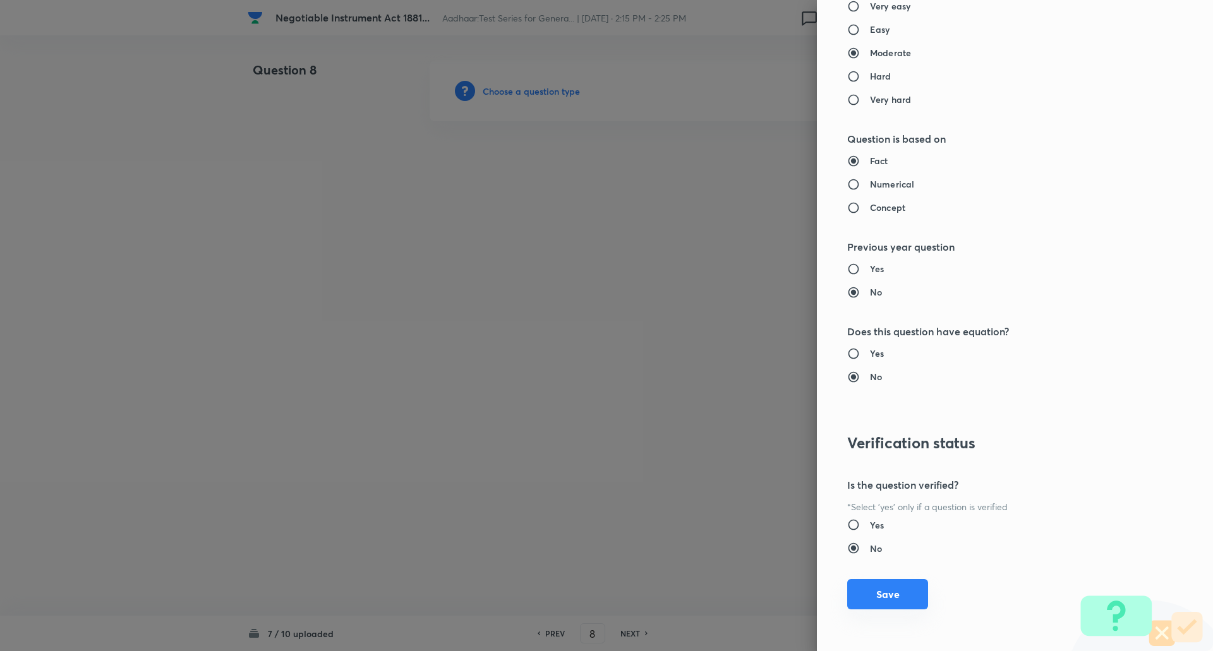
click at [896, 598] on button "Save" at bounding box center [887, 594] width 81 height 30
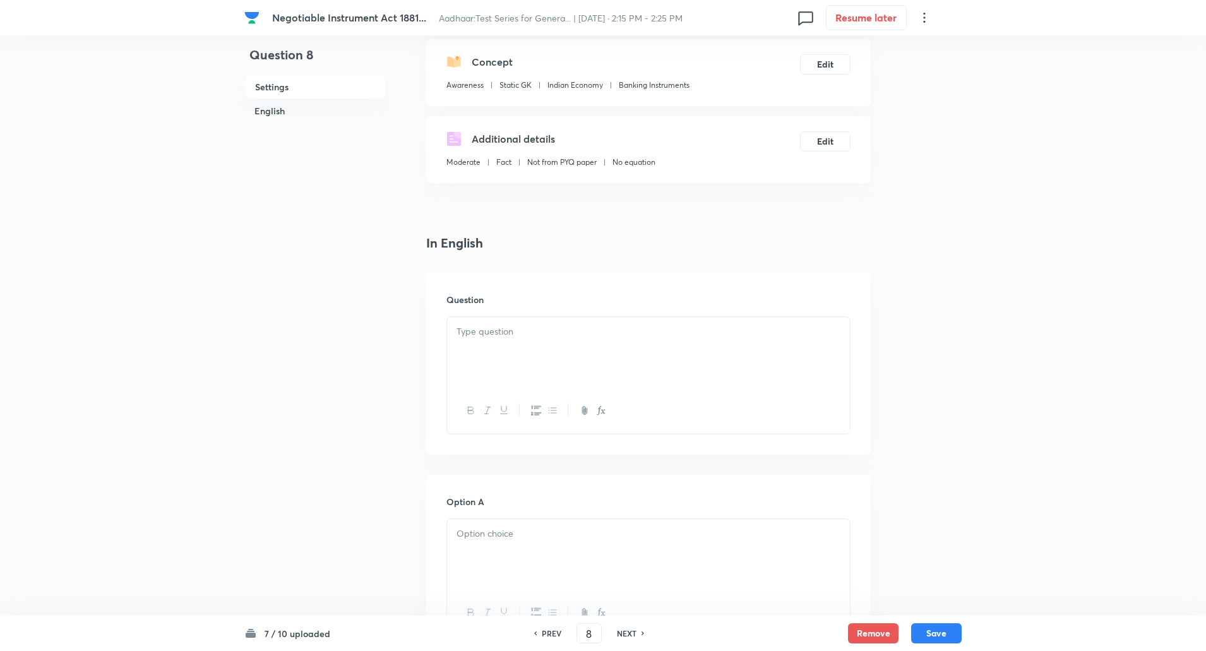
scroll to position [140, 0]
click at [553, 358] on div at bounding box center [648, 350] width 403 height 71
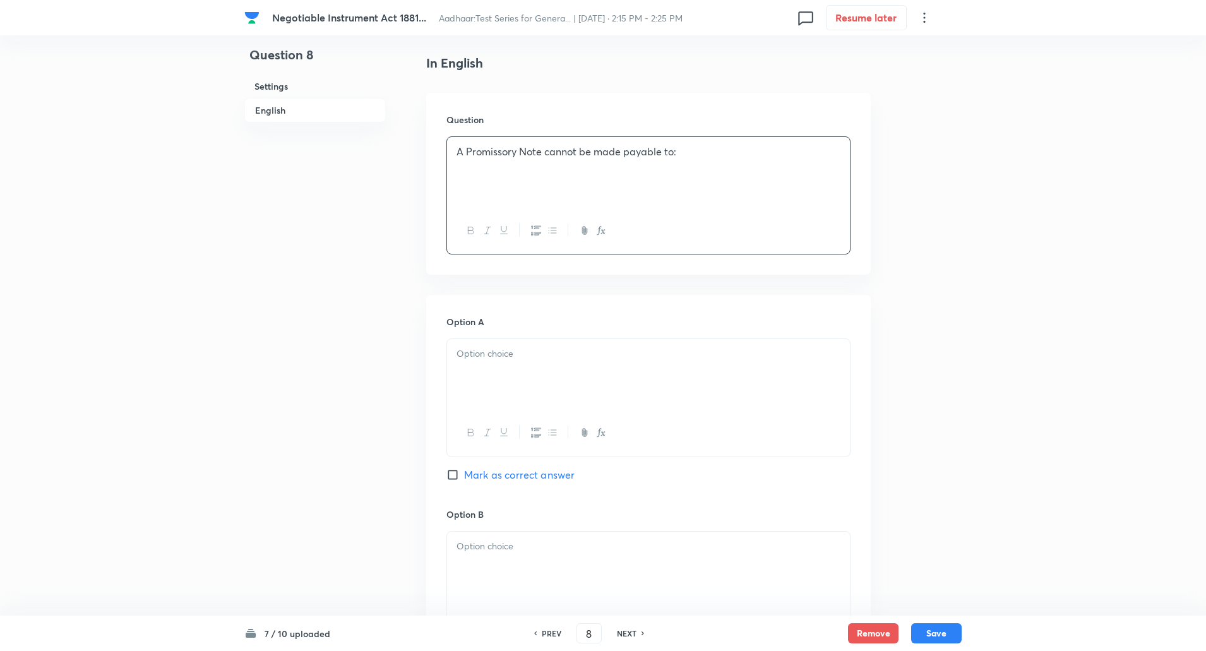
scroll to position [339, 0]
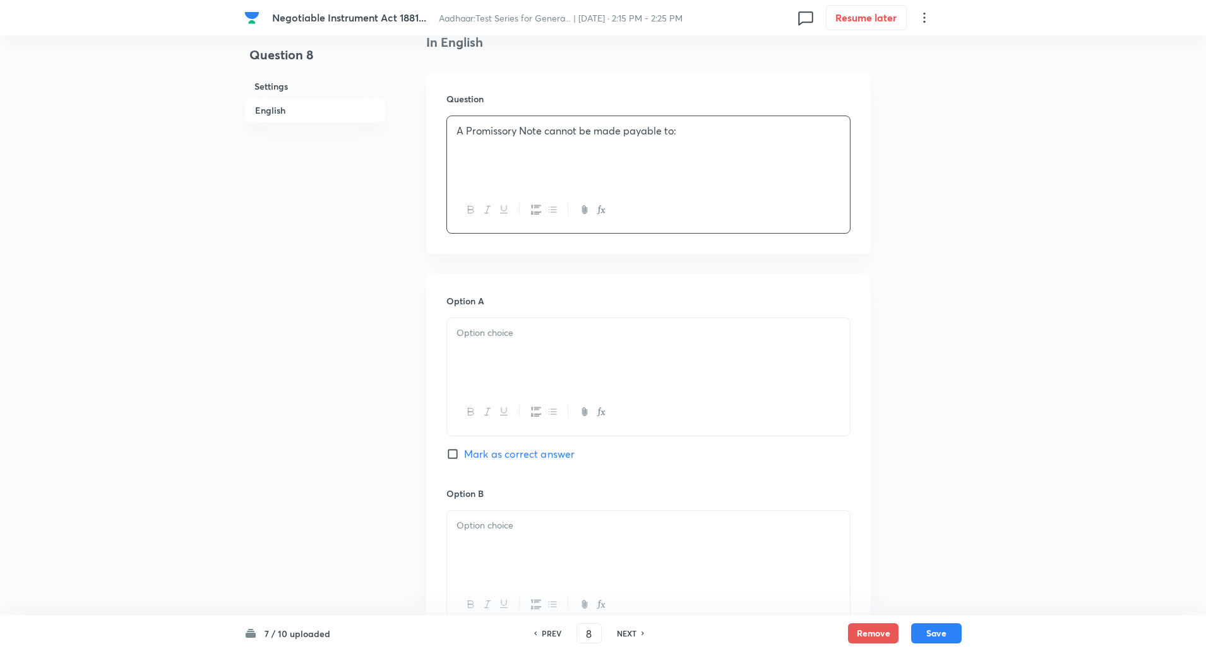
click at [524, 357] on div at bounding box center [648, 353] width 403 height 71
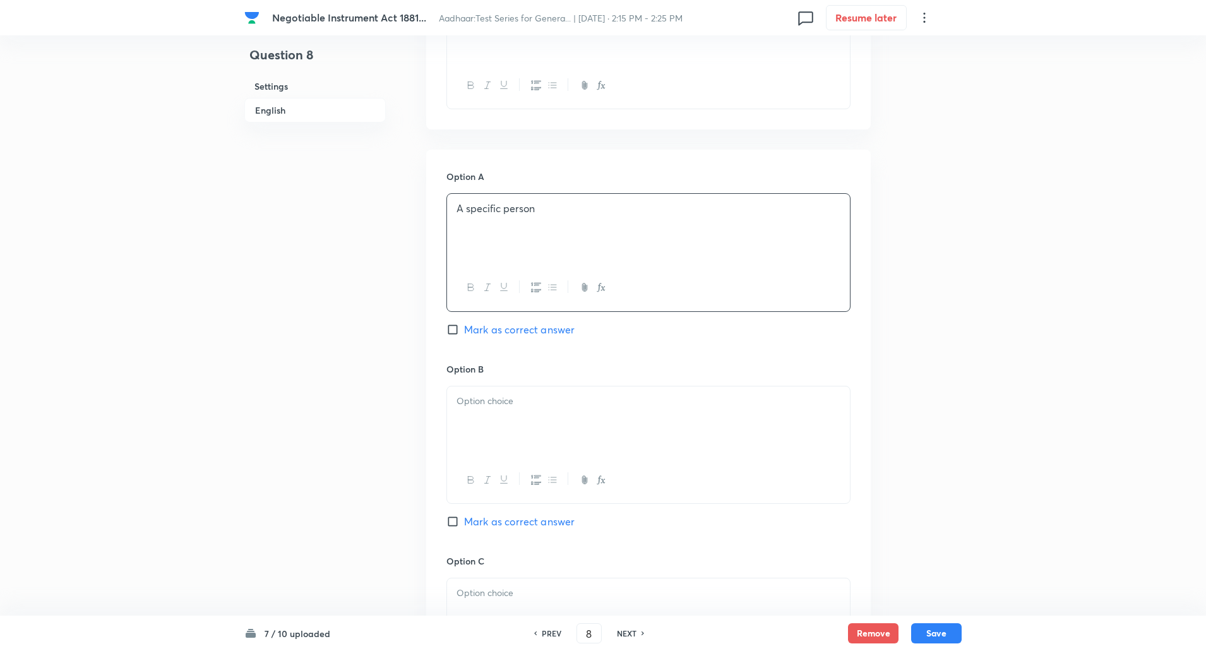
scroll to position [514, 0]
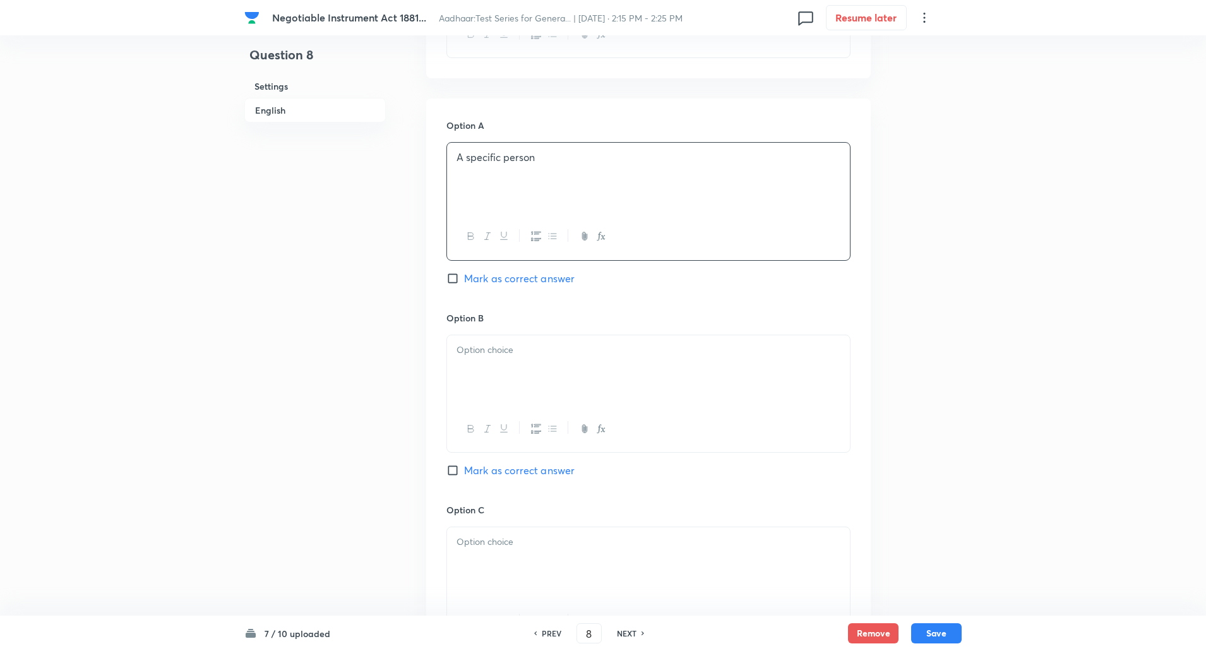
click at [515, 385] on div at bounding box center [648, 370] width 403 height 71
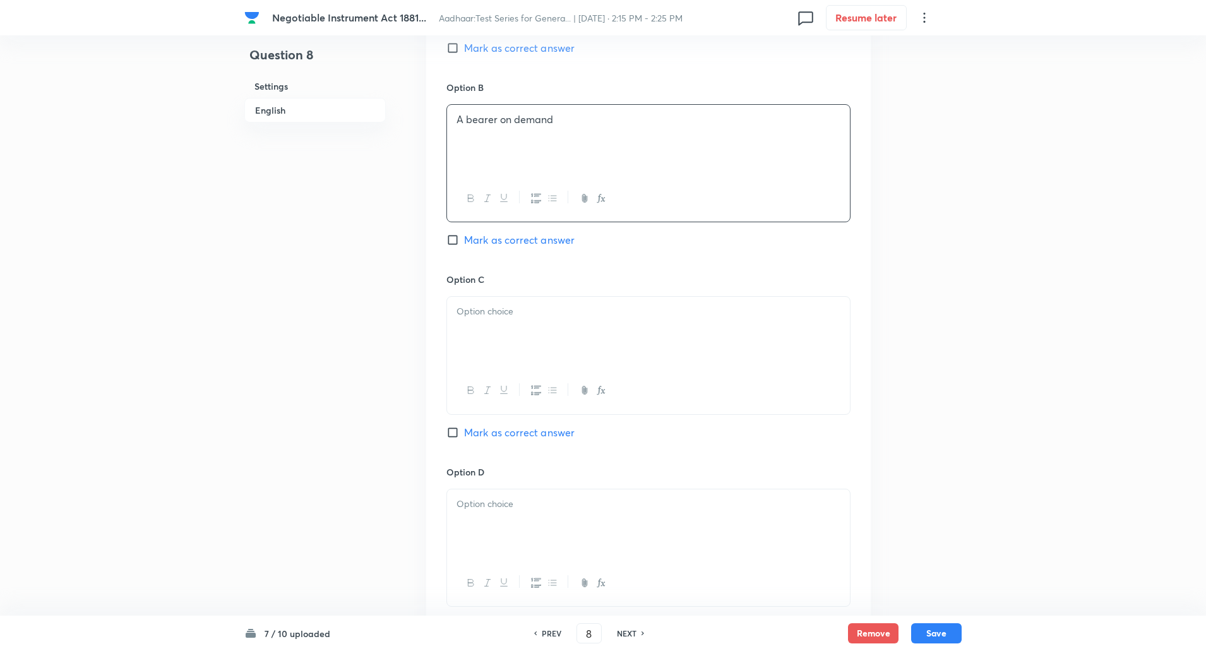
scroll to position [771, 0]
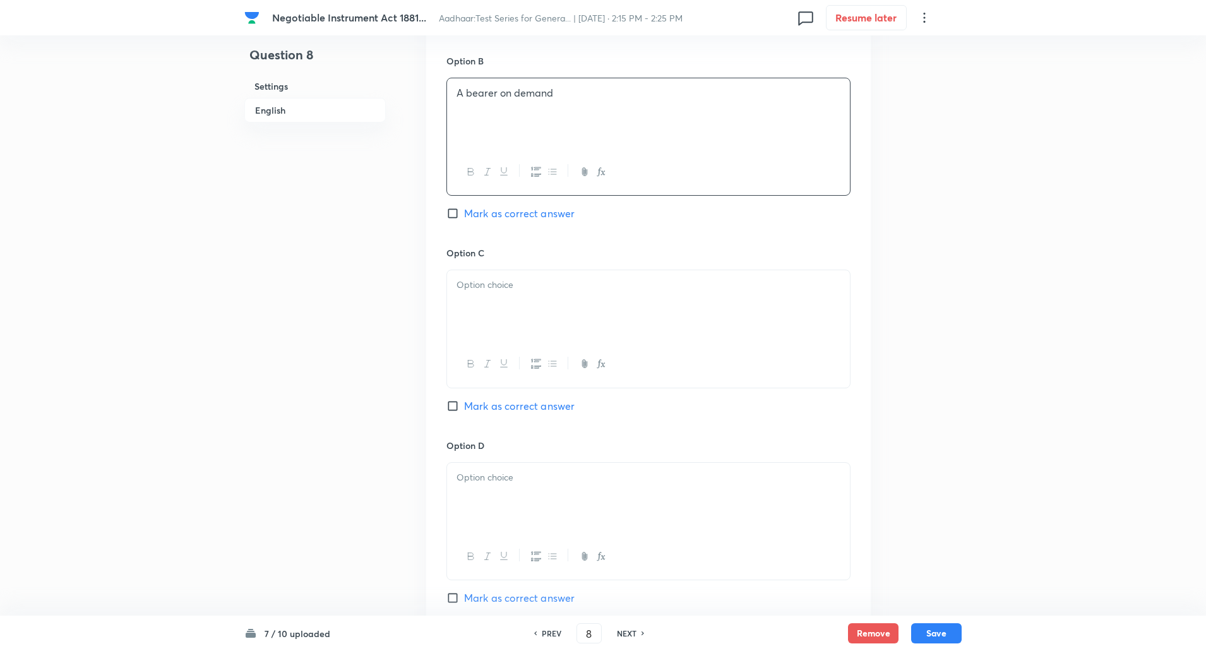
click at [497, 311] on div at bounding box center [648, 305] width 403 height 71
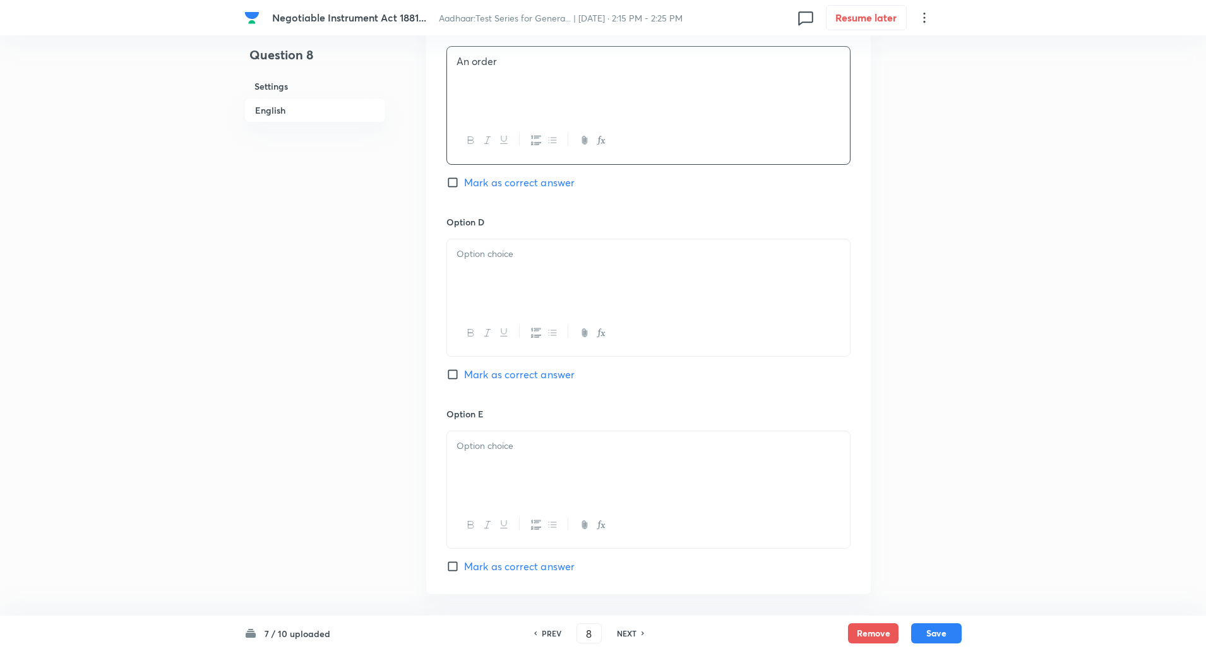
click at [487, 276] on div at bounding box center [648, 274] width 403 height 71
paste div
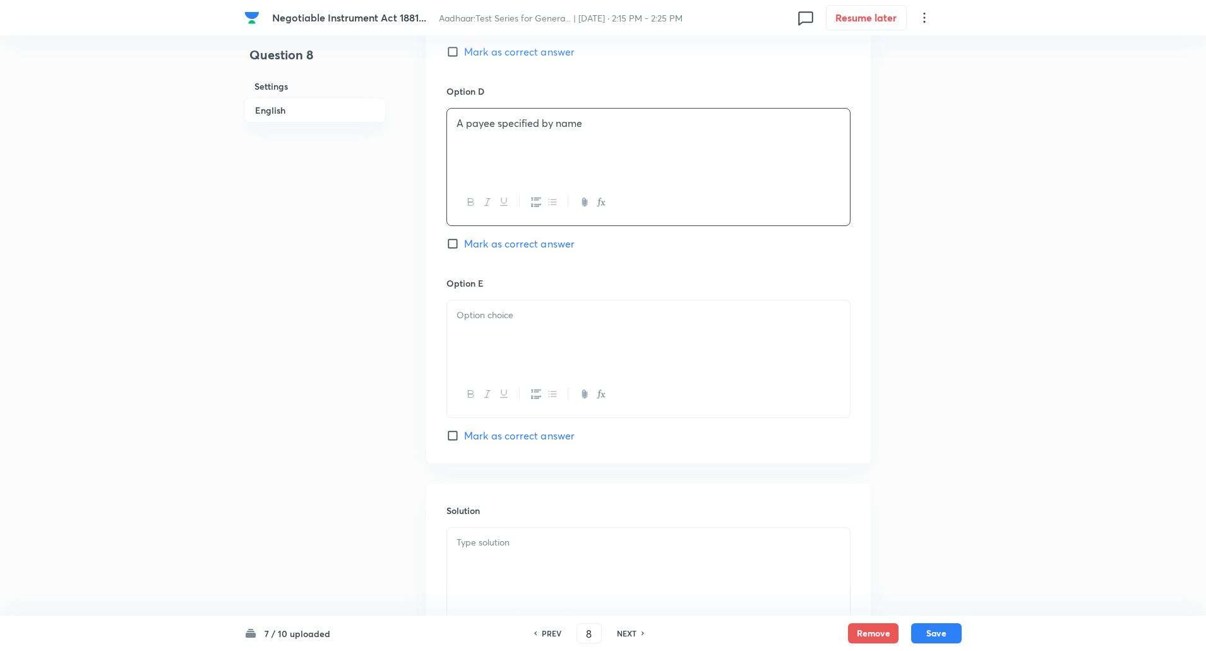
scroll to position [1126, 0]
click at [488, 325] on div at bounding box center [648, 335] width 403 height 71
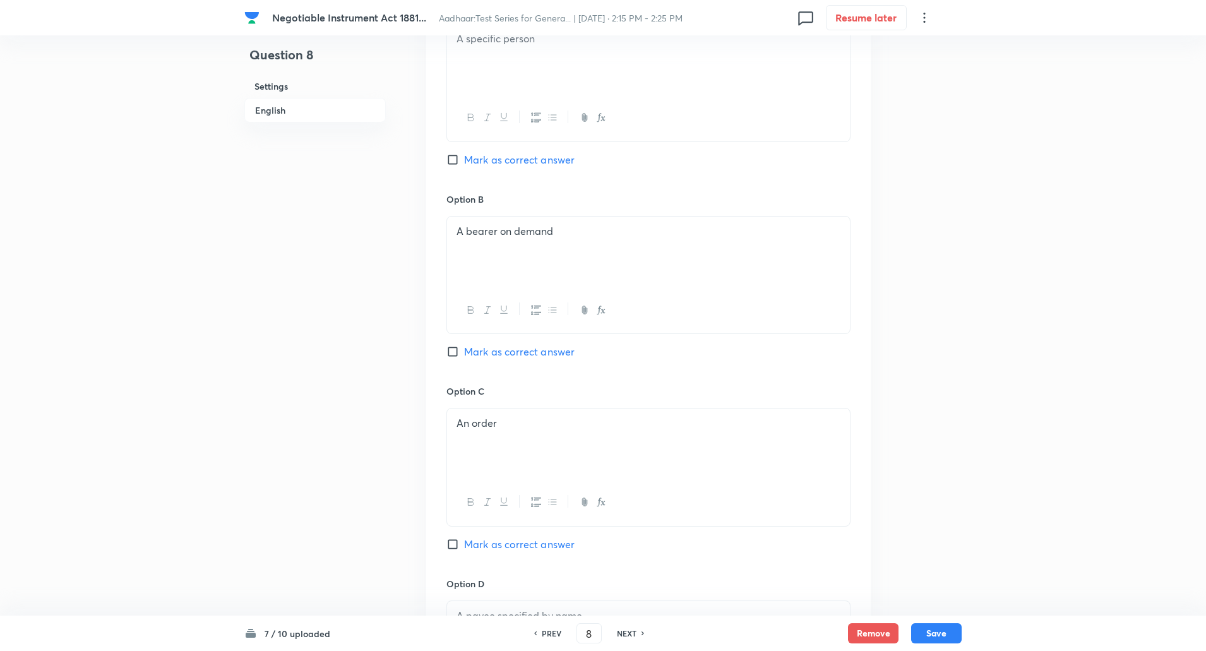
scroll to position [634, 0]
click at [448, 349] on input "Mark as correct answer" at bounding box center [456, 351] width 18 height 13
checkbox input "true"
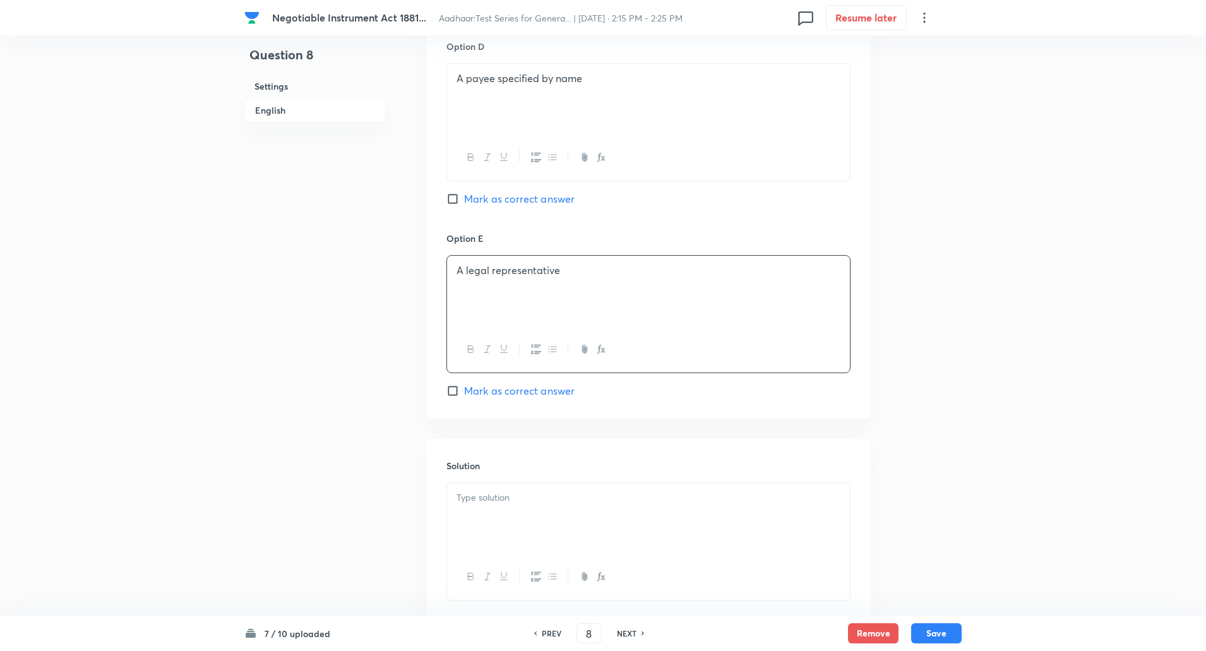
scroll to position [1252, 0]
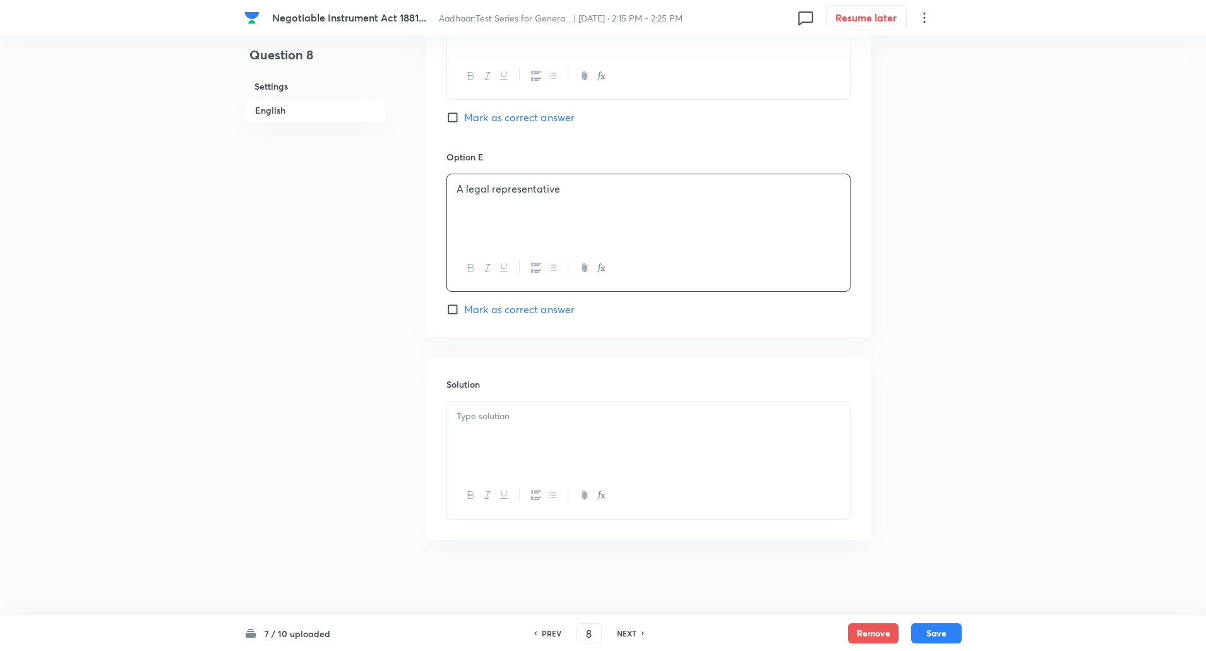
click at [526, 431] on div at bounding box center [648, 437] width 403 height 71
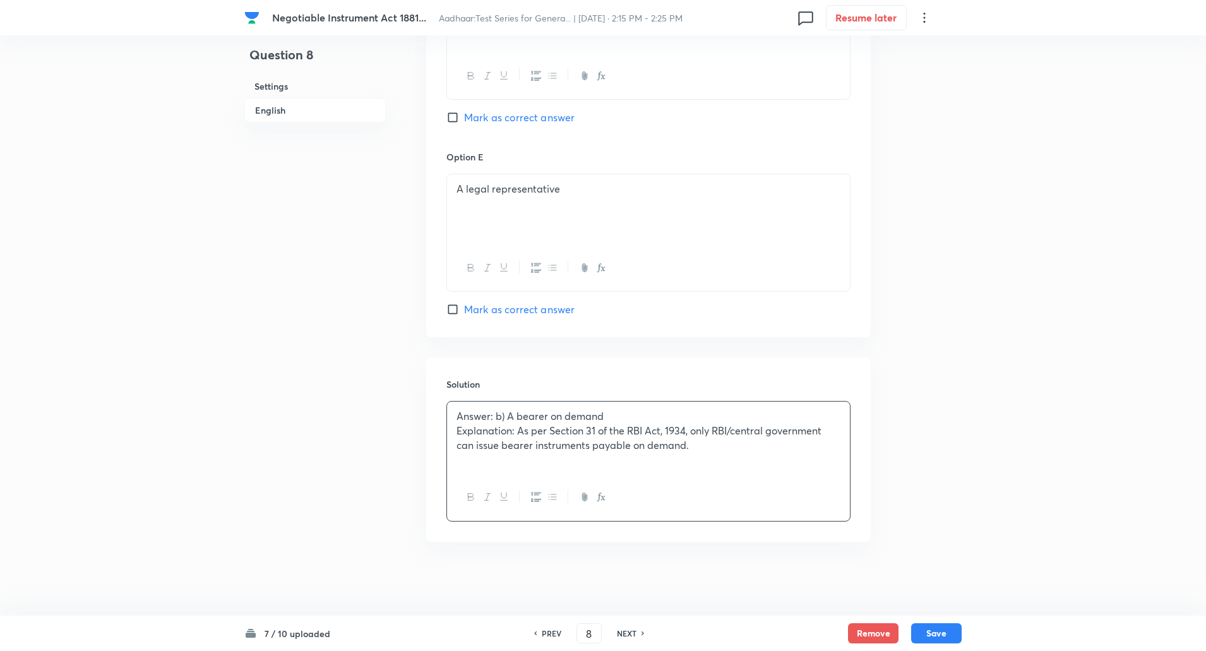
click at [517, 432] on p "Explanation: As per Section 31 of the RBI Act, 1934, only RBI/central governmen…" at bounding box center [649, 438] width 384 height 28
click at [958, 632] on button "Save" at bounding box center [937, 632] width 51 height 20
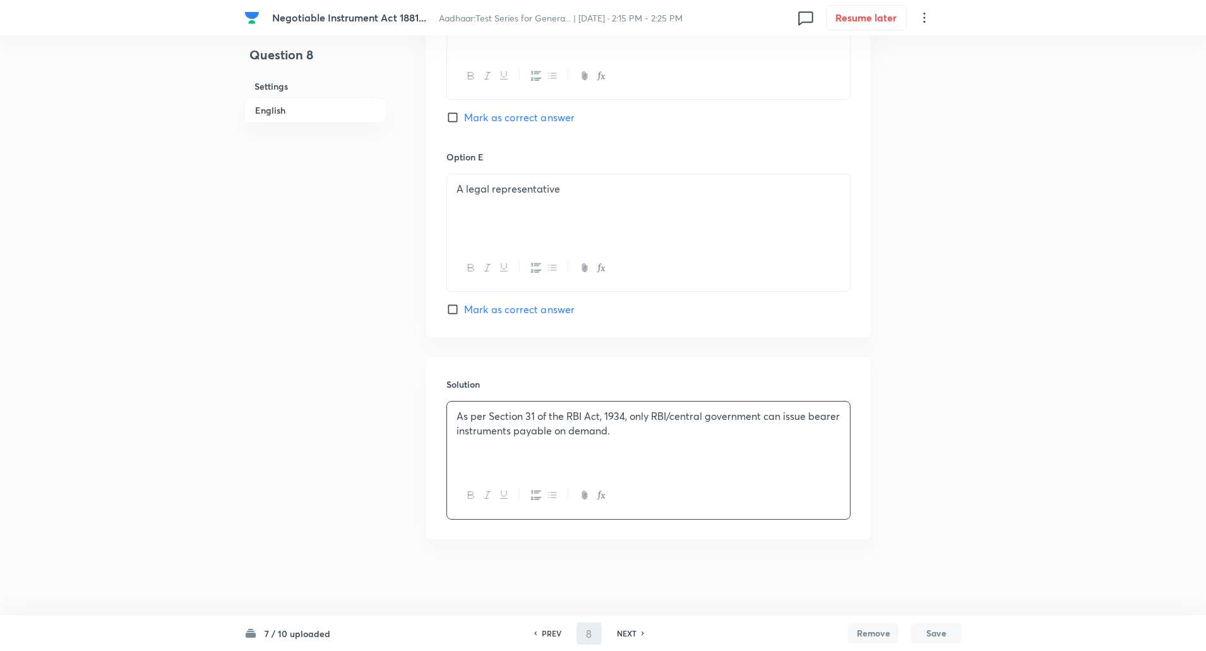
type input "9"
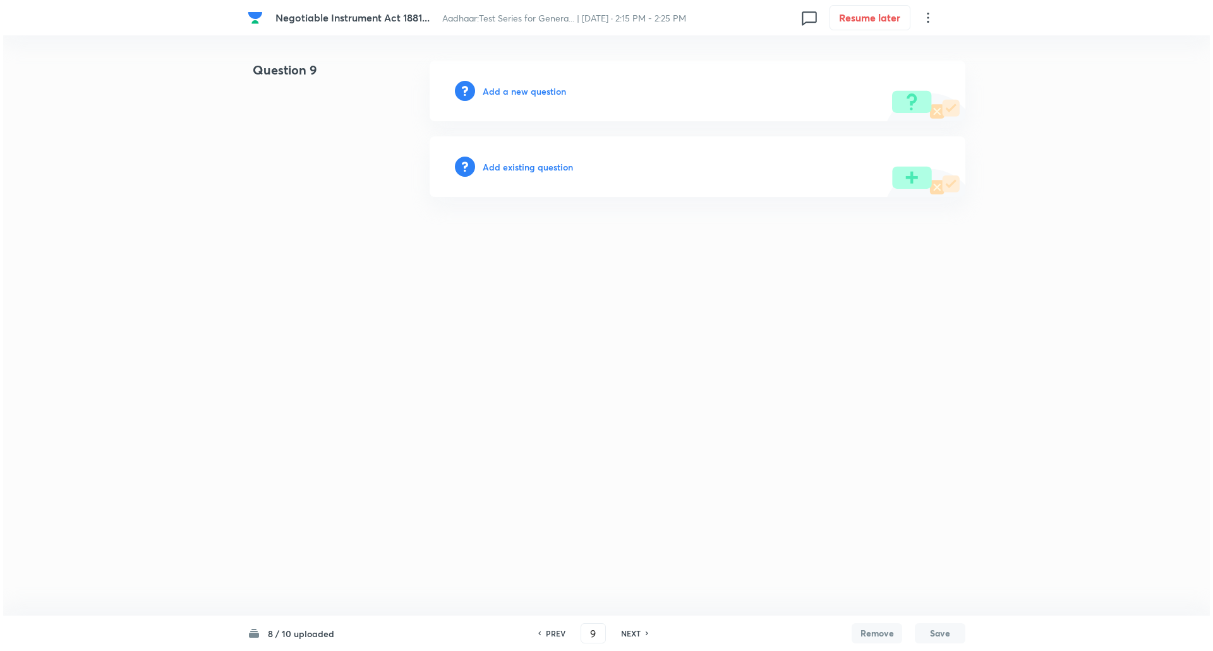
scroll to position [0, 0]
click at [527, 88] on h6 "Add a new question" at bounding box center [524, 91] width 83 height 13
click at [527, 88] on h6 "Choose a question type" at bounding box center [531, 91] width 97 height 13
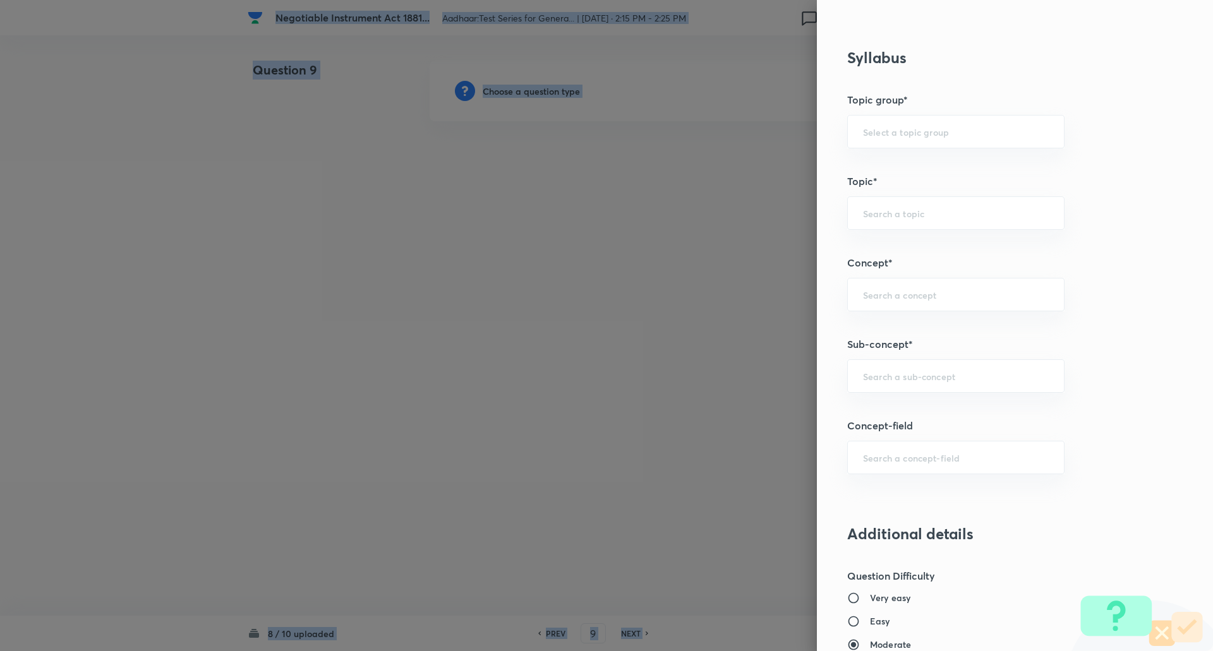
scroll to position [548, 0]
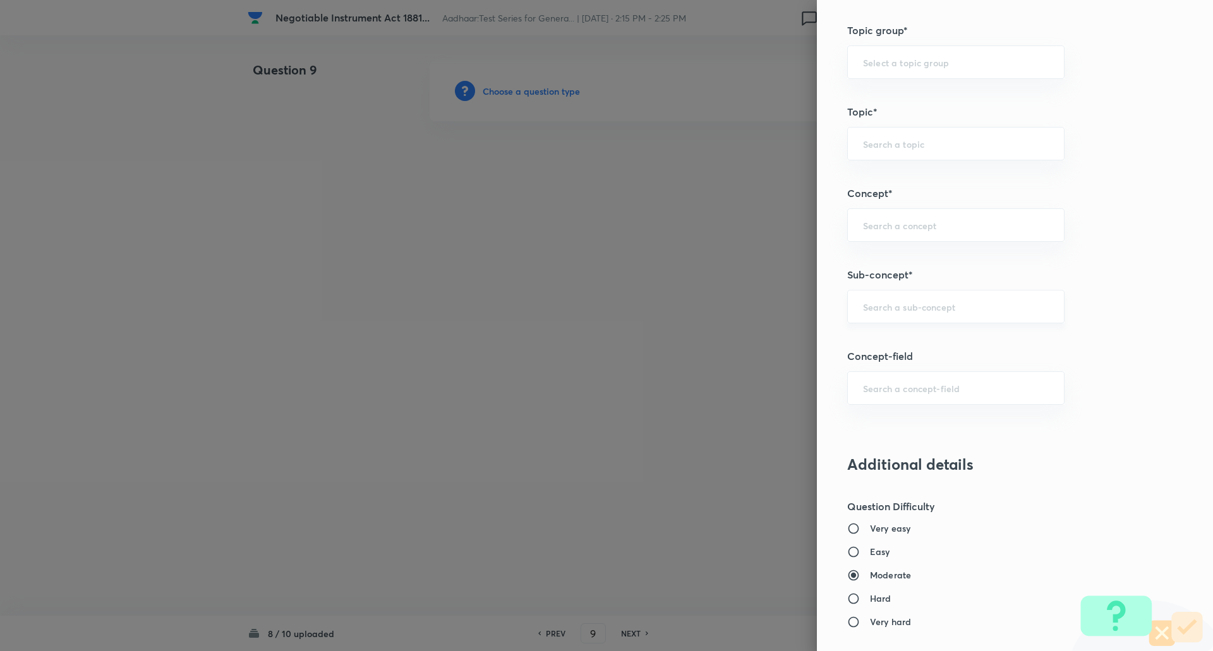
click at [896, 308] on input "text" at bounding box center [956, 307] width 186 height 12
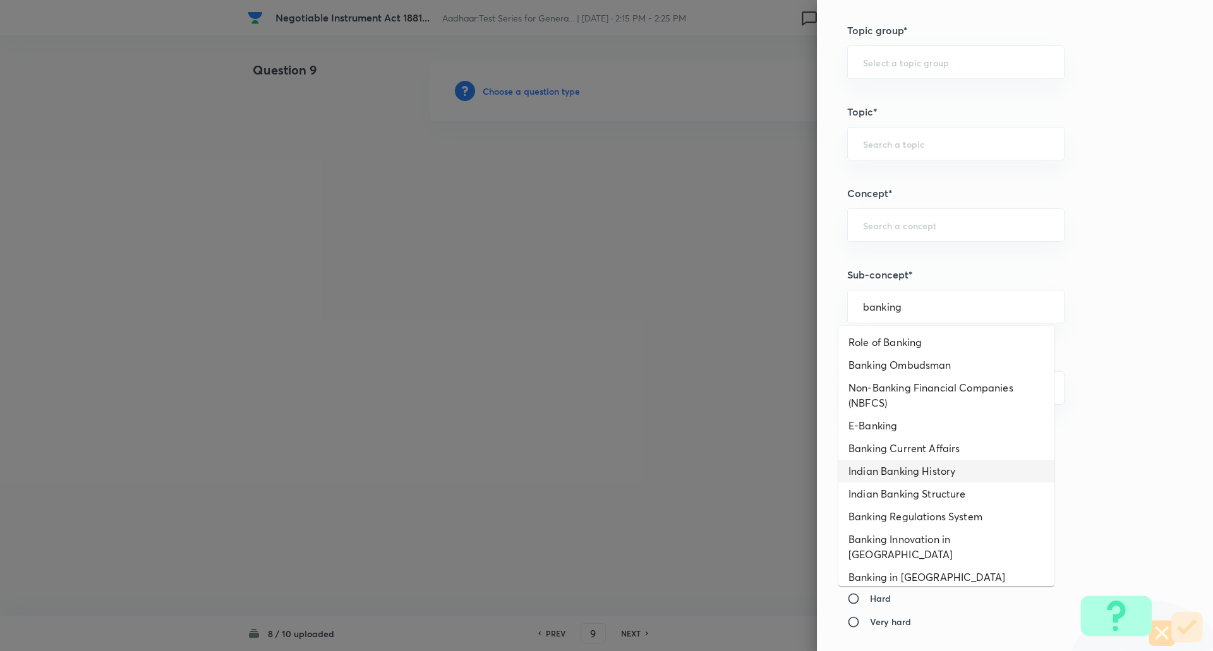
scroll to position [15, 0]
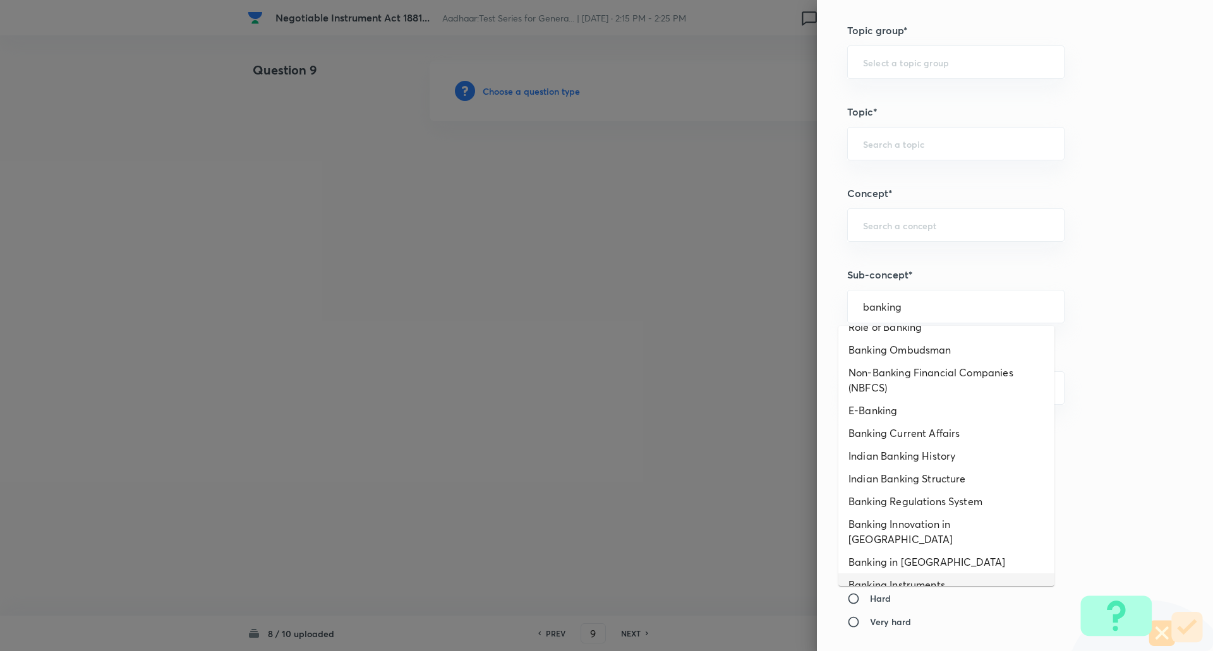
click at [917, 576] on li "Banking Instruments" at bounding box center [946, 585] width 216 height 23
type input "Banking Instruments"
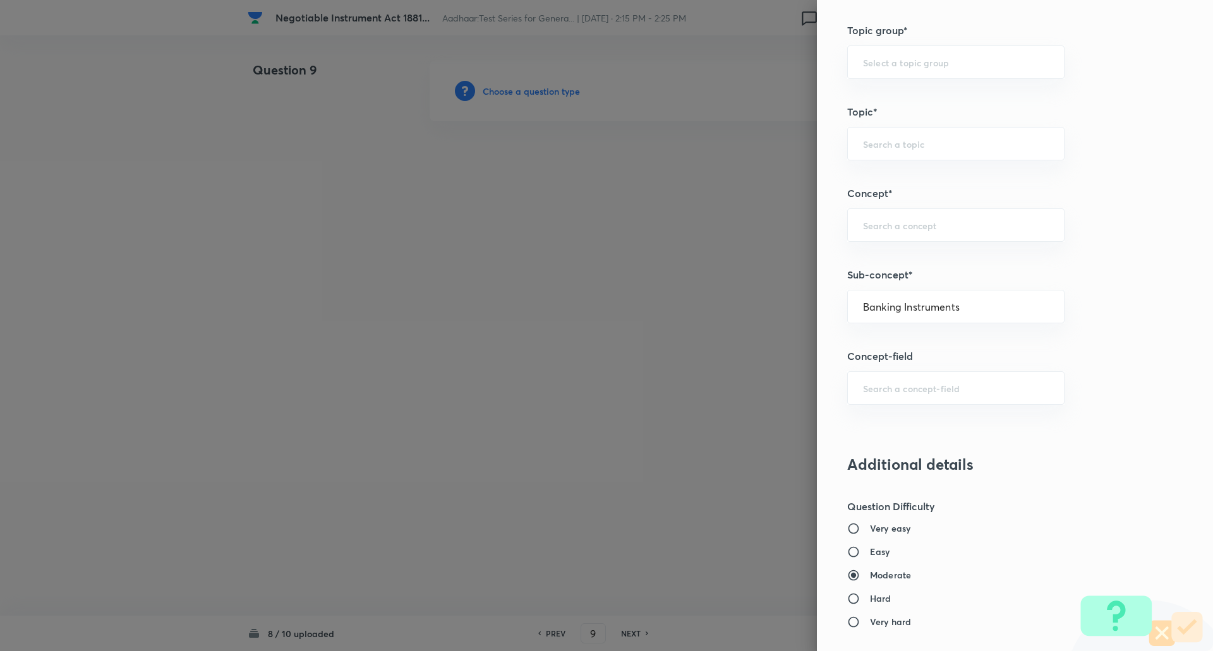
type input "Awareness"
type input "Static GK"
type input "Indian Economy"
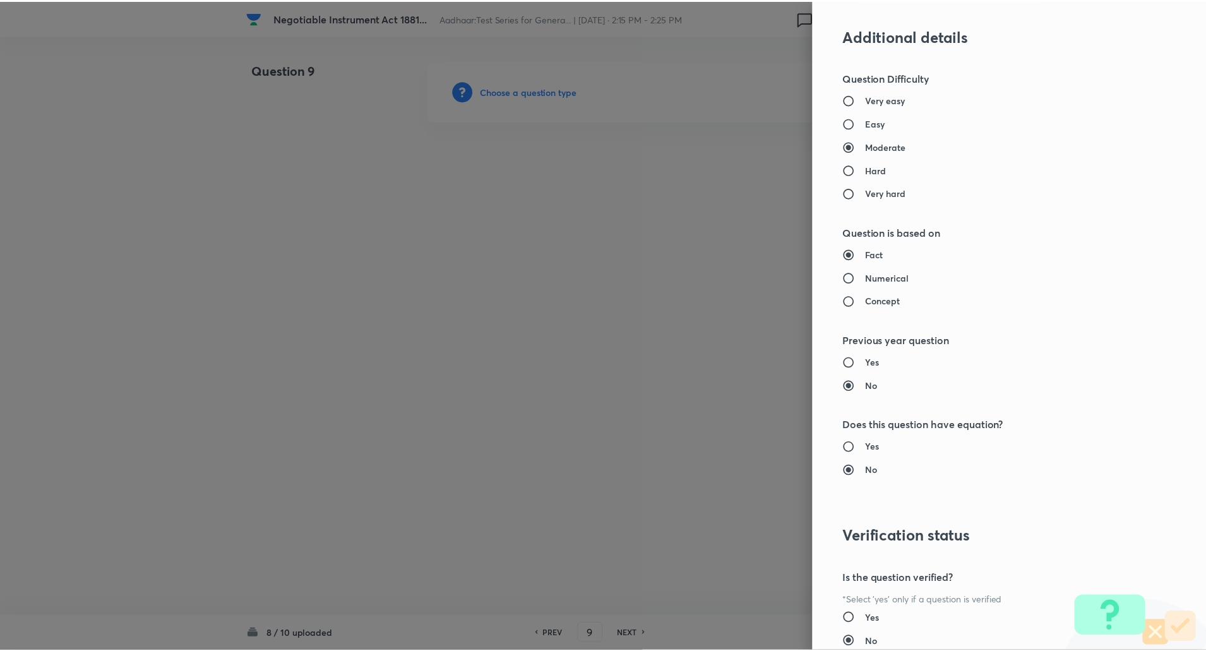
scroll to position [1071, 0]
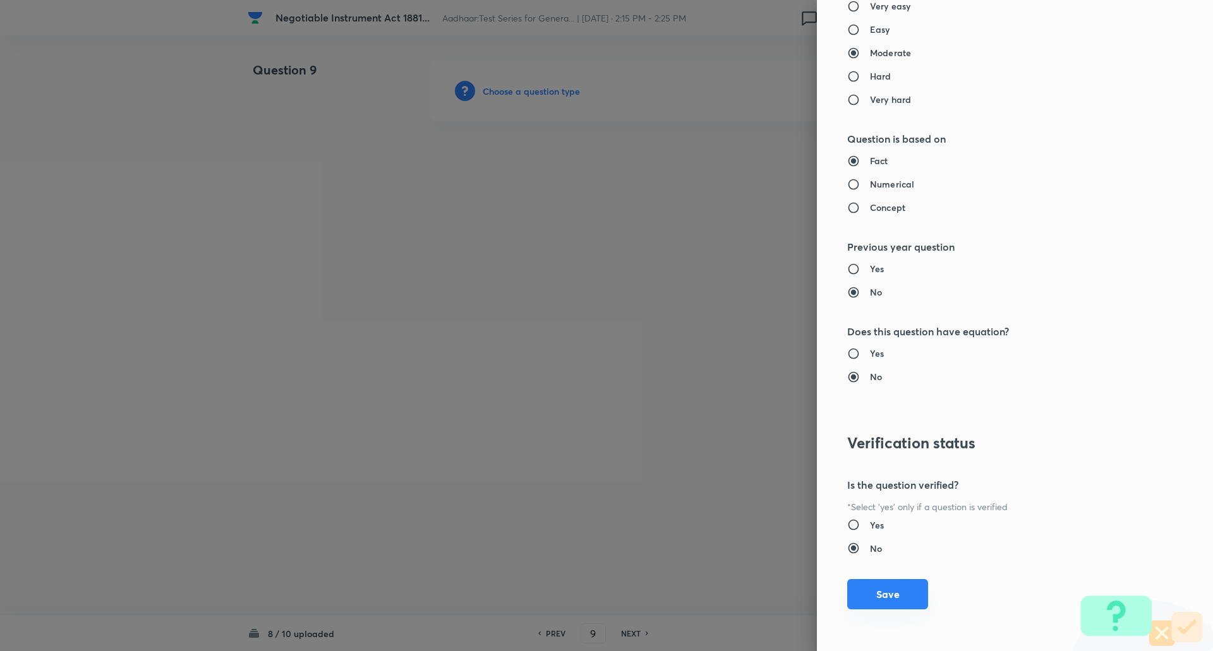
click at [892, 602] on button "Save" at bounding box center [887, 594] width 81 height 30
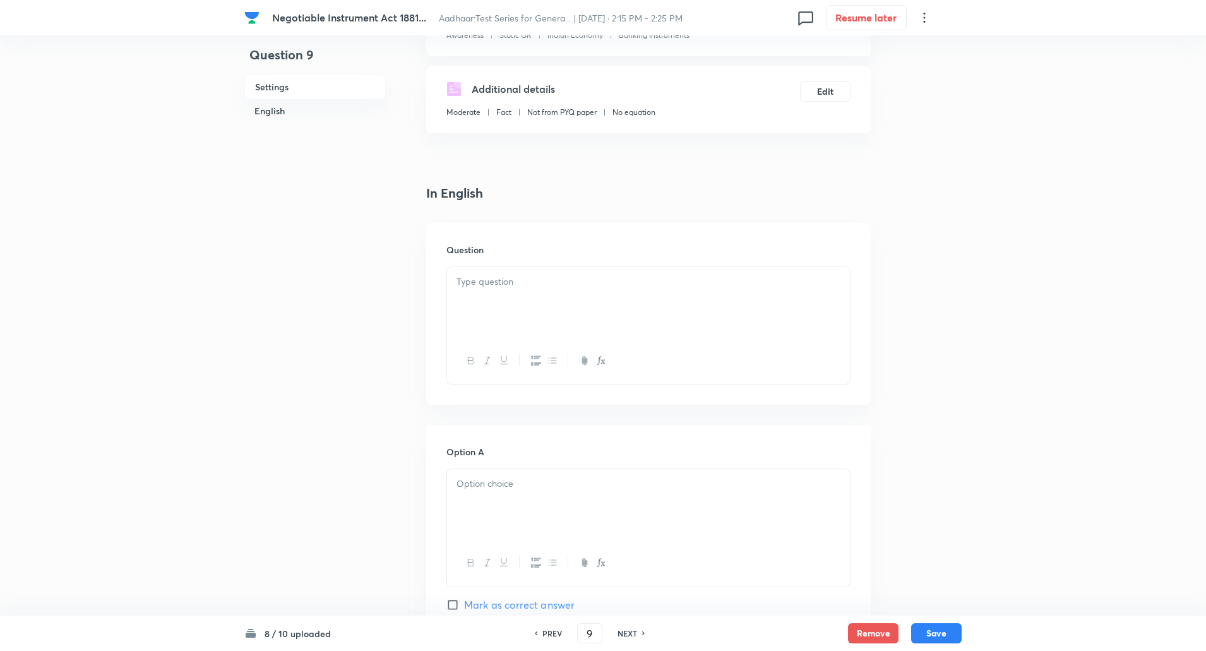
scroll to position [203, 0]
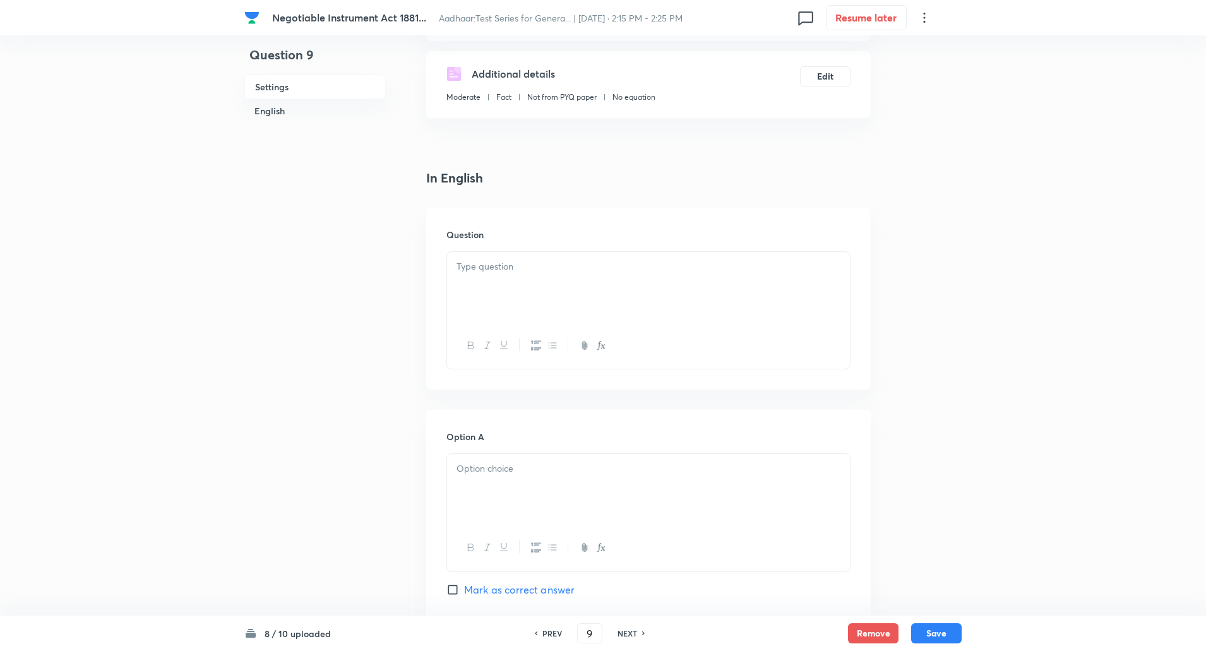
click at [530, 315] on div at bounding box center [648, 287] width 403 height 71
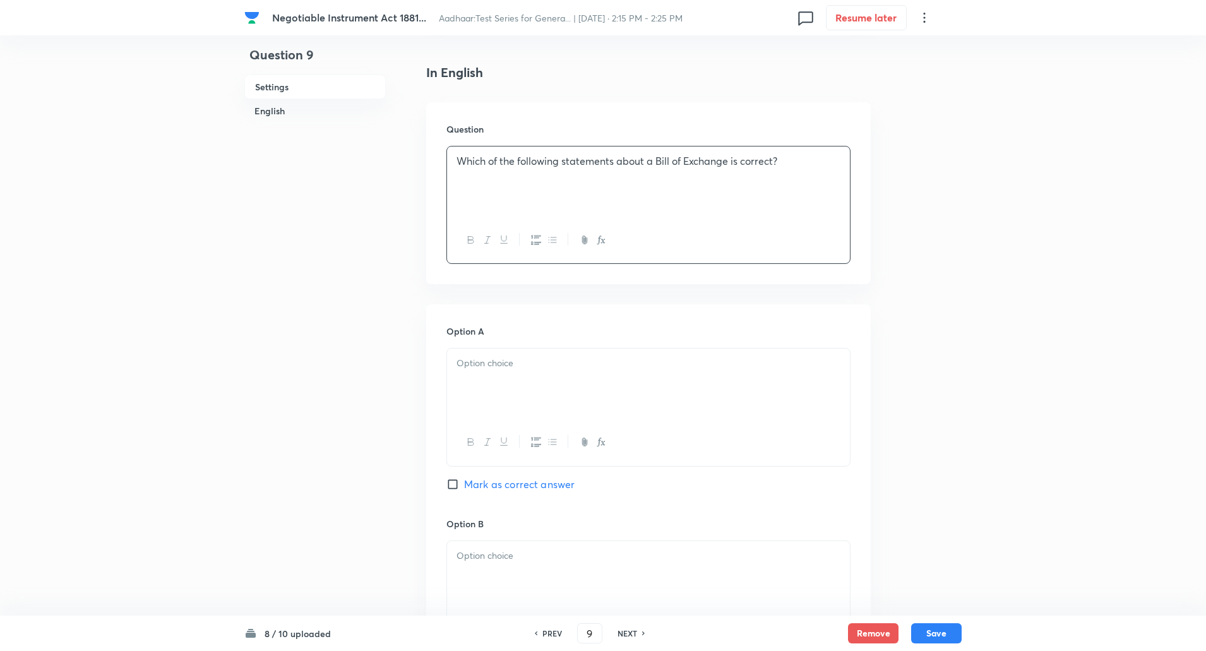
scroll to position [317, 0]
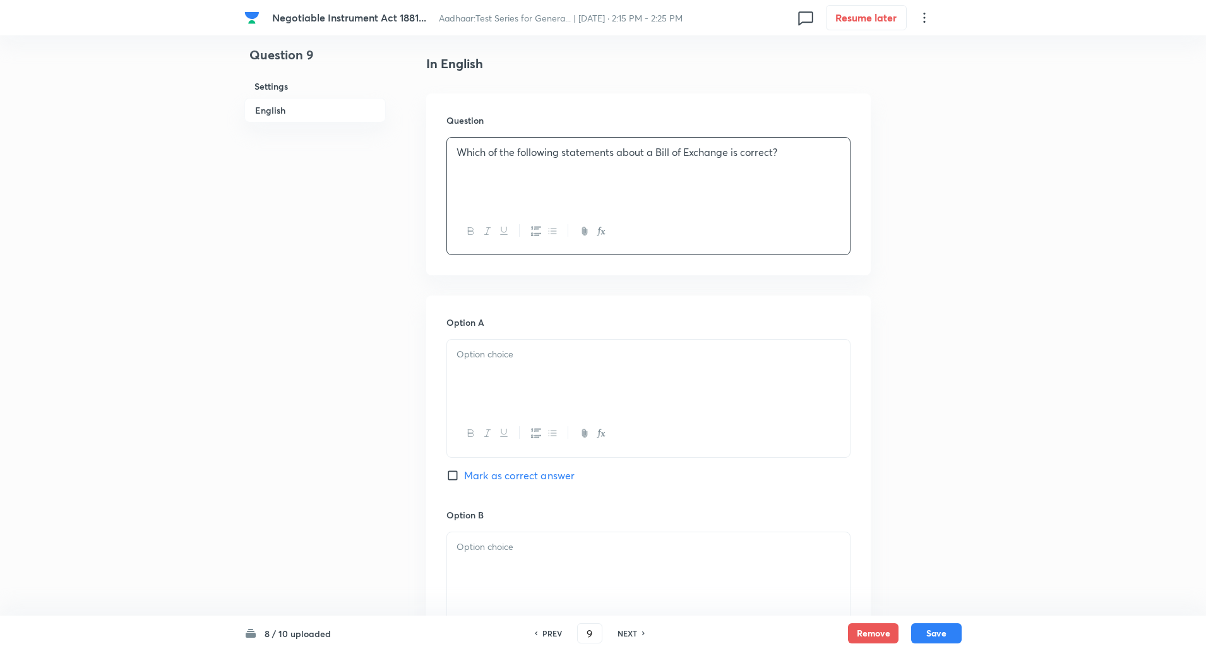
click at [527, 361] on p at bounding box center [649, 354] width 384 height 15
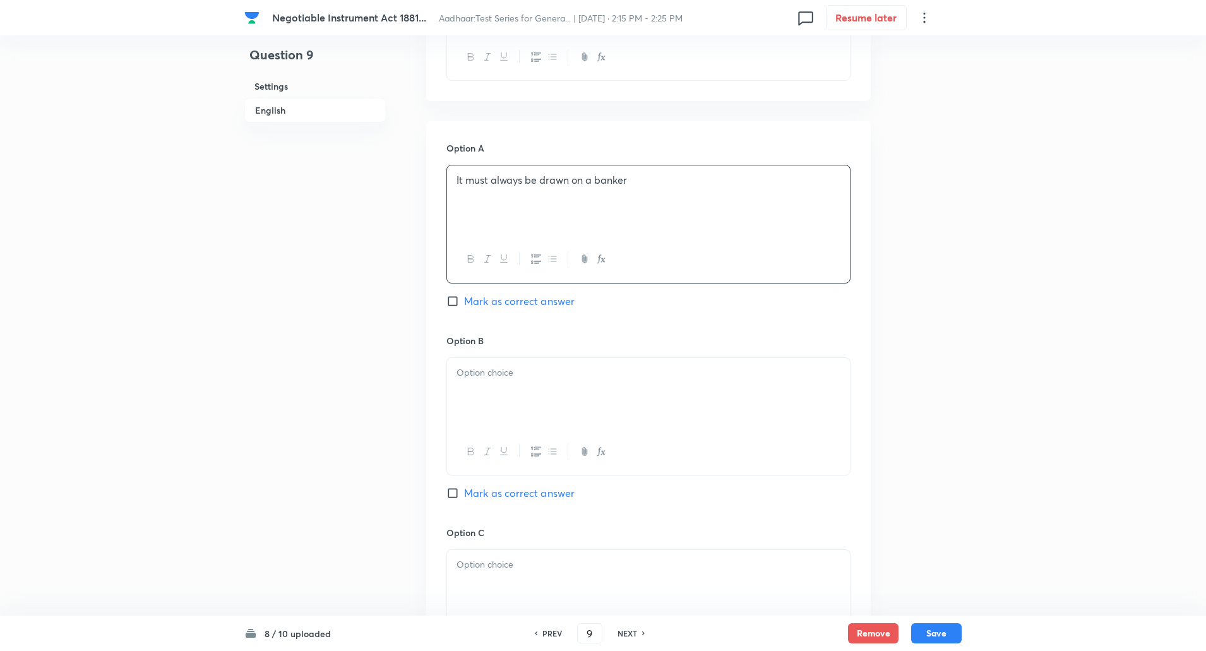
scroll to position [491, 0]
click at [517, 411] on div at bounding box center [648, 394] width 403 height 71
paste div
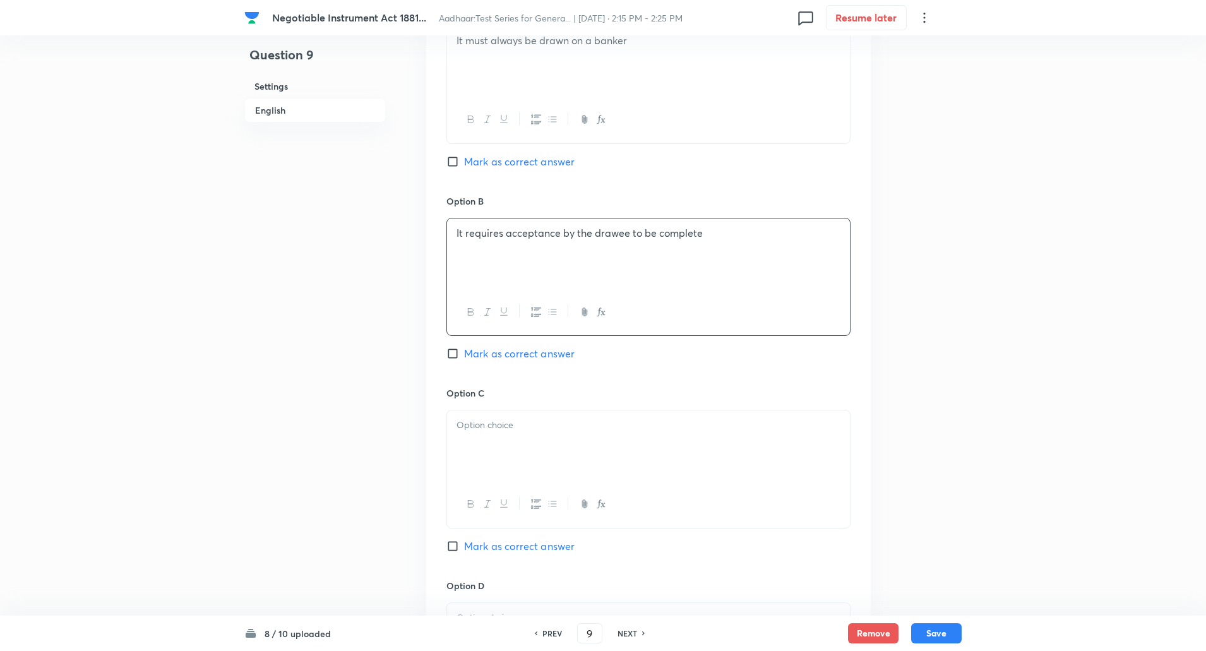
scroll to position [632, 0]
click at [517, 445] on div at bounding box center [648, 445] width 403 height 71
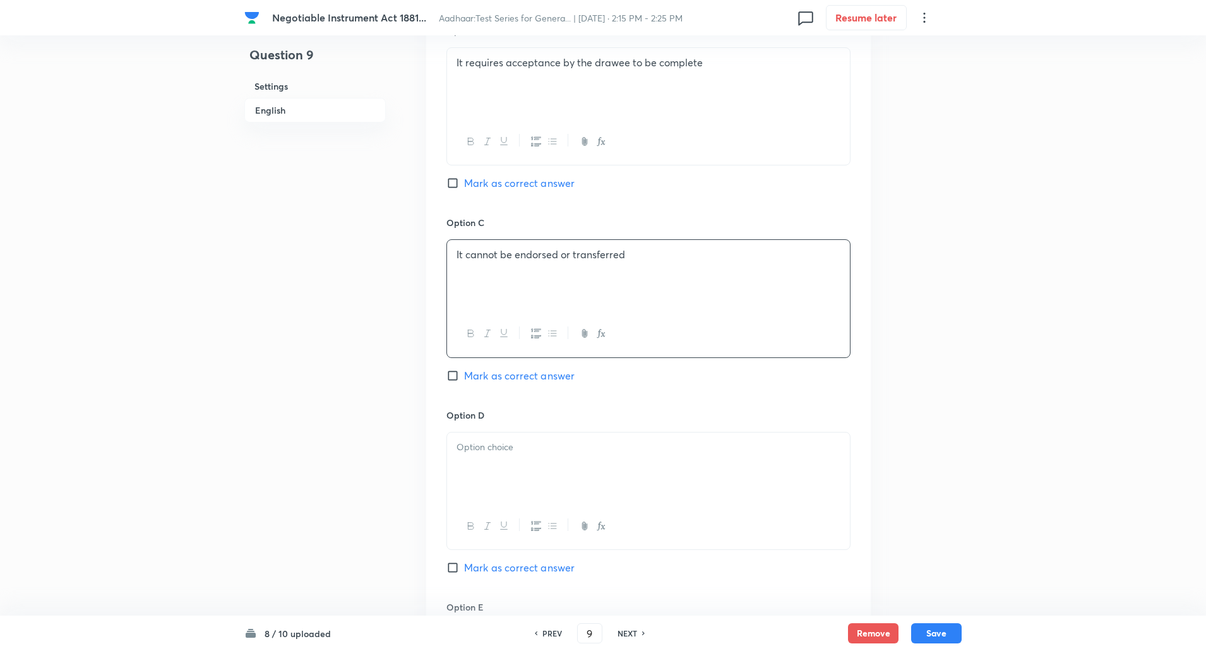
scroll to position [803, 0]
click at [514, 460] on div at bounding box center [648, 466] width 403 height 71
paste div
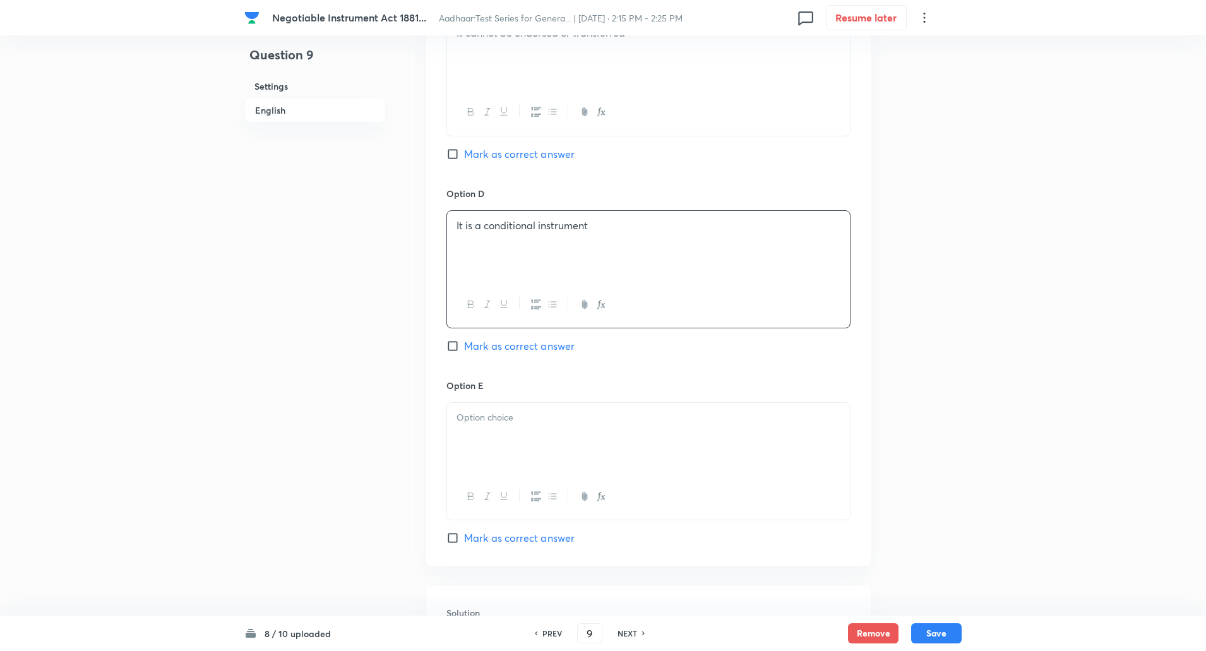
scroll to position [1057, 0]
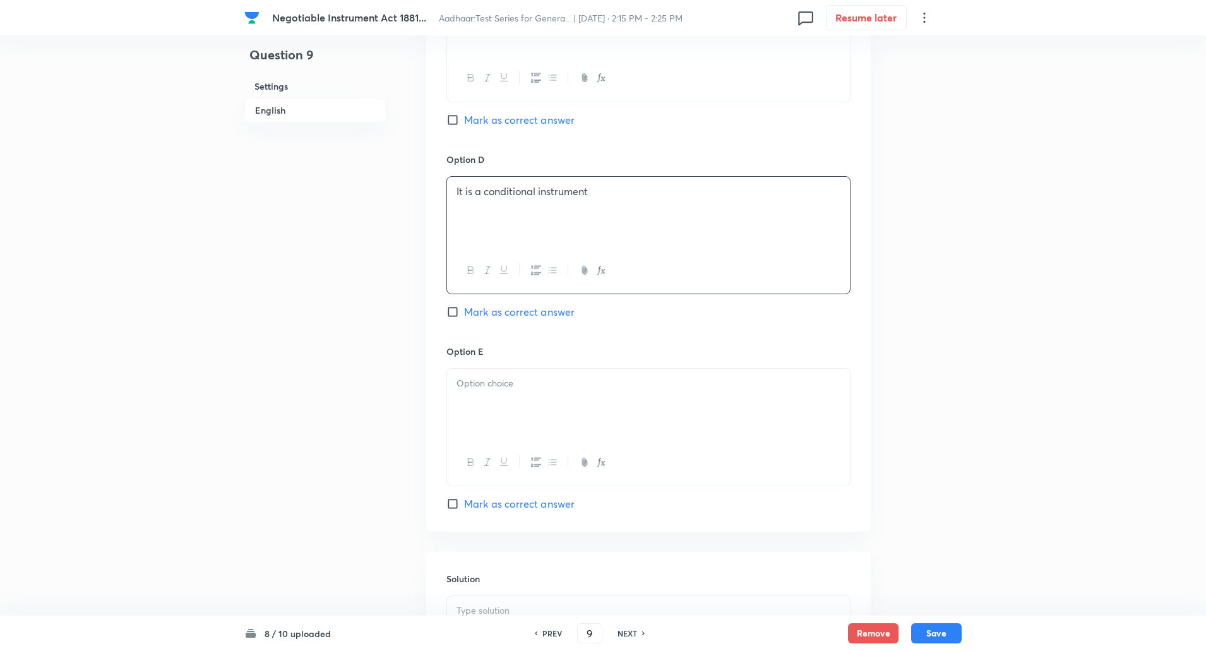
click at [507, 404] on div at bounding box center [648, 404] width 403 height 71
paste div
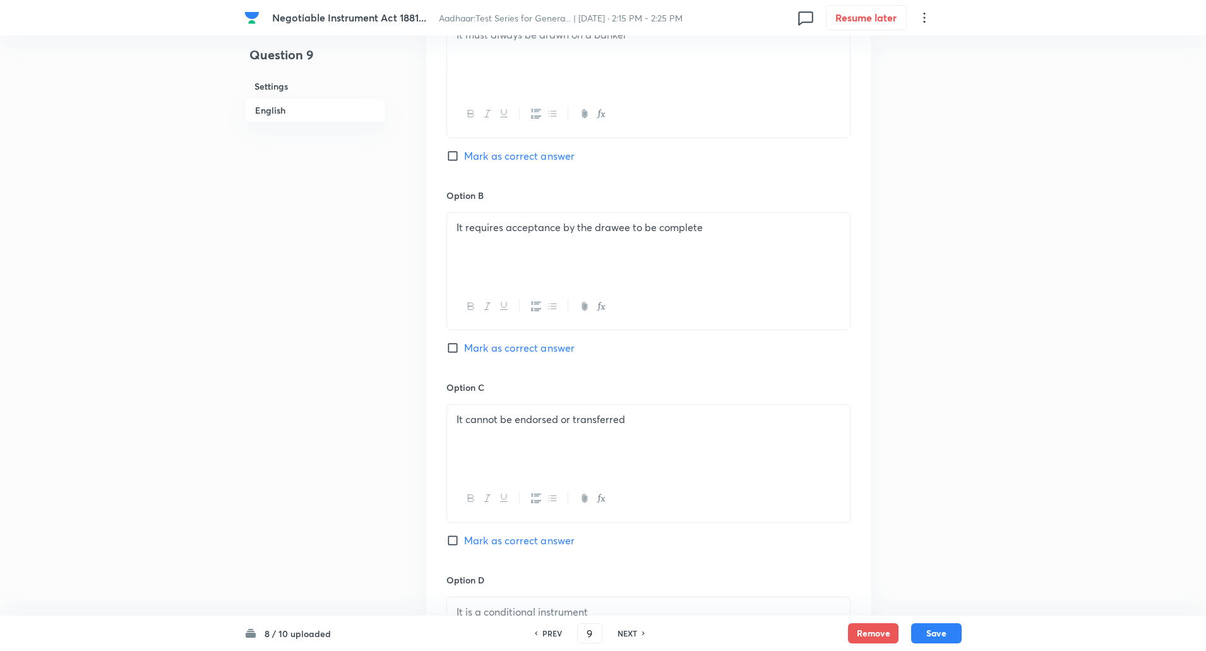
scroll to position [628, 0]
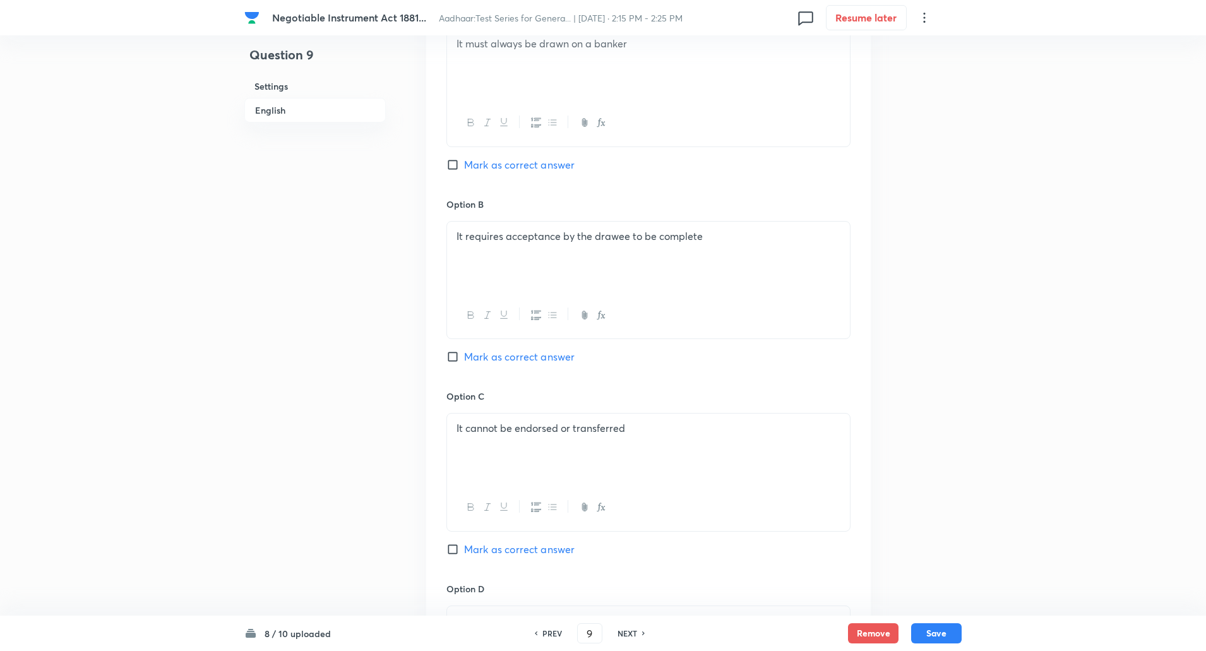
click at [455, 356] on input "Mark as correct answer" at bounding box center [456, 357] width 18 height 13
checkbox input "true"
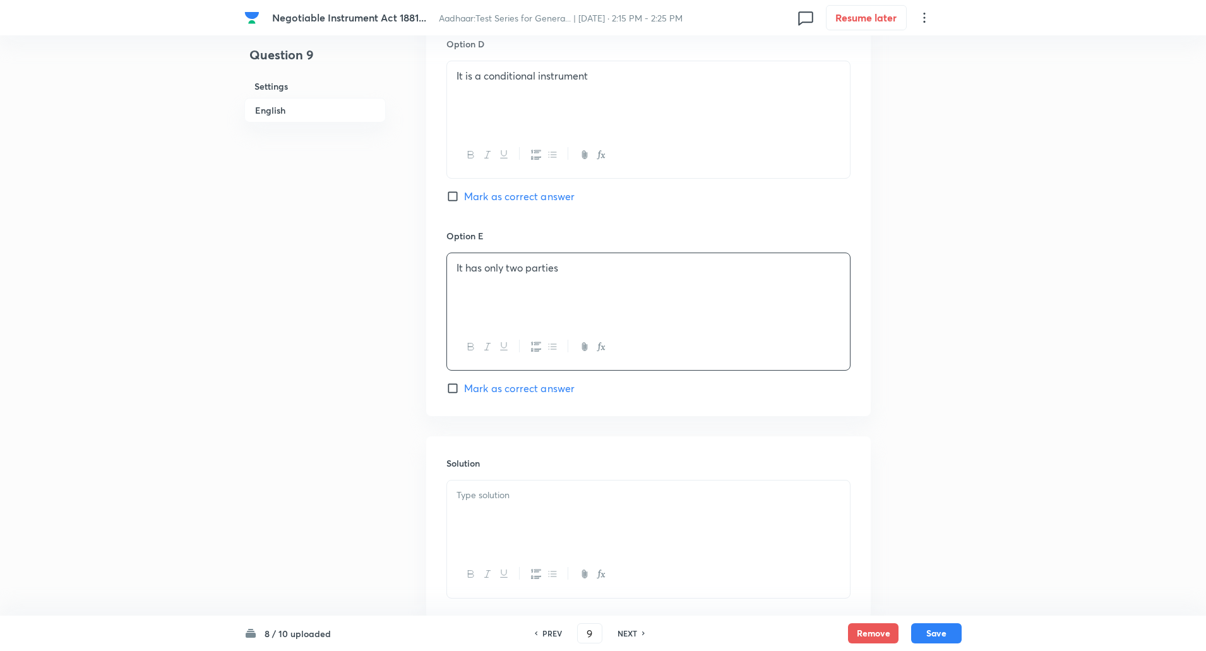
scroll to position [1252, 0]
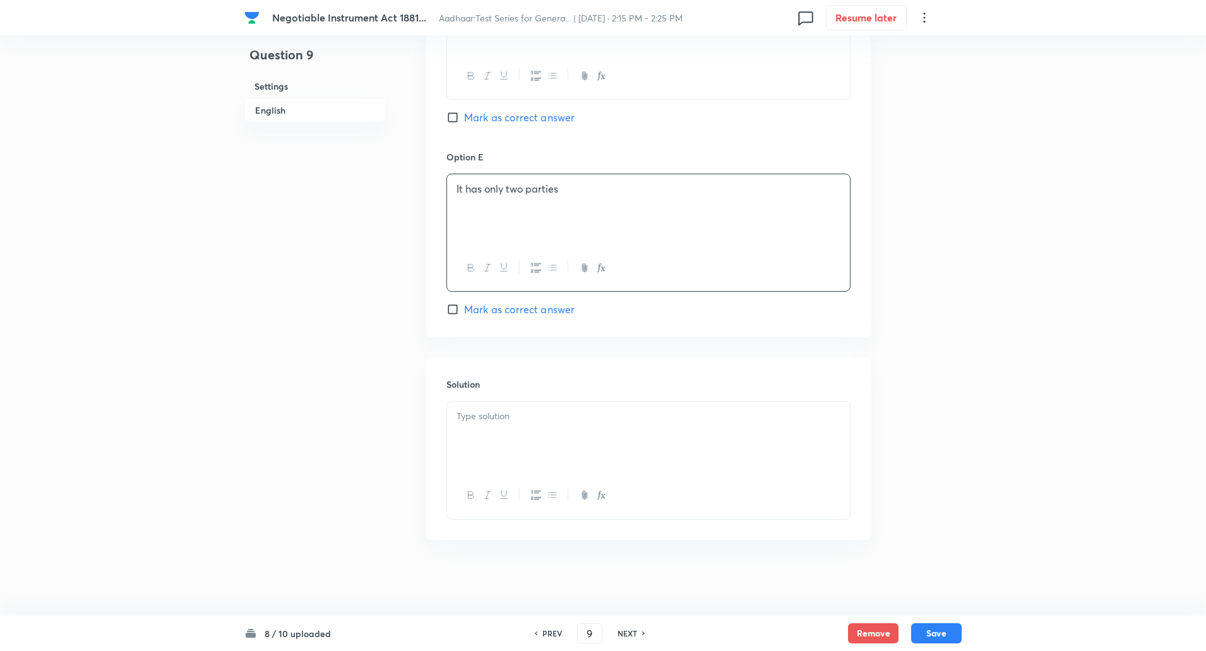
click at [512, 435] on div at bounding box center [648, 437] width 403 height 71
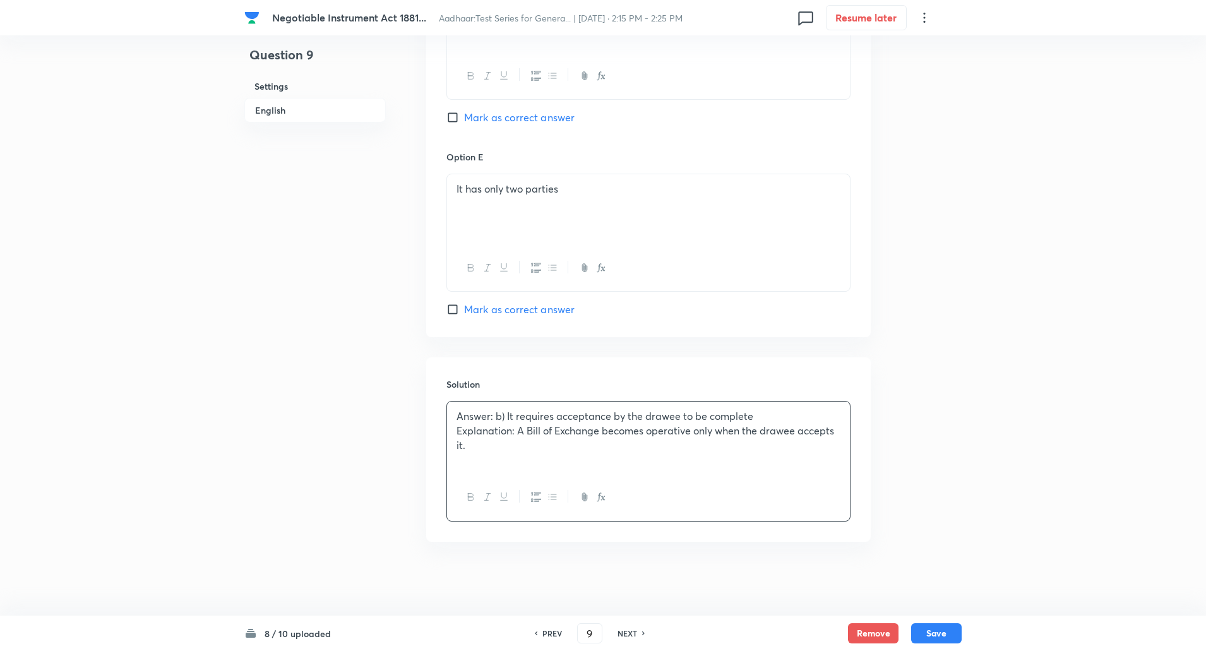
click at [518, 428] on p "Explanation: A Bill of Exchange becomes operative only when the drawee accepts …" at bounding box center [649, 438] width 384 height 28
click at [949, 622] on button "Save" at bounding box center [937, 632] width 51 height 20
type input "10"
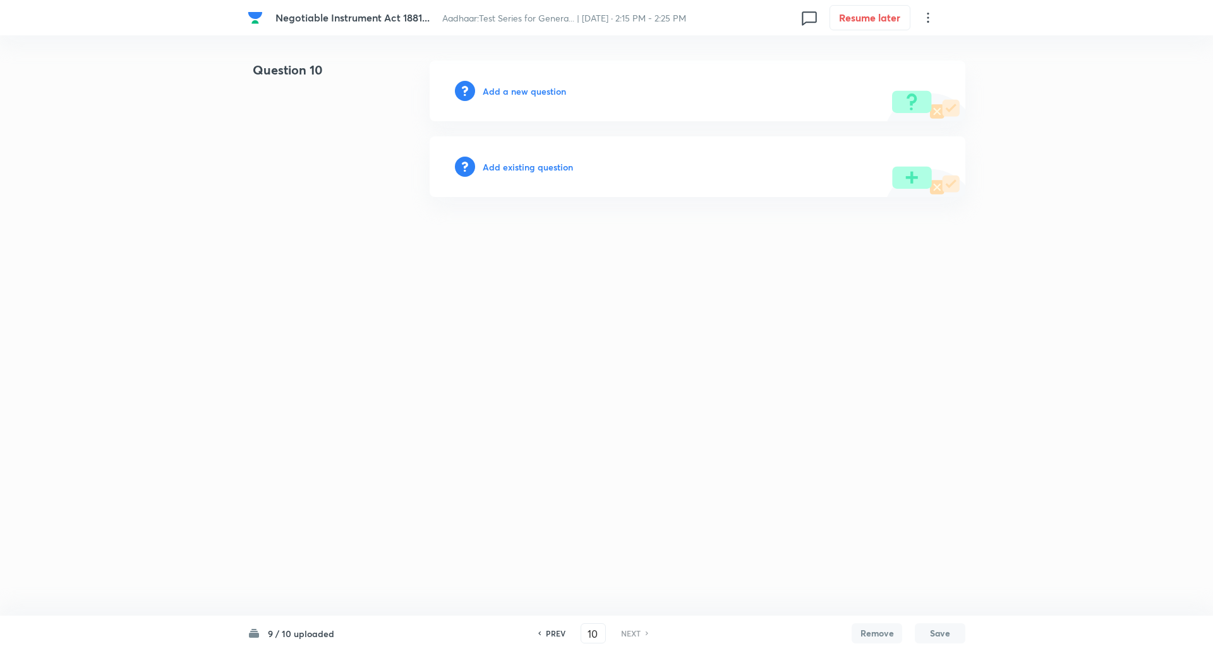
click at [534, 95] on h6 "Add a new question" at bounding box center [524, 91] width 83 height 13
click at [534, 95] on h6 "Choose a question type" at bounding box center [531, 91] width 97 height 13
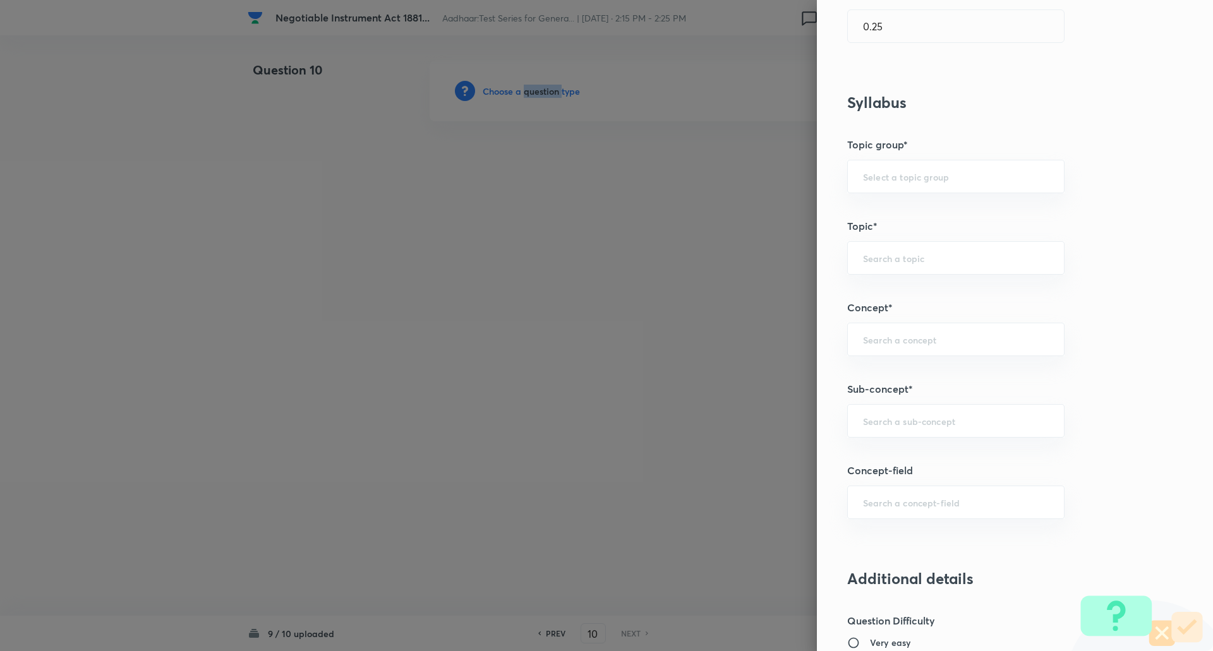
scroll to position [555, 0]
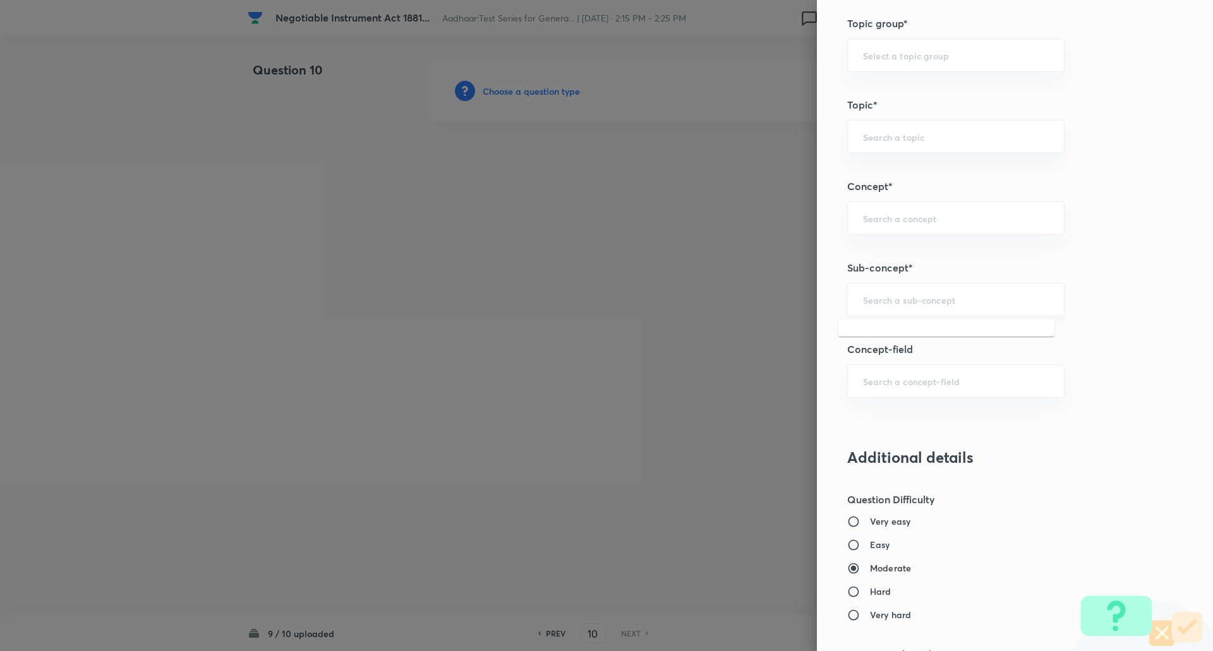
click at [922, 304] on input "text" at bounding box center [956, 300] width 186 height 12
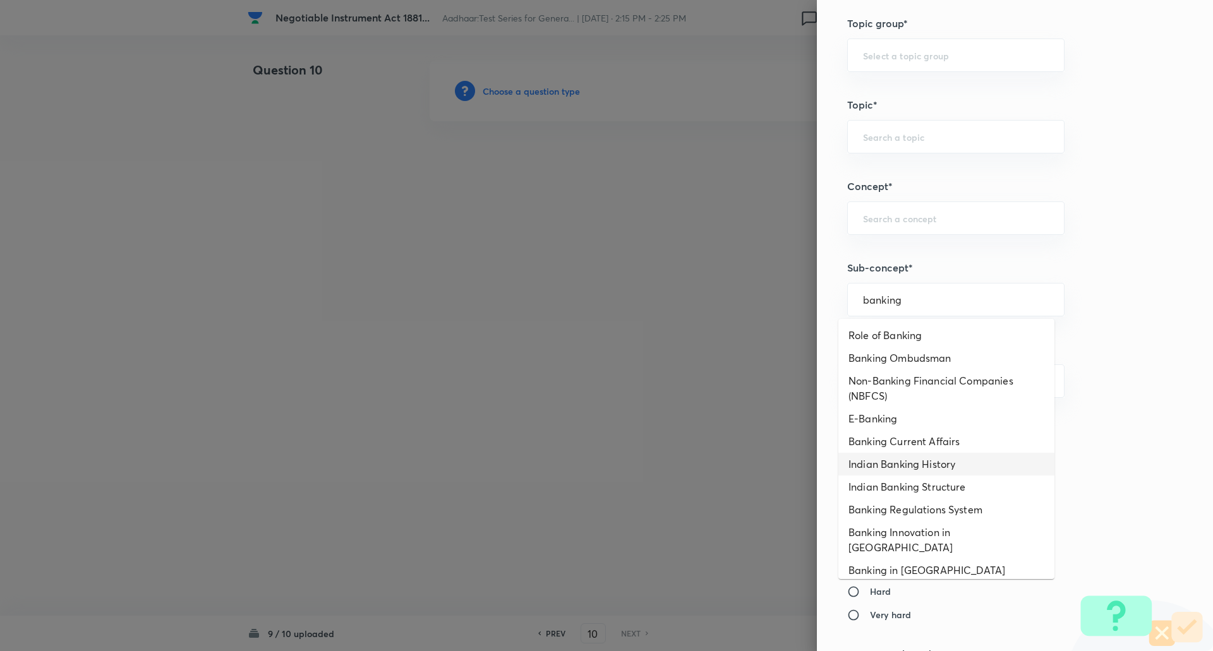
scroll to position [15, 0]
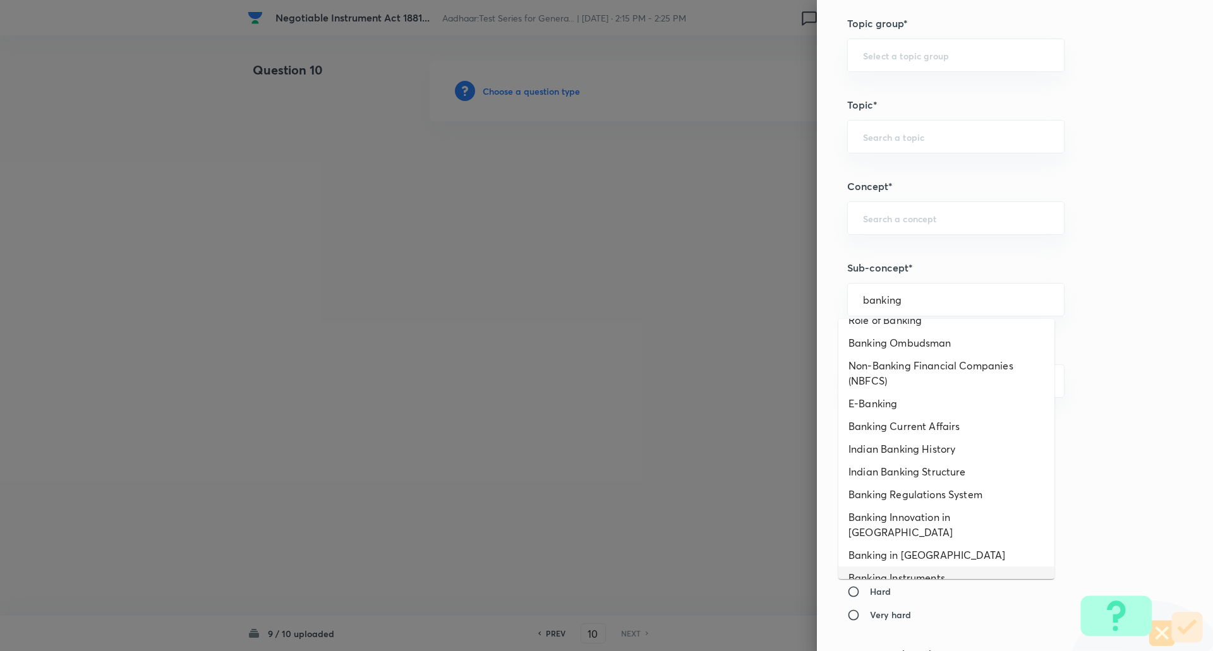
click at [927, 567] on li "Banking Instruments" at bounding box center [946, 578] width 216 height 23
type input "Banking Instruments"
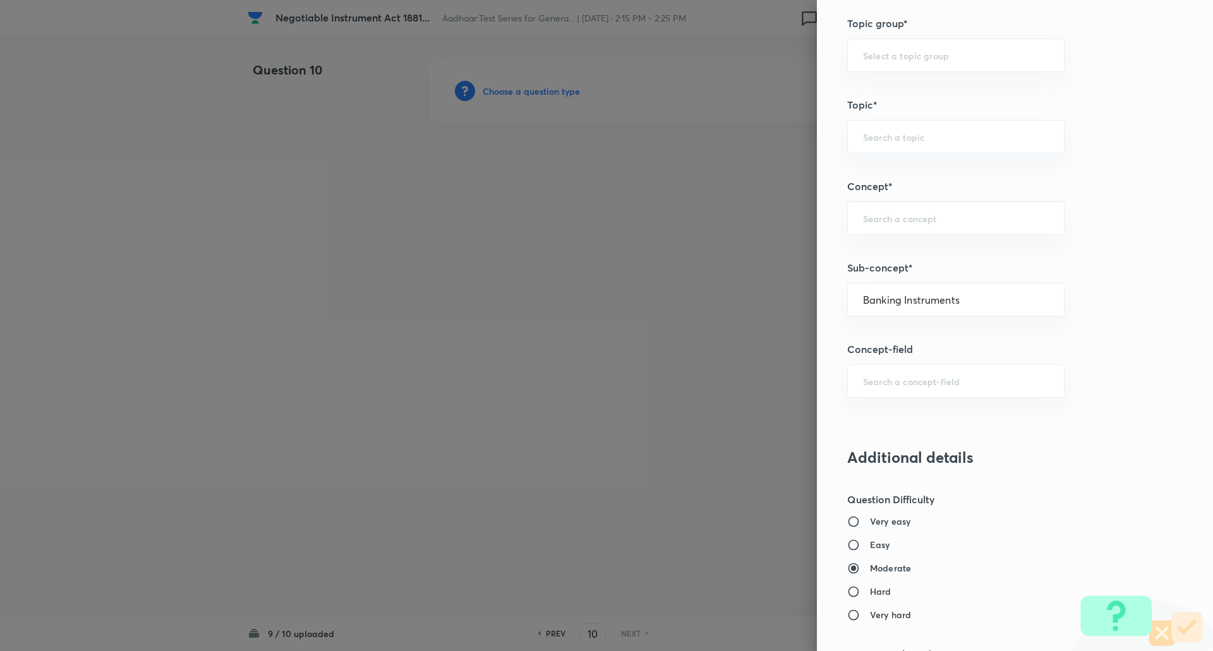
type input "Awareness"
type input "Static GK"
type input "Indian Economy"
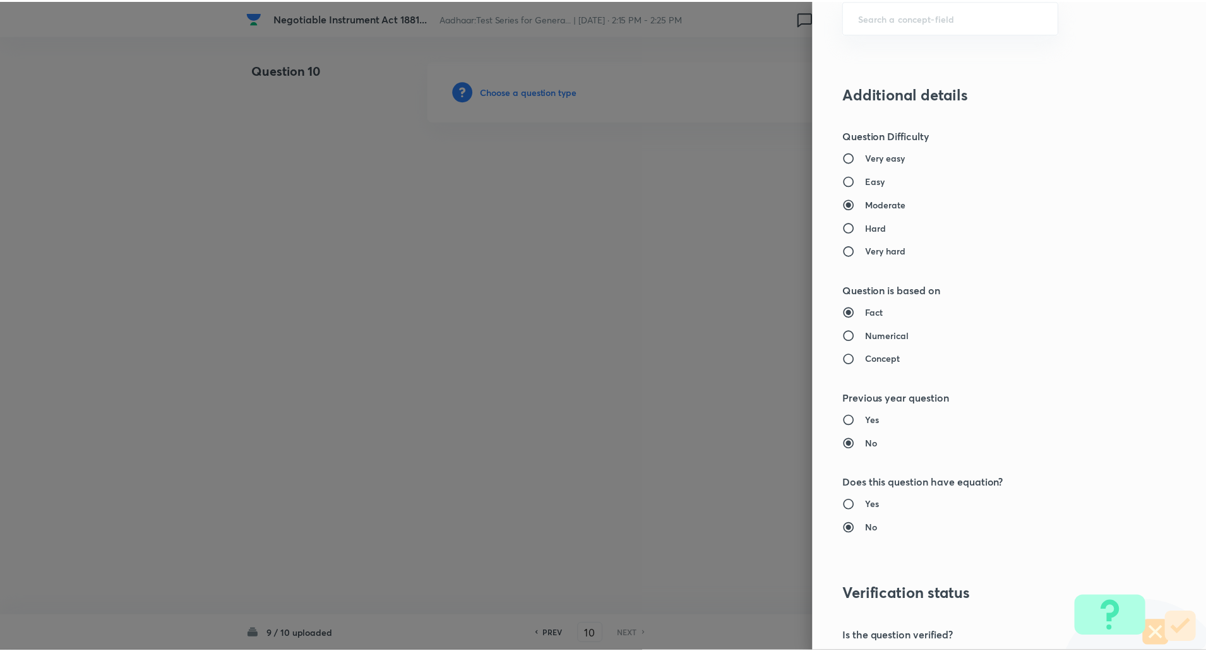
scroll to position [1071, 0]
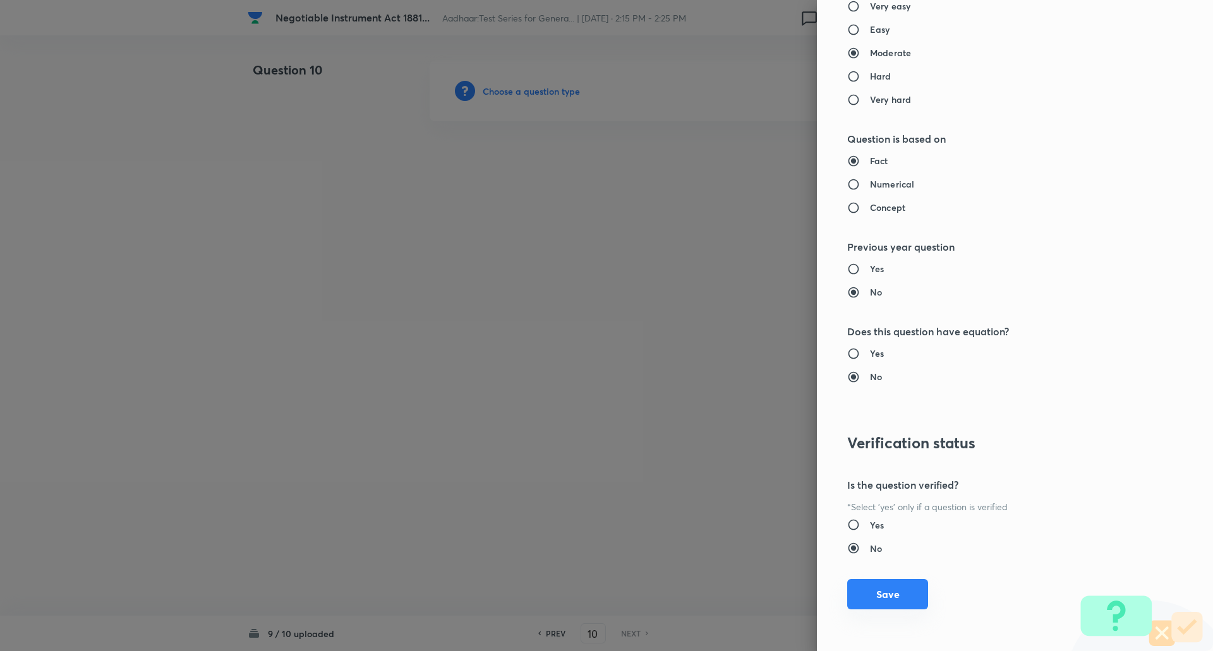
click at [901, 593] on button "Save" at bounding box center [887, 594] width 81 height 30
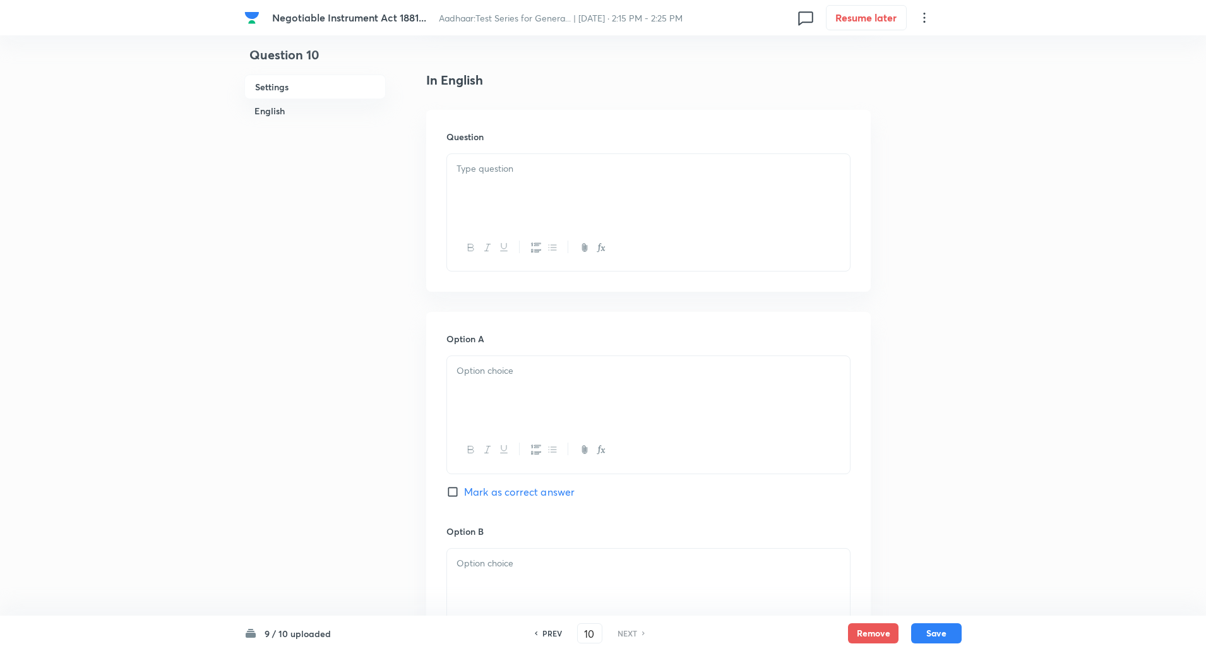
scroll to position [302, 0]
click at [553, 180] on div at bounding box center [648, 188] width 403 height 71
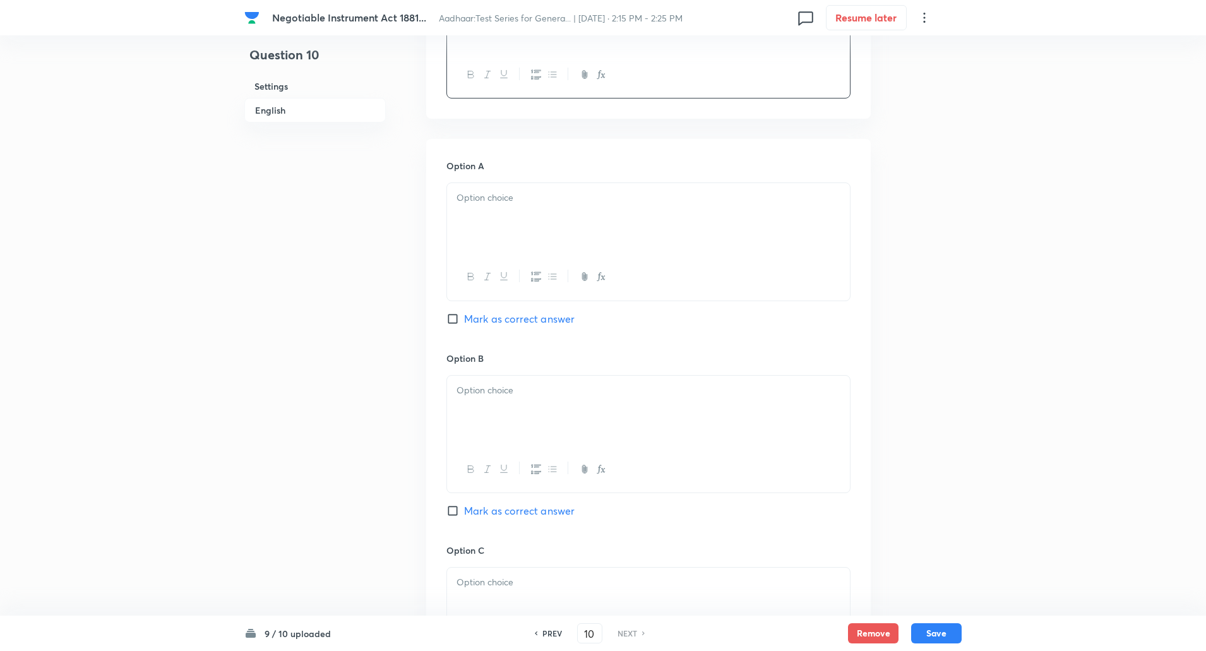
scroll to position [479, 0]
click at [516, 226] on div at bounding box center [648, 213] width 403 height 71
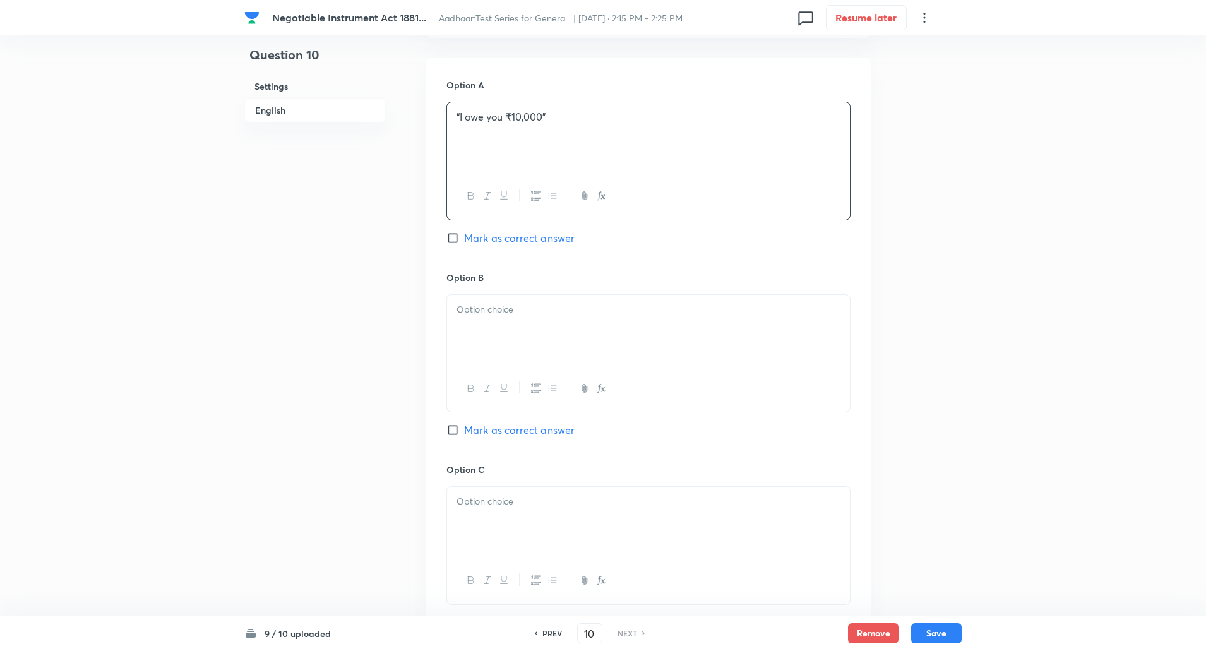
scroll to position [559, 0]
click at [507, 304] on p at bounding box center [649, 305] width 384 height 15
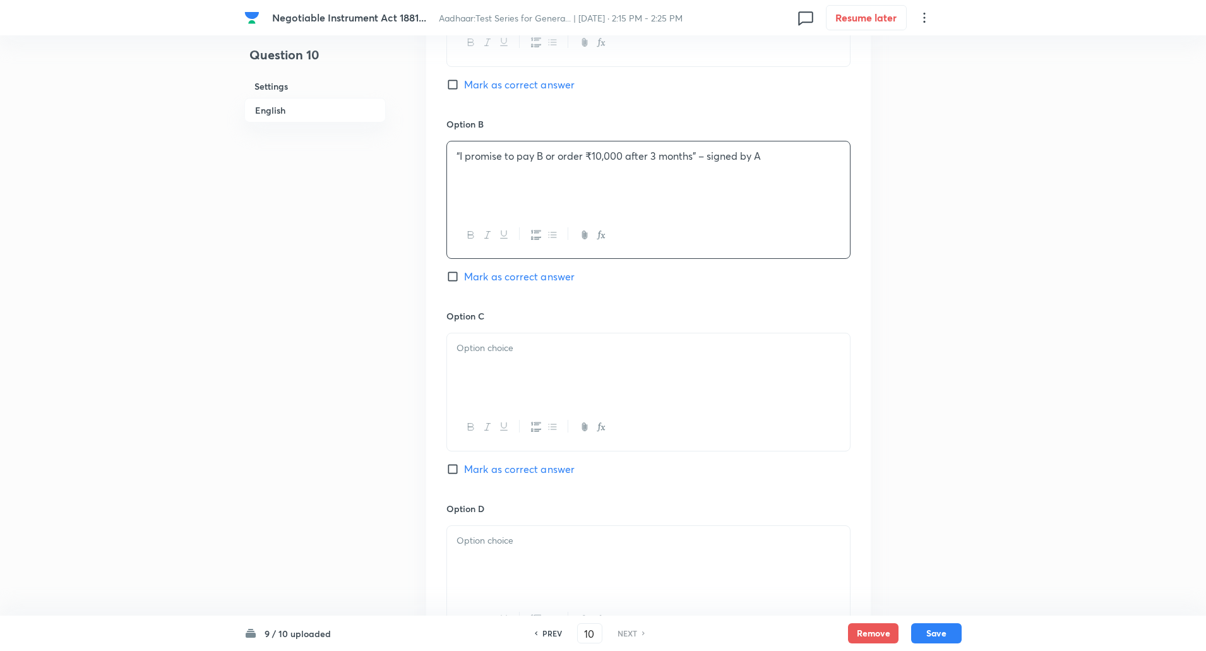
scroll to position [718, 0]
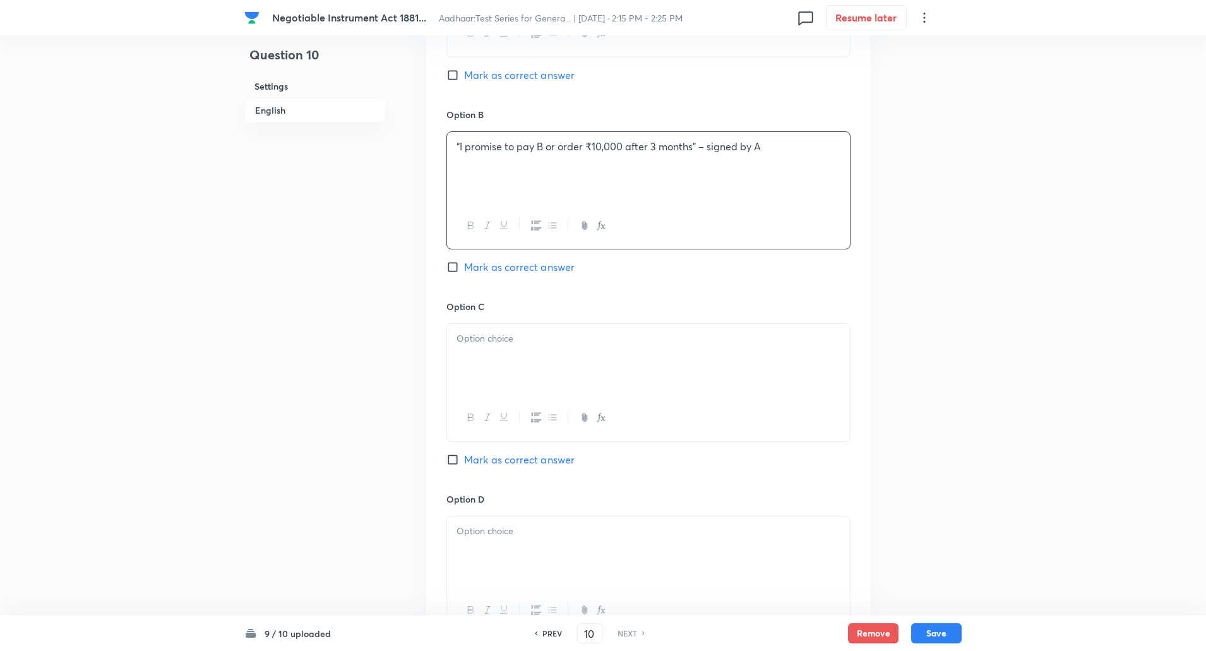
click at [498, 359] on div at bounding box center [648, 359] width 403 height 71
click at [455, 272] on input "Mark as correct answer" at bounding box center [456, 267] width 18 height 13
checkbox input "true"
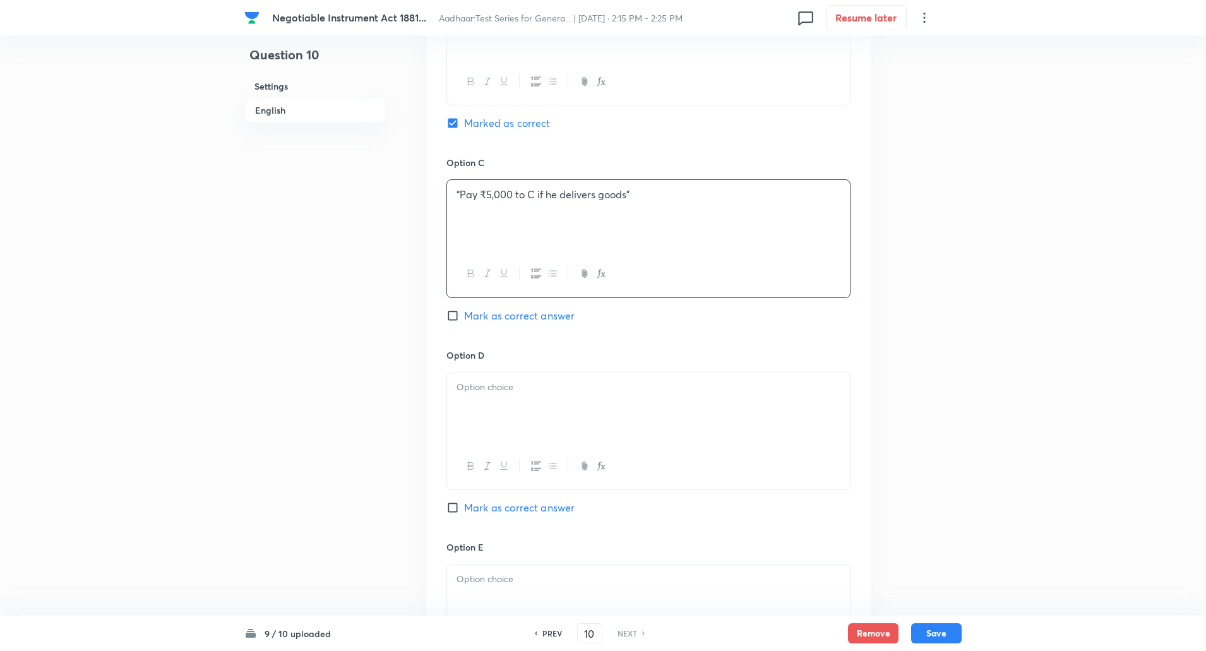
scroll to position [866, 0]
click at [516, 414] on div at bounding box center [648, 403] width 403 height 71
paste div
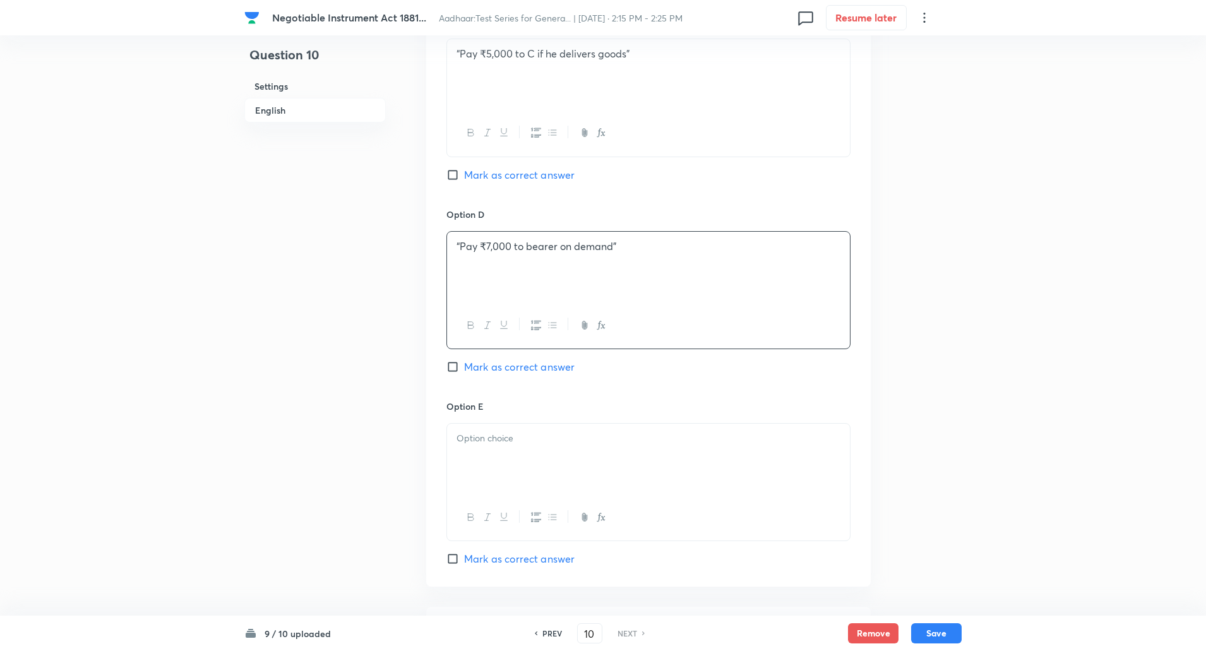
scroll to position [1008, 0]
click at [515, 431] on p at bounding box center [649, 433] width 384 height 15
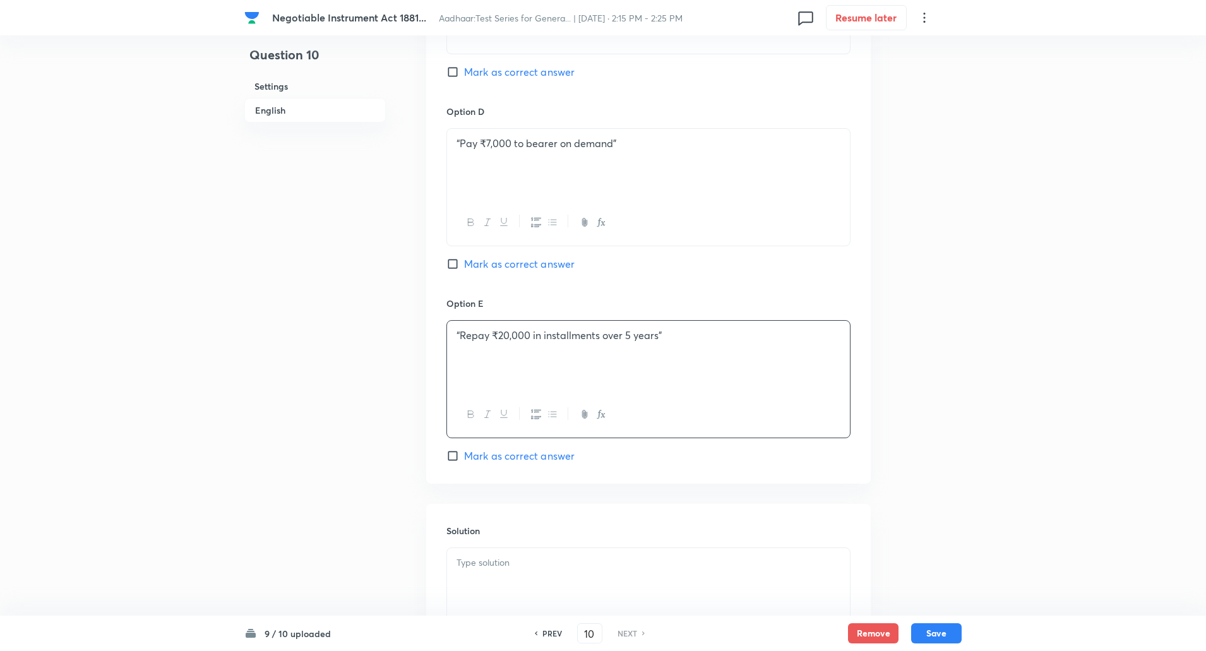
scroll to position [1131, 0]
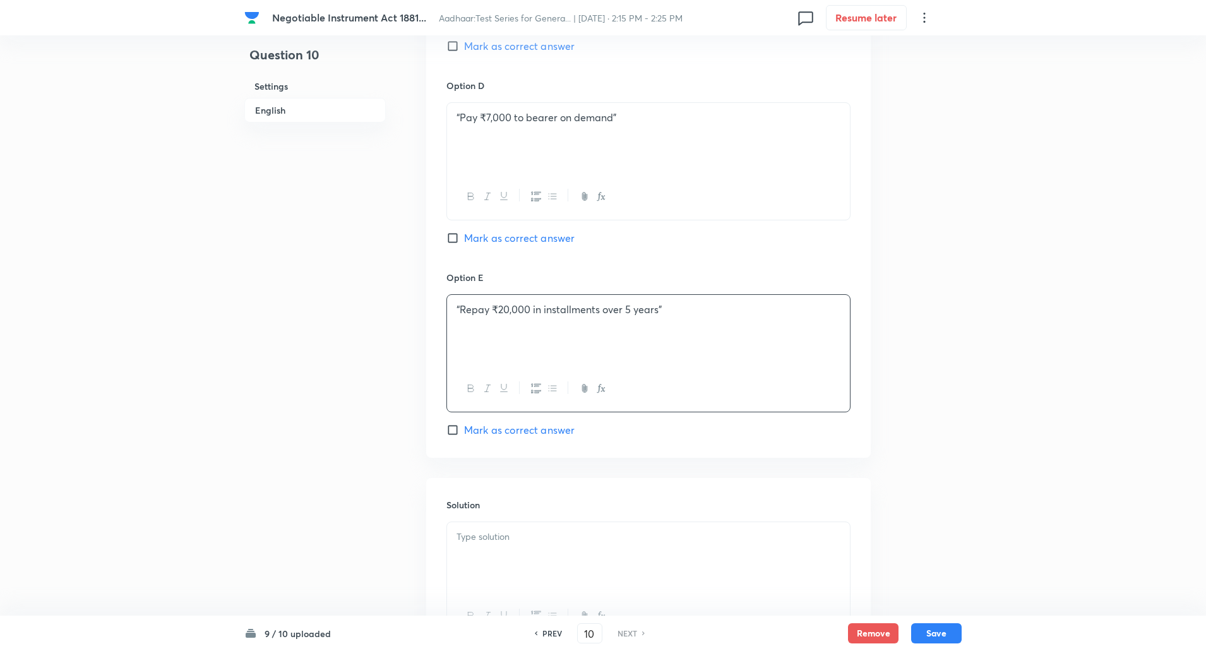
click at [503, 524] on div at bounding box center [648, 557] width 403 height 71
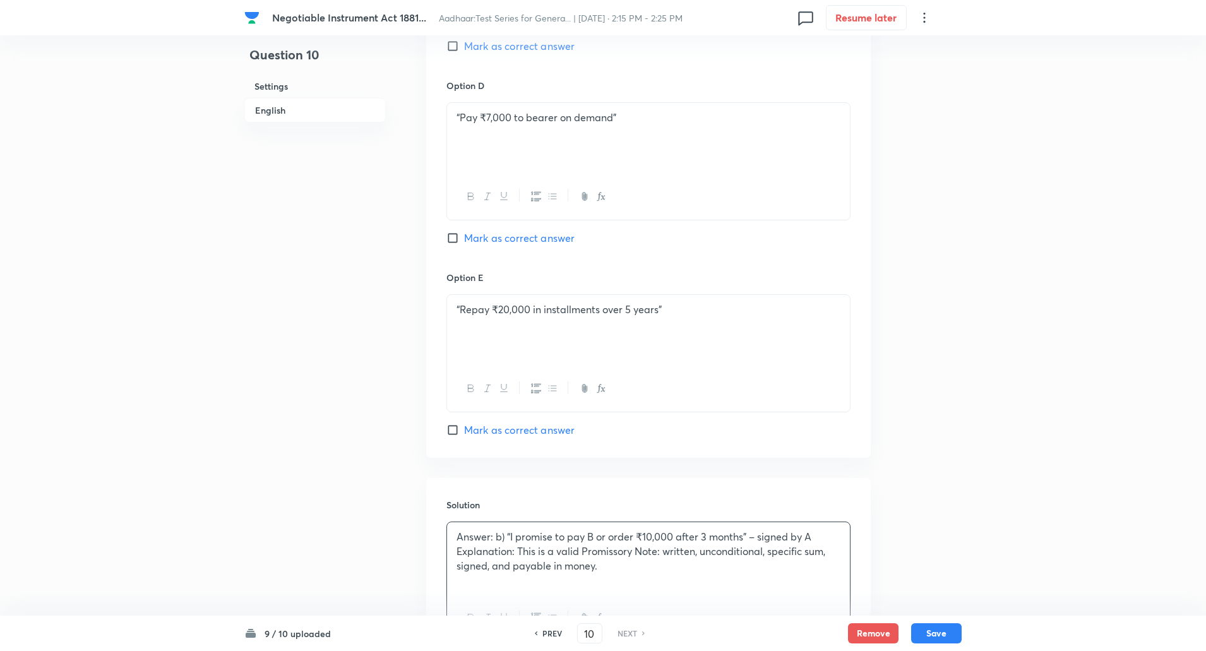
click at [517, 553] on p "Explanation: This is a valid Promissory Note: written, unconditional, specific …" at bounding box center [649, 559] width 384 height 28
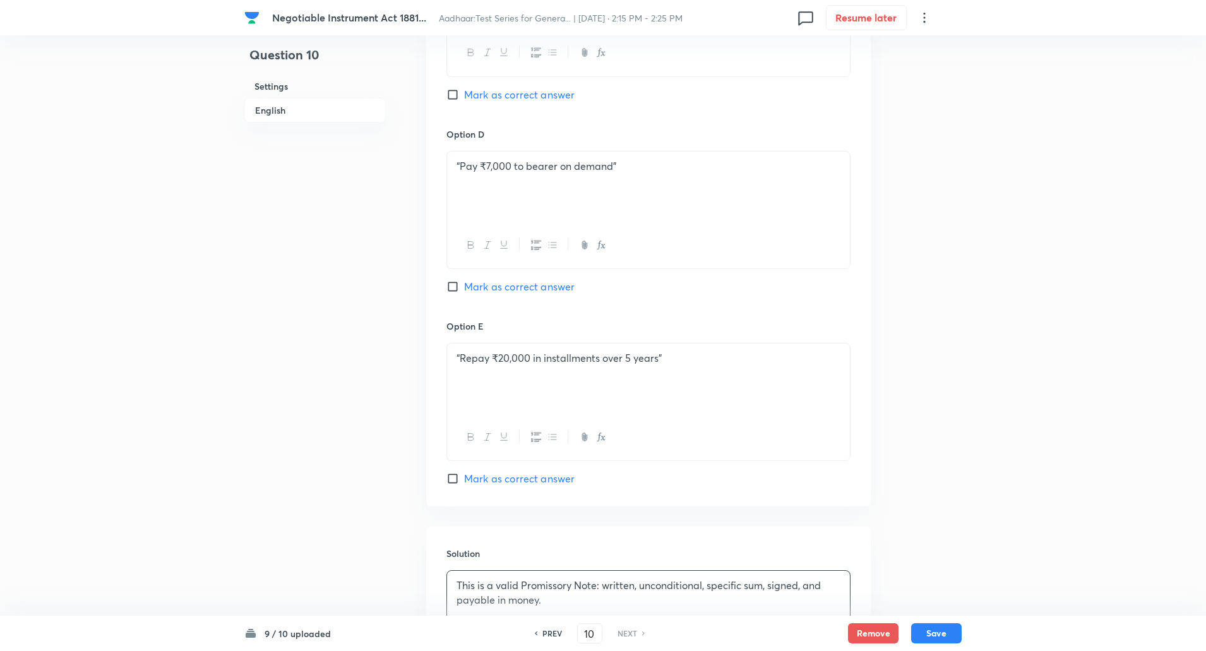
scroll to position [1252, 0]
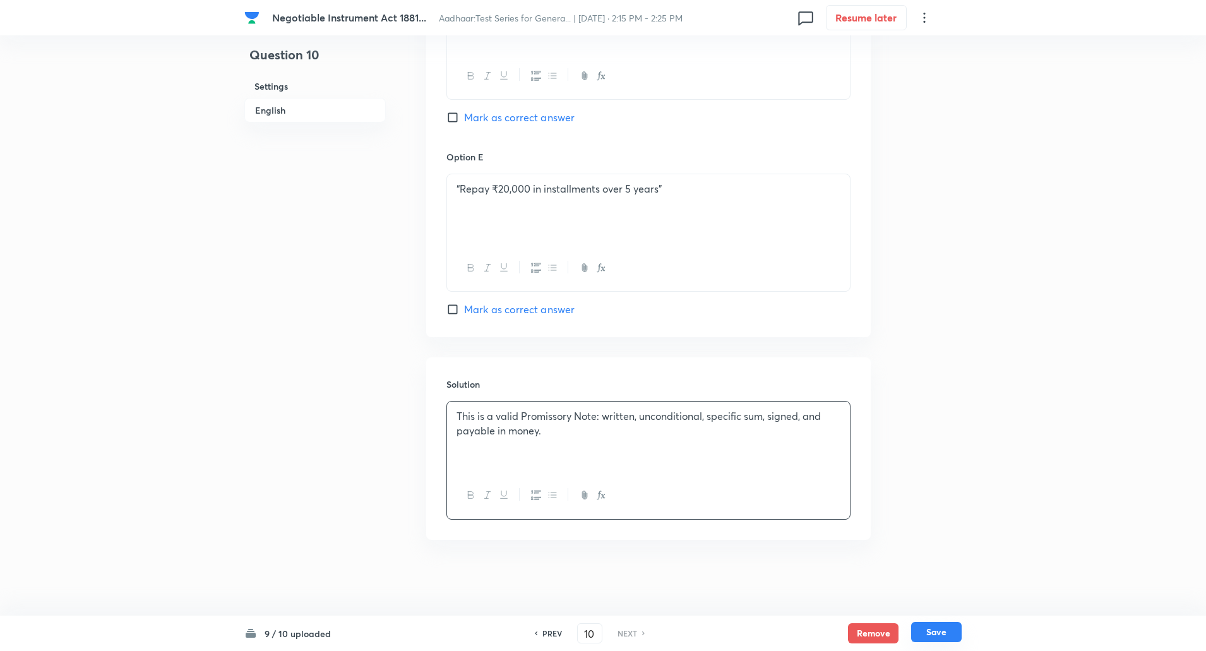
click at [946, 634] on button "Save" at bounding box center [937, 632] width 51 height 20
checkbox input "true"
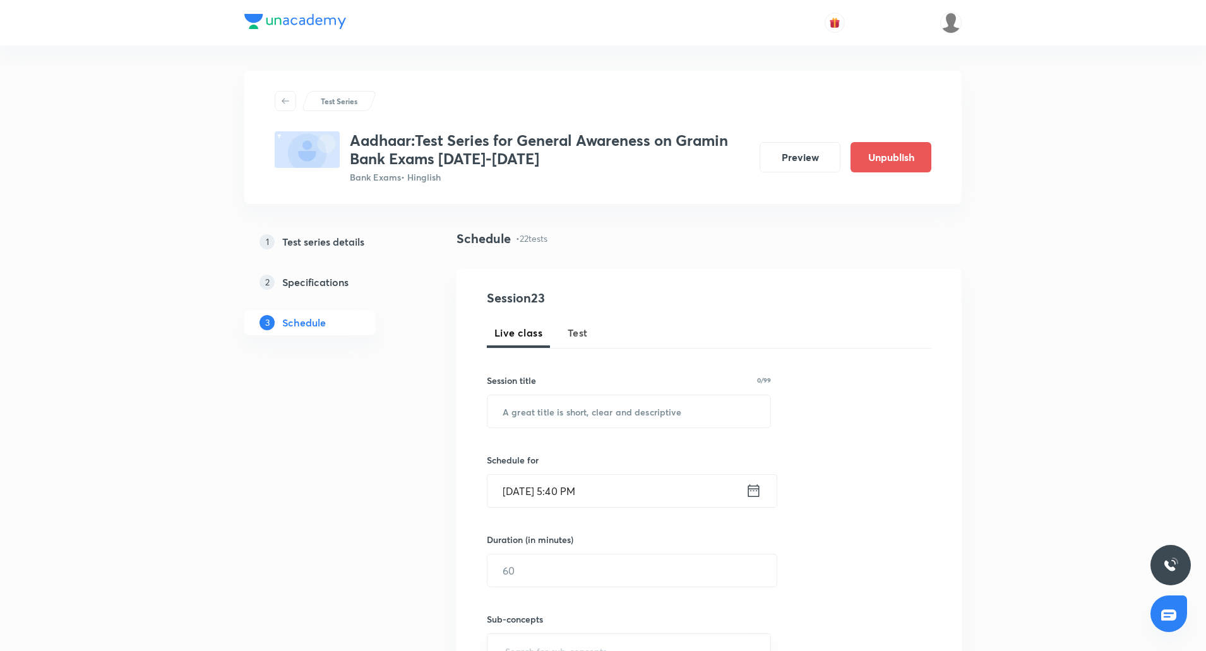
scroll to position [2935, 0]
